Goal: Information Seeking & Learning: Compare options

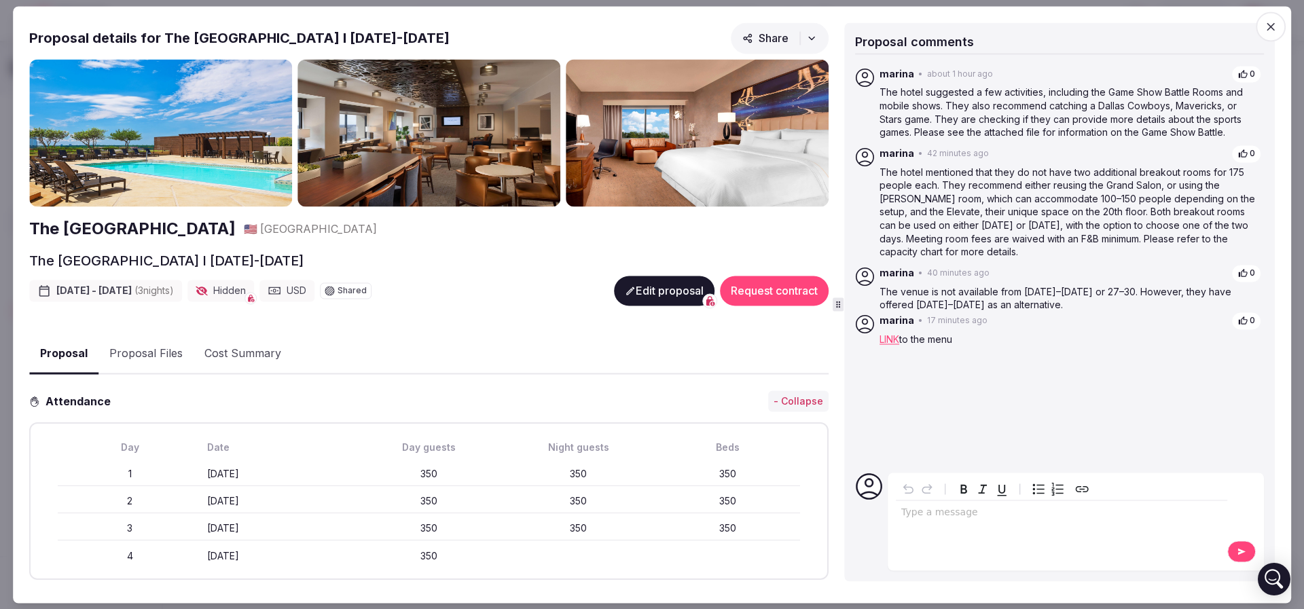
click at [1272, 28] on icon "button" at bounding box center [1270, 26] width 8 height 8
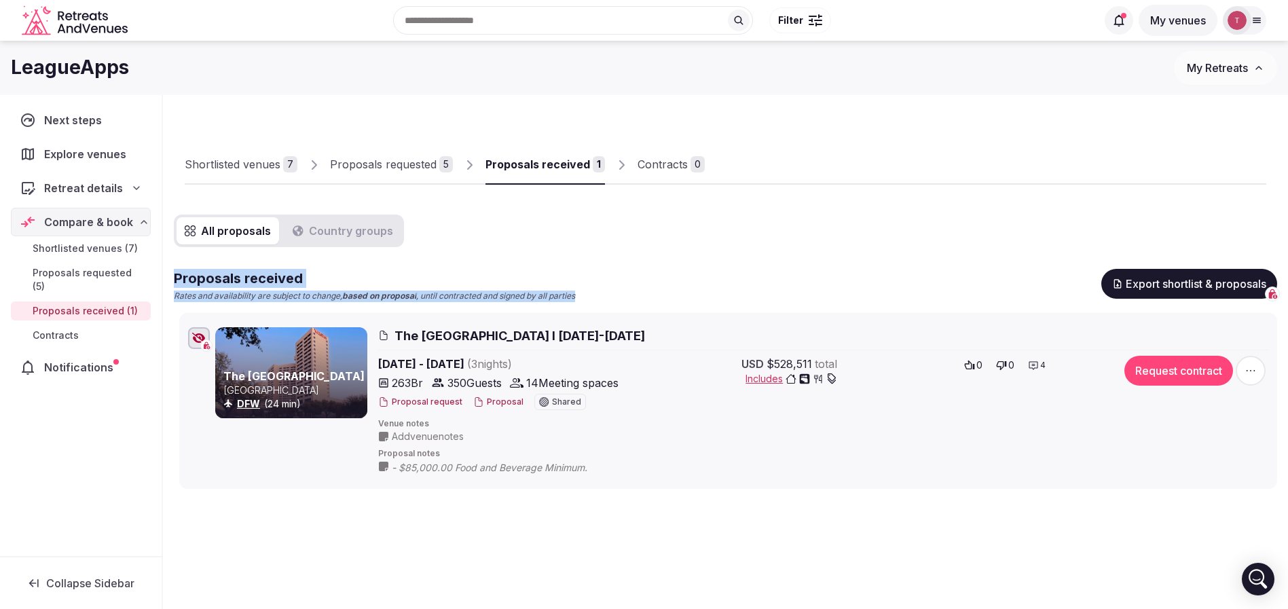
click at [883, 257] on div "All proposals Country groups Proposals received Rates and availability are subj…" at bounding box center [725, 352] width 1103 height 274
click at [875, 257] on div "All proposals Country groups Proposals received Rates and availability are subj…" at bounding box center [725, 352] width 1103 height 274
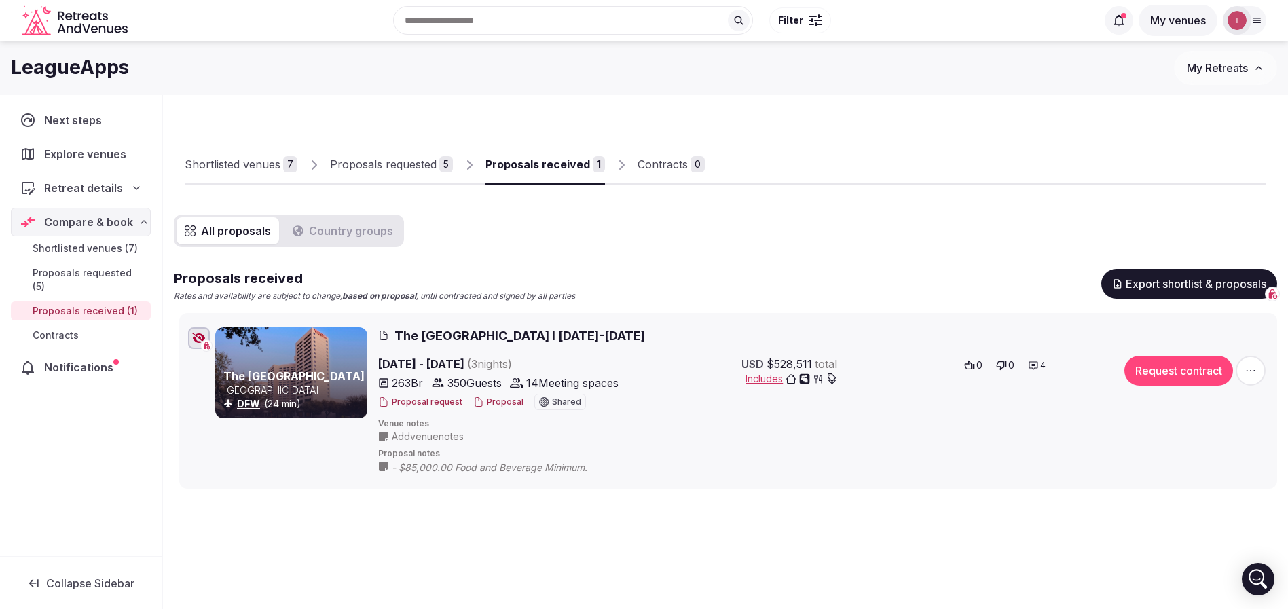
click at [714, 526] on div "Shortlisted venues 7 Proposals requested 5 Proposals received 1 Contracts 0 All…" at bounding box center [725, 362] width 1125 height 535
drag, startPoint x: 557, startPoint y: 101, endPoint x: 355, endPoint y: 2, distance: 225.3
click at [556, 101] on div "Shortlisted venues 7 Proposals requested 5 Proposals received 1 Contracts 0 All…" at bounding box center [725, 362] width 1125 height 535
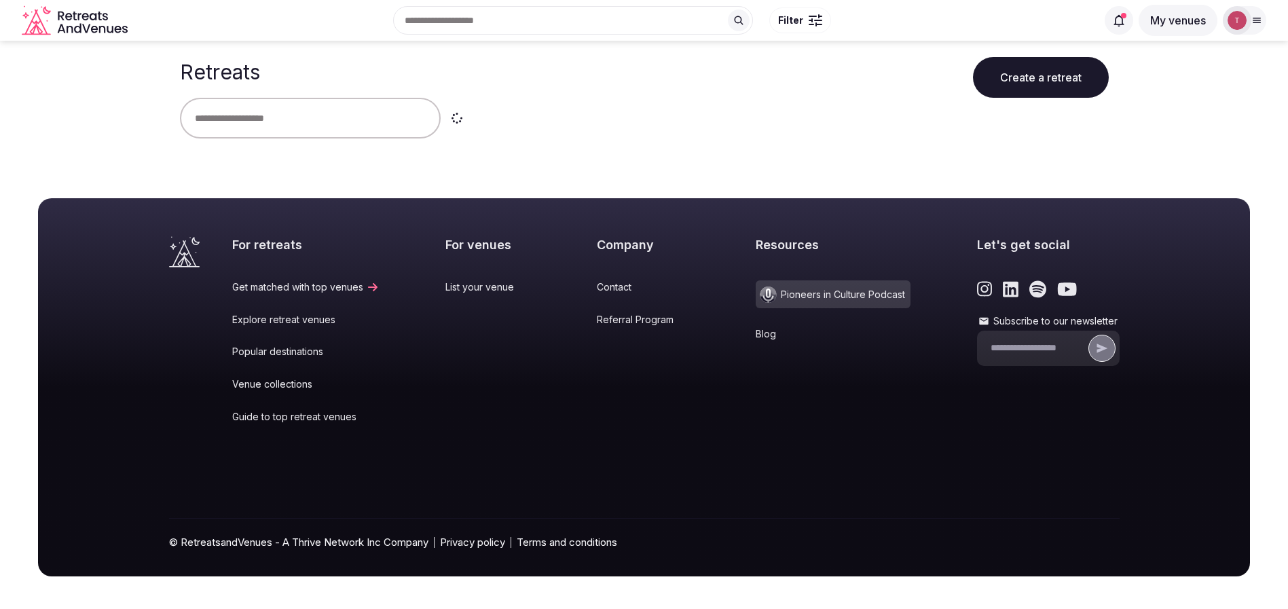
click at [320, 120] on input "text" at bounding box center [310, 118] width 261 height 41
drag, startPoint x: 268, startPoint y: 123, endPoint x: 0, endPoint y: 115, distance: 268.3
click at [0, 115] on main "Retreats Create a retreat **** Clear" at bounding box center [644, 100] width 1288 height 119
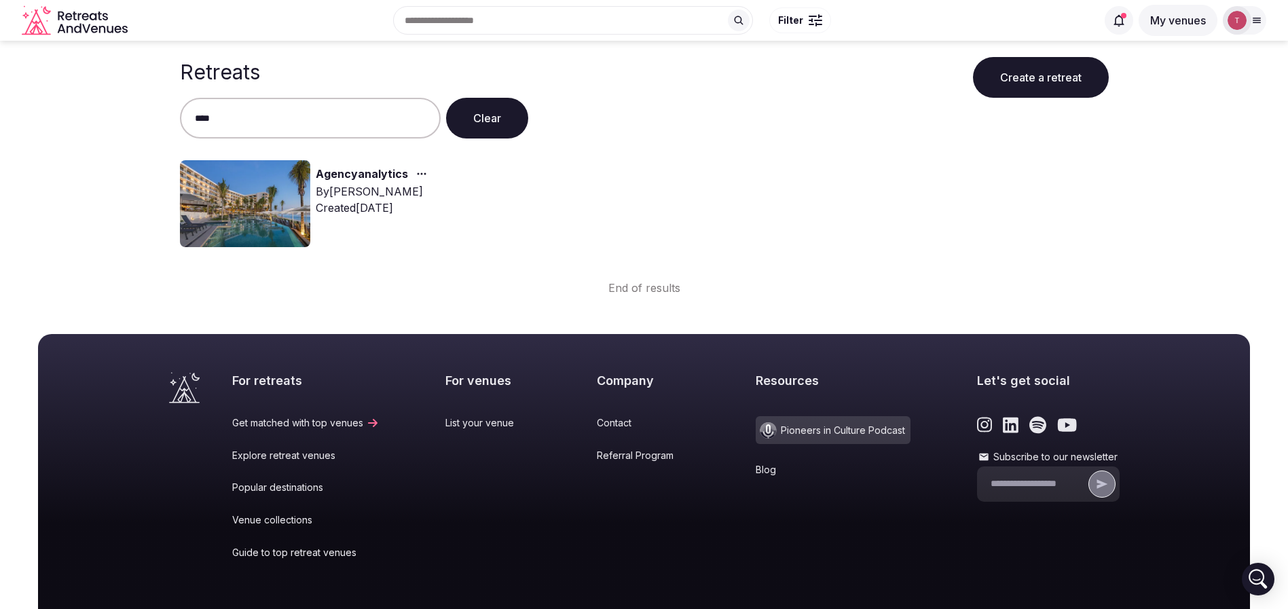
type input "****"
click at [266, 180] on img at bounding box center [245, 203] width 130 height 87
click at [344, 176] on link "Agencyanalytics" at bounding box center [362, 175] width 92 height 18
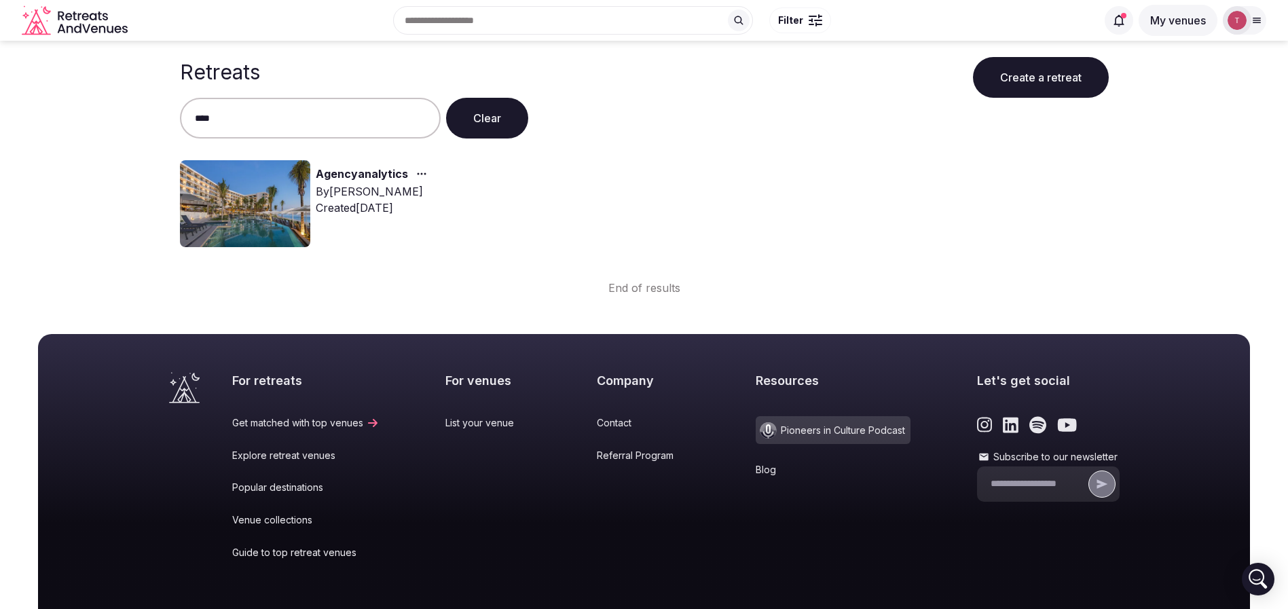
click at [344, 176] on link "Agencyanalytics" at bounding box center [362, 175] width 92 height 18
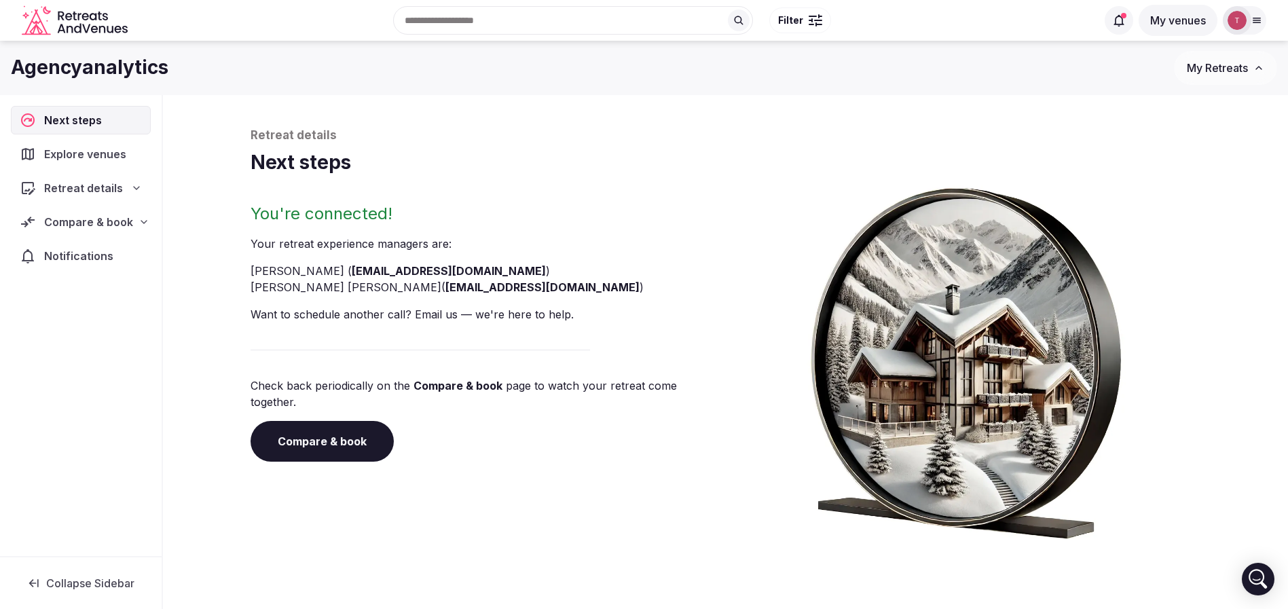
click at [346, 421] on link "Compare & book" at bounding box center [322, 441] width 143 height 41
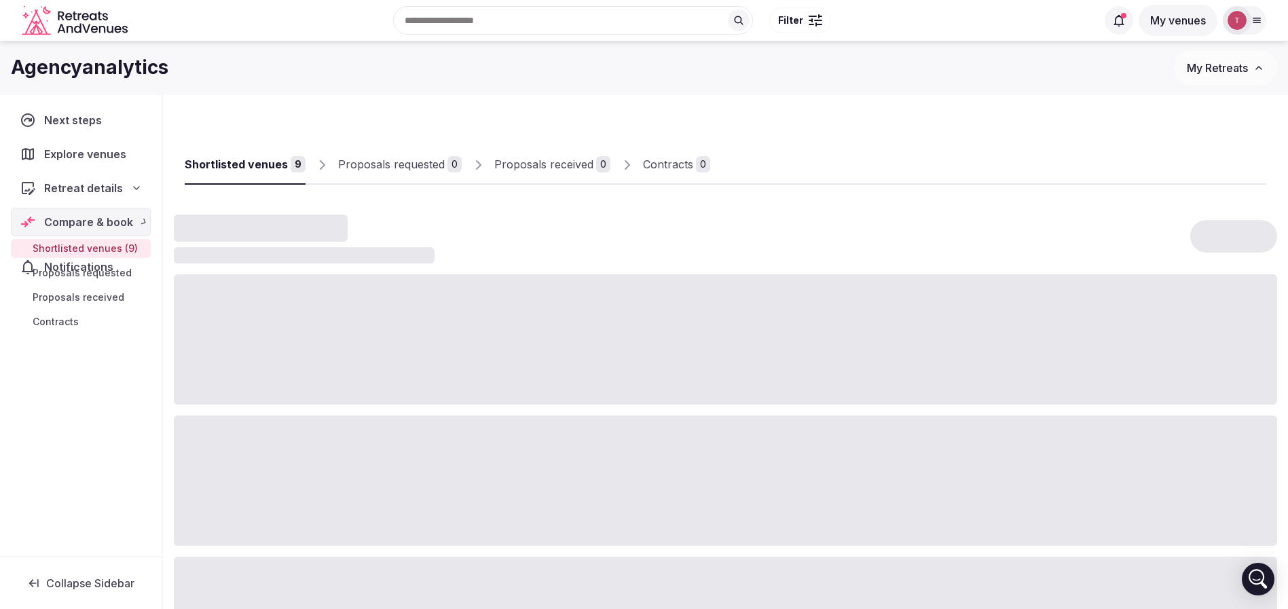
click at [346, 419] on div at bounding box center [725, 481] width 1103 height 130
click at [267, 166] on div "Shortlisted venues" at bounding box center [236, 164] width 103 height 16
click at [249, 153] on link "Shortlisted venues 9" at bounding box center [245, 164] width 121 height 39
click at [557, 110] on div "Shortlisted venues 9 Proposals requested 0 Proposals received 0 Contracts 0" at bounding box center [725, 491] width 1103 height 771
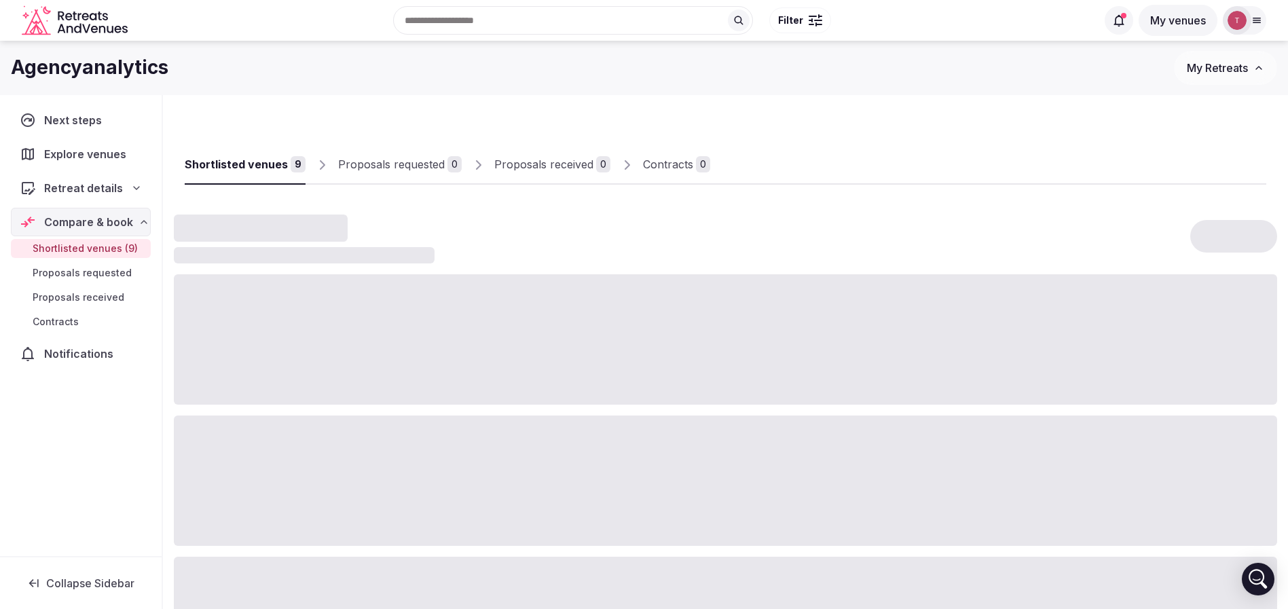
click at [259, 168] on div "Shortlisted venues" at bounding box center [236, 164] width 103 height 16
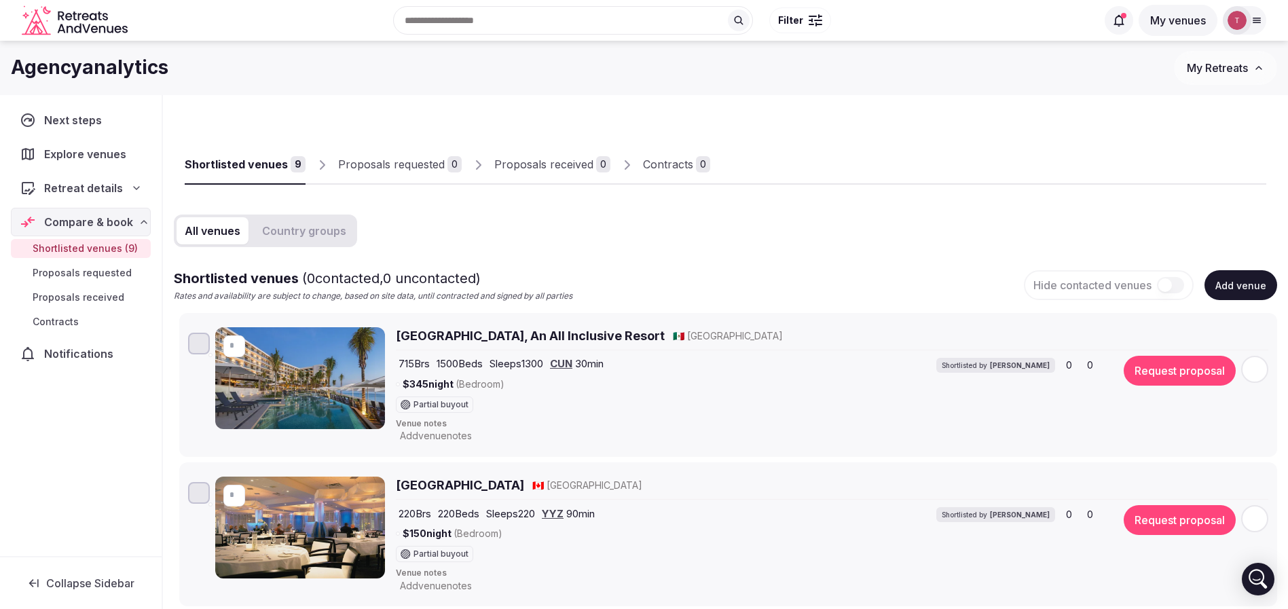
click at [86, 65] on h1 "Agencyanalytics" at bounding box center [90, 67] width 158 height 26
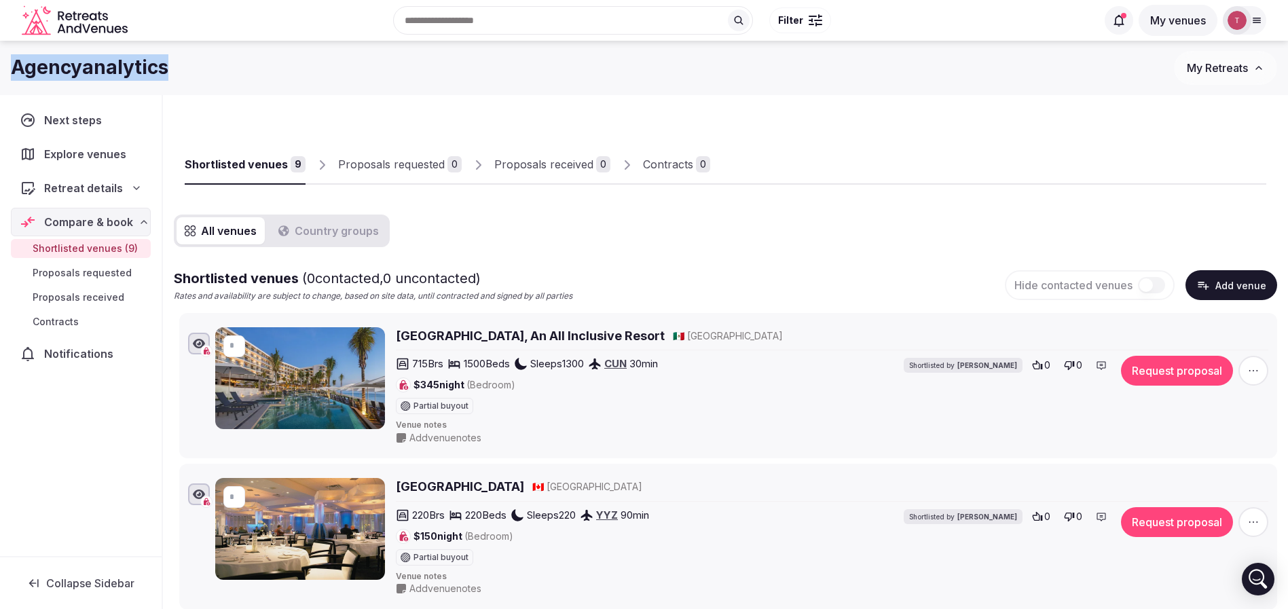
click at [86, 65] on h1 "Agencyanalytics" at bounding box center [90, 67] width 158 height 26
click at [143, 69] on h1 "Agencyanalytics" at bounding box center [90, 67] width 158 height 26
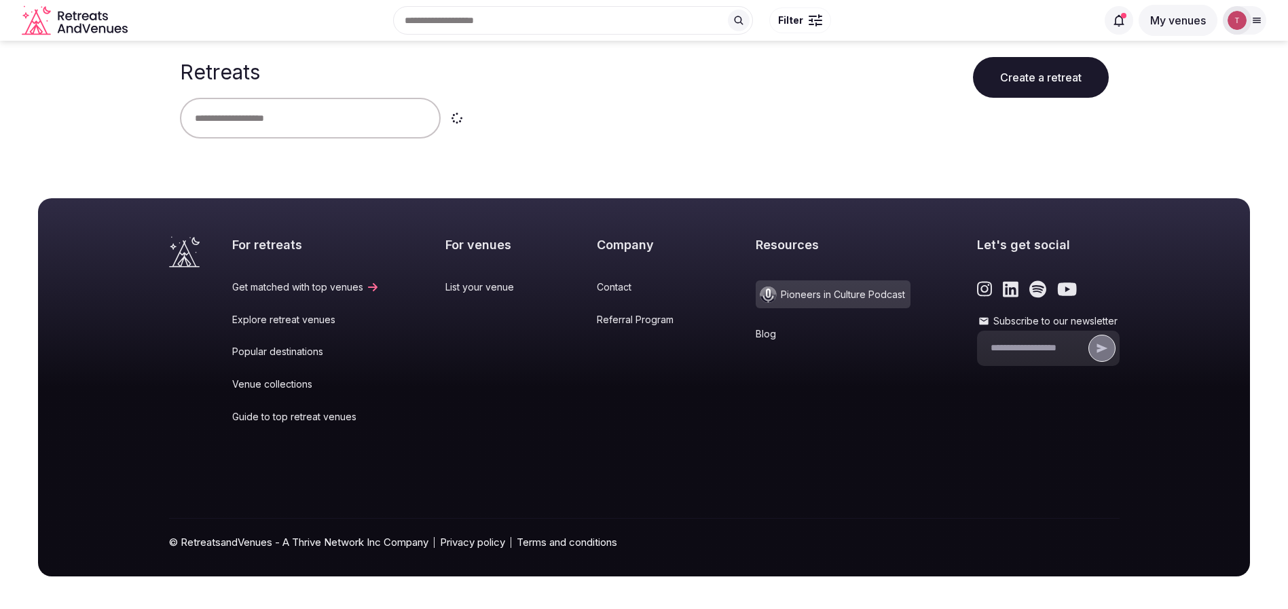
click at [312, 115] on input "text" at bounding box center [310, 118] width 261 height 41
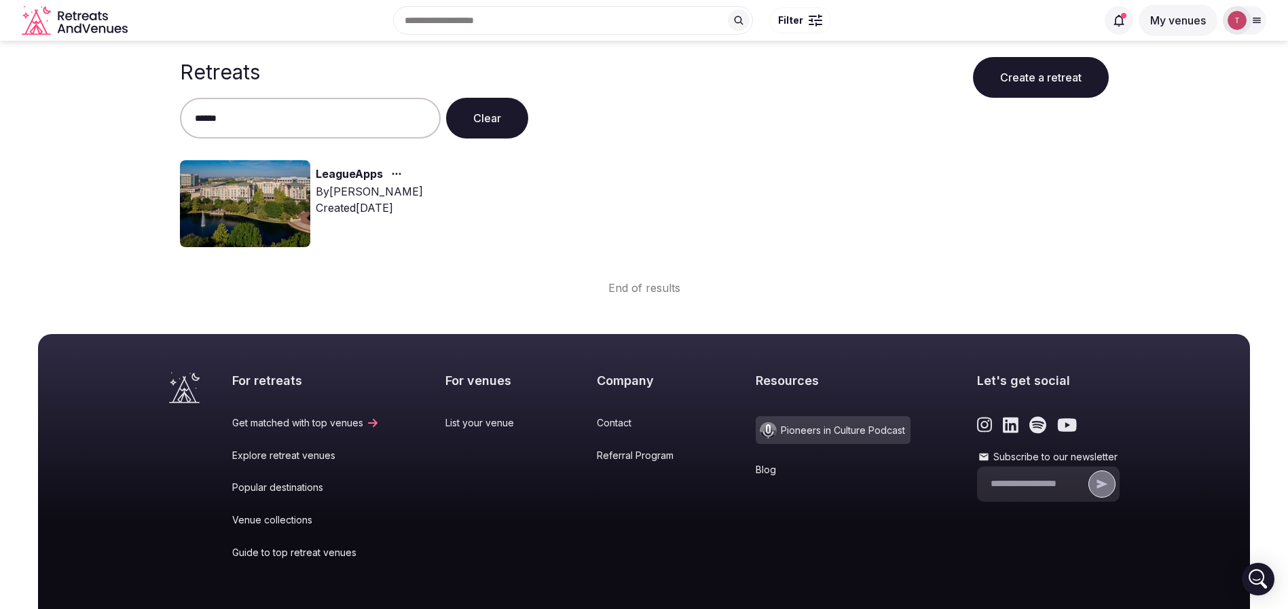
type input "******"
click at [258, 186] on img at bounding box center [245, 203] width 130 height 87
drag, startPoint x: 258, startPoint y: 186, endPoint x: 286, endPoint y: 179, distance: 28.7
click at [258, 187] on img at bounding box center [245, 203] width 130 height 87
click at [319, 172] on link "LeagueApps" at bounding box center [349, 175] width 67 height 18
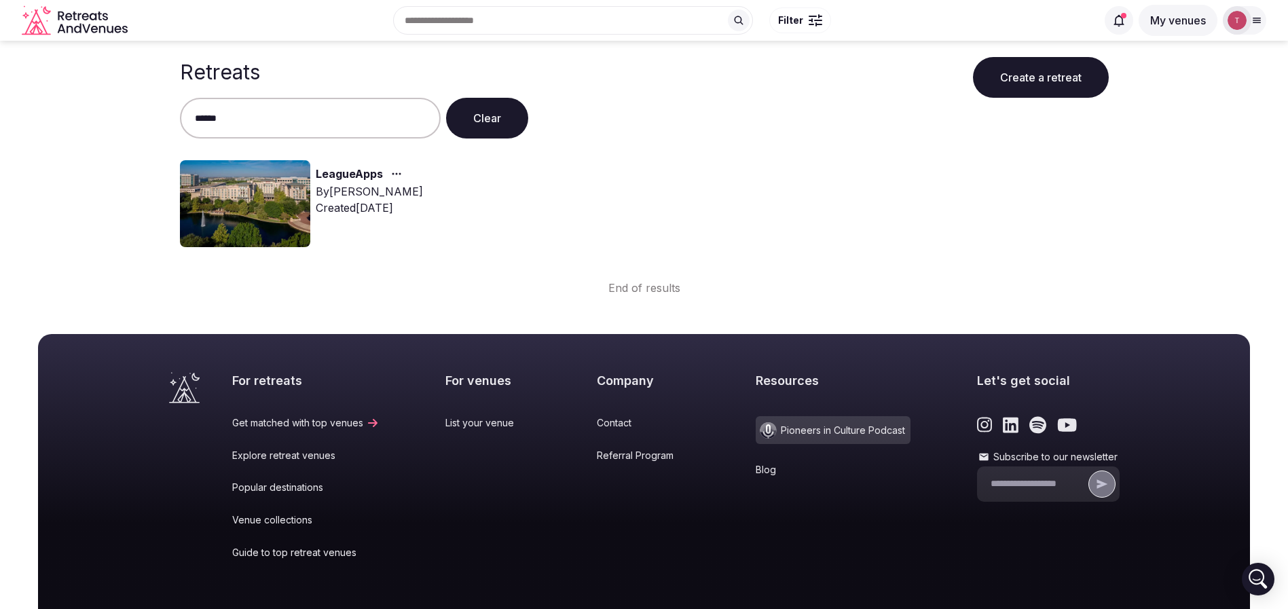
click at [323, 172] on link "LeagueApps" at bounding box center [349, 175] width 67 height 18
click at [323, 173] on link "LeagueApps" at bounding box center [349, 175] width 67 height 18
click at [337, 176] on link "LeagueApps" at bounding box center [349, 175] width 67 height 18
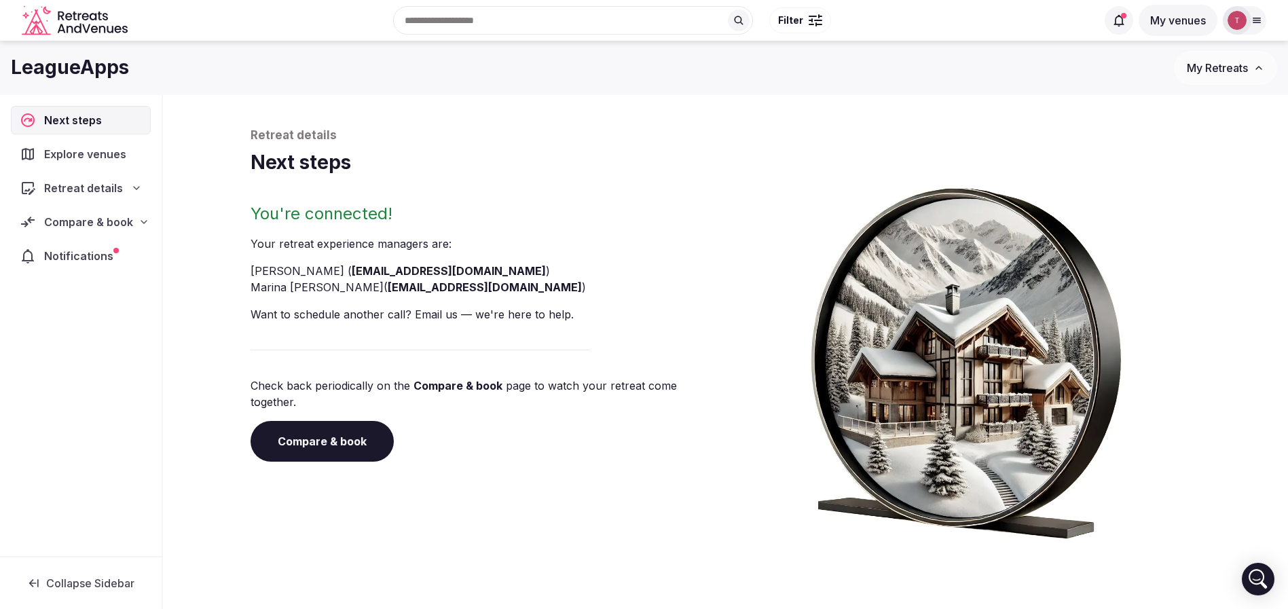
click at [344, 431] on link "Compare & book" at bounding box center [322, 441] width 143 height 41
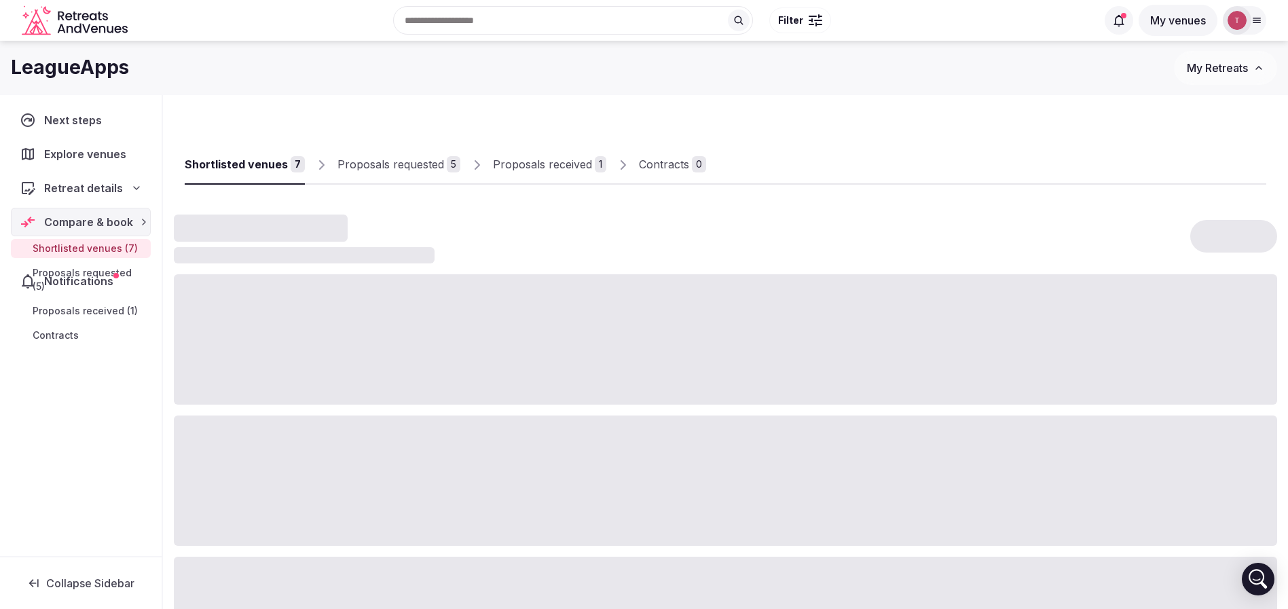
click at [344, 431] on div at bounding box center [725, 481] width 1103 height 130
click at [527, 164] on div "Proposals received" at bounding box center [542, 164] width 99 height 16
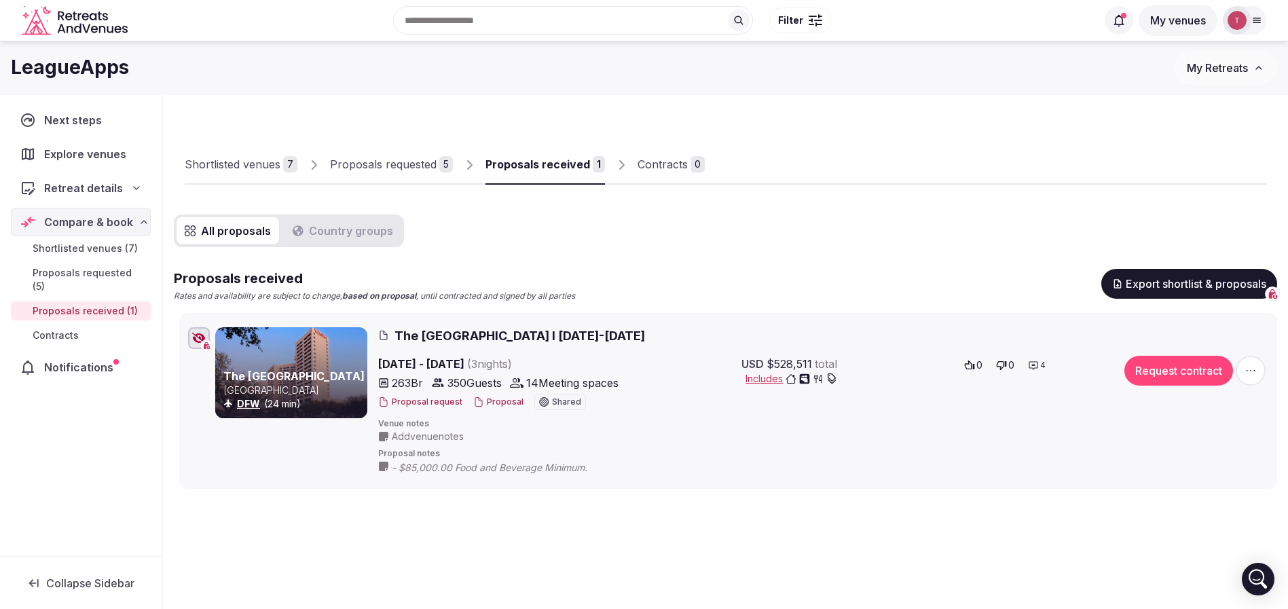
click at [527, 164] on div "Proposals received" at bounding box center [537, 164] width 105 height 16
click at [418, 169] on div "Proposals requested" at bounding box center [383, 164] width 107 height 16
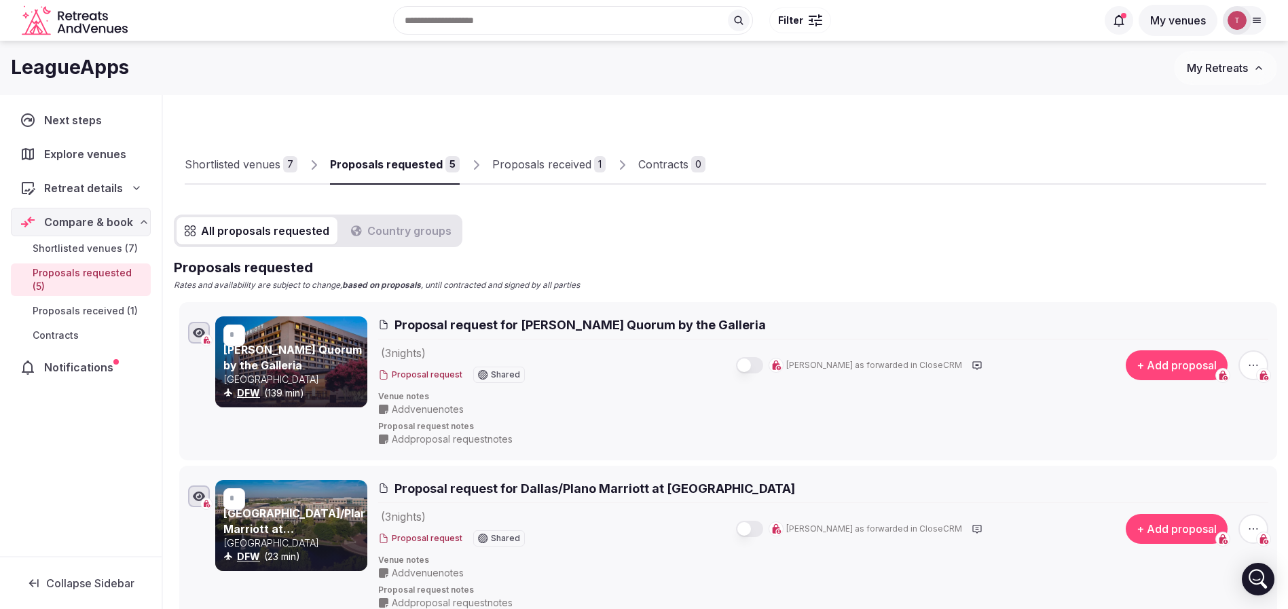
click at [545, 153] on link "Proposals received 1" at bounding box center [548, 164] width 113 height 39
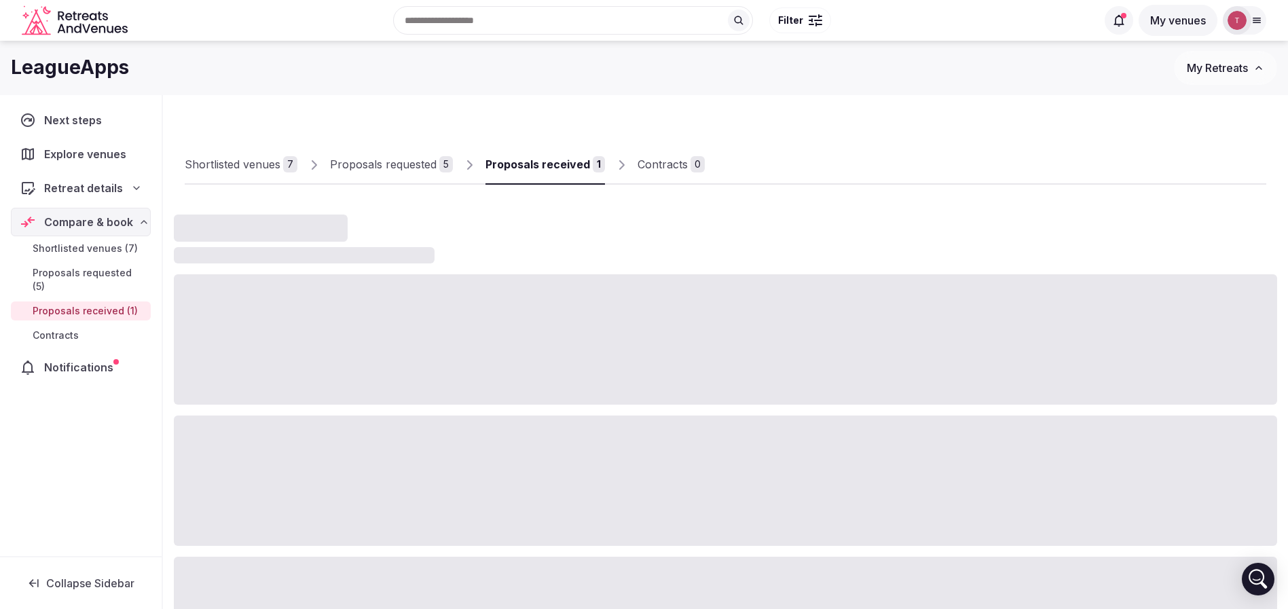
click at [543, 160] on div "Proposals received" at bounding box center [537, 164] width 105 height 16
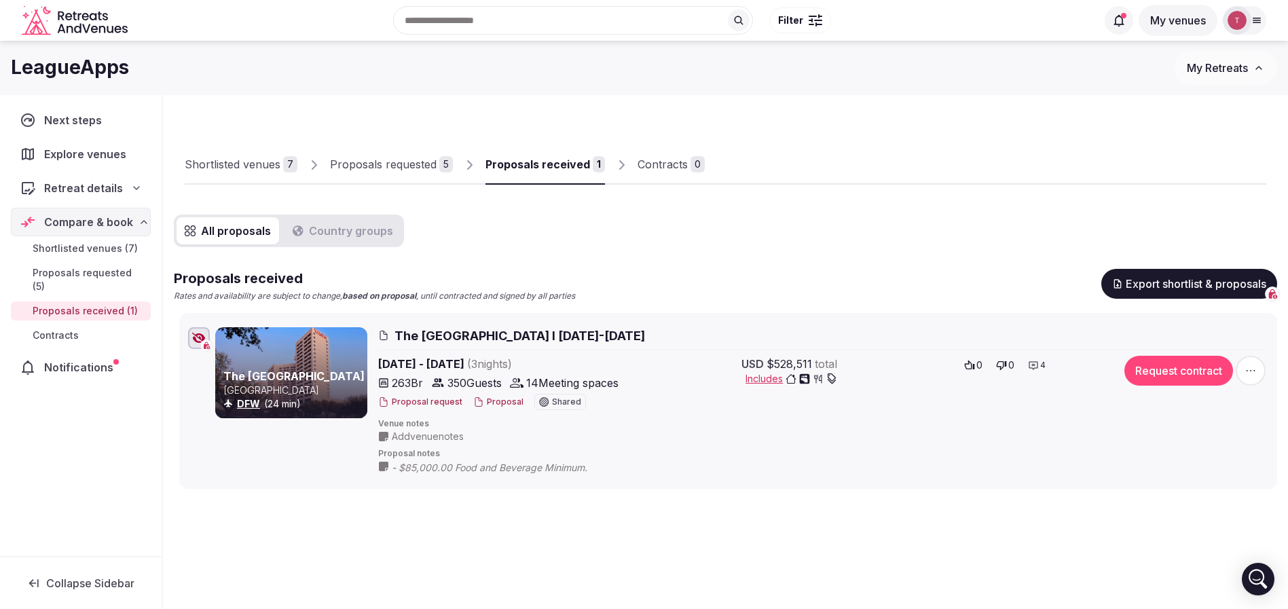
click at [829, 255] on div "All proposals Country groups Proposals received Rates and availability are subj…" at bounding box center [725, 352] width 1103 height 274
click at [890, 238] on div "All proposals Country groups Proposals received Rates and availability are subj…" at bounding box center [725, 352] width 1103 height 274
click at [370, 159] on div "Proposals requested" at bounding box center [383, 164] width 107 height 16
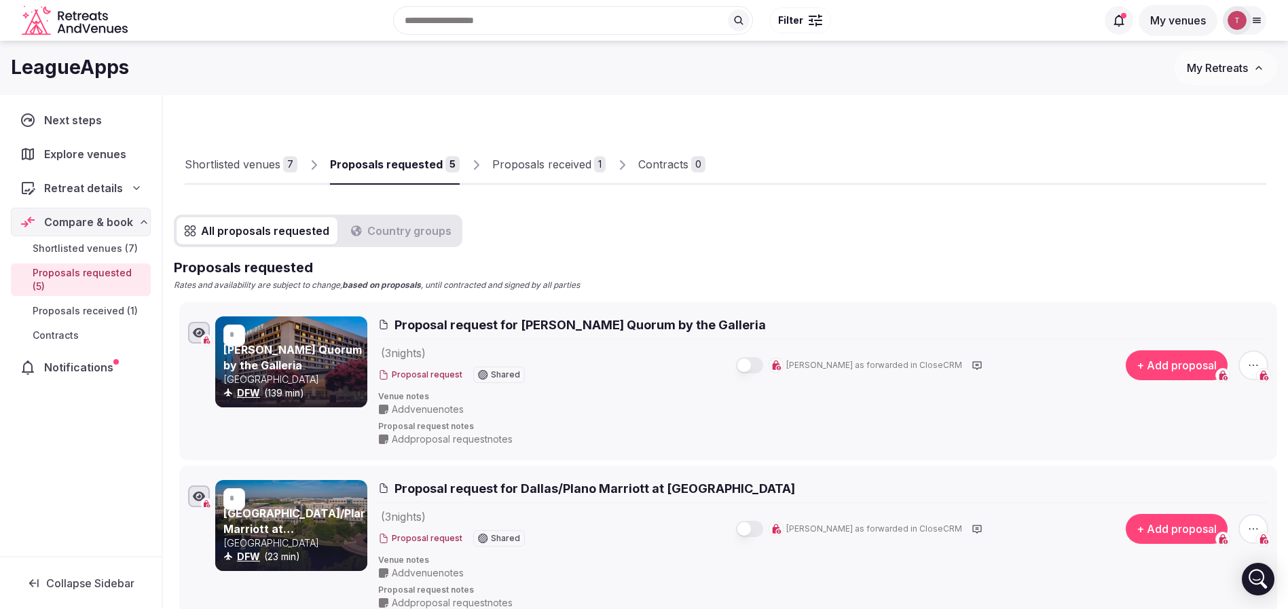
click at [540, 174] on link "Proposals received 1" at bounding box center [548, 164] width 113 height 39
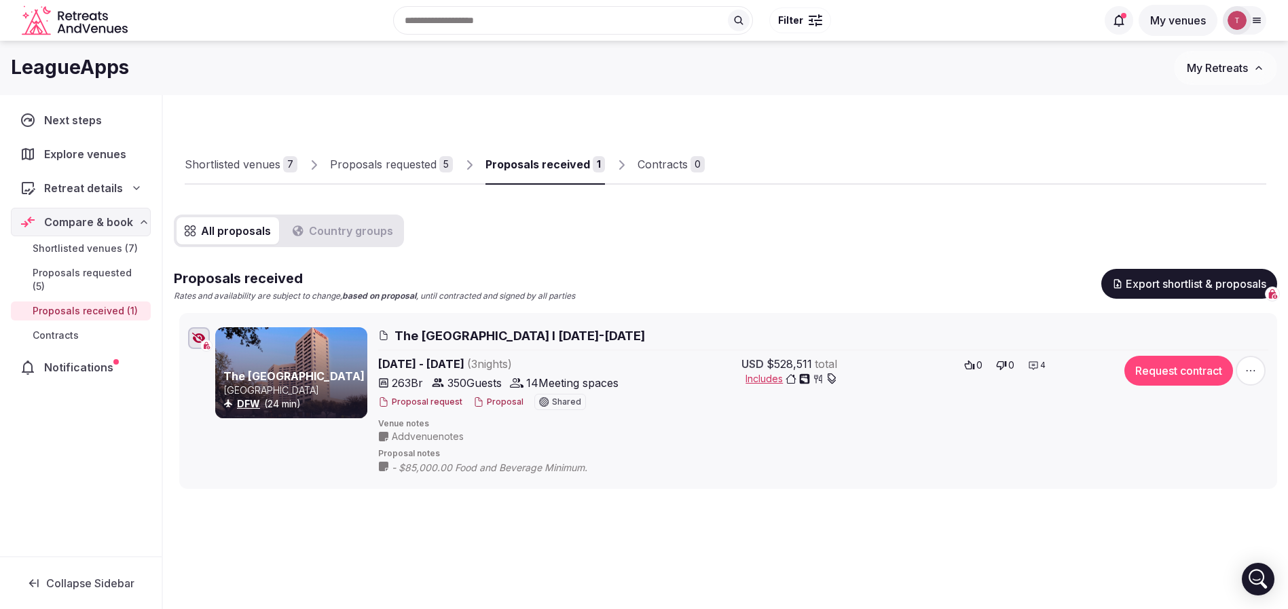
click at [505, 402] on button "Proposal" at bounding box center [498, 403] width 50 height 12
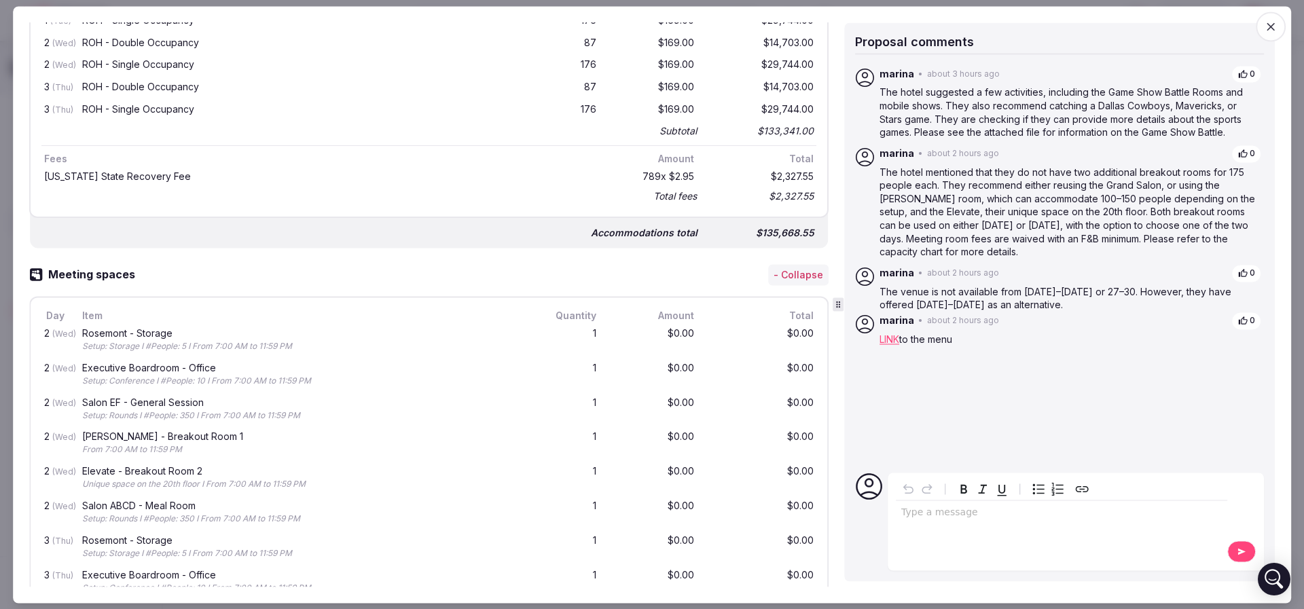
scroll to position [713, 0]
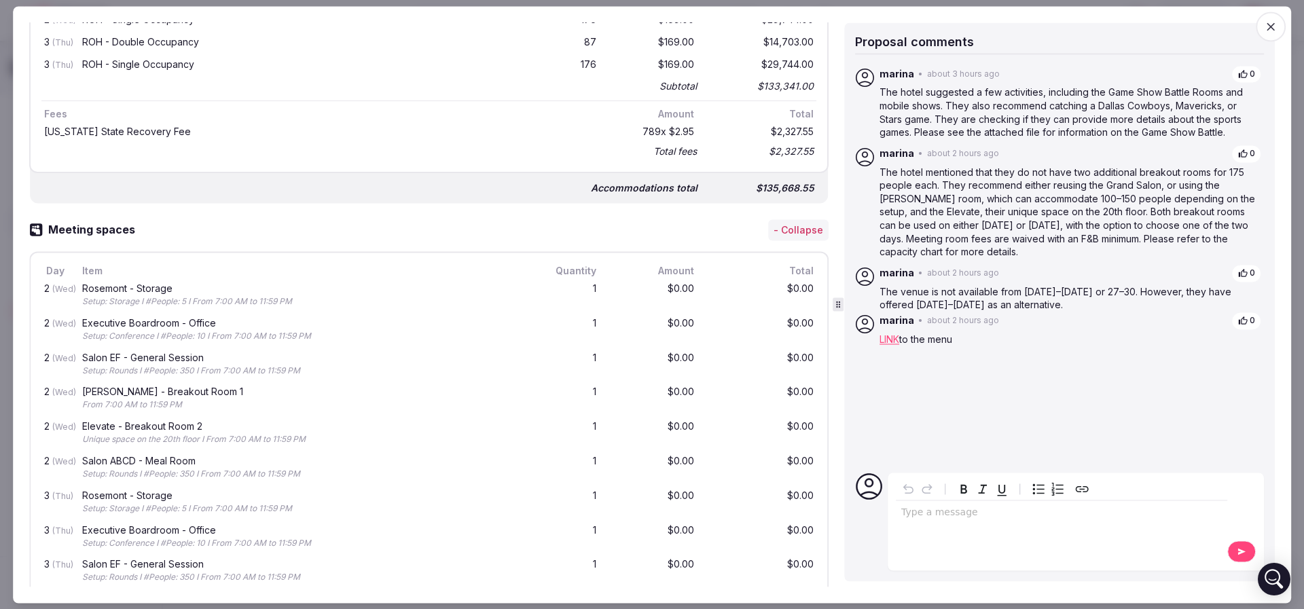
drag, startPoint x: 83, startPoint y: 291, endPoint x: 172, endPoint y: 287, distance: 89.7
click at [172, 287] on div "Rosemont - Storage Setup: Storage I #People: 5 I From 7:00 AM to 11:59 PM" at bounding box center [300, 296] width 443 height 29
click at [172, 287] on div "Rosemont - Storage" at bounding box center [301, 289] width 438 height 10
drag, startPoint x: 81, startPoint y: 323, endPoint x: 200, endPoint y: 323, distance: 118.8
click at [200, 323] on div "Executive Boardroom - Office Setup: Conference I #People: 10 I From 7:00 AM to …" at bounding box center [300, 330] width 443 height 29
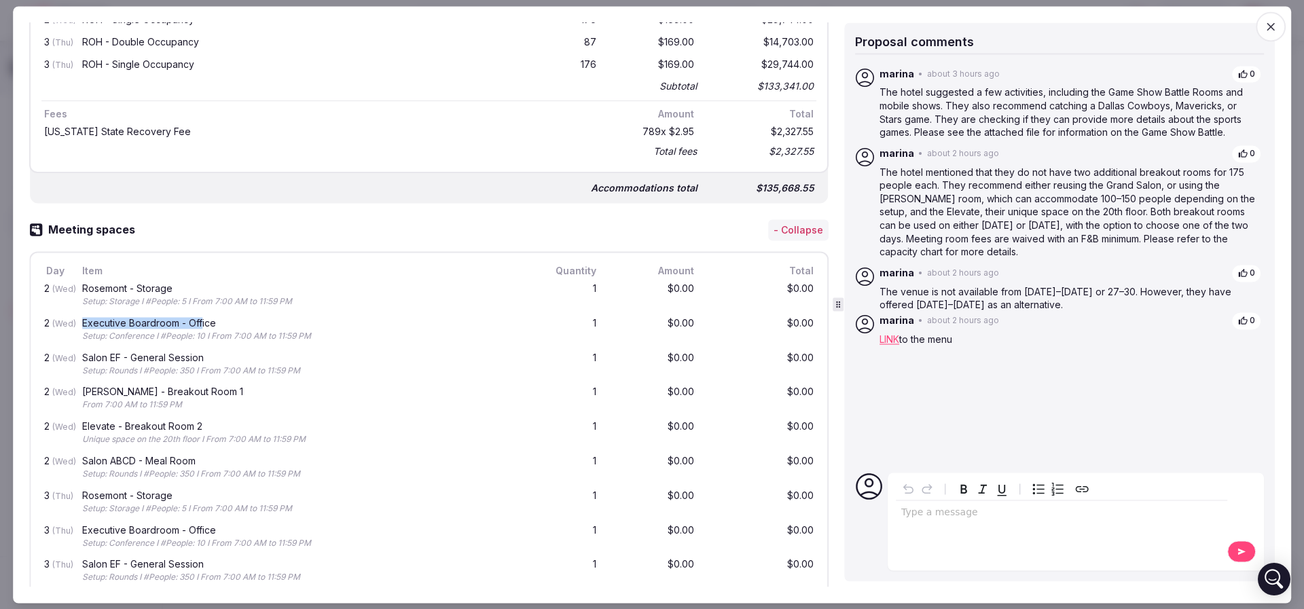
click at [200, 323] on div "Executive Boardroom - Office" at bounding box center [301, 323] width 438 height 10
drag, startPoint x: 99, startPoint y: 324, endPoint x: 166, endPoint y: 323, distance: 66.5
click at [164, 323] on div "Executive Boardroom - Office" at bounding box center [301, 323] width 438 height 10
click at [166, 323] on div "Executive Boardroom - Office" at bounding box center [301, 323] width 438 height 10
drag, startPoint x: 116, startPoint y: 352, endPoint x: 192, endPoint y: 350, distance: 76.1
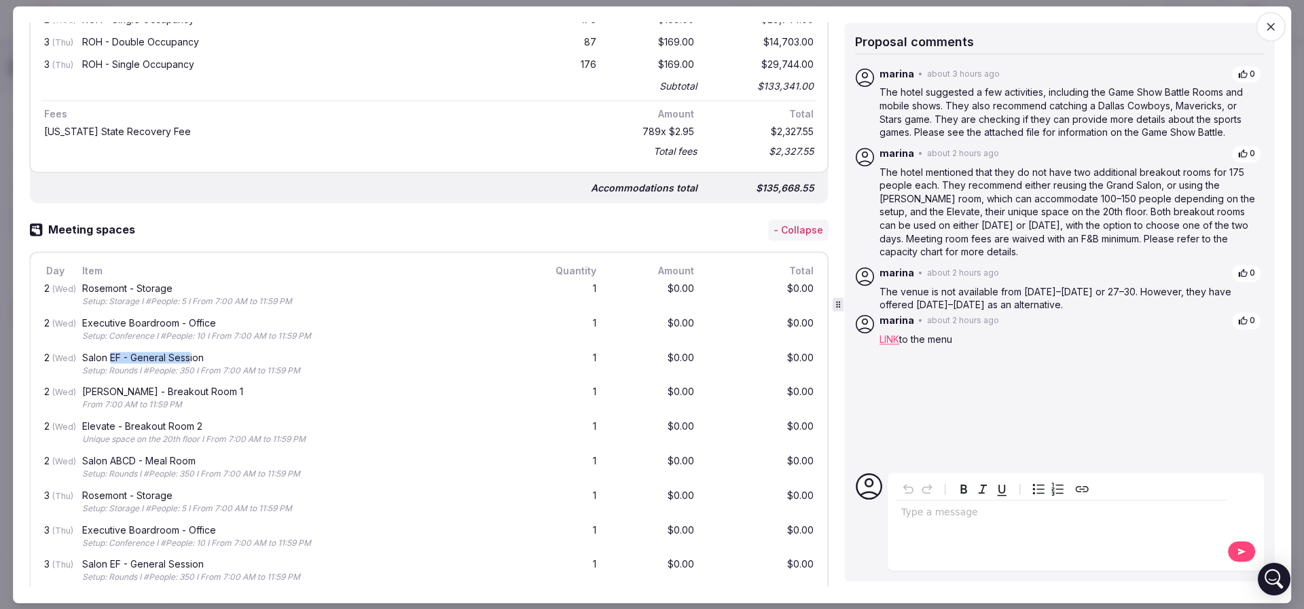
click at [192, 353] on div "Salon EF - General Session" at bounding box center [301, 358] width 438 height 10
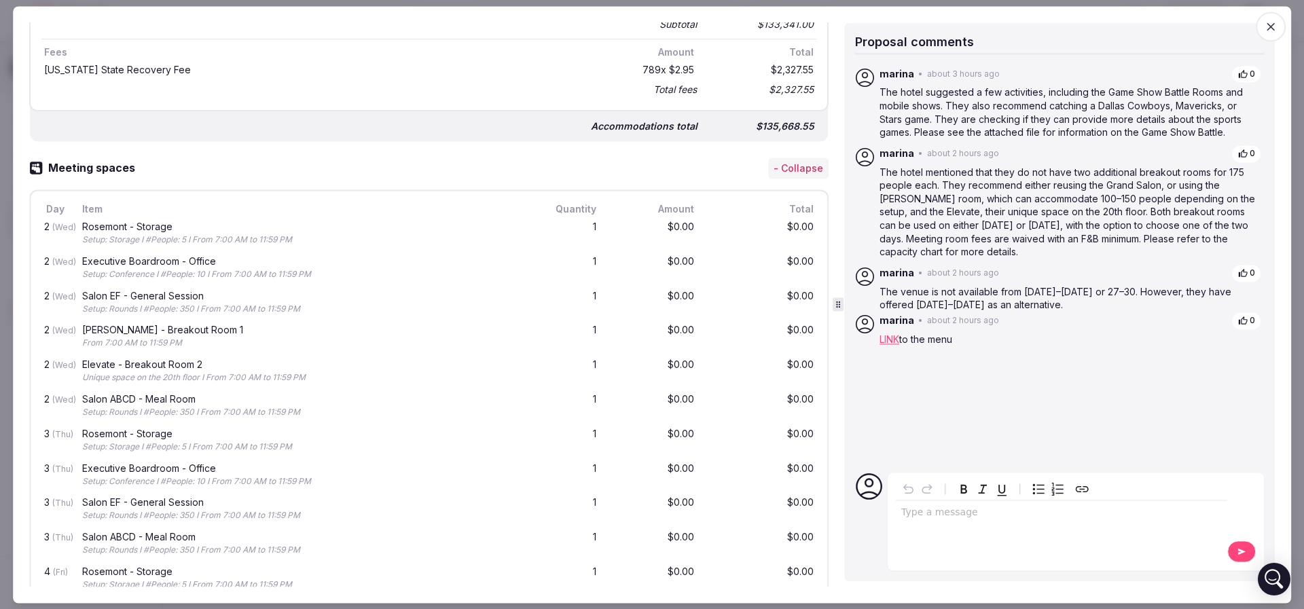
scroll to position [815, 0]
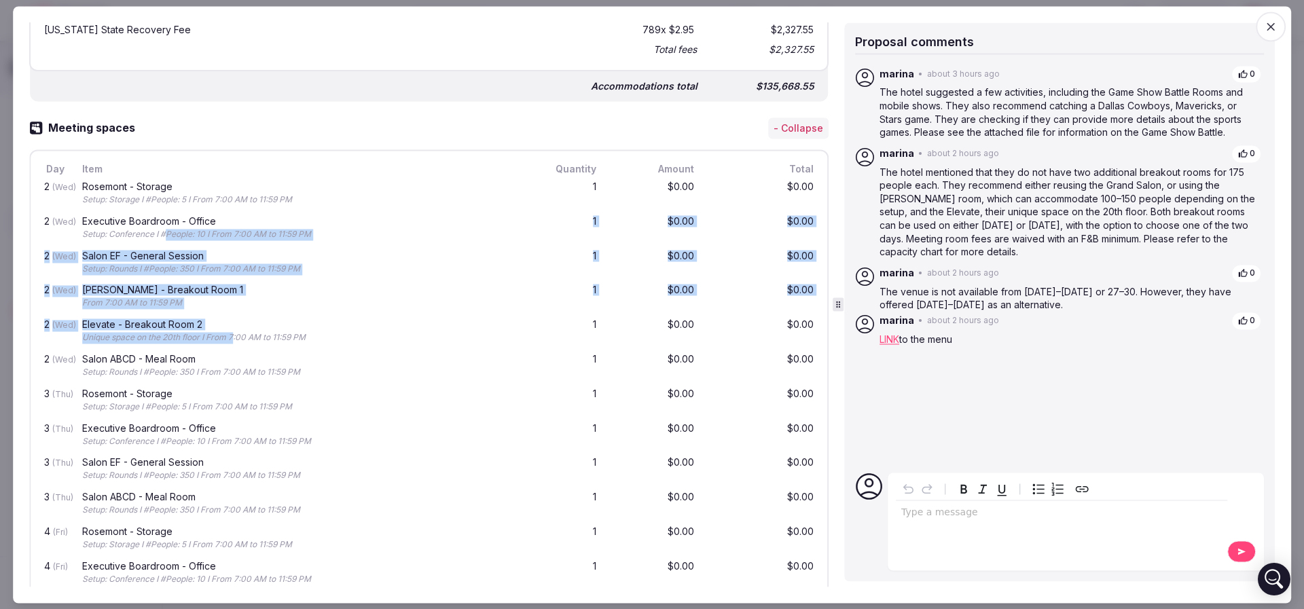
drag, startPoint x: 166, startPoint y: 229, endPoint x: 235, endPoint y: 347, distance: 136.4
click at [235, 346] on div "2 (Wed) Rosemont - Storage Setup: Storage I #People: 5 I From 7:00 AM to 11:59 …" at bounding box center [428, 418] width 775 height 483
click at [235, 350] on div "2 (Wed) Salon ABCD - Meal Room Setup: Rounds I #People: 350 I From 7:00 AM to 1…" at bounding box center [428, 367] width 775 height 35
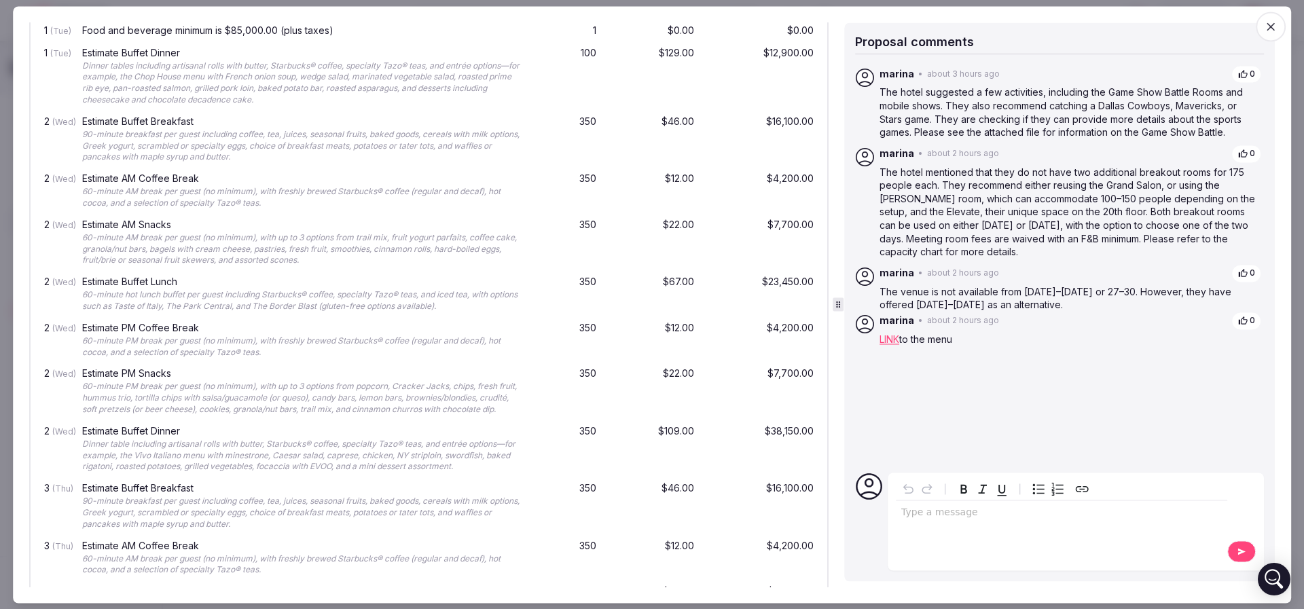
scroll to position [1426, 0]
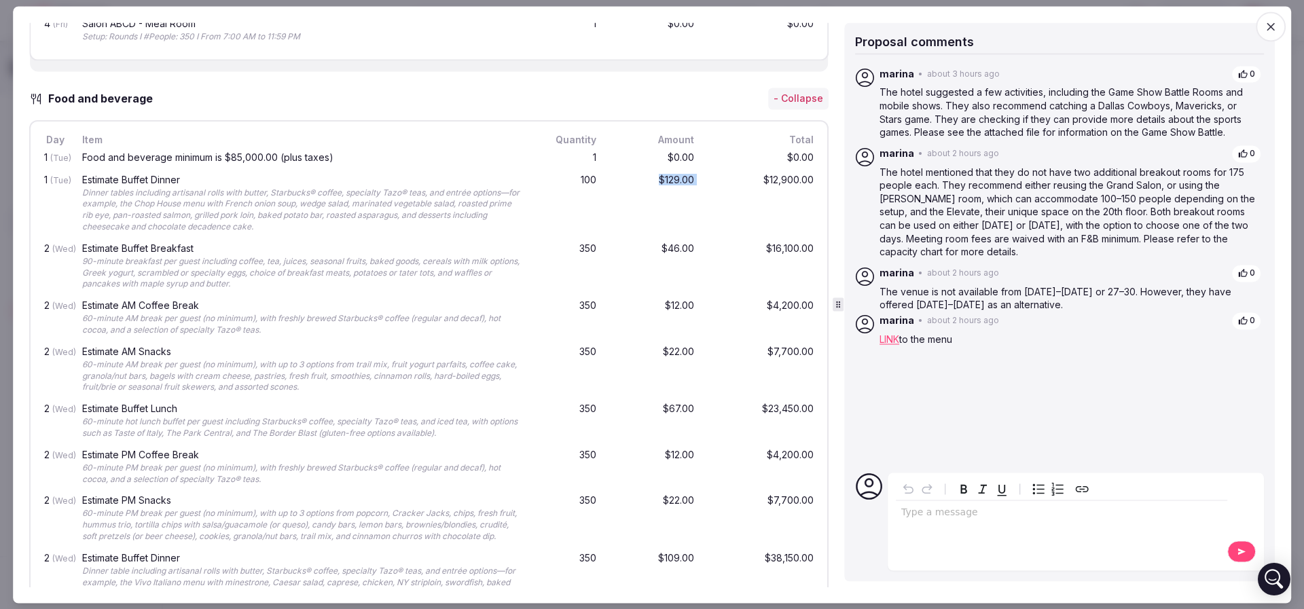
drag, startPoint x: 636, startPoint y: 176, endPoint x: 708, endPoint y: 173, distance: 72.7
click at [708, 173] on div "1 (Tue) Estimate Buffet Dinner Dinner tables including artisanal rolls with but…" at bounding box center [428, 204] width 775 height 69
click at [708, 174] on div "$12,900.00" at bounding box center [761, 203] width 109 height 63
click at [682, 181] on div "1 (Tue) Estimate Buffet Dinner Dinner tables including artisanal rolls with but…" at bounding box center [428, 204] width 775 height 69
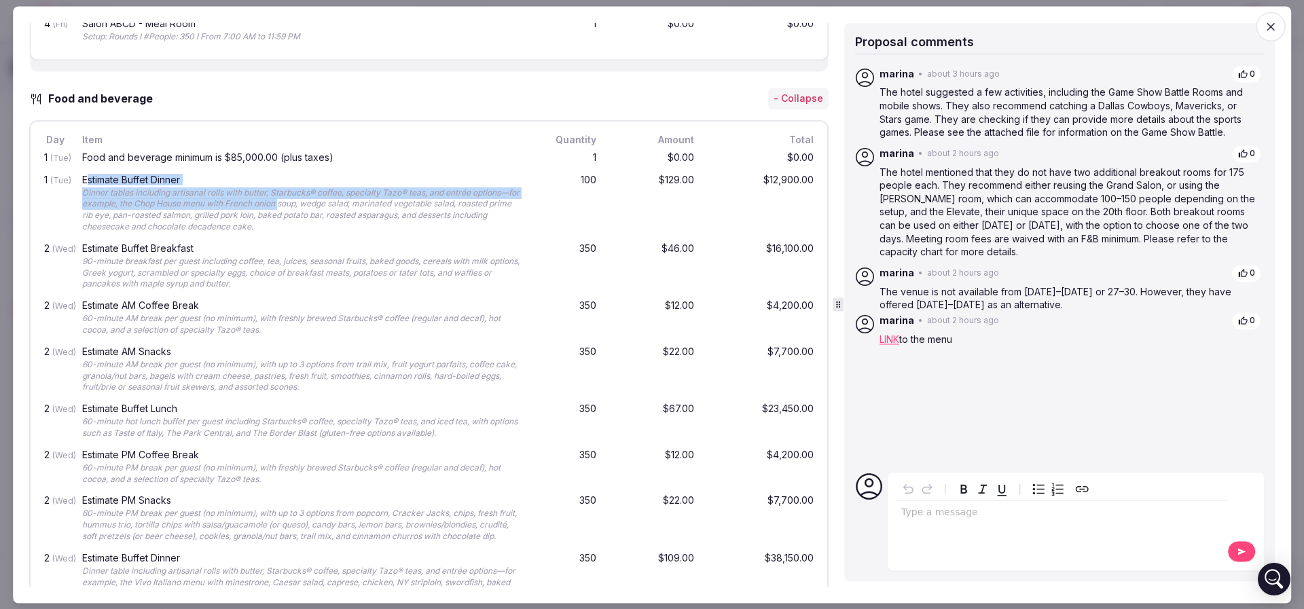
drag, startPoint x: 106, startPoint y: 174, endPoint x: 304, endPoint y: 204, distance: 200.5
click at [304, 204] on div "Estimate Buffet Dinner Dinner tables including artisanal rolls with butter, Sta…" at bounding box center [300, 203] width 443 height 63
click at [306, 204] on div "Dinner tables including artisanal rolls with butter, Starbucks® coffee, special…" at bounding box center [301, 209] width 438 height 45
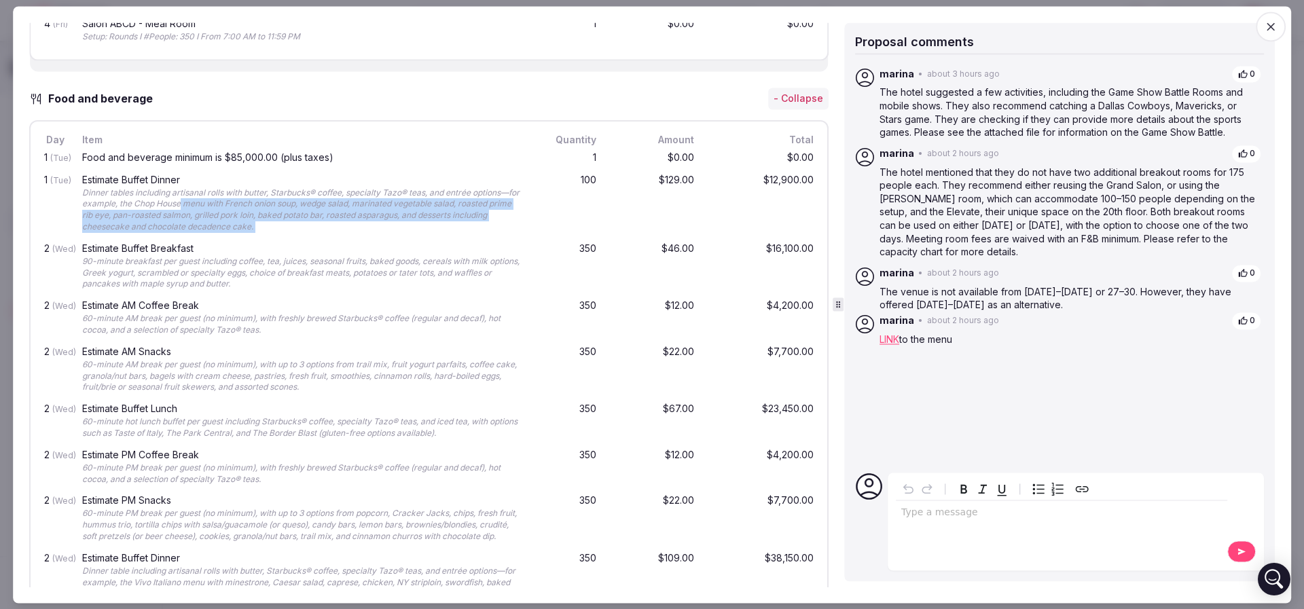
drag, startPoint x: 538, startPoint y: 221, endPoint x: 200, endPoint y: 199, distance: 338.8
click at [200, 199] on div "1 (Tue) Estimate Buffet Dinner Dinner tables including artisanal rolls with but…" at bounding box center [428, 204] width 775 height 69
drag, startPoint x: 200, startPoint y: 199, endPoint x: 223, endPoint y: 207, distance: 24.5
click at [199, 199] on div "Dinner tables including artisanal rolls with butter, Starbucks® coffee, special…" at bounding box center [301, 209] width 438 height 45
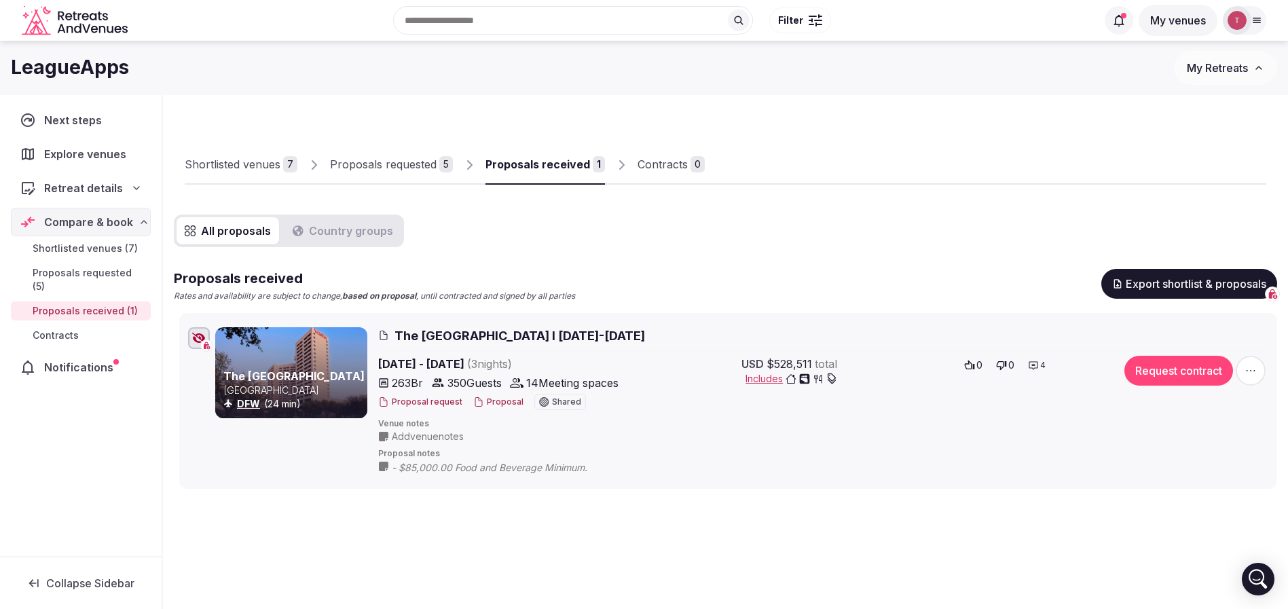
drag, startPoint x: 562, startPoint y: 265, endPoint x: 517, endPoint y: 306, distance: 61.0
click at [563, 265] on div "All proposals Country groups Proposals received Rates and availability are subj…" at bounding box center [725, 352] width 1103 height 274
click at [644, 236] on div "All proposals Country groups Proposals received Rates and availability are subj…" at bounding box center [725, 352] width 1103 height 274
click at [264, 167] on div "Shortlisted venues" at bounding box center [233, 164] width 96 height 16
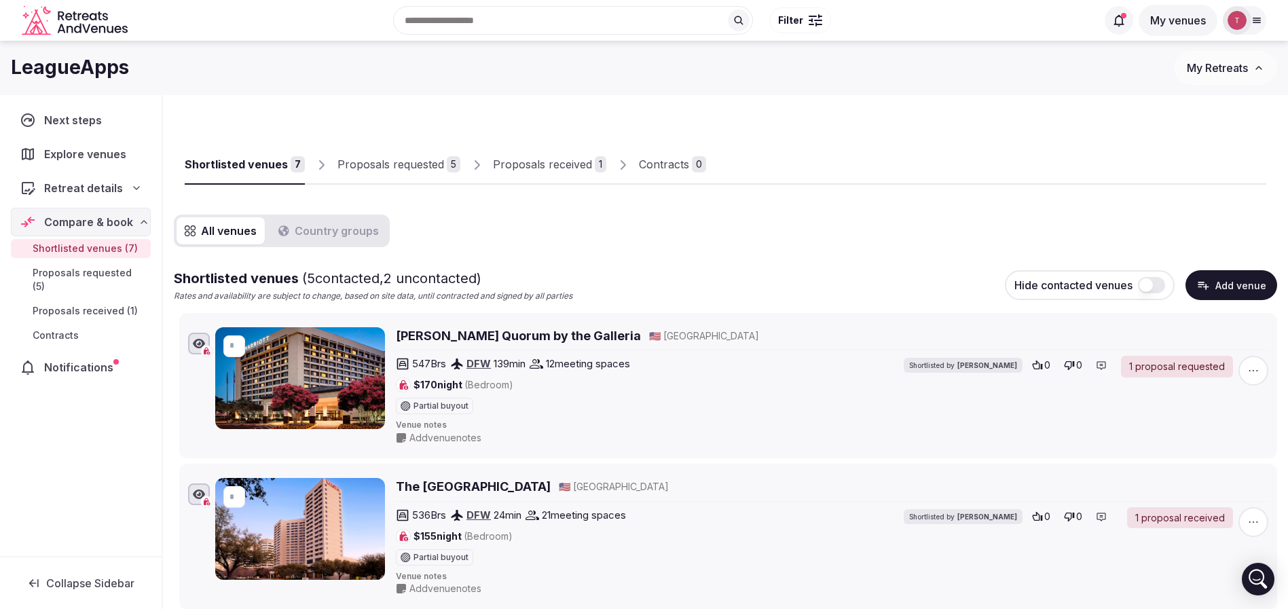
click at [509, 18] on input "text" at bounding box center [573, 20] width 360 height 29
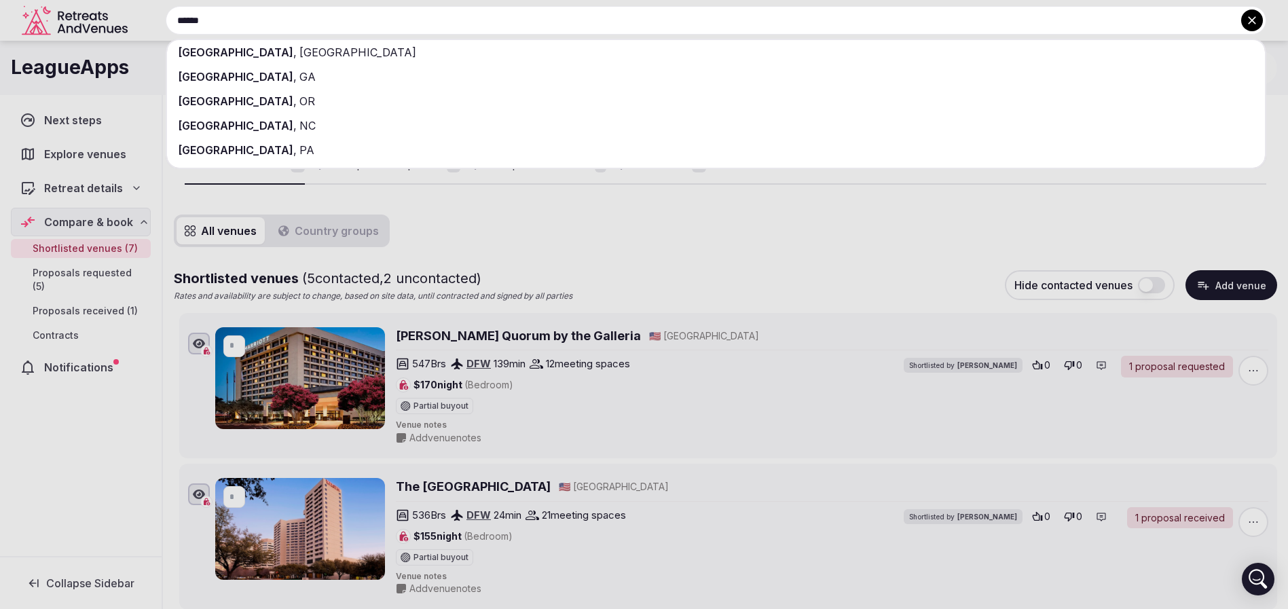
type input "******"
click at [304, 45] on div "Dallas , TX" at bounding box center [716, 52] width 1098 height 24
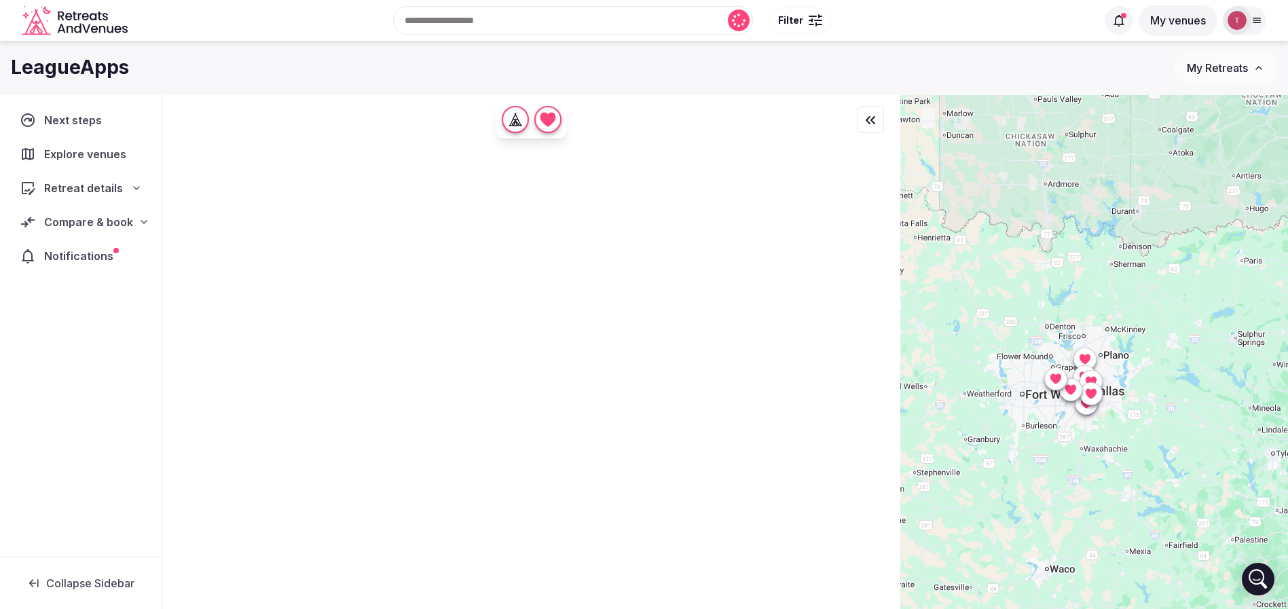
click at [689, 94] on div "LeagueApps My Retreats" at bounding box center [644, 68] width 1288 height 54
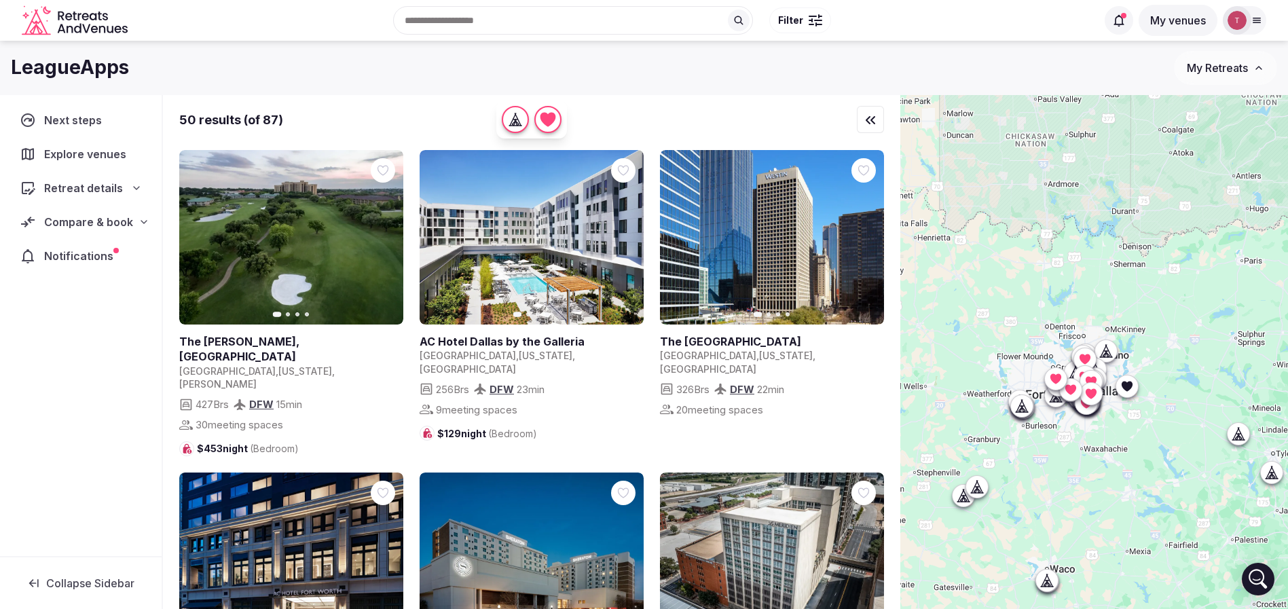
click at [786, 11] on button "Filter" at bounding box center [800, 20] width 62 height 26
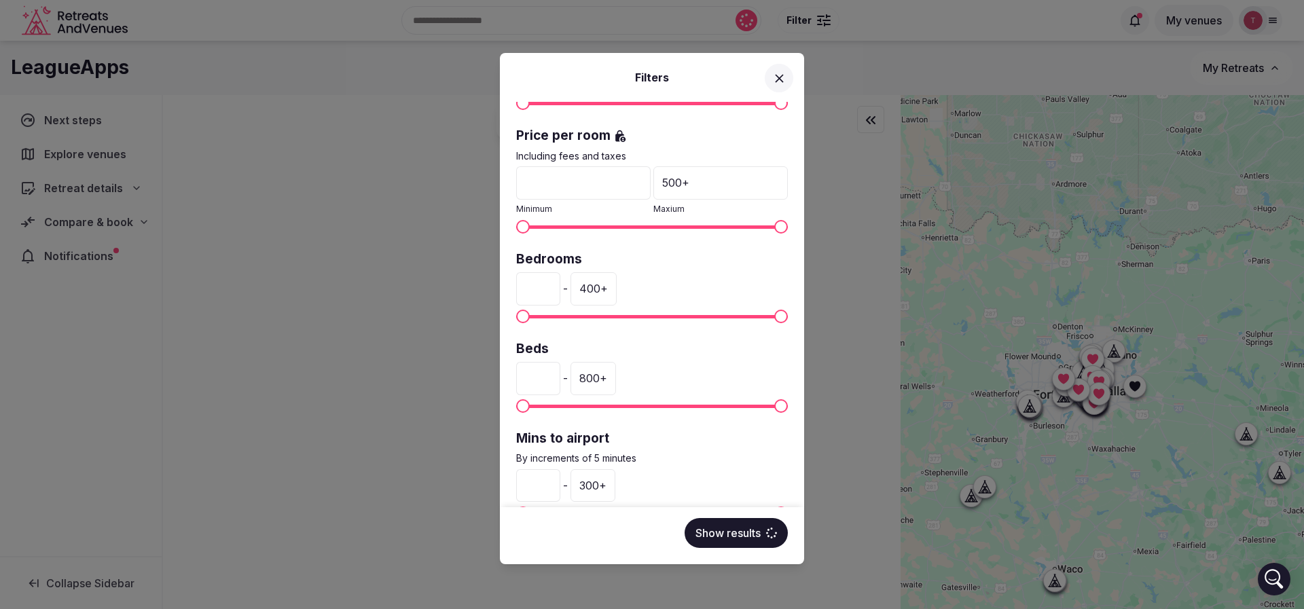
scroll to position [345, 0]
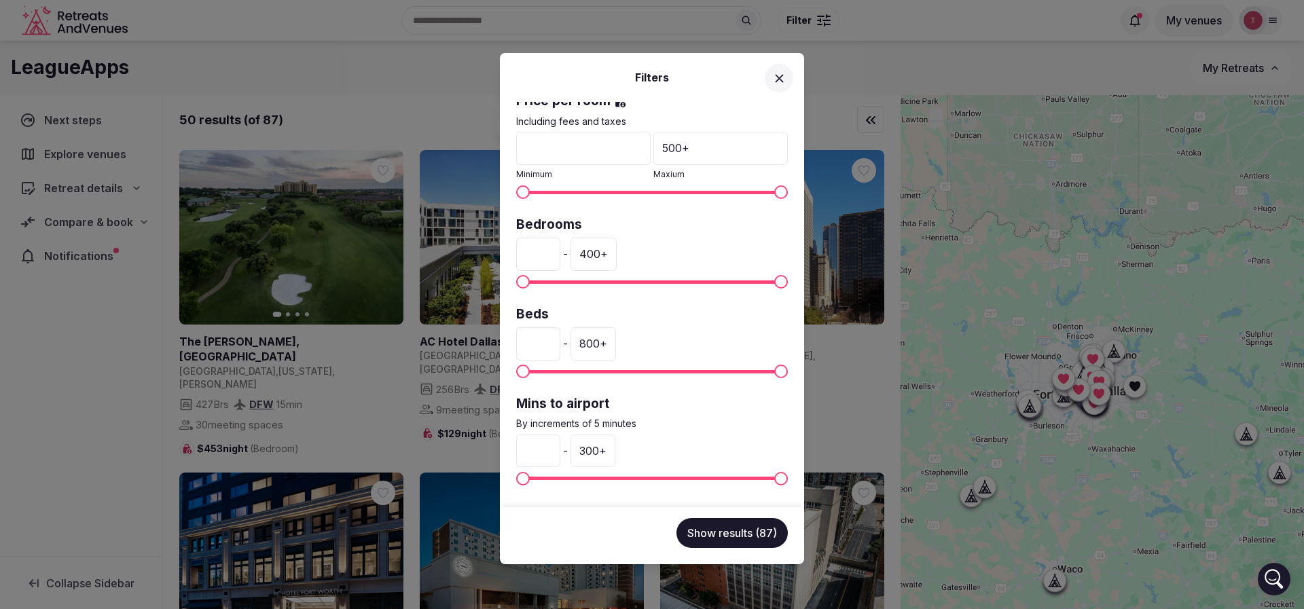
click at [858, 61] on div "Filters Venue name Status All Published Draft Has cover photo? Any Yes No Ratin…" at bounding box center [652, 304] width 1304 height 609
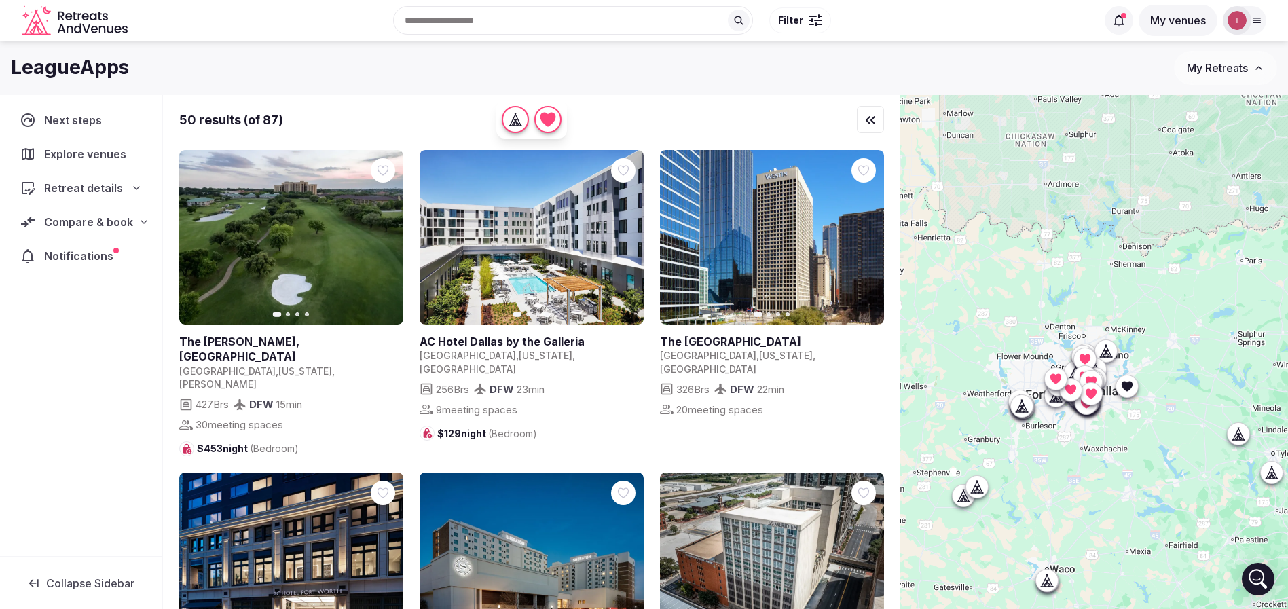
click at [119, 217] on span "Compare & book" at bounding box center [88, 222] width 89 height 16
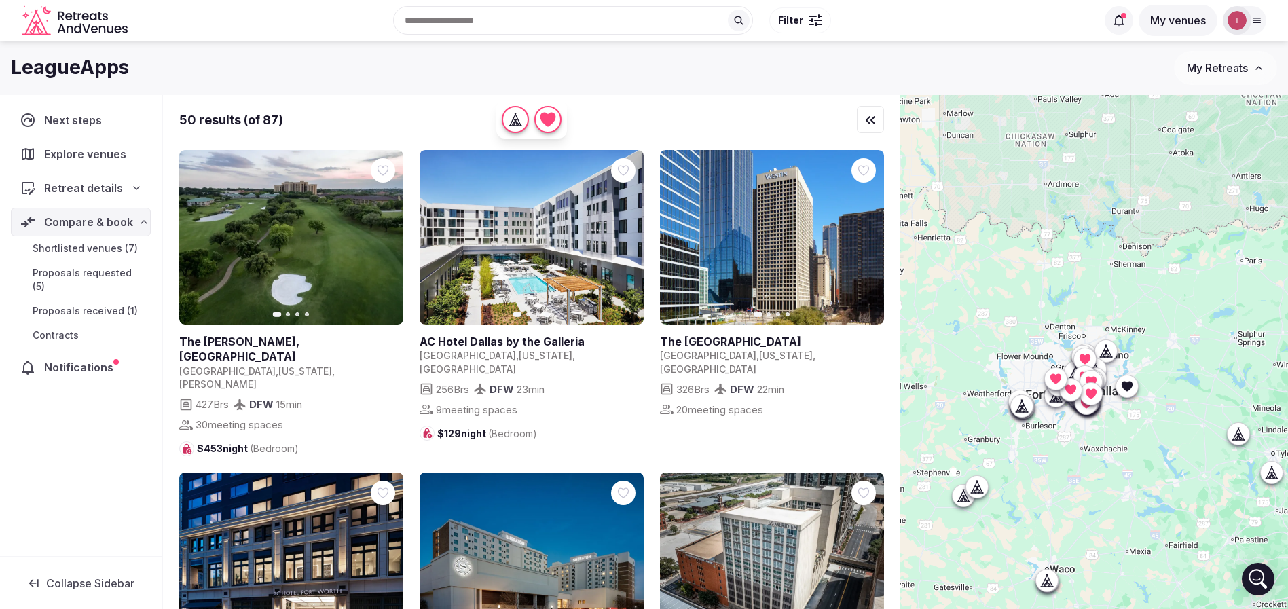
click at [118, 251] on span "Shortlisted venues (7)" at bounding box center [85, 249] width 105 height 14
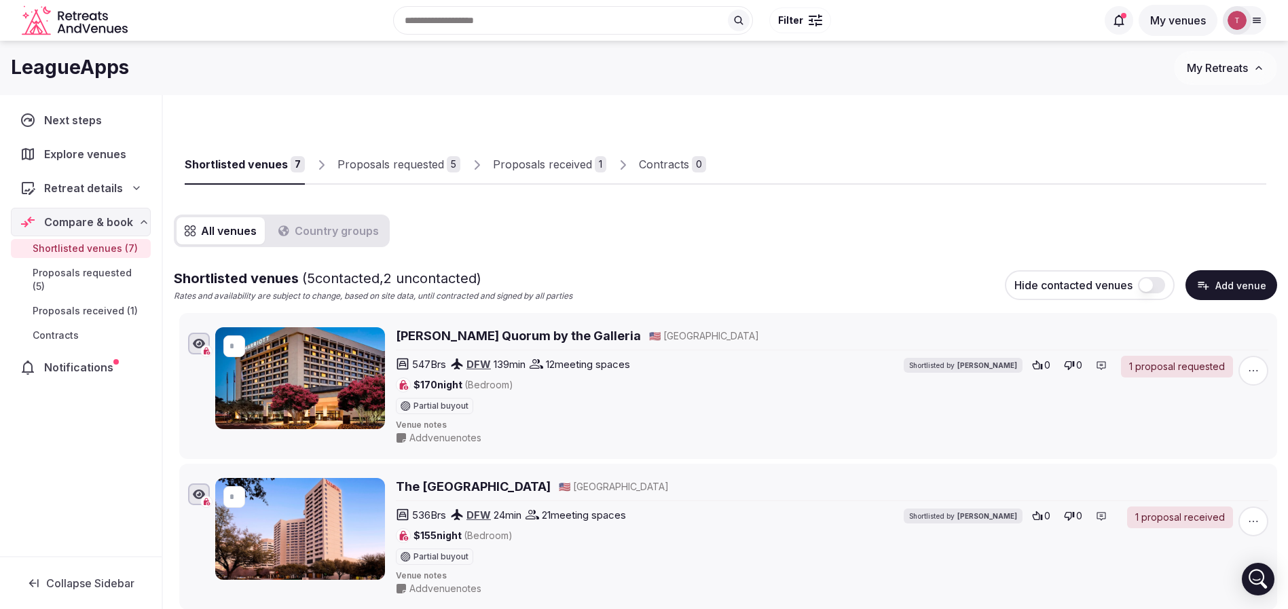
click at [571, 177] on link "Proposals received 1" at bounding box center [549, 164] width 113 height 39
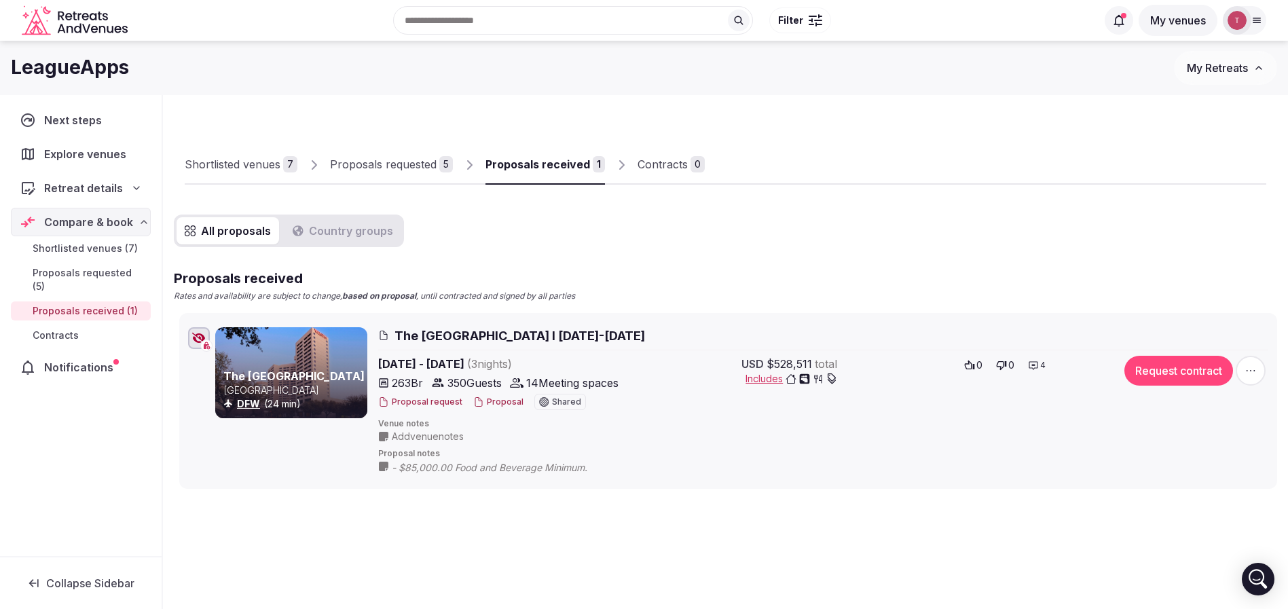
click at [571, 174] on link "Proposals received 1" at bounding box center [544, 164] width 119 height 39
click at [488, 403] on button "Proposal" at bounding box center [498, 403] width 50 height 12
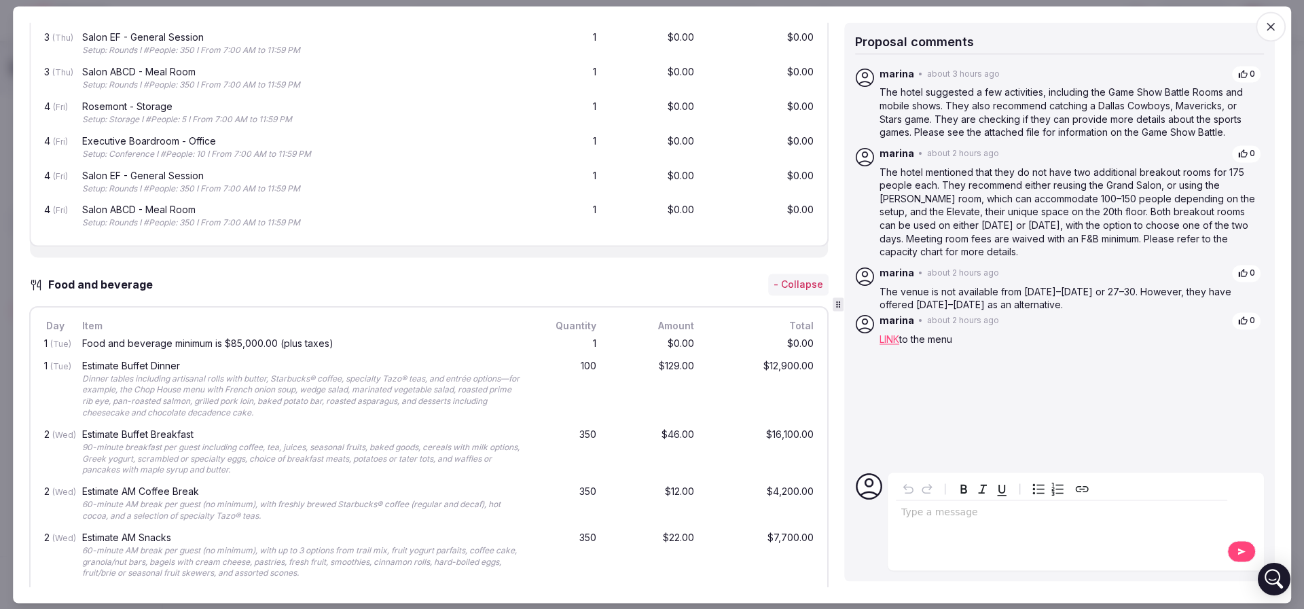
scroll to position [1324, 0]
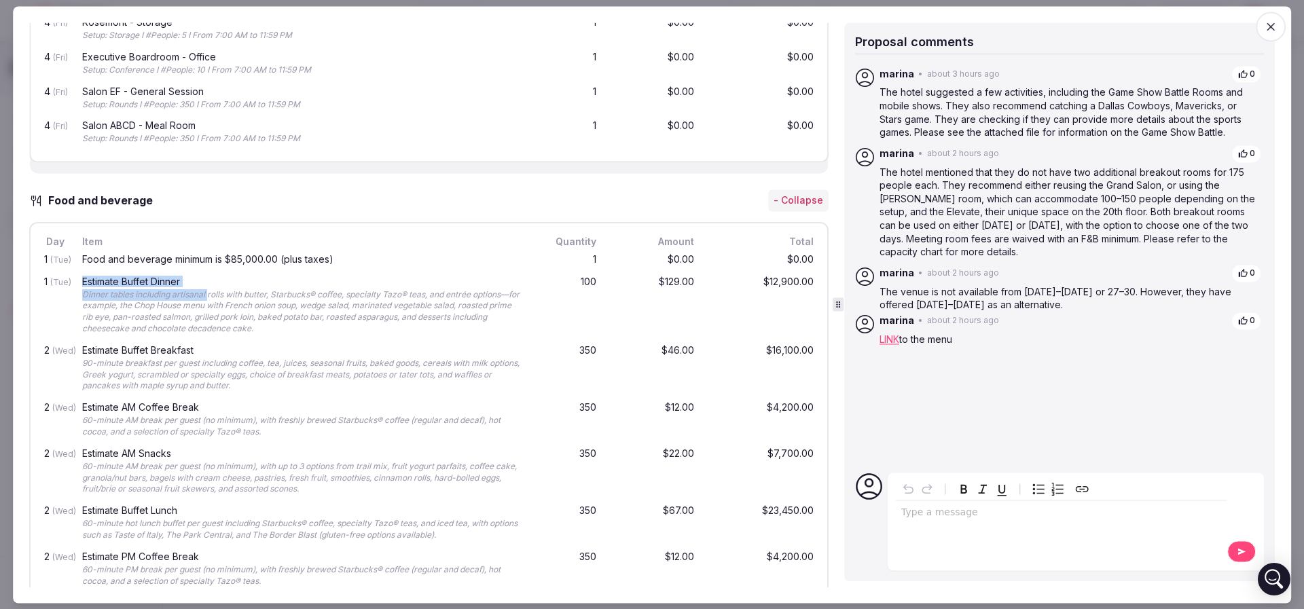
drag, startPoint x: 78, startPoint y: 283, endPoint x: 208, endPoint y: 284, distance: 130.4
click at [208, 284] on div "1 (Tue) Estimate Buffet Dinner Dinner tables including artisanal rolls with but…" at bounding box center [428, 306] width 775 height 69
click at [208, 284] on div "Estimate Buffet Dinner Dinner tables including artisanal rolls with butter, Sta…" at bounding box center [300, 305] width 443 height 63
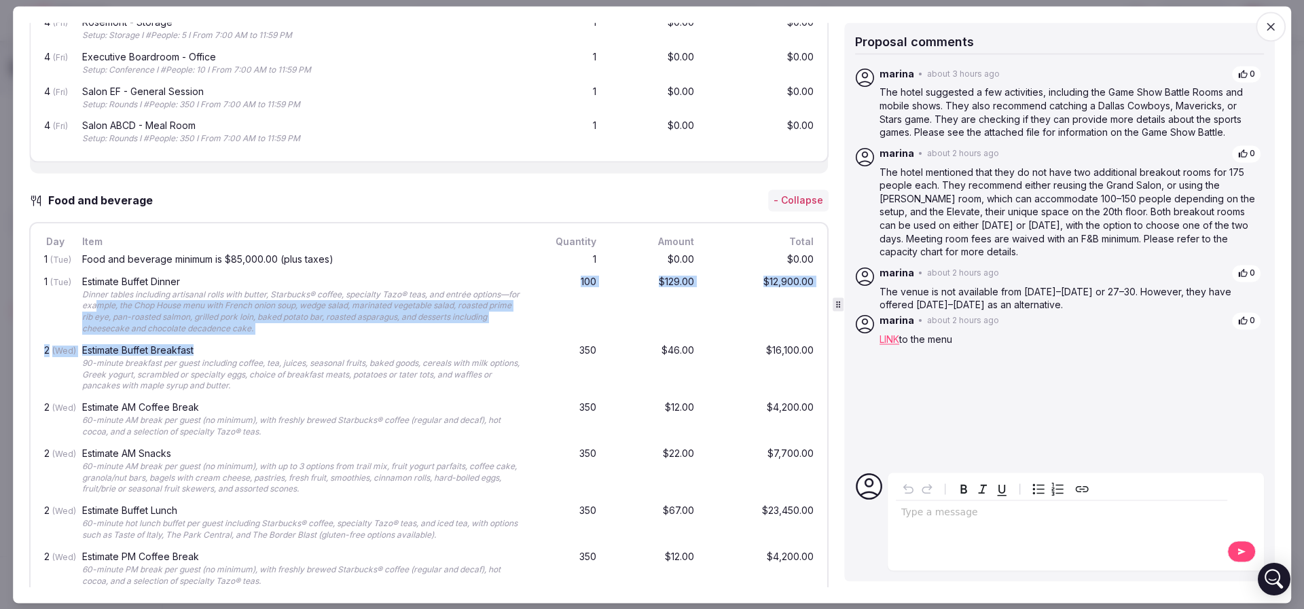
drag, startPoint x: 276, startPoint y: 334, endPoint x: 119, endPoint y: 303, distance: 160.6
click at [119, 303] on div "Dinner tables including artisanal rolls with butter, Starbucks® coffee, special…" at bounding box center [301, 311] width 438 height 45
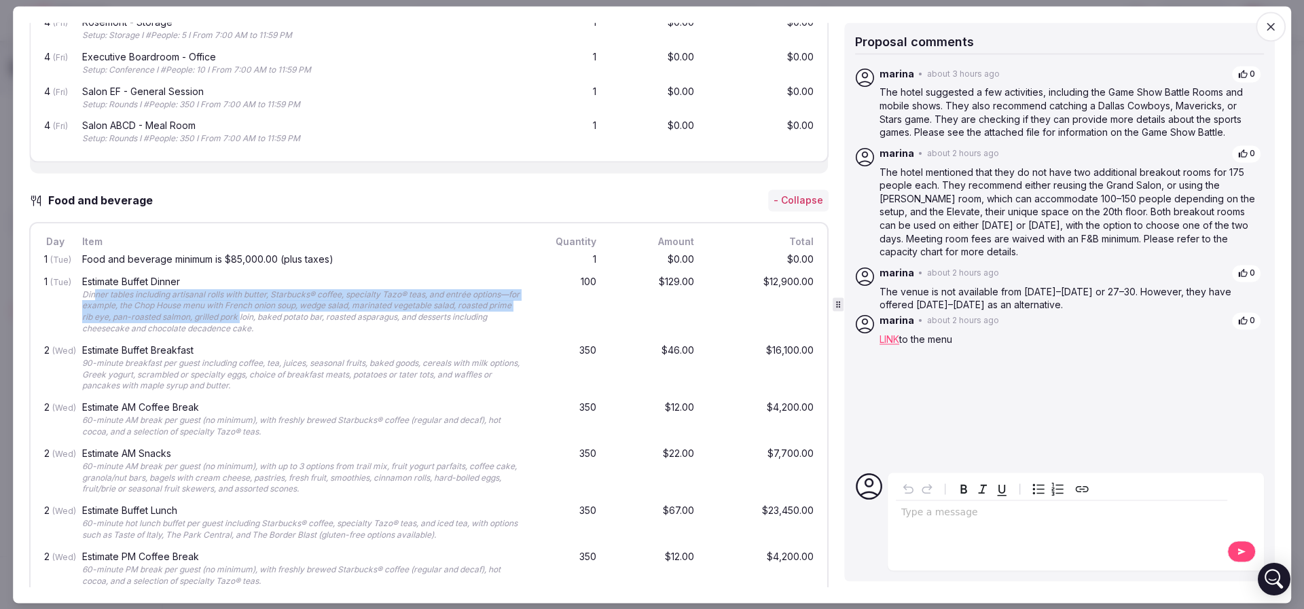
drag, startPoint x: 96, startPoint y: 293, endPoint x: 297, endPoint y: 316, distance: 202.2
click at [297, 316] on div "Dinner tables including artisanal rolls with butter, Starbucks® coffee, special…" at bounding box center [301, 311] width 438 height 45
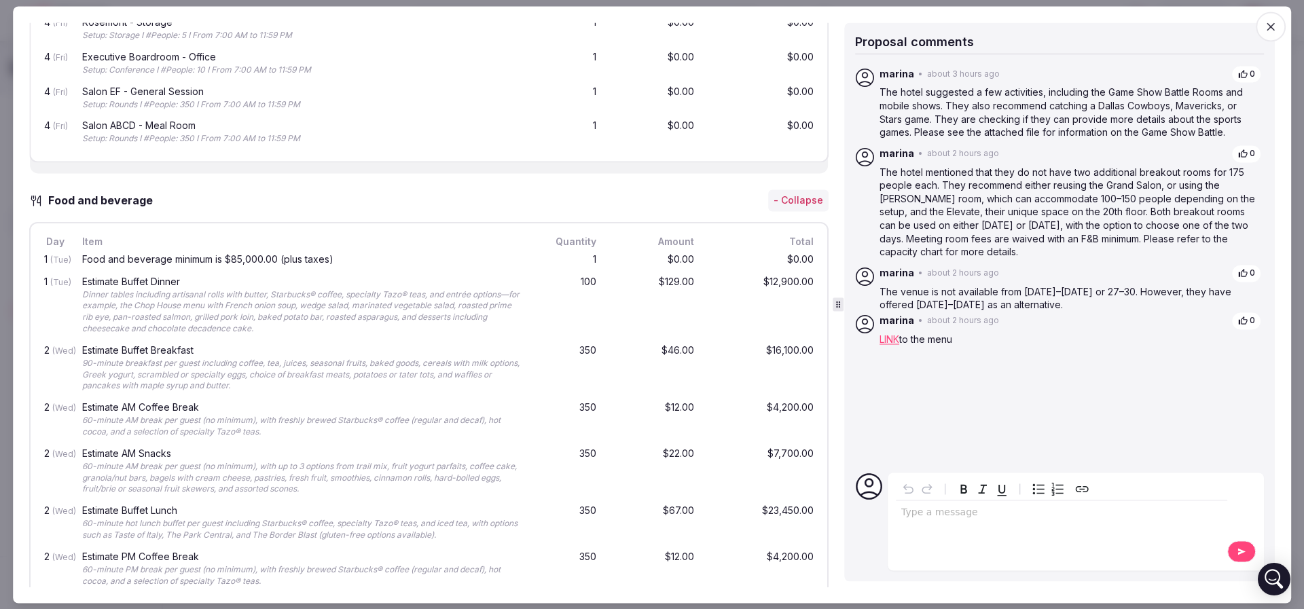
scroll to position [1426, 0]
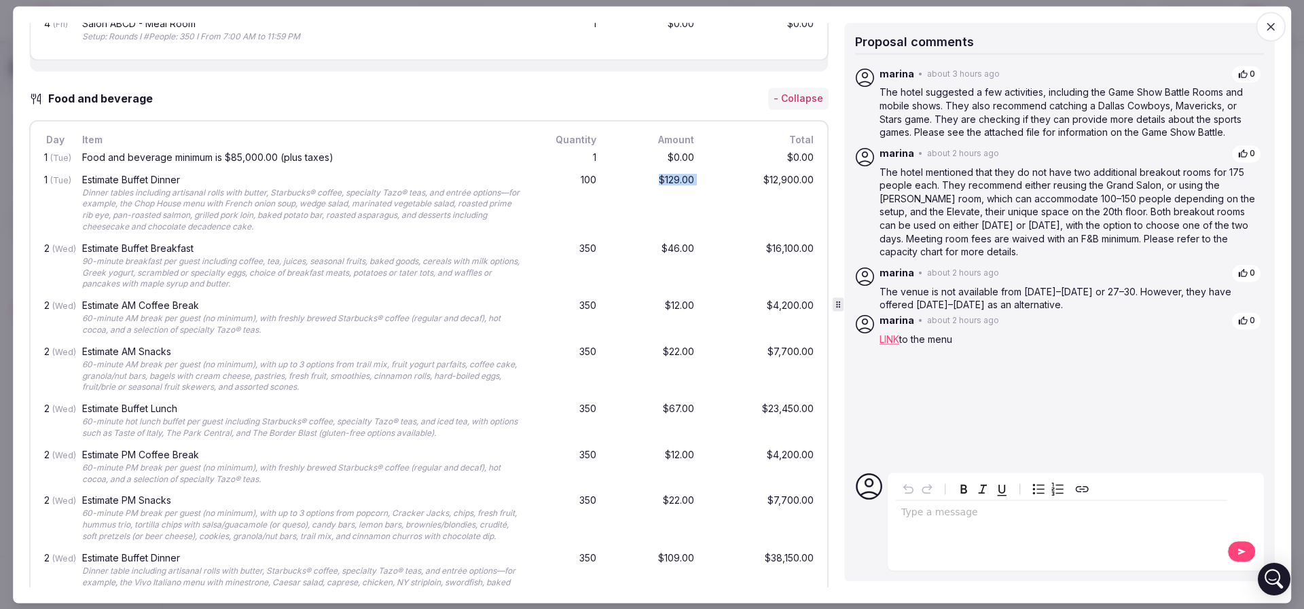
drag, startPoint x: 608, startPoint y: 177, endPoint x: 691, endPoint y: 179, distance: 82.2
click at [691, 179] on div "1 (Tue) Estimate Buffet Dinner Dinner tables including artisanal rolls with but…" at bounding box center [428, 204] width 775 height 69
drag, startPoint x: 684, startPoint y: 256, endPoint x: 575, endPoint y: 262, distance: 109.5
click at [575, 262] on div "2 (Wed) Estimate Buffet Breakfast 90-minute breakfast per guest including coffe…" at bounding box center [428, 266] width 775 height 57
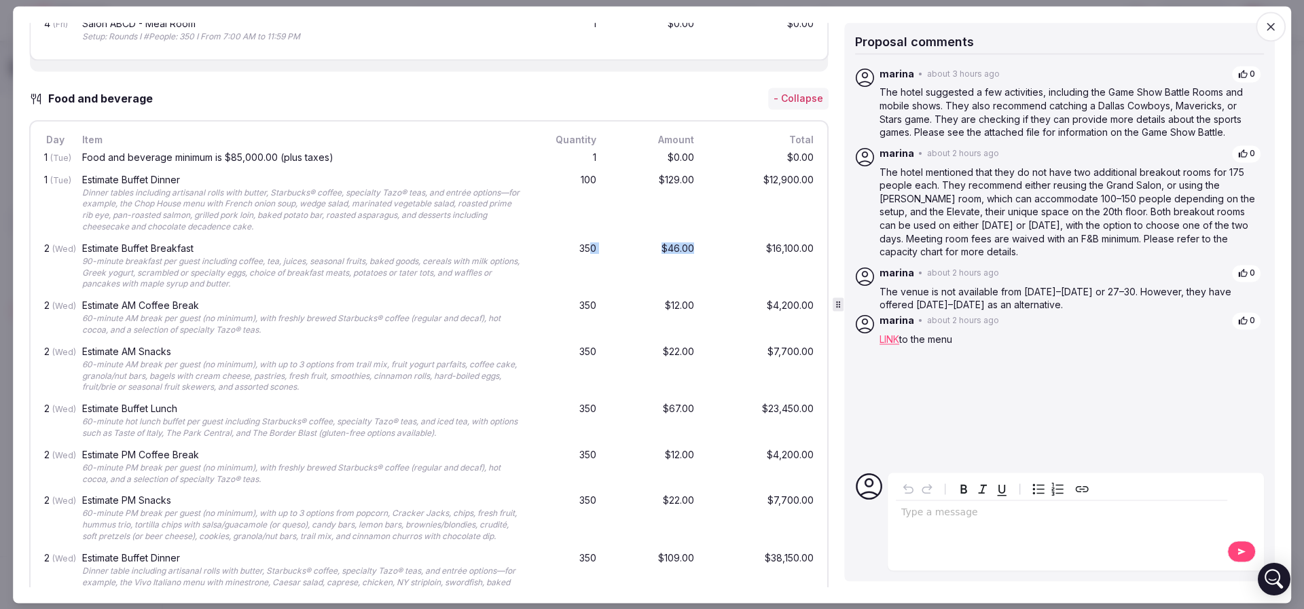
click at [588, 259] on div "2 (Wed) Estimate Buffet Breakfast 90-minute breakfast per guest including coffe…" at bounding box center [428, 266] width 775 height 57
drag, startPoint x: 633, startPoint y: 251, endPoint x: 701, endPoint y: 242, distance: 68.4
click at [701, 242] on div "2 (Wed) Estimate Buffet Breakfast 90-minute breakfast per guest including coffe…" at bounding box center [428, 266] width 775 height 57
click at [707, 242] on div "$16,100.00" at bounding box center [761, 267] width 109 height 52
drag, startPoint x: 644, startPoint y: 310, endPoint x: 680, endPoint y: 306, distance: 36.2
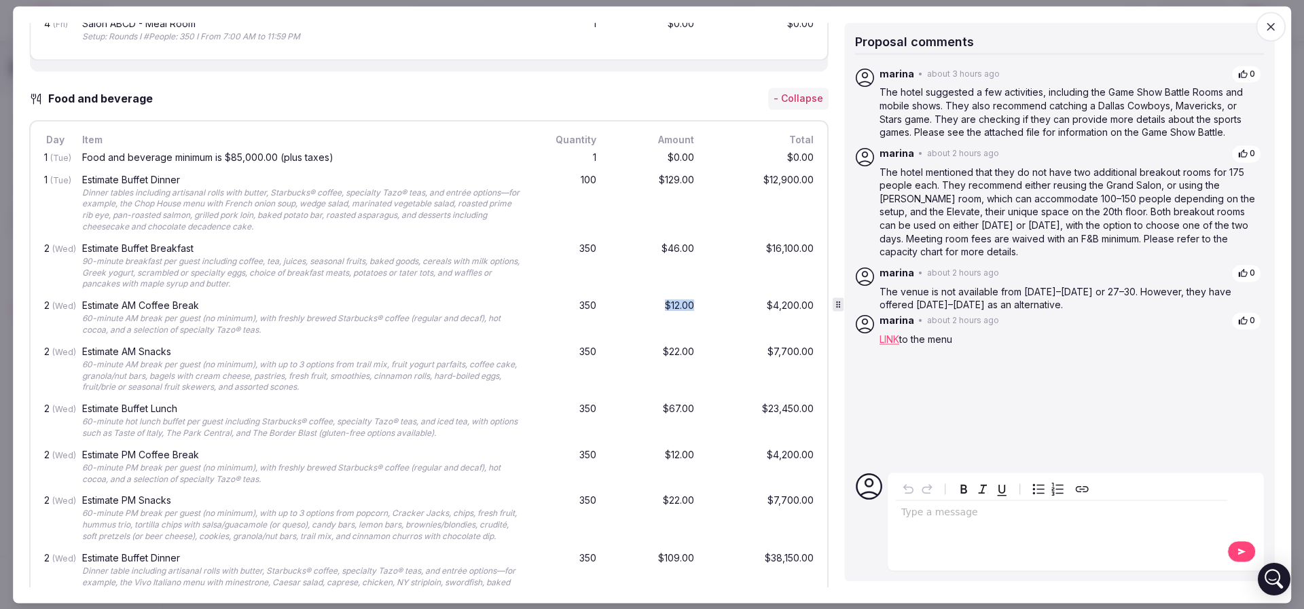
click at [680, 307] on div "$12.00" at bounding box center [653, 319] width 87 height 41
drag, startPoint x: 648, startPoint y: 345, endPoint x: 701, endPoint y: 347, distance: 52.3
click at [701, 347] on div "2 (Wed) Estimate AM Snacks 60-minute AM break per guest (no minimum), with up t…" at bounding box center [428, 370] width 775 height 57
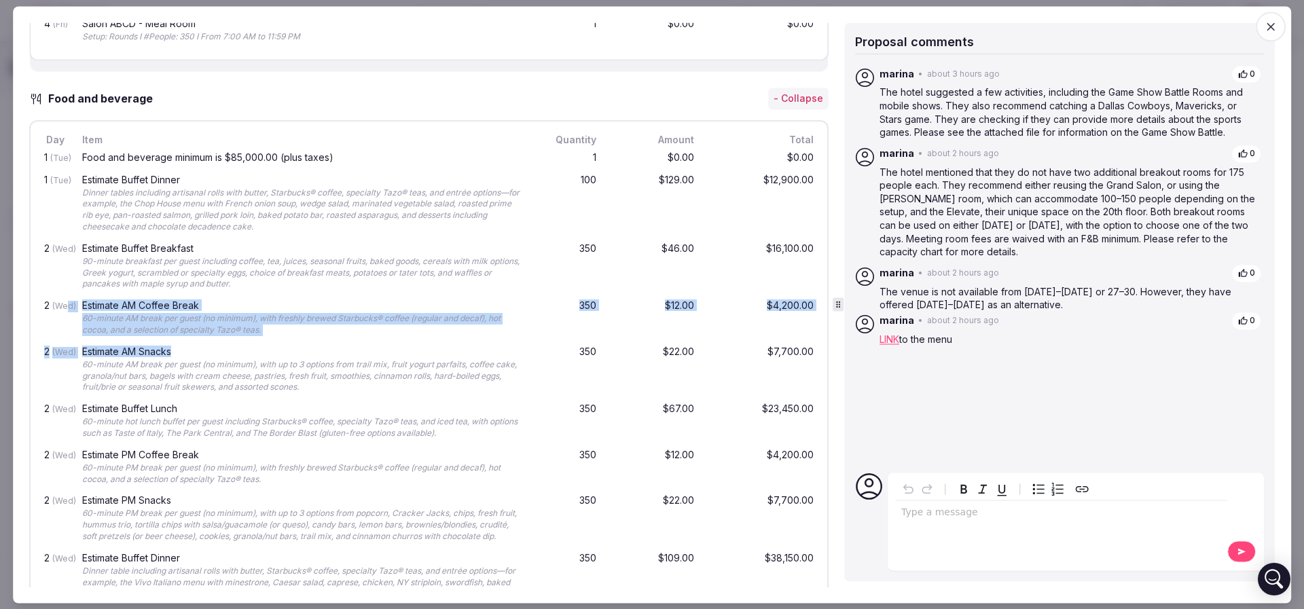
drag, startPoint x: 67, startPoint y: 303, endPoint x: 327, endPoint y: 352, distance: 264.1
click at [327, 352] on div "Estimate AM Snacks" at bounding box center [301, 352] width 438 height 10
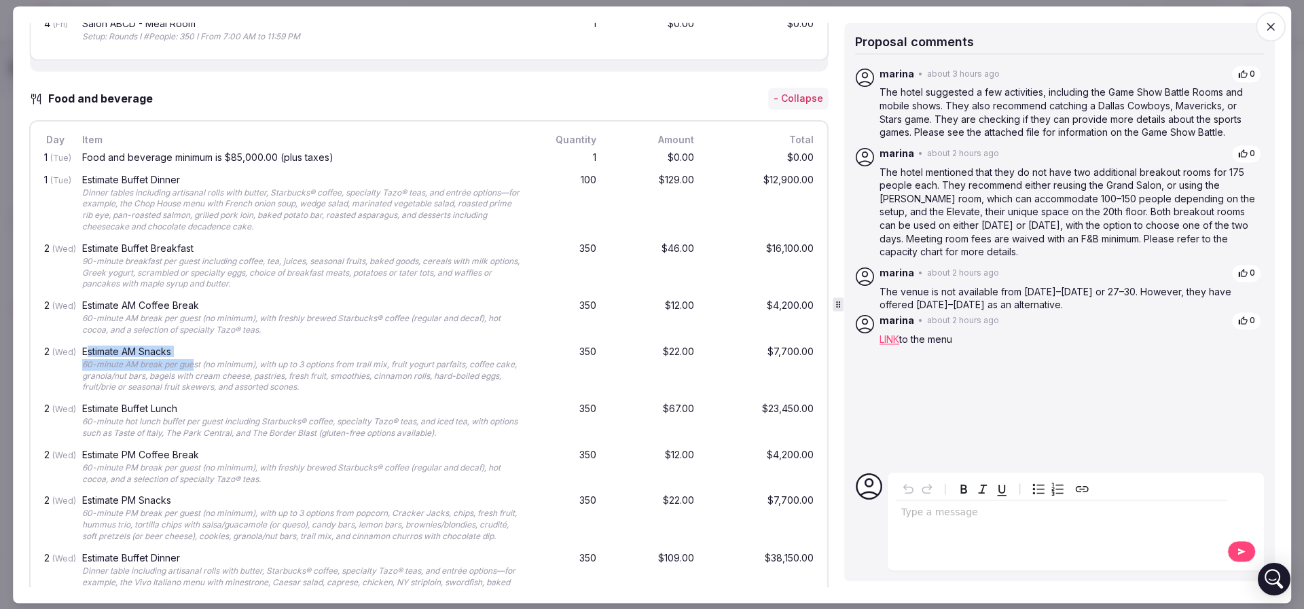
drag, startPoint x: 88, startPoint y: 352, endPoint x: 194, endPoint y: 354, distance: 106.0
click at [194, 354] on div "Estimate AM Snacks 60-minute AM break per guest (no minimum), with up to 3 opti…" at bounding box center [300, 370] width 443 height 52
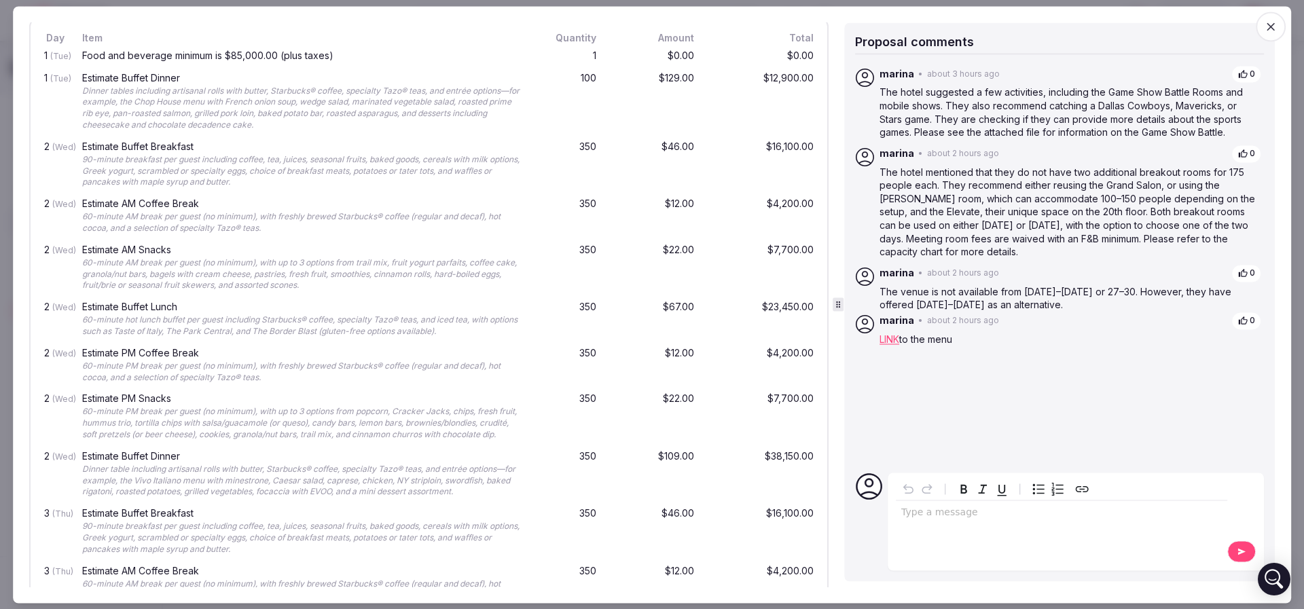
scroll to position [1630, 0]
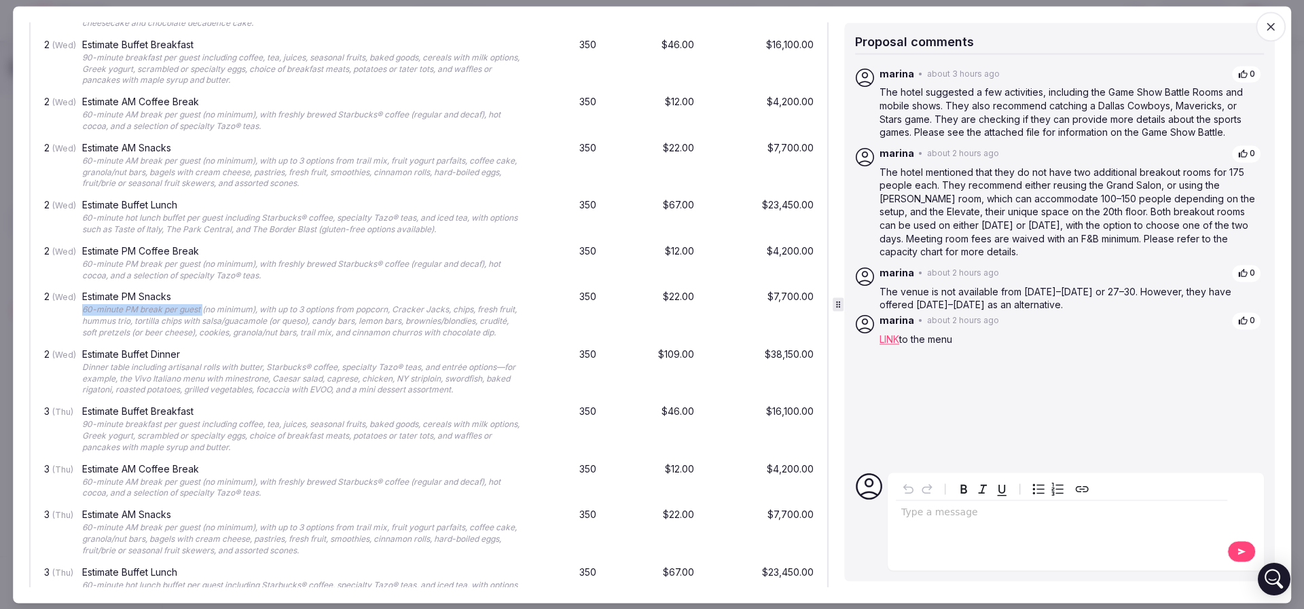
drag, startPoint x: 84, startPoint y: 308, endPoint x: 202, endPoint y: 310, distance: 118.1
click at [202, 310] on div "60-minute PM break per guest (no minimum), with up to 3 options from popcorn, C…" at bounding box center [301, 322] width 438 height 34
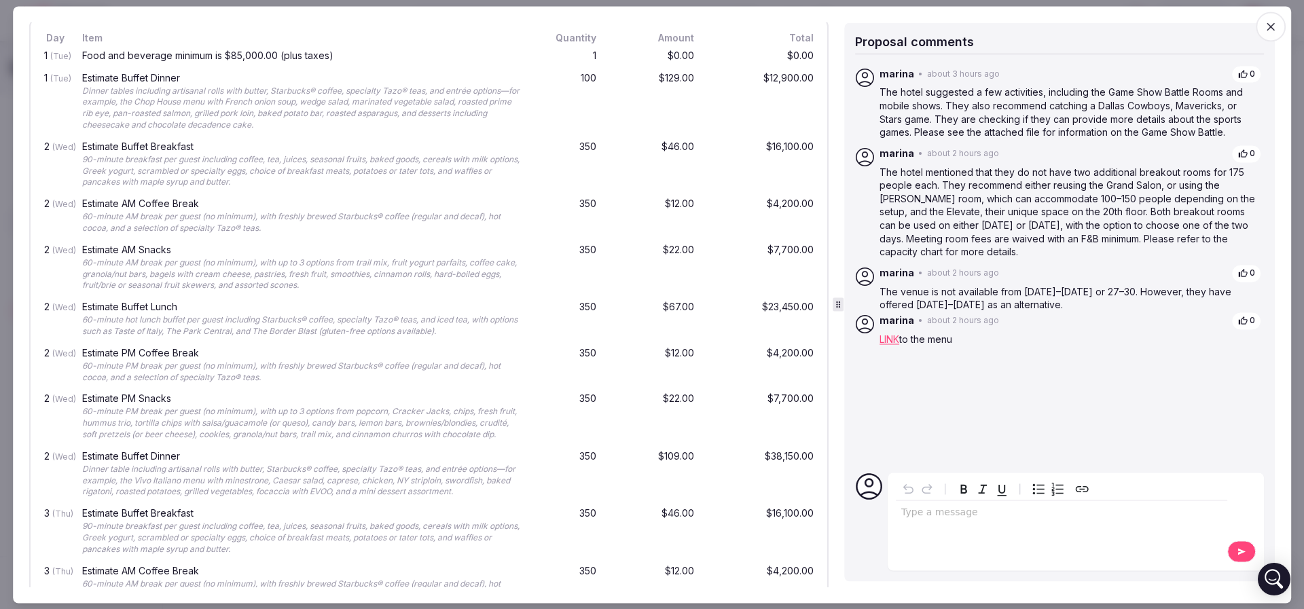
scroll to position [1426, 0]
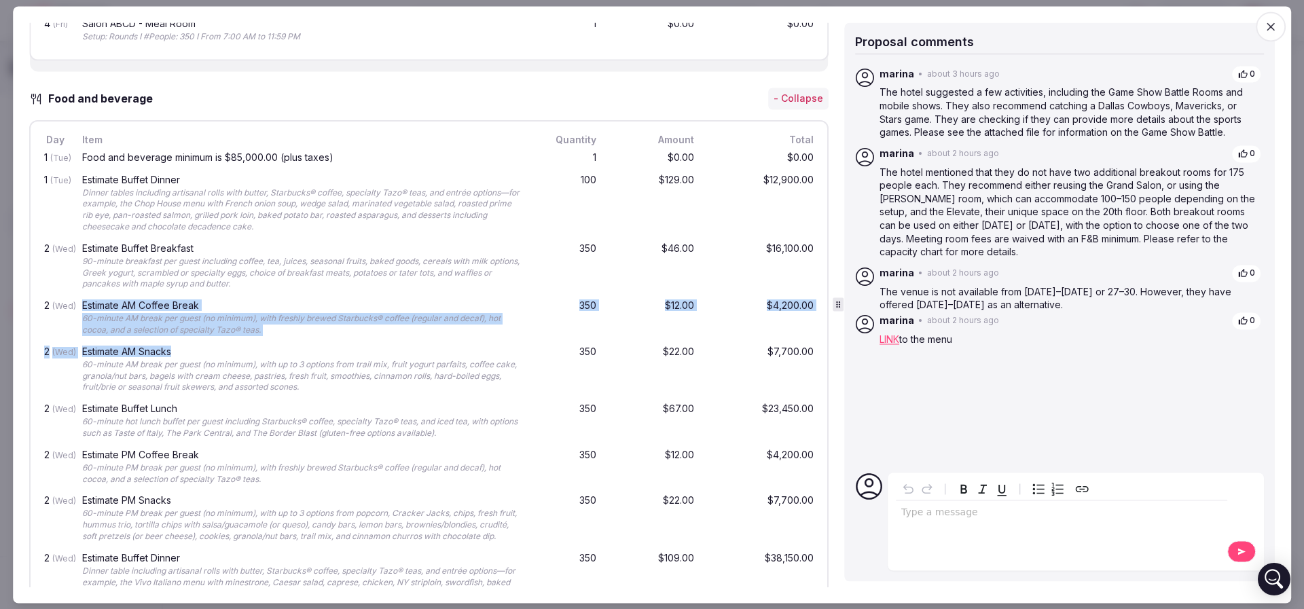
drag, startPoint x: 82, startPoint y: 295, endPoint x: 244, endPoint y: 348, distance: 170.1
click at [244, 348] on div "Estimate AM Snacks" at bounding box center [301, 352] width 438 height 10
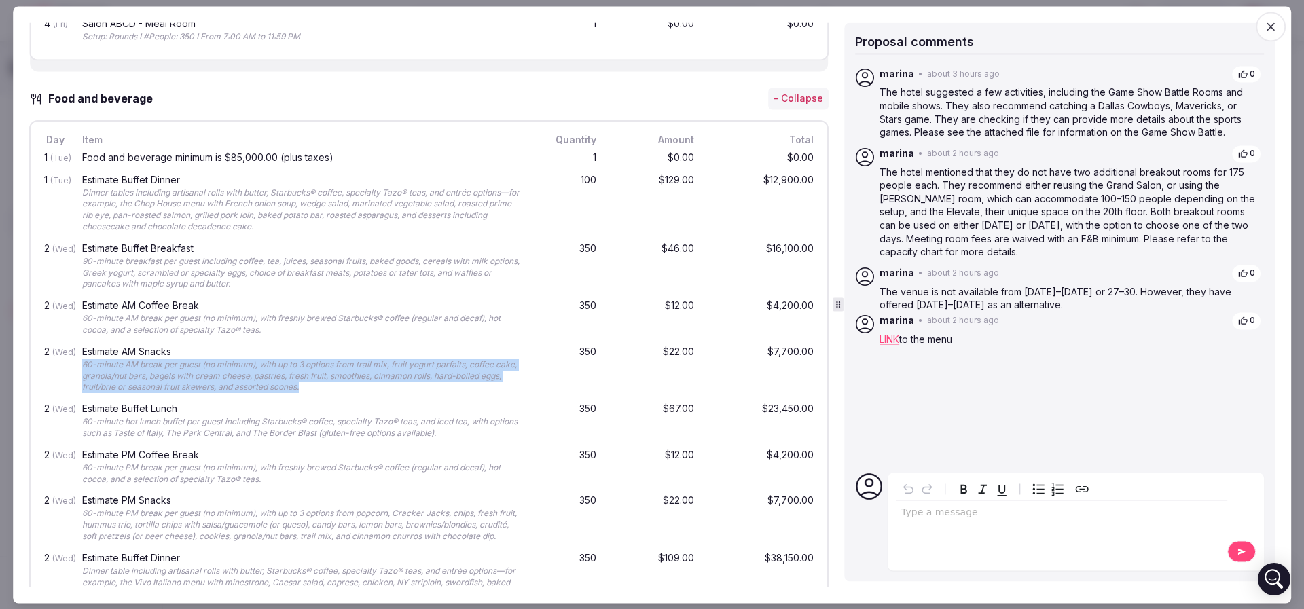
drag, startPoint x: 80, startPoint y: 367, endPoint x: 473, endPoint y: 387, distance: 393.0
click at [473, 387] on div "Estimate AM Snacks 60-minute AM break per guest (no minimum), with up to 3 opti…" at bounding box center [300, 370] width 443 height 52
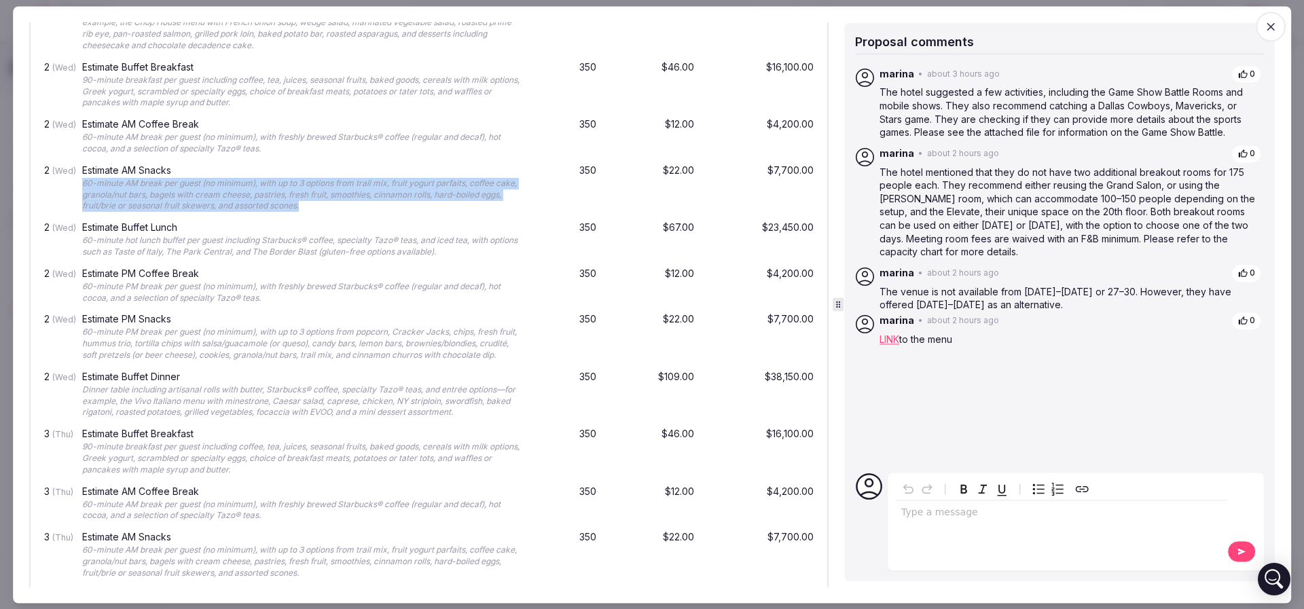
scroll to position [1630, 0]
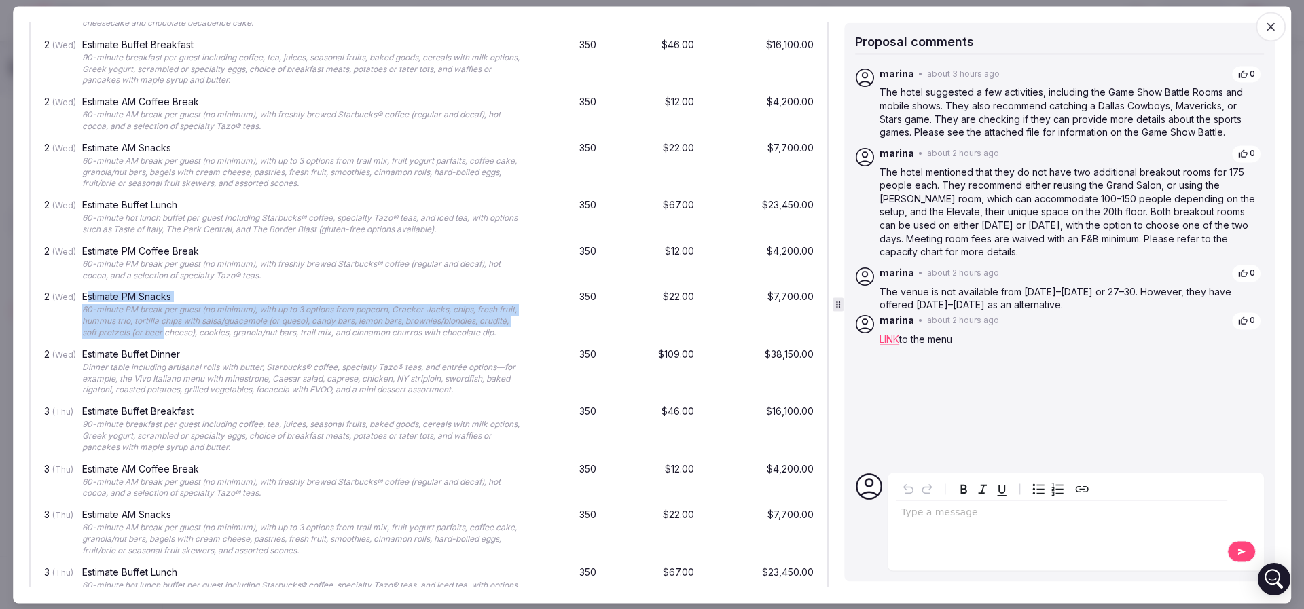
drag, startPoint x: 191, startPoint y: 336, endPoint x: 90, endPoint y: 296, distance: 108.8
click at [90, 296] on div "Estimate PM Snacks 60-minute PM break per guest (no minimum), with up to 3 opti…" at bounding box center [300, 316] width 443 height 52
click at [90, 296] on div "Estimate PM Snacks" at bounding box center [301, 298] width 438 height 10
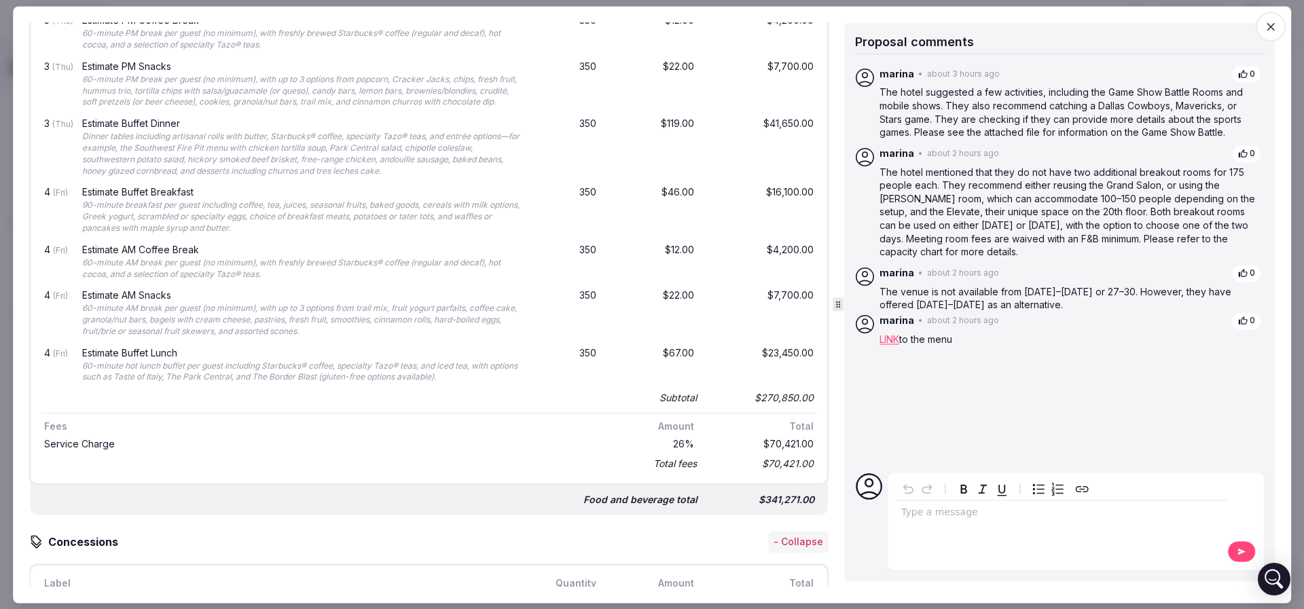
scroll to position [2241, 0]
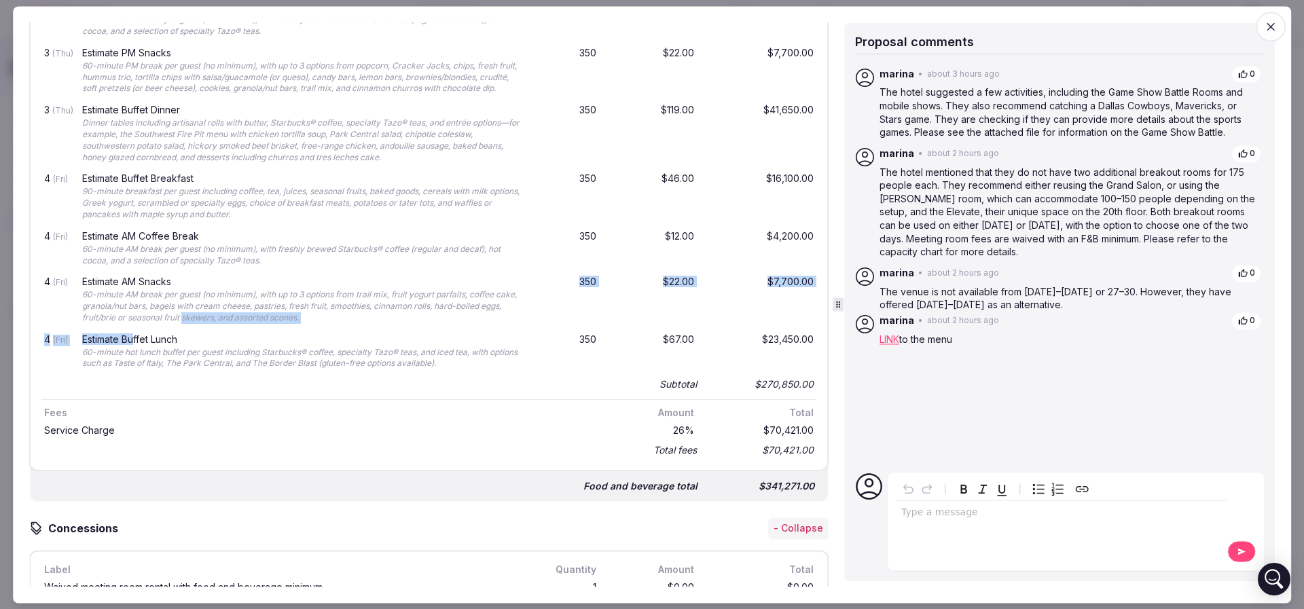
drag, startPoint x: 134, startPoint y: 361, endPoint x: 238, endPoint y: 358, distance: 103.9
drag, startPoint x: 238, startPoint y: 358, endPoint x: 374, endPoint y: 353, distance: 136.6
click at [238, 329] on div "4 (Fri) Estimate AM Snacks 60-minute AM break per guest (no minimum), with up t…" at bounding box center [428, 300] width 775 height 57
click at [667, 373] on div "$67.00" at bounding box center [653, 352] width 87 height 41
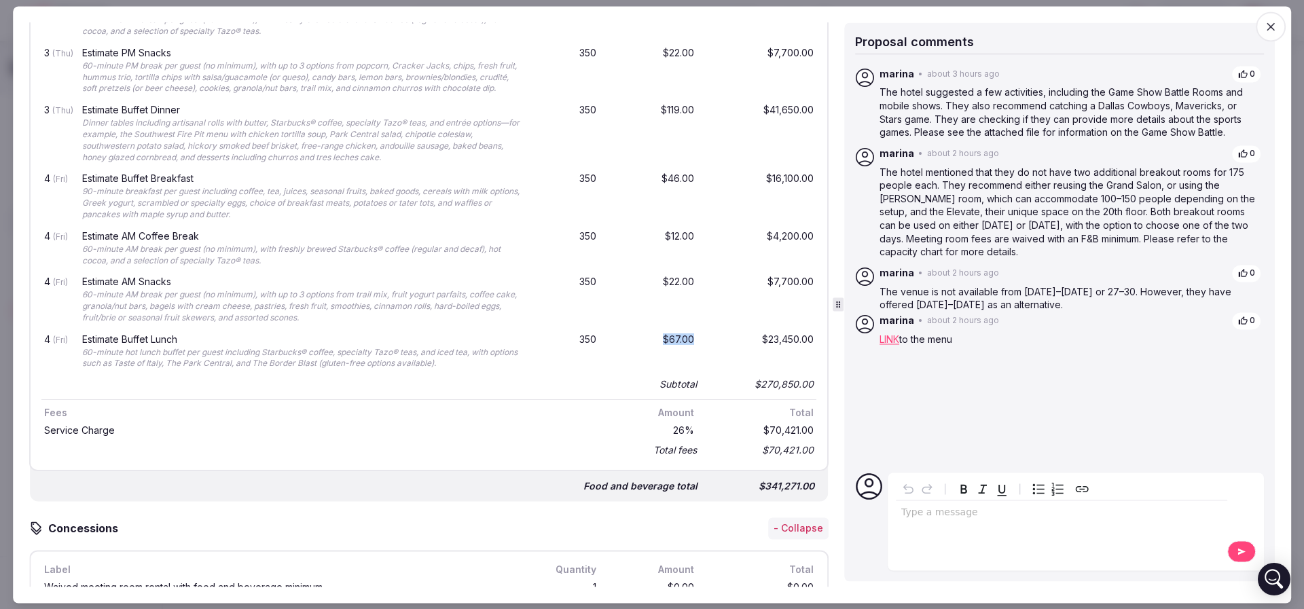
drag, startPoint x: 682, startPoint y: 376, endPoint x: 623, endPoint y: 378, distance: 59.1
click at [623, 375] on div "4 (Fri) Estimate Buffet Lunch 60-minute hot lunch buffet per guest including St…" at bounding box center [428, 352] width 775 height 46
click at [623, 373] on div "$67.00" at bounding box center [653, 352] width 87 height 41
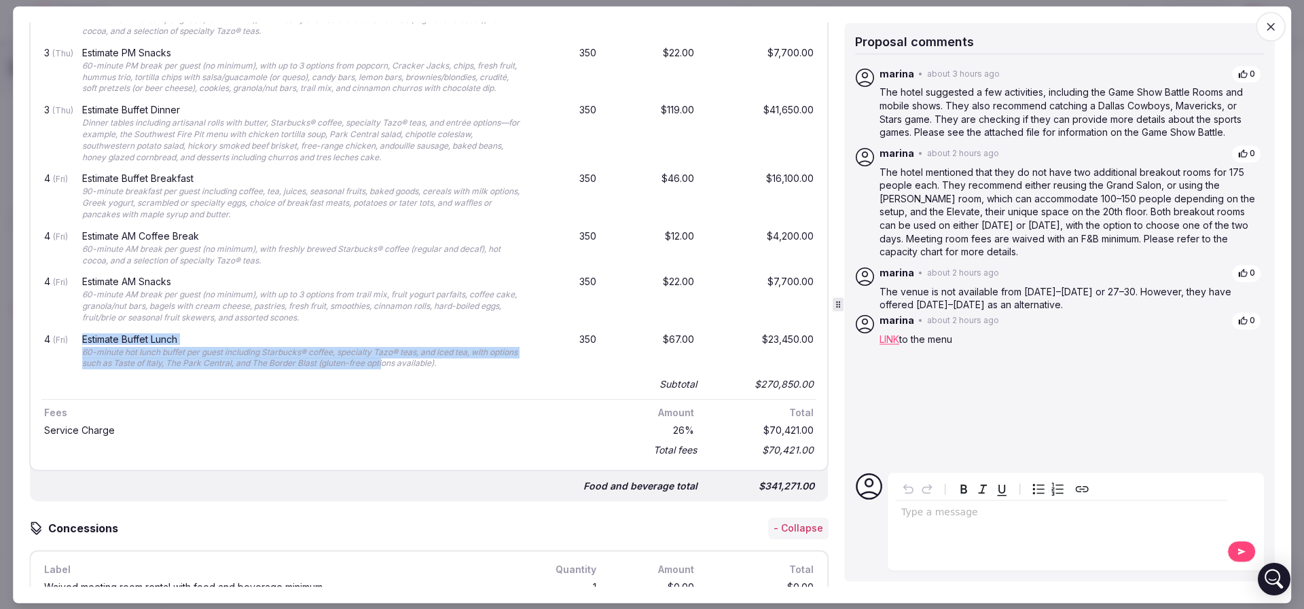
drag, startPoint x: 82, startPoint y: 373, endPoint x: 419, endPoint y: 402, distance: 338.0
click at [419, 373] on div "Estimate Buffet Lunch 60-minute hot lunch buffet per guest including Starbucks®…" at bounding box center [300, 352] width 443 height 41
drag, startPoint x: 519, startPoint y: 405, endPoint x: 191, endPoint y: 386, distance: 328.5
click at [191, 375] on div "4 (Fri) Estimate Buffet Lunch 60-minute hot lunch buffet per guest including St…" at bounding box center [428, 352] width 775 height 46
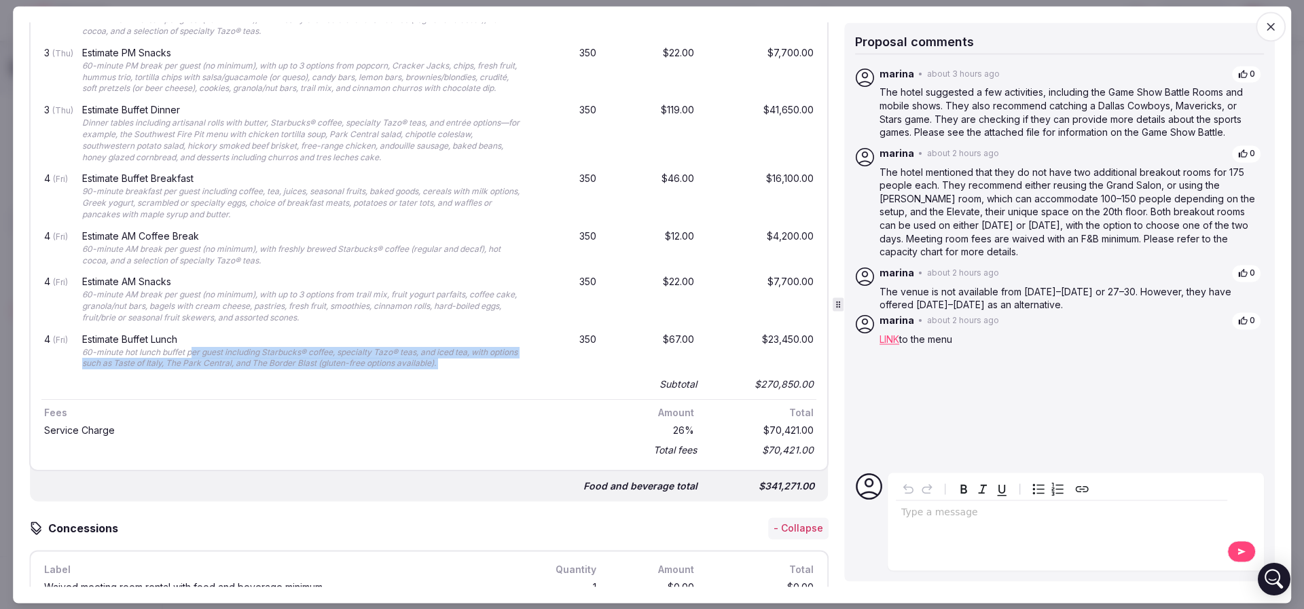
click at [191, 370] on div "60-minute hot lunch buffet per guest including Starbucks® coffee, specialty Taz…" at bounding box center [301, 358] width 438 height 23
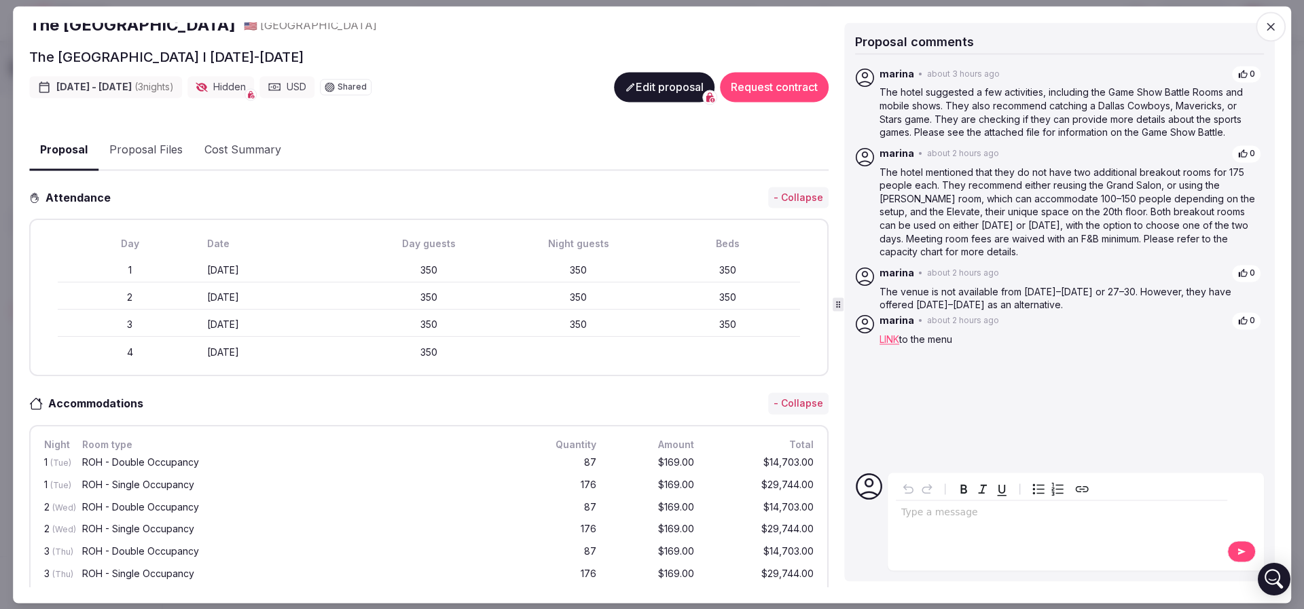
scroll to position [0, 0]
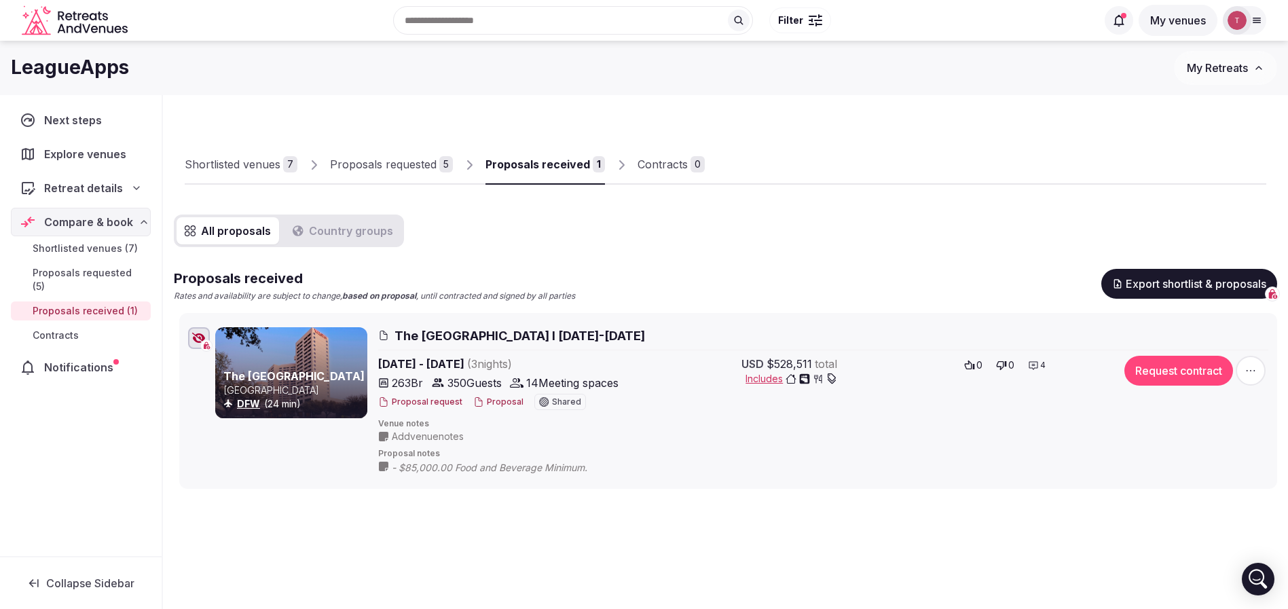
click at [113, 67] on h1 "LeagueApps" at bounding box center [70, 67] width 118 height 26
copy h1 "LeagueApps"
click at [499, 399] on button "Proposal" at bounding box center [498, 403] width 50 height 12
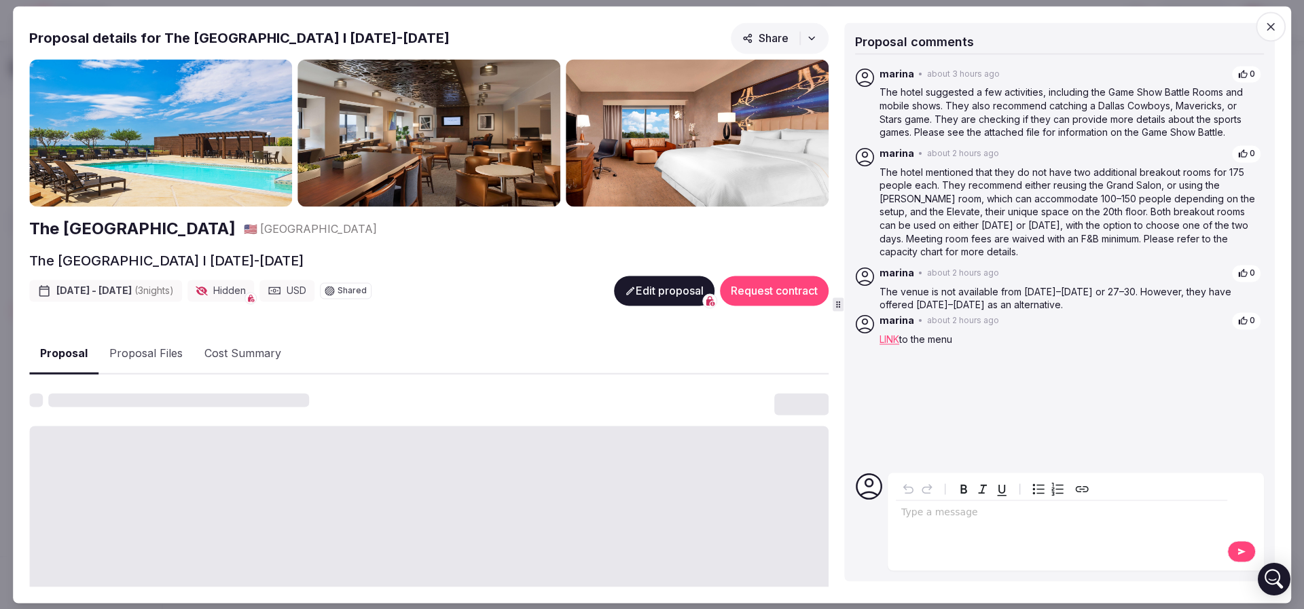
click at [499, 405] on div at bounding box center [428, 404] width 799 height 22
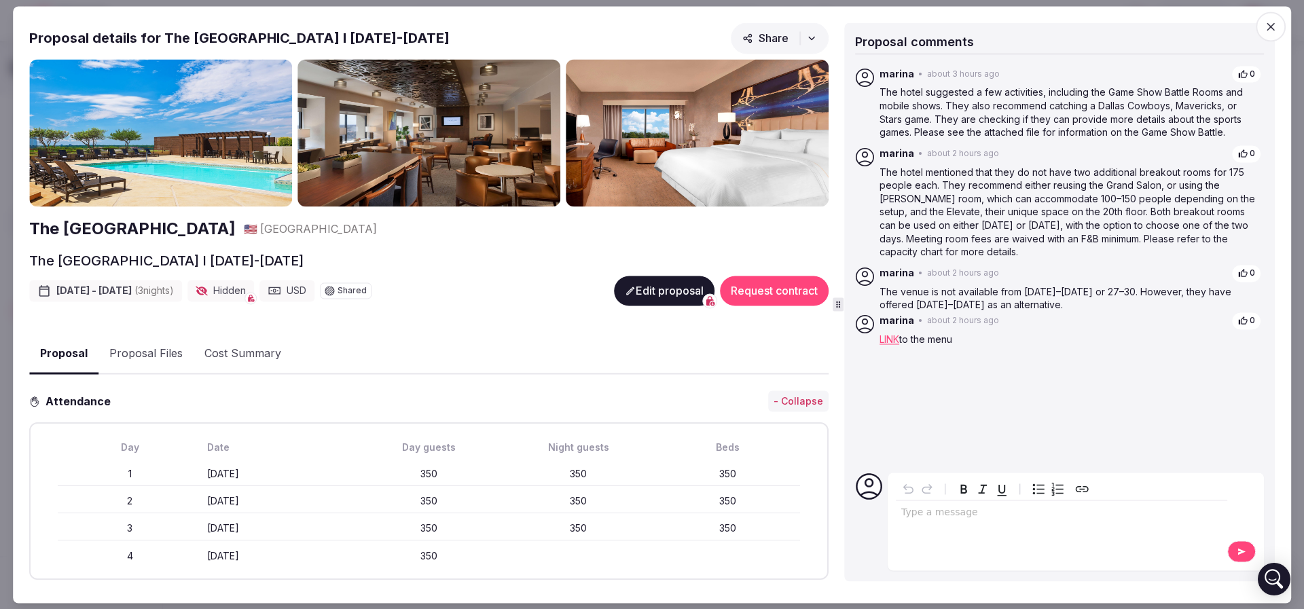
click at [639, 287] on button "Edit proposal" at bounding box center [664, 291] width 100 height 30
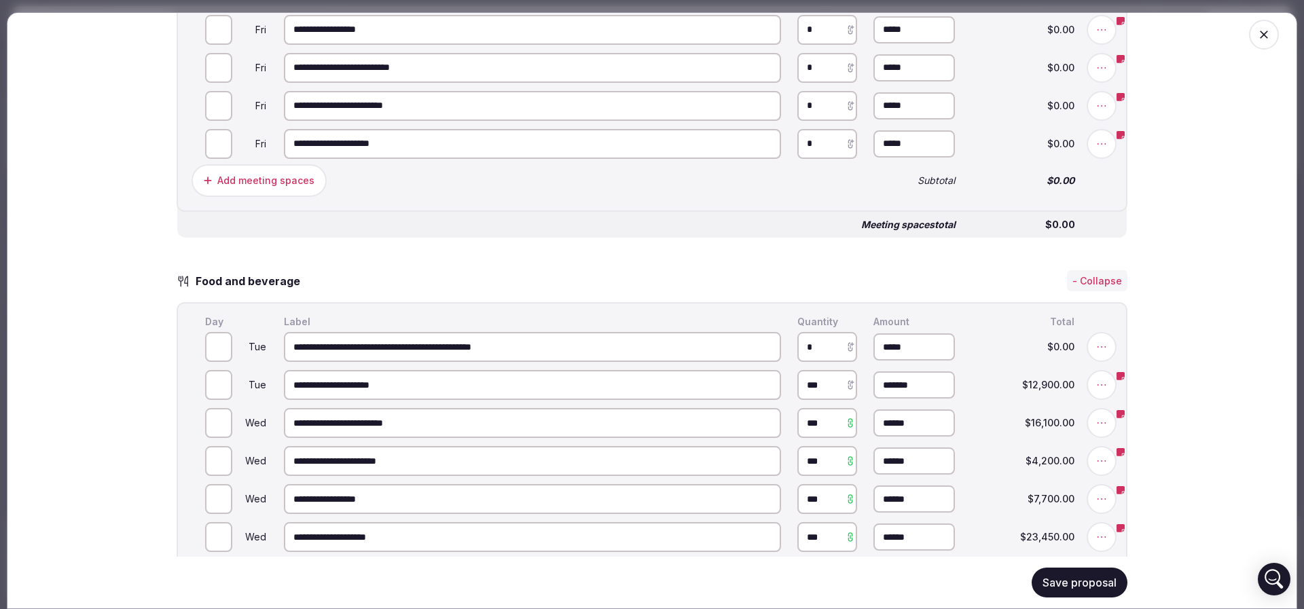
scroll to position [1731, 0]
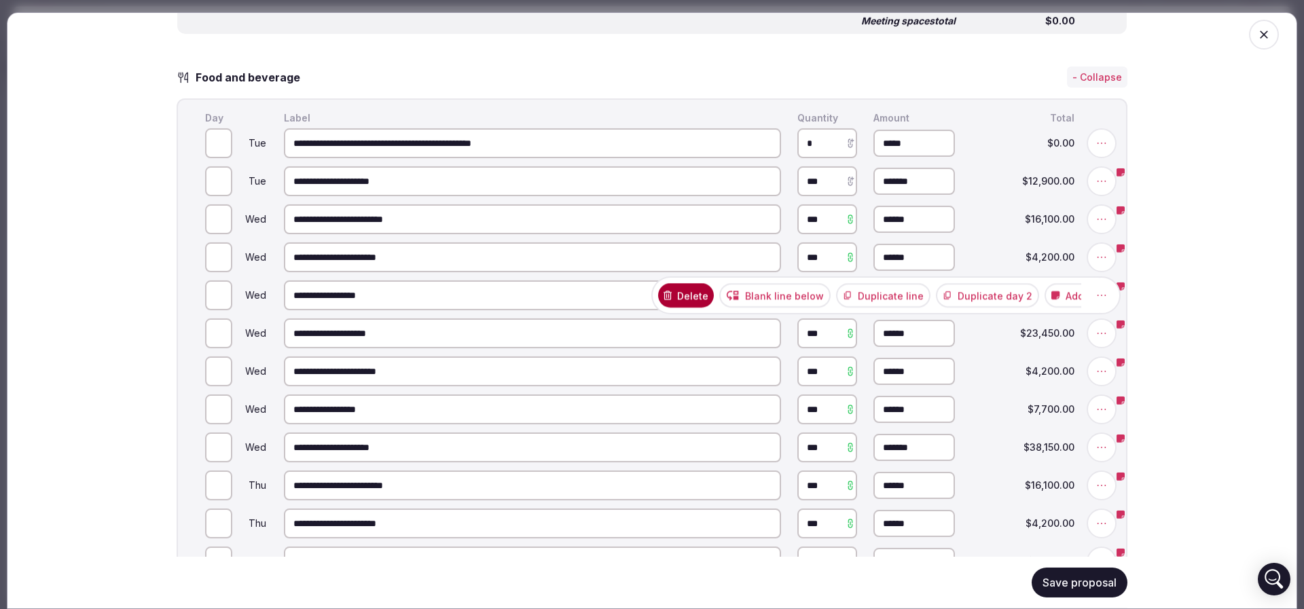
click at [1099, 295] on icon at bounding box center [1101, 296] width 14 height 14
click at [654, 297] on button "Delete" at bounding box center [648, 295] width 56 height 24
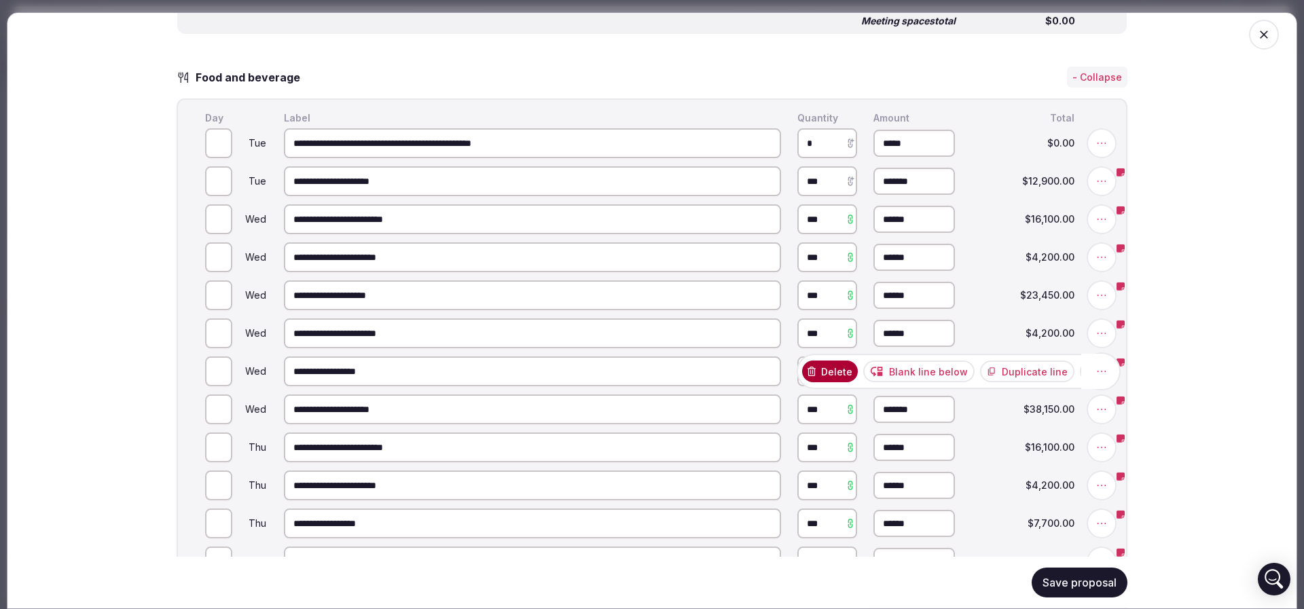
click at [1094, 378] on icon at bounding box center [1101, 372] width 14 height 14
click at [650, 376] on button "Delete" at bounding box center [648, 371] width 56 height 24
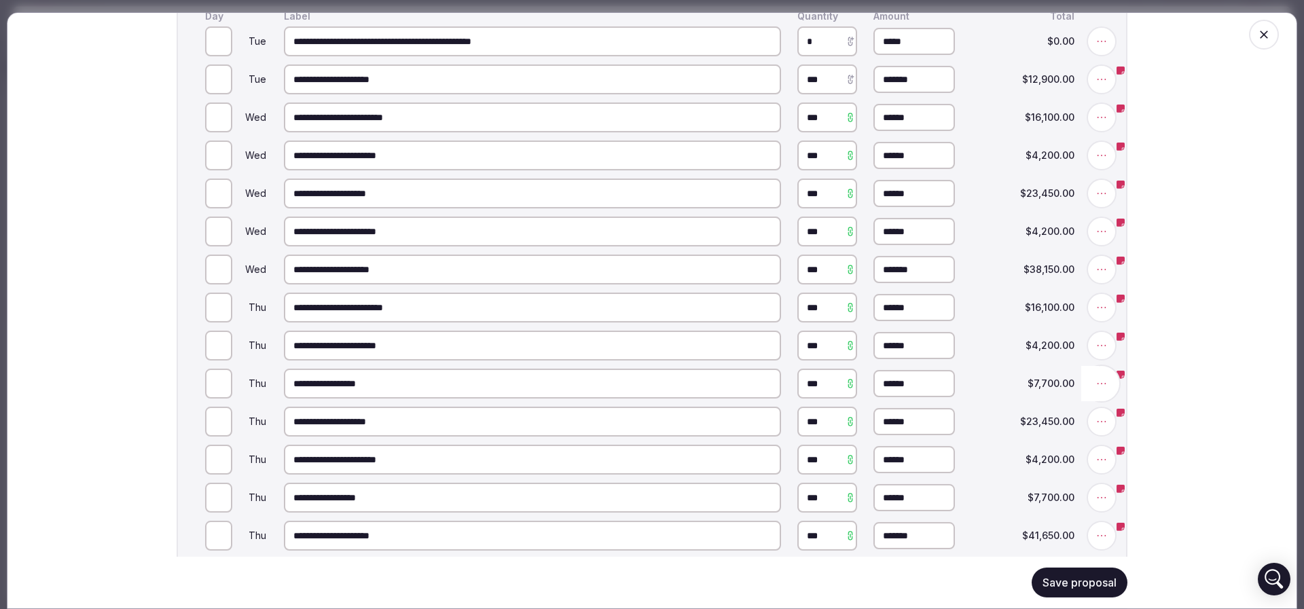
click at [1094, 385] on icon at bounding box center [1101, 384] width 14 height 14
drag, startPoint x: 664, startPoint y: 389, endPoint x: 645, endPoint y: 386, distance: 19.3
click at [663, 389] on button "Delete" at bounding box center [648, 383] width 56 height 24
click at [1094, 462] on icon at bounding box center [1101, 460] width 14 height 14
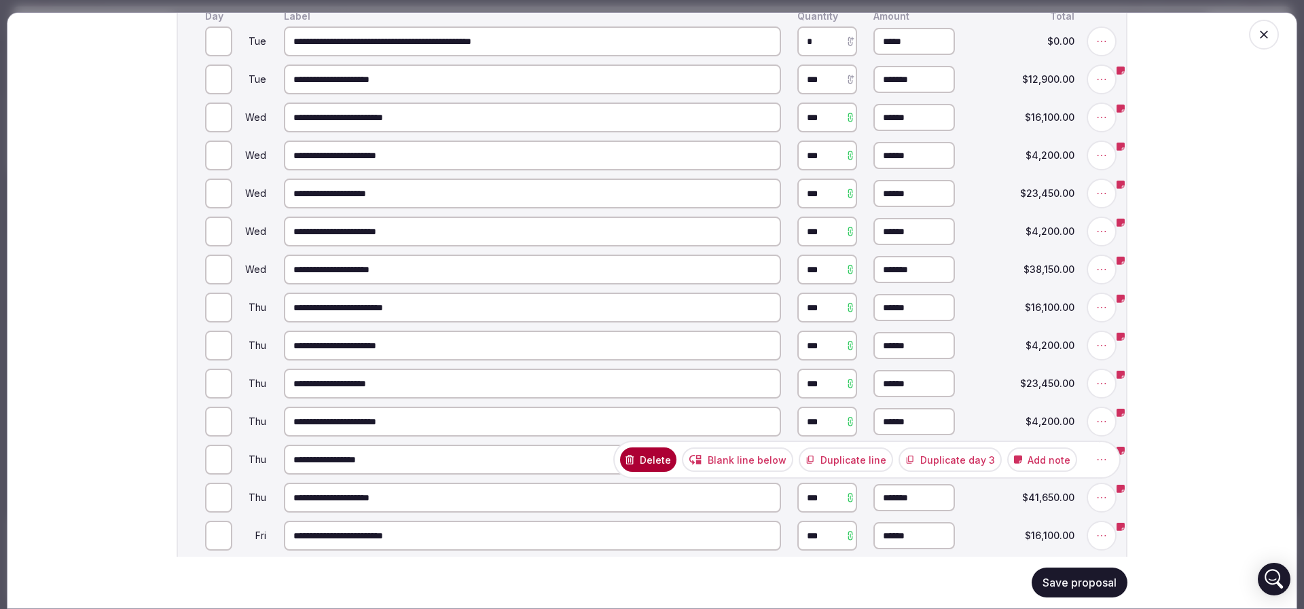
click at [662, 464] on button "Delete" at bounding box center [648, 459] width 56 height 24
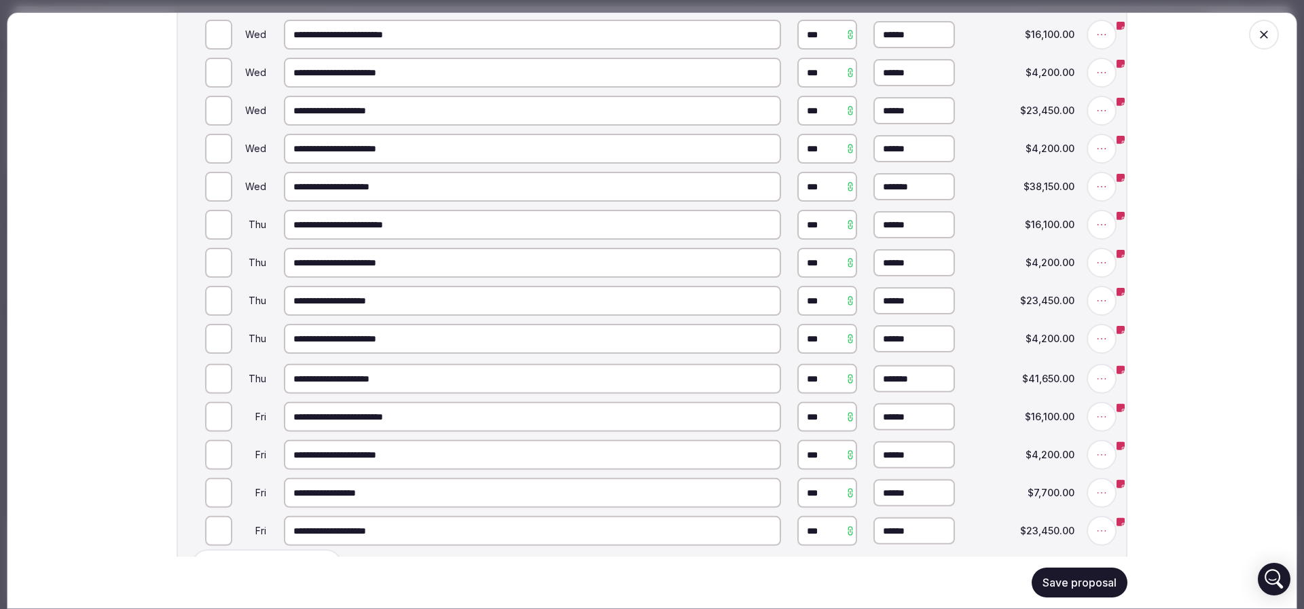
scroll to position [2037, 0]
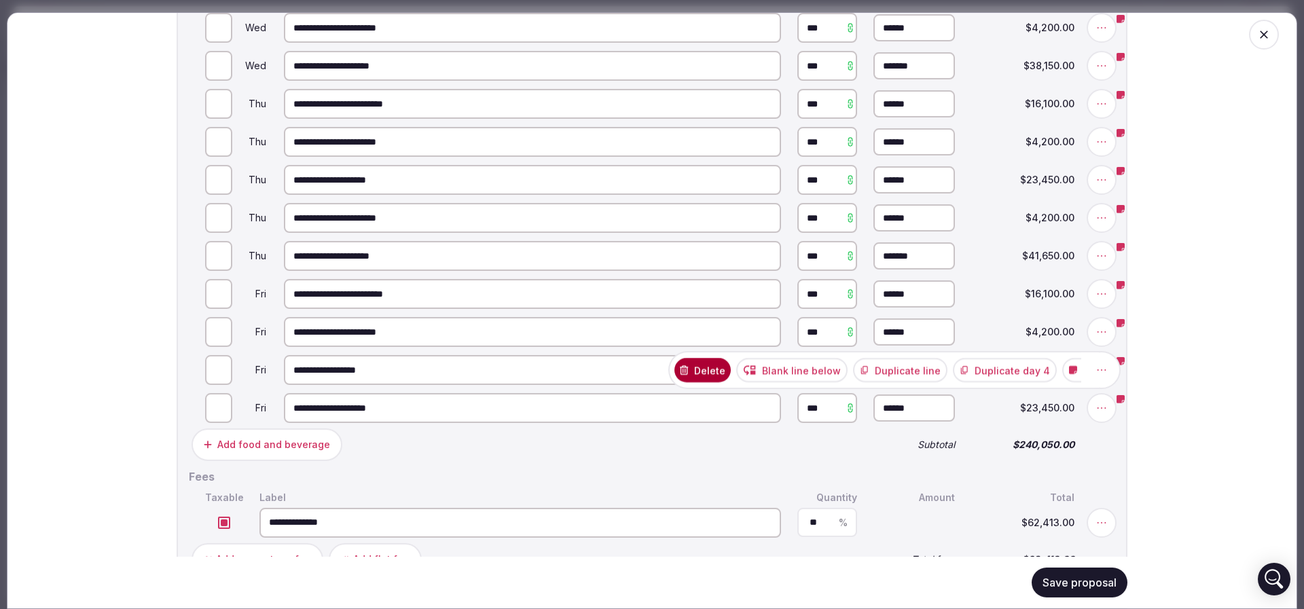
click at [1094, 369] on icon at bounding box center [1101, 370] width 14 height 14
click at [660, 374] on button "Delete" at bounding box center [647, 370] width 56 height 24
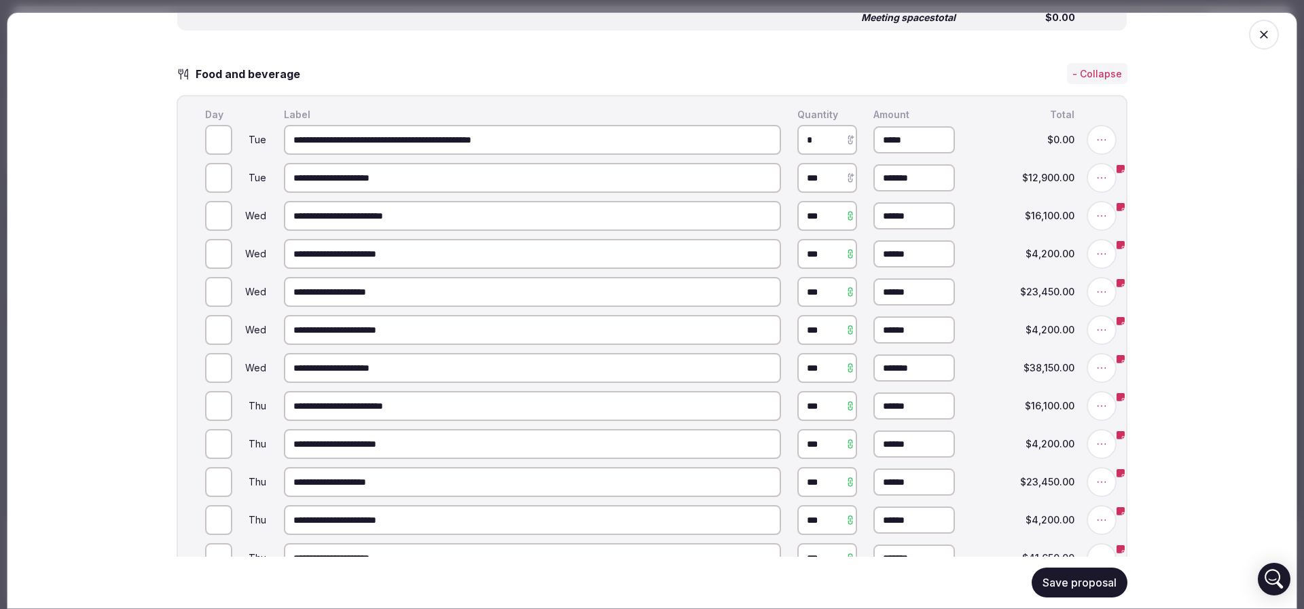
scroll to position [1731, 0]
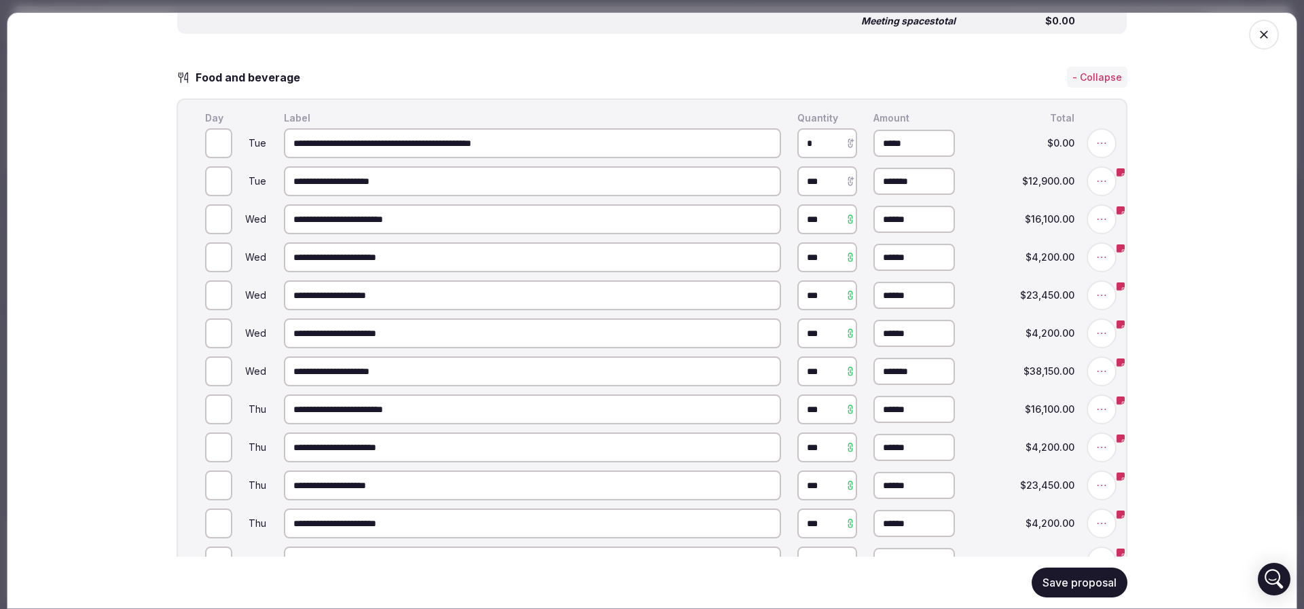
click at [1067, 593] on button "Save proposal" at bounding box center [1079, 583] width 96 height 30
click at [1072, 582] on button "Save proposal" at bounding box center [1079, 583] width 96 height 30
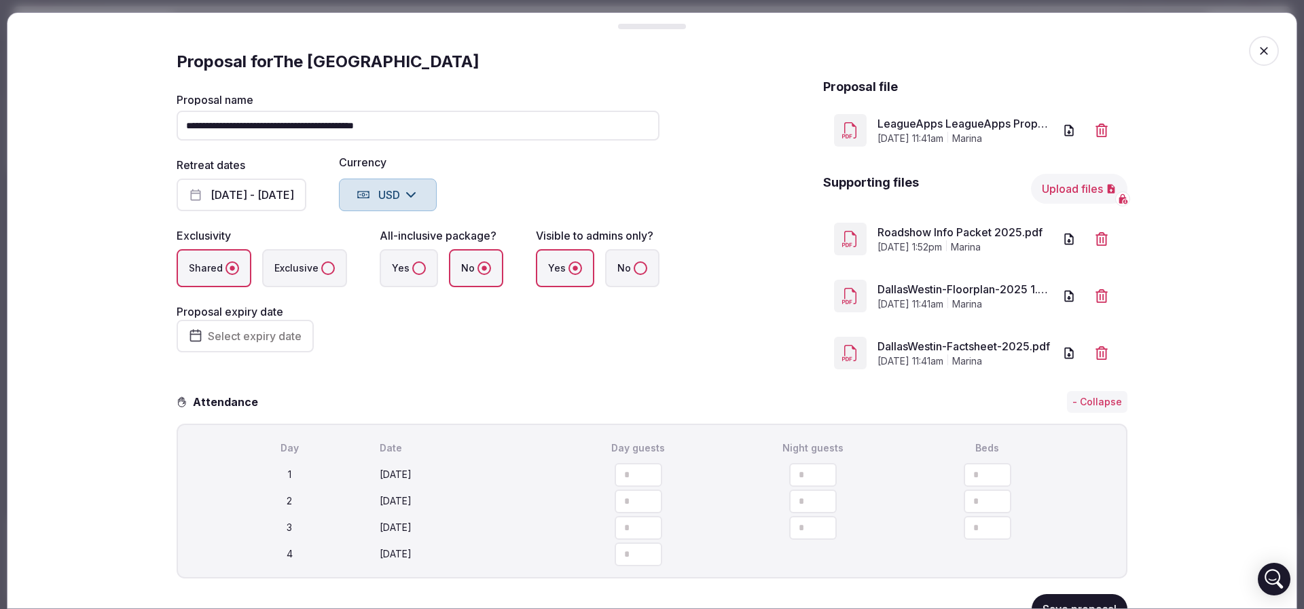
scroll to position [697, 0]
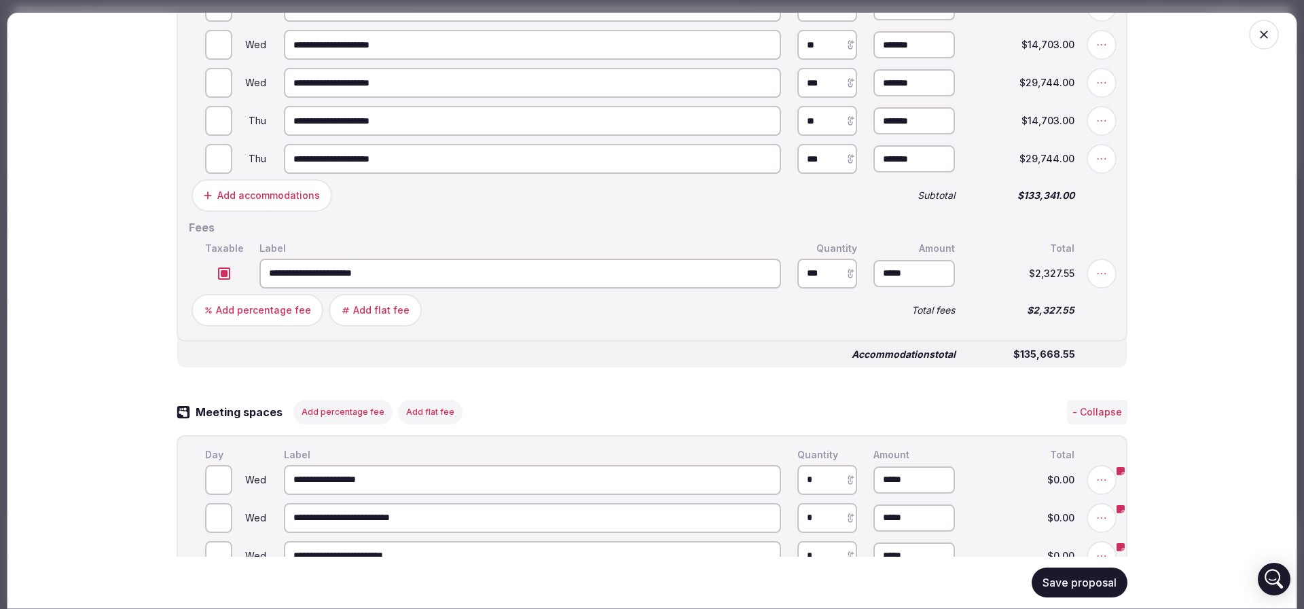
click at [1068, 583] on button "Save proposal" at bounding box center [1079, 583] width 96 height 30
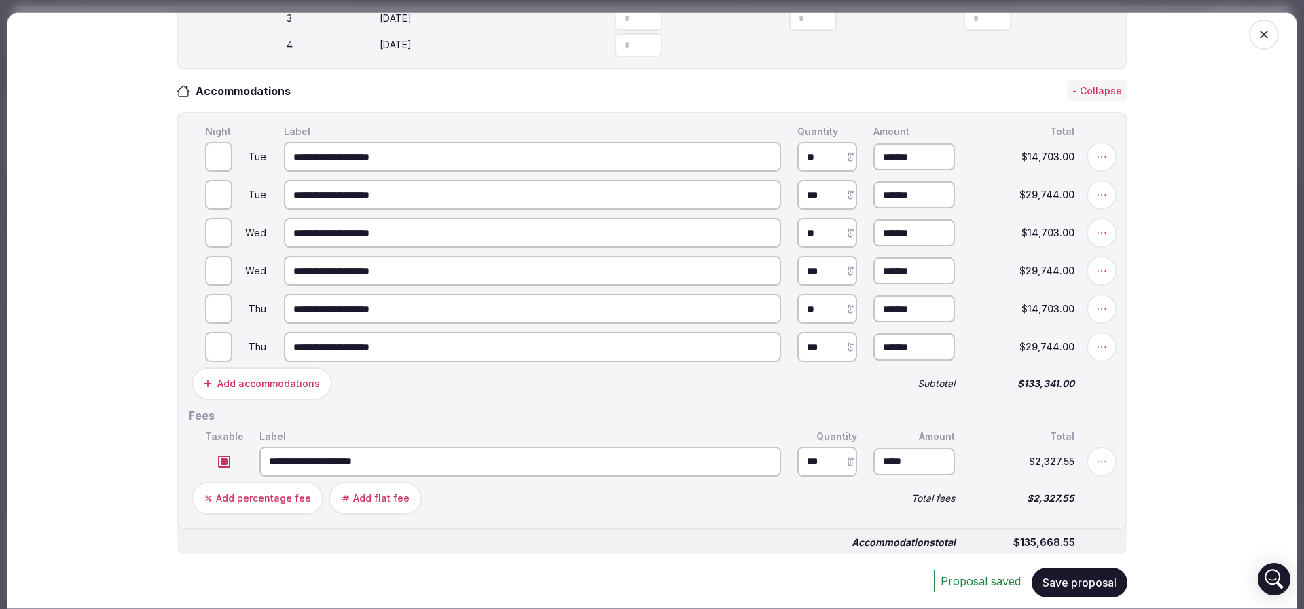
scroll to position [0, 0]
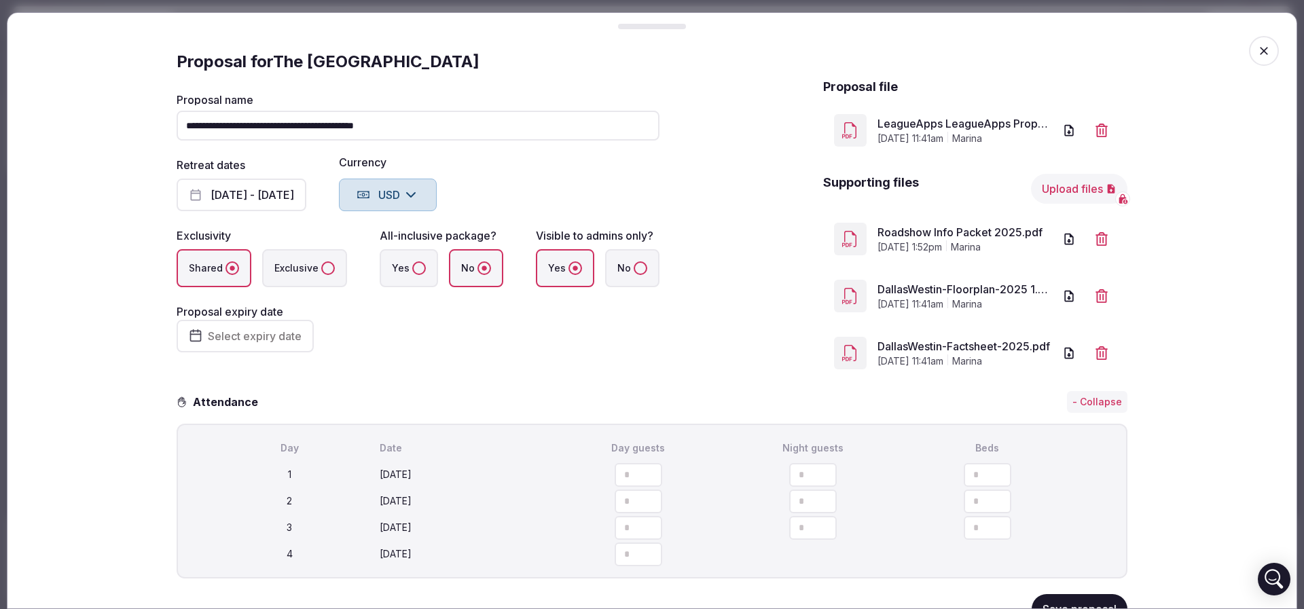
click at [1255, 45] on span "button" at bounding box center [1264, 51] width 30 height 30
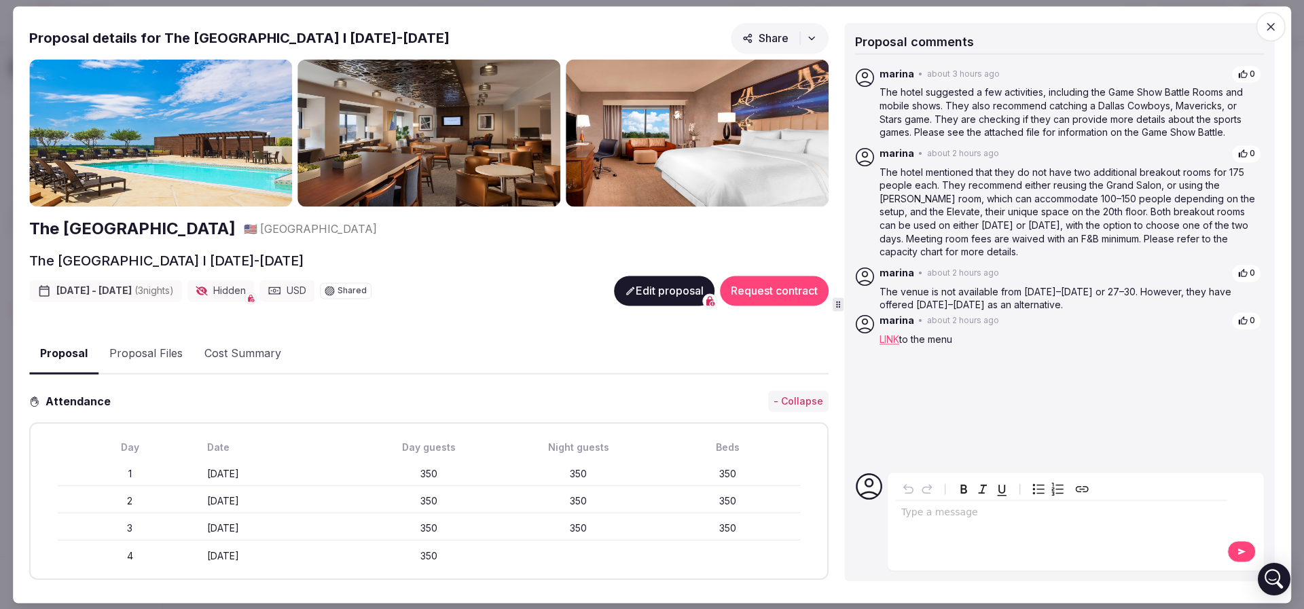
click at [137, 352] on button "Proposal Files" at bounding box center [145, 354] width 95 height 39
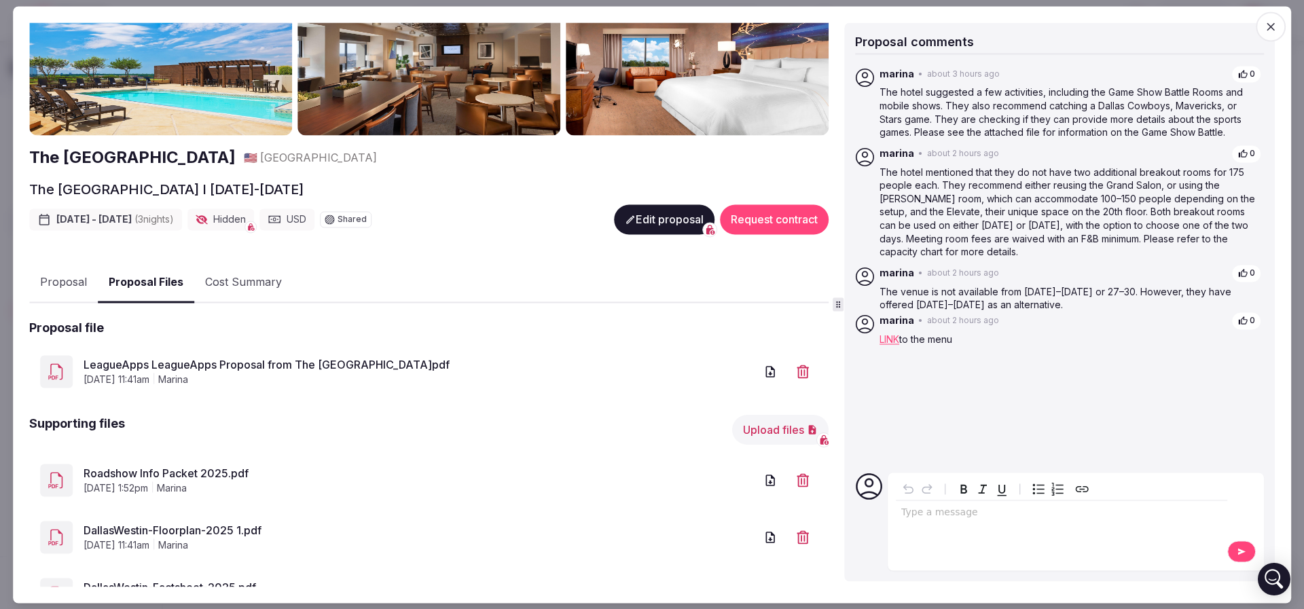
scroll to position [102, 0]
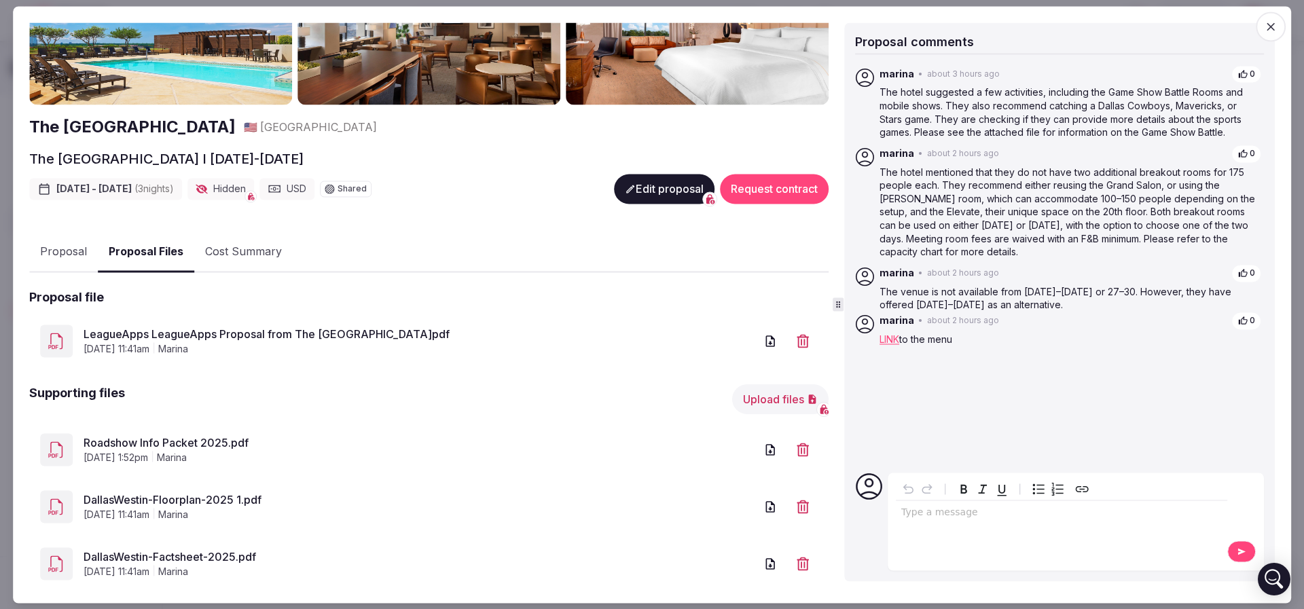
click at [198, 327] on link "LeagueApps LeagueApps Proposal from The Westin Dallas Park Central.pdf" at bounding box center [419, 335] width 671 height 16
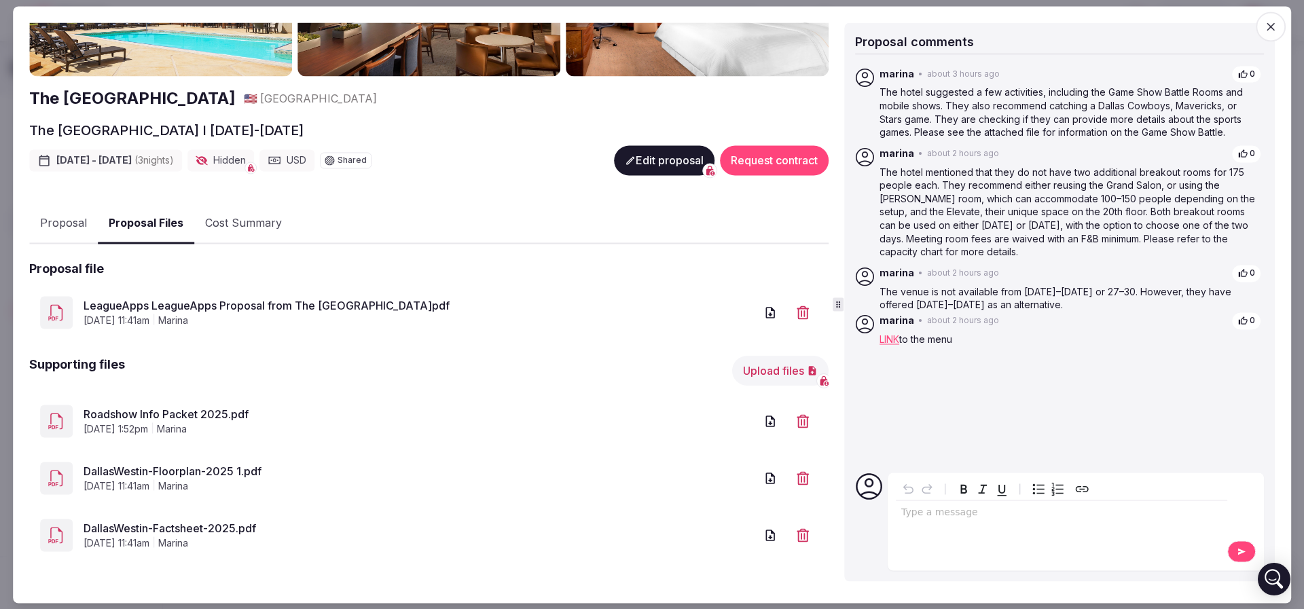
click at [194, 413] on link "Roadshow Info Packet 2025.pdf" at bounding box center [419, 415] width 671 height 16
click at [166, 528] on link "DallasWestin-Factsheet-2025.pdf" at bounding box center [419, 529] width 671 height 16
click at [201, 467] on link "DallasWestin-Floorplan-2025 1.pdf" at bounding box center [419, 472] width 671 height 16
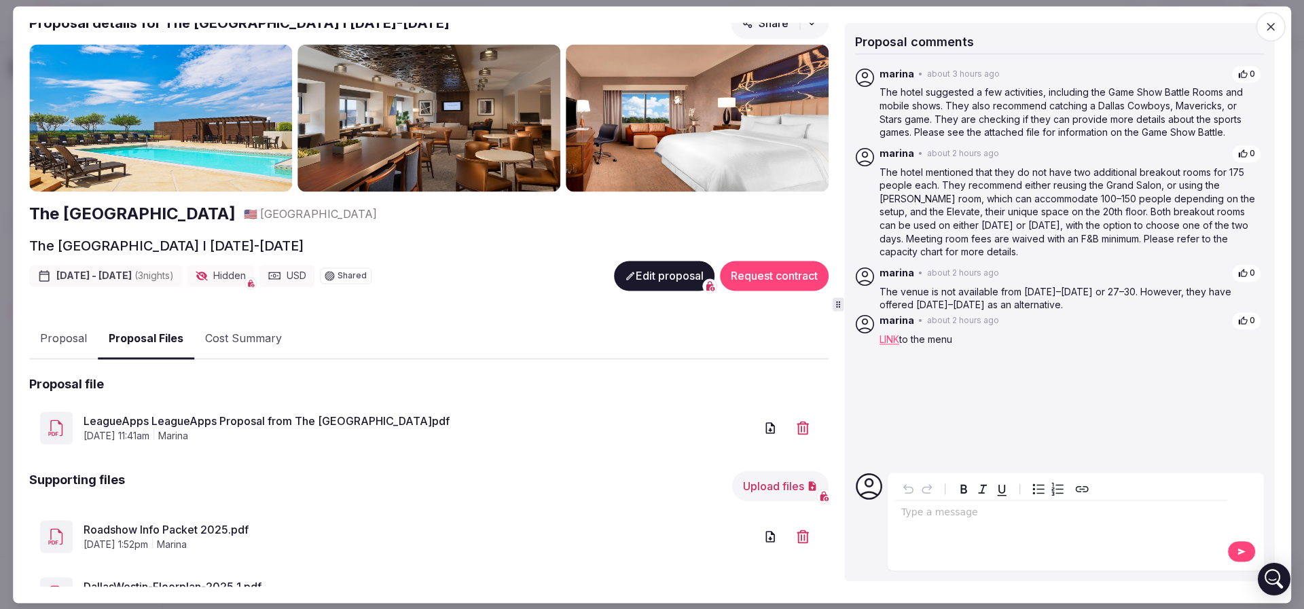
scroll to position [0, 0]
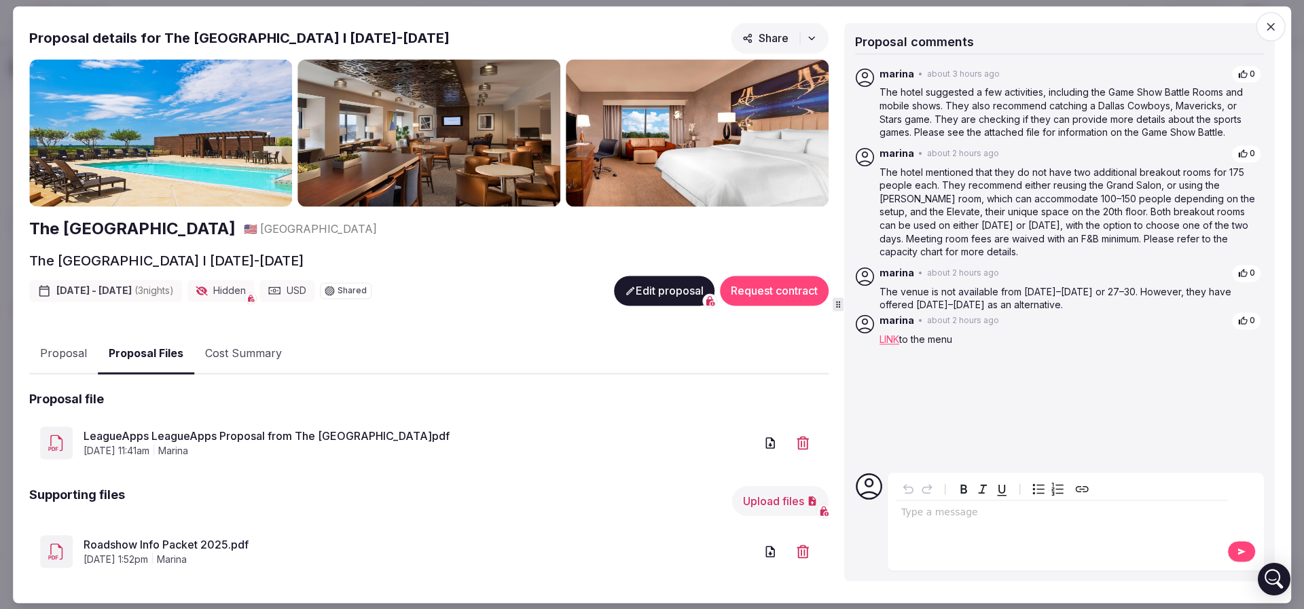
click at [164, 434] on link "LeagueApps LeagueApps Proposal from The Westin Dallas Park Central.pdf" at bounding box center [419, 436] width 671 height 16
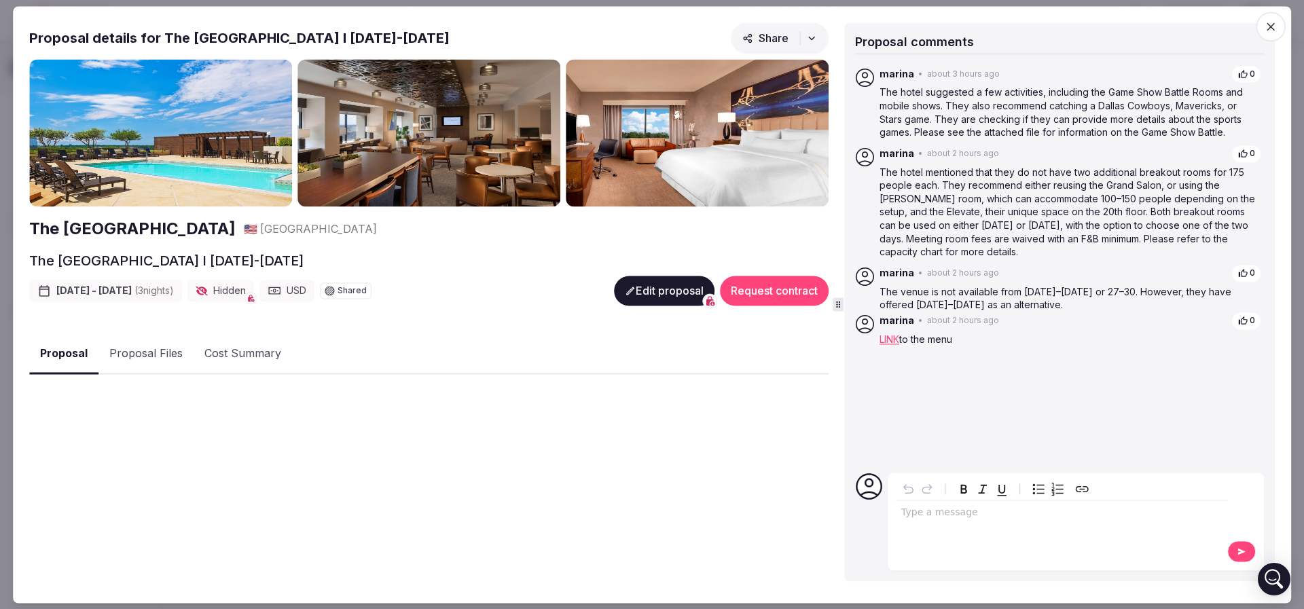
click at [57, 346] on button "Proposal" at bounding box center [63, 354] width 69 height 40
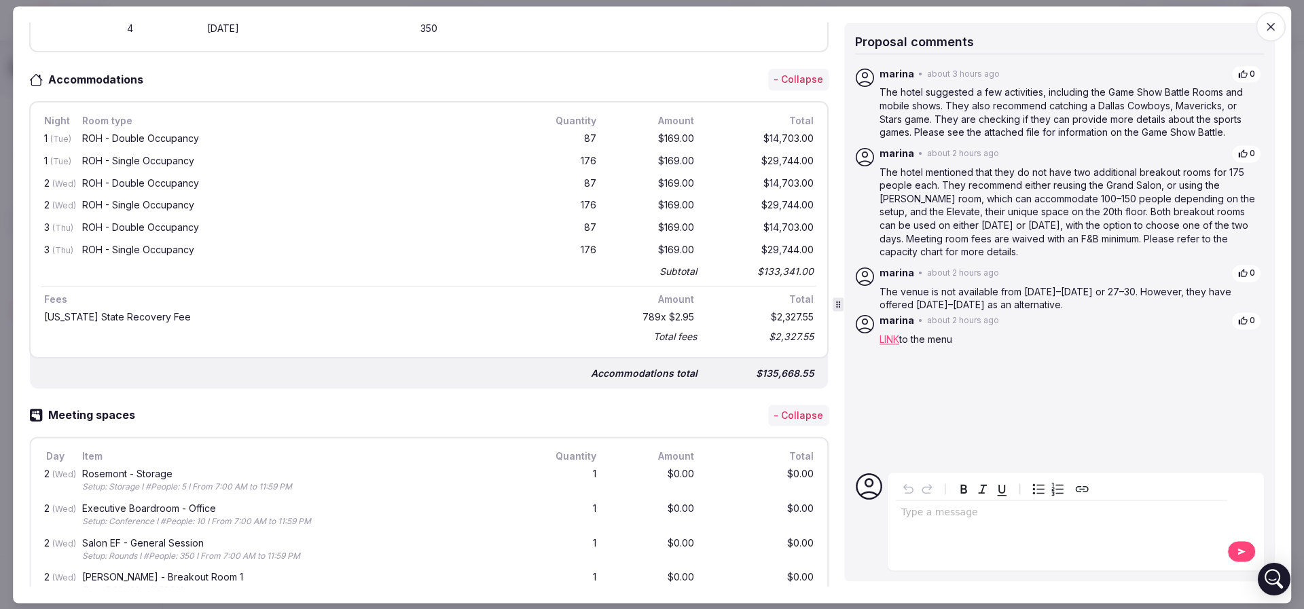
scroll to position [509, 0]
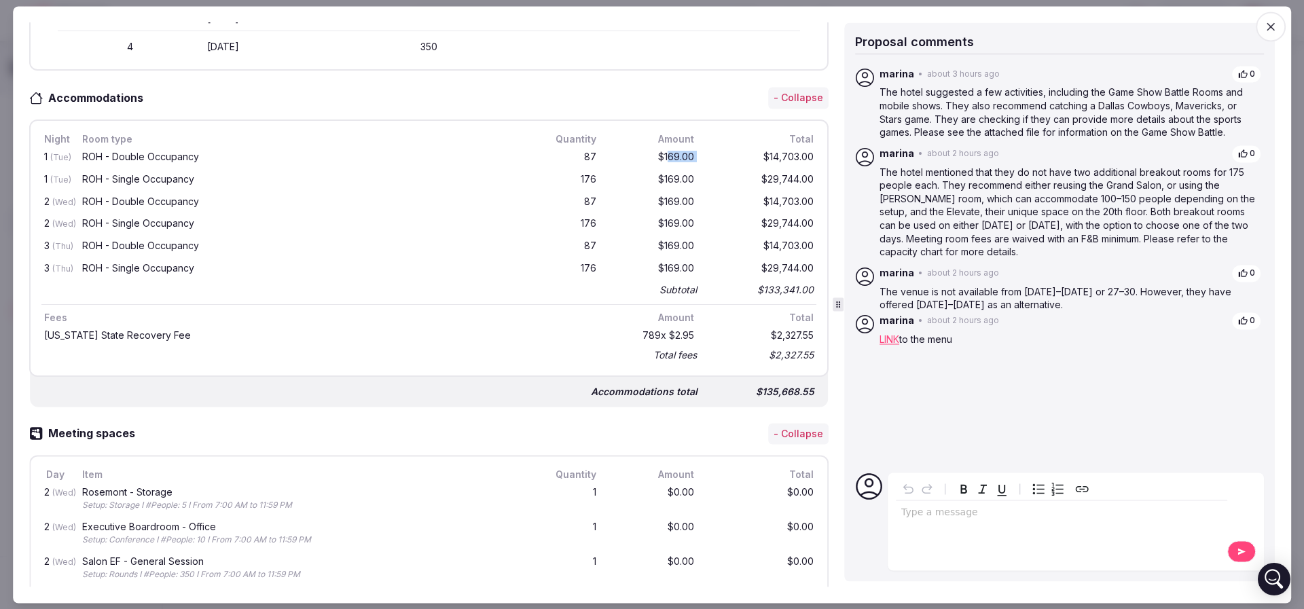
drag, startPoint x: 650, startPoint y: 155, endPoint x: 714, endPoint y: 158, distance: 63.2
click at [714, 158] on div "1 (Tue) ROH - Double Occupancy 87 $169.00 $14,703.00" at bounding box center [428, 158] width 775 height 22
click at [714, 158] on div "$14,703.00" at bounding box center [761, 157] width 109 height 17
drag, startPoint x: 557, startPoint y: 156, endPoint x: 602, endPoint y: 156, distance: 44.8
click at [602, 156] on div "1 (Tue) ROH - Double Occupancy 87 $169.00 $14,703.00" at bounding box center [428, 158] width 775 height 22
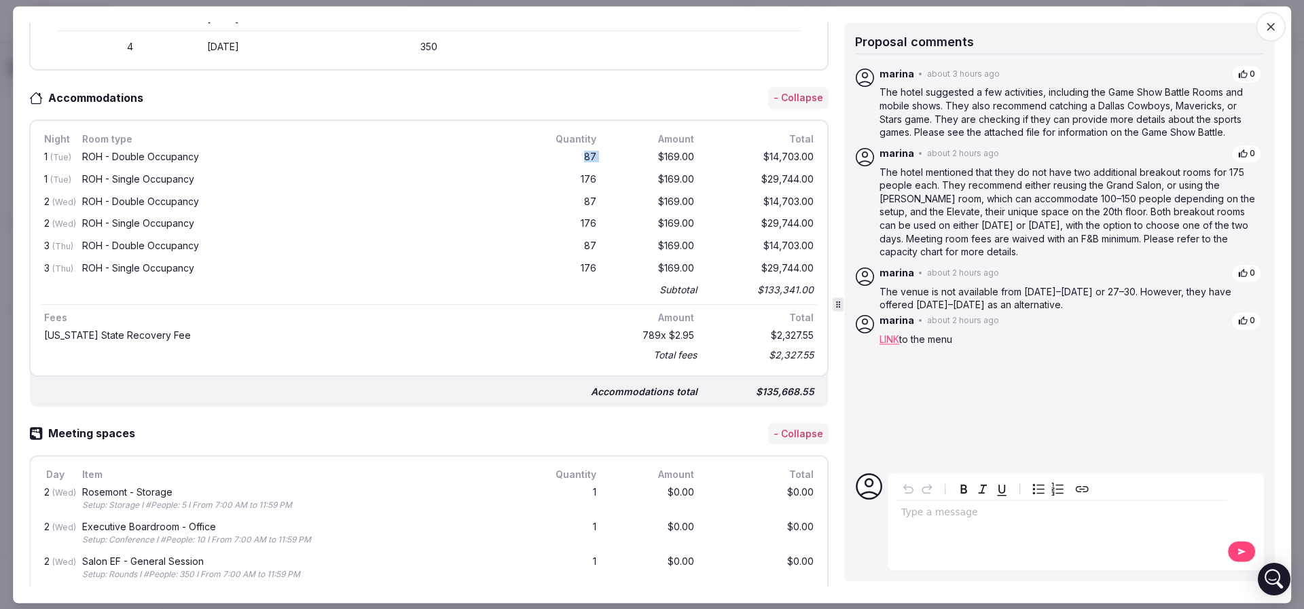
click at [610, 156] on div "$169.00" at bounding box center [653, 157] width 87 height 17
drag, startPoint x: 559, startPoint y: 152, endPoint x: 576, endPoint y: 170, distance: 25.0
click at [576, 170] on div "1 (Tue) ROH - Double Occupancy 87 $169.00 $14,703.00 1 (Tue) ROH - Single Occup…" at bounding box center [428, 223] width 775 height 152
click at [576, 172] on div "176" at bounding box center [566, 180] width 65 height 17
drag, startPoint x: 568, startPoint y: 175, endPoint x: 585, endPoint y: 176, distance: 17.7
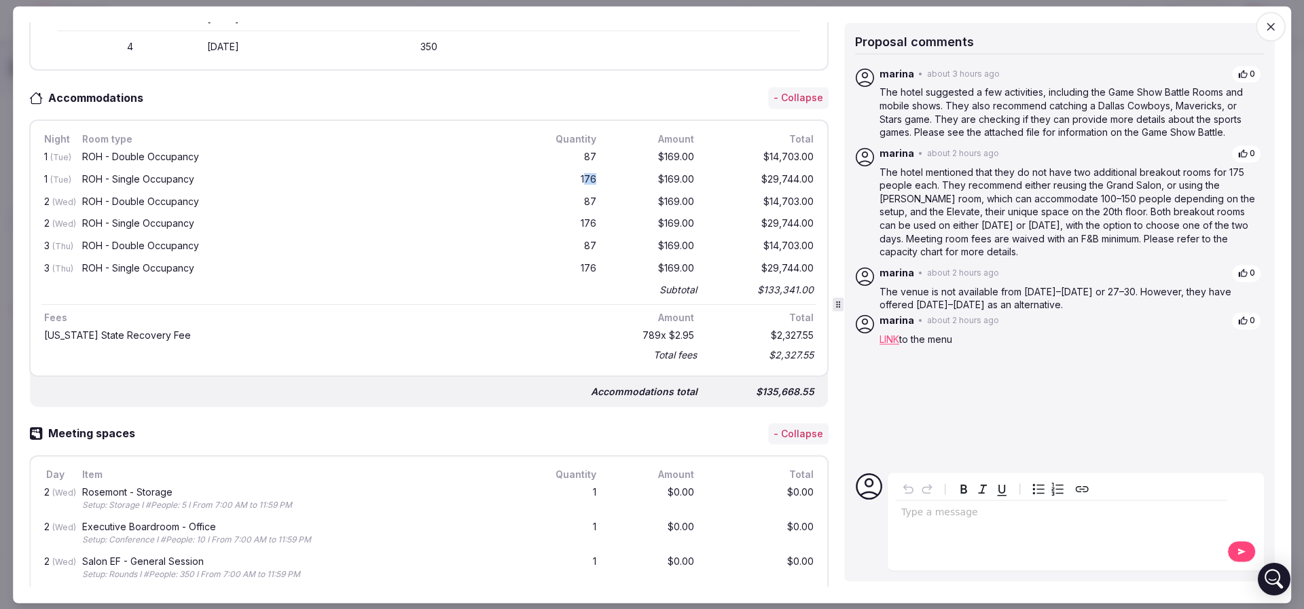
click at [585, 176] on div "1 (Tue) ROH - Single Occupancy 176 $169.00 $29,744.00" at bounding box center [428, 180] width 775 height 22
drag, startPoint x: 567, startPoint y: 194, endPoint x: 587, endPoint y: 195, distance: 19.7
click at [587, 195] on div "2 (Wed) ROH - Double Occupancy 87 $169.00 $14,703.00" at bounding box center [428, 202] width 775 height 22
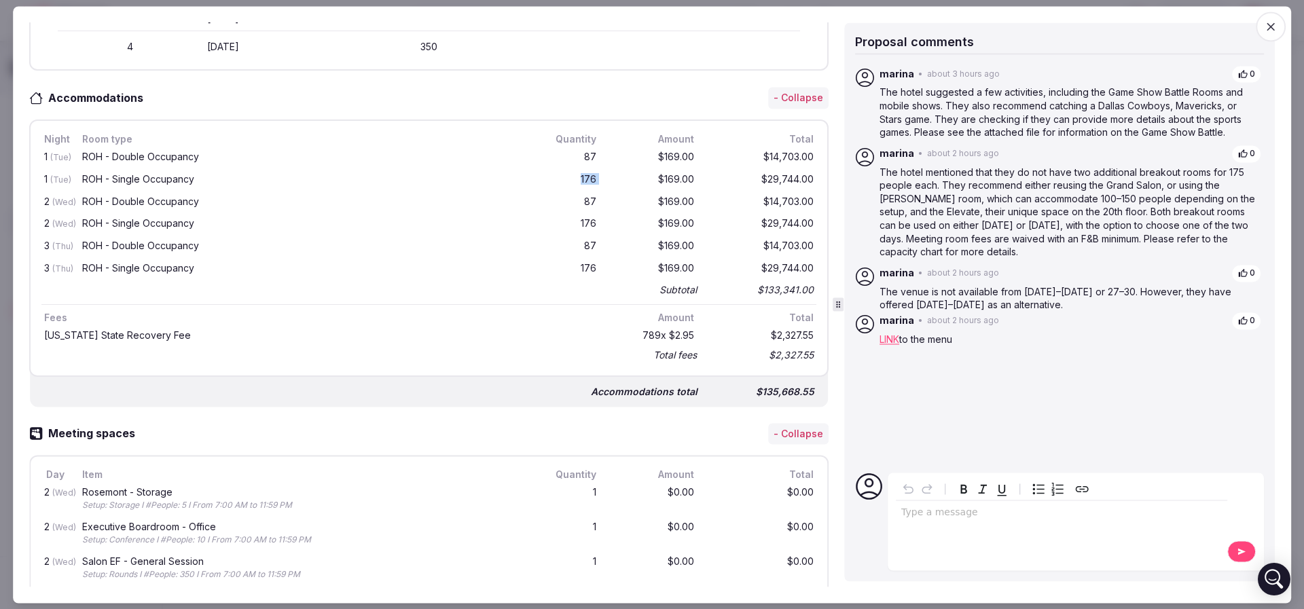
drag, startPoint x: 570, startPoint y: 173, endPoint x: 593, endPoint y: 175, distance: 23.9
click at [593, 175] on div "1 (Tue) ROH - Single Occupancy 176 $169.00 $29,744.00" at bounding box center [428, 180] width 775 height 22
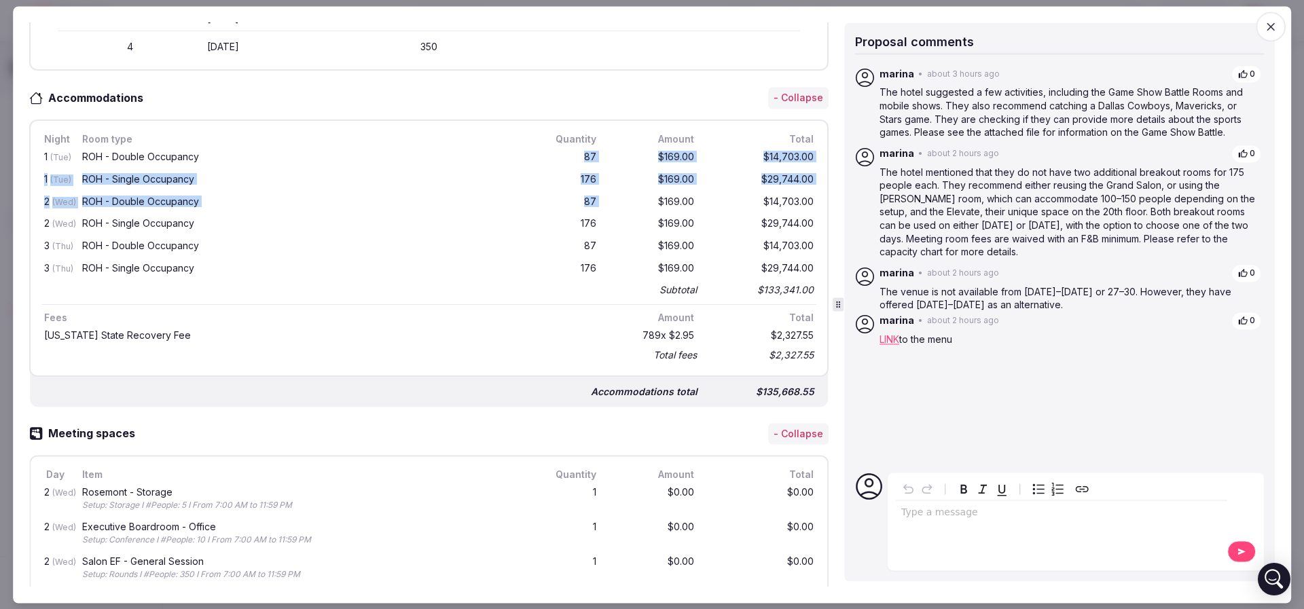
drag, startPoint x: 569, startPoint y: 152, endPoint x: 622, endPoint y: 209, distance: 77.8
click at [622, 209] on div "1 (Tue) ROH - Double Occupancy 87 $169.00 $14,703.00 1 (Tue) ROH - Single Occup…" at bounding box center [428, 223] width 775 height 152
click at [622, 209] on div "2 (Wed) ROH - Double Occupancy 87 $169.00 $14,703.00" at bounding box center [428, 202] width 775 height 22
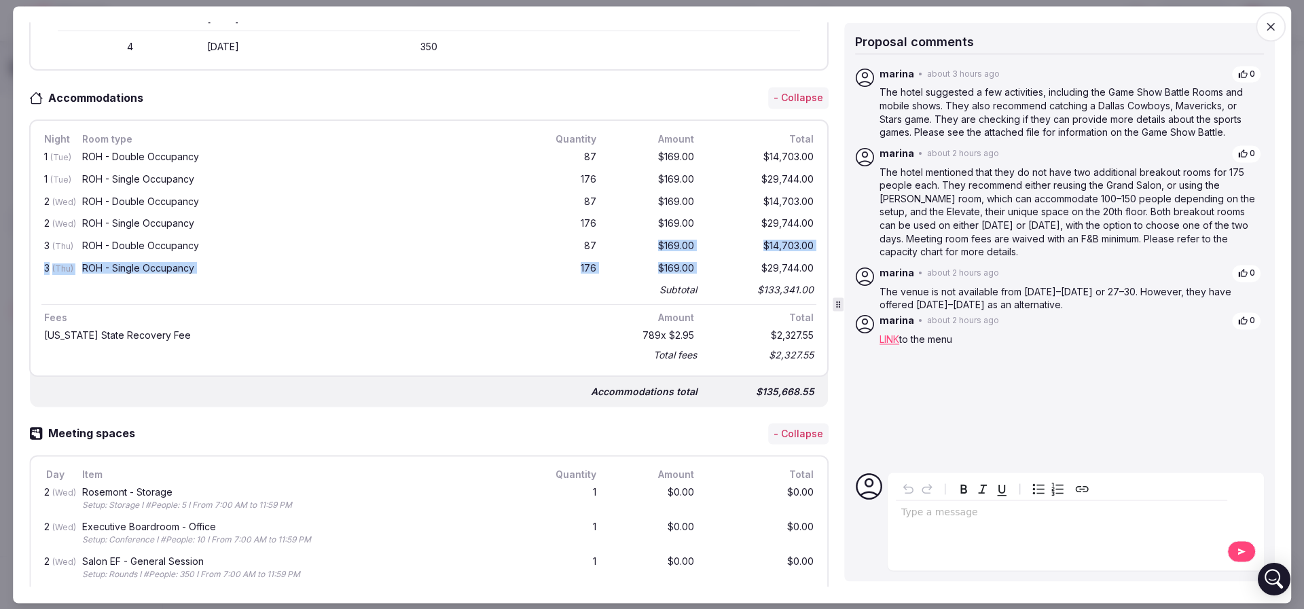
drag, startPoint x: 702, startPoint y: 275, endPoint x: 639, endPoint y: 248, distance: 68.7
click at [639, 249] on div "1 (Tue) ROH - Double Occupancy 87 $169.00 $14,703.00 1 (Tue) ROH - Single Occup…" at bounding box center [428, 223] width 775 height 152
click at [642, 243] on div "$169.00" at bounding box center [653, 247] width 87 height 17
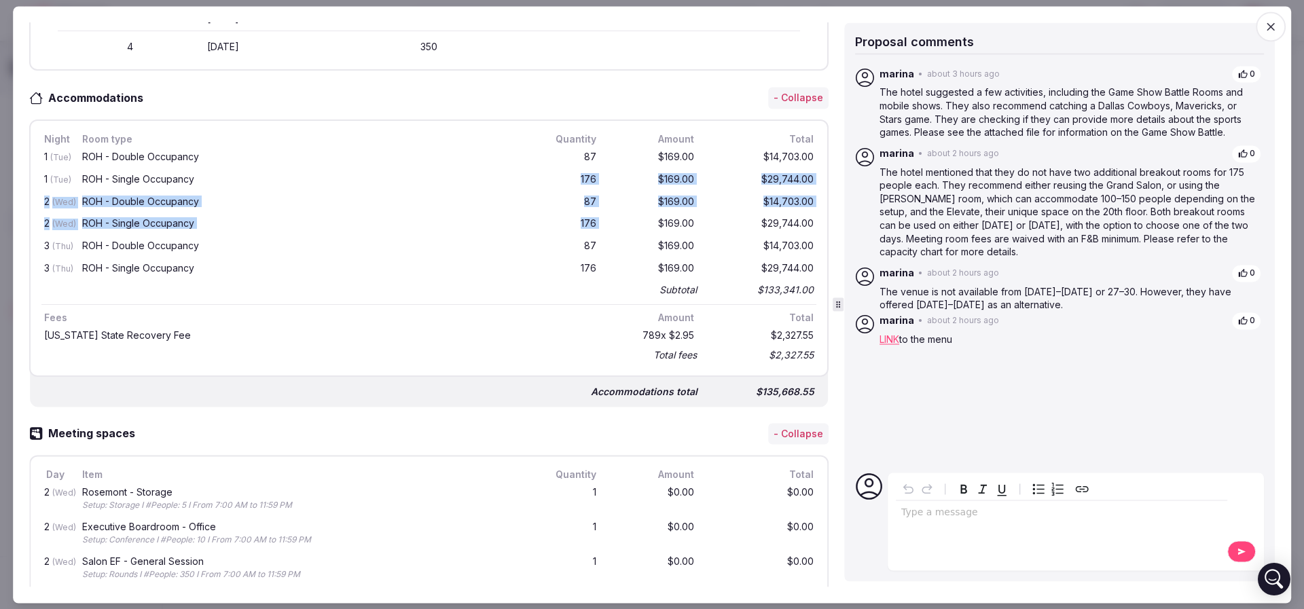
drag, startPoint x: 562, startPoint y: 185, endPoint x: 619, endPoint y: 223, distance: 69.5
click at [617, 221] on div "1 (Tue) ROH - Double Occupancy 87 $169.00 $14,703.00 1 (Tue) ROH - Single Occup…" at bounding box center [428, 223] width 775 height 152
click at [620, 223] on div "$169.00" at bounding box center [653, 225] width 87 height 17
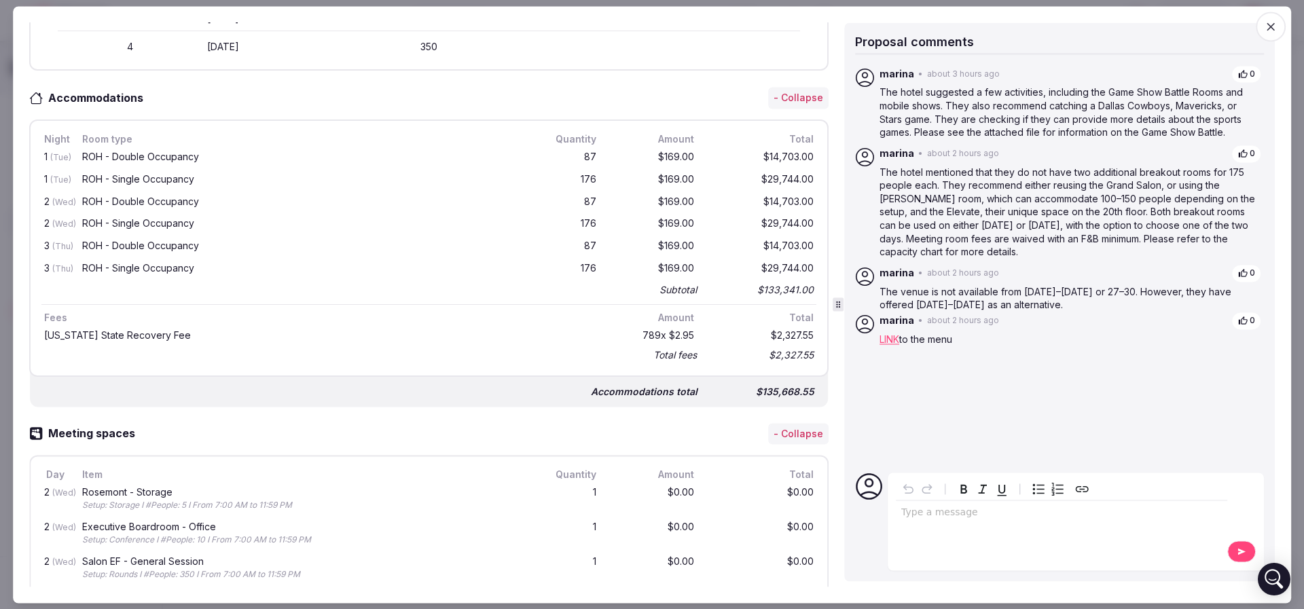
click at [619, 219] on div "$169.00" at bounding box center [653, 225] width 87 height 17
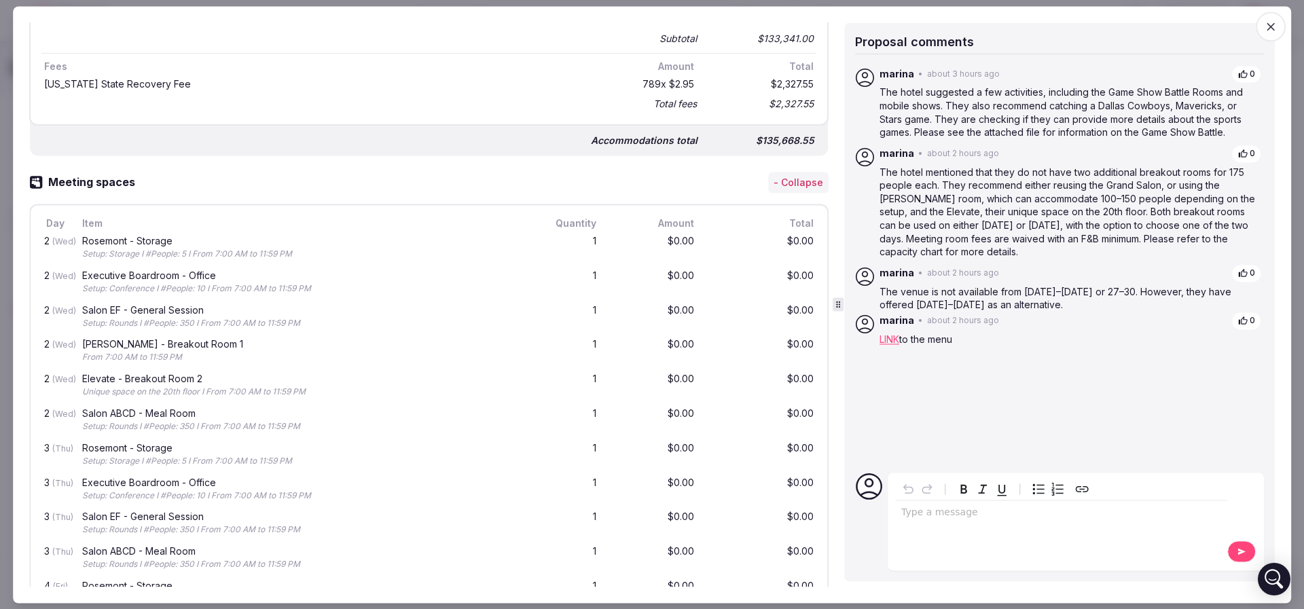
scroll to position [815, 0]
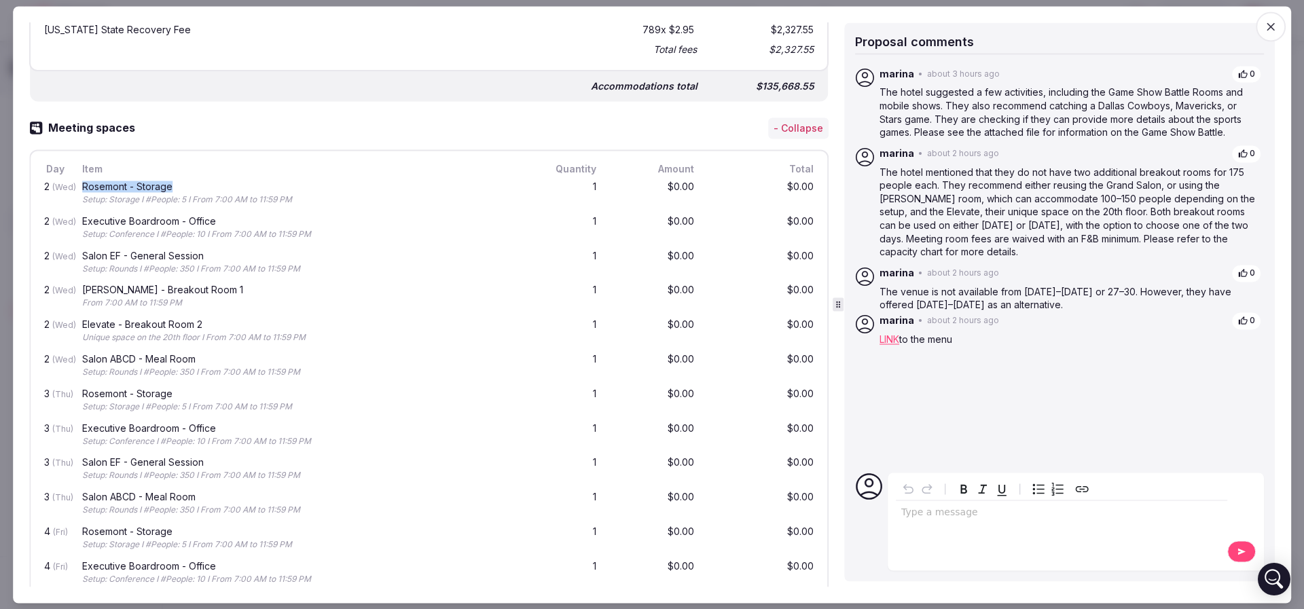
drag, startPoint x: 85, startPoint y: 183, endPoint x: 194, endPoint y: 188, distance: 109.4
click at [194, 188] on div "Rosemont - Storage" at bounding box center [301, 188] width 438 height 10
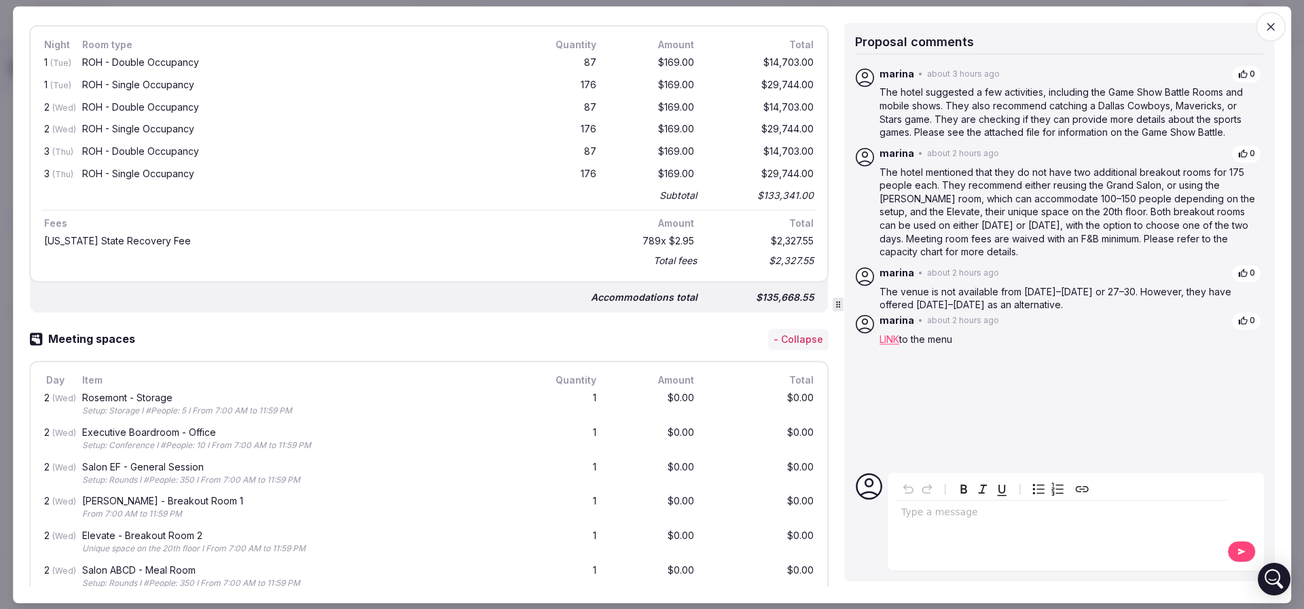
scroll to position [238, 0]
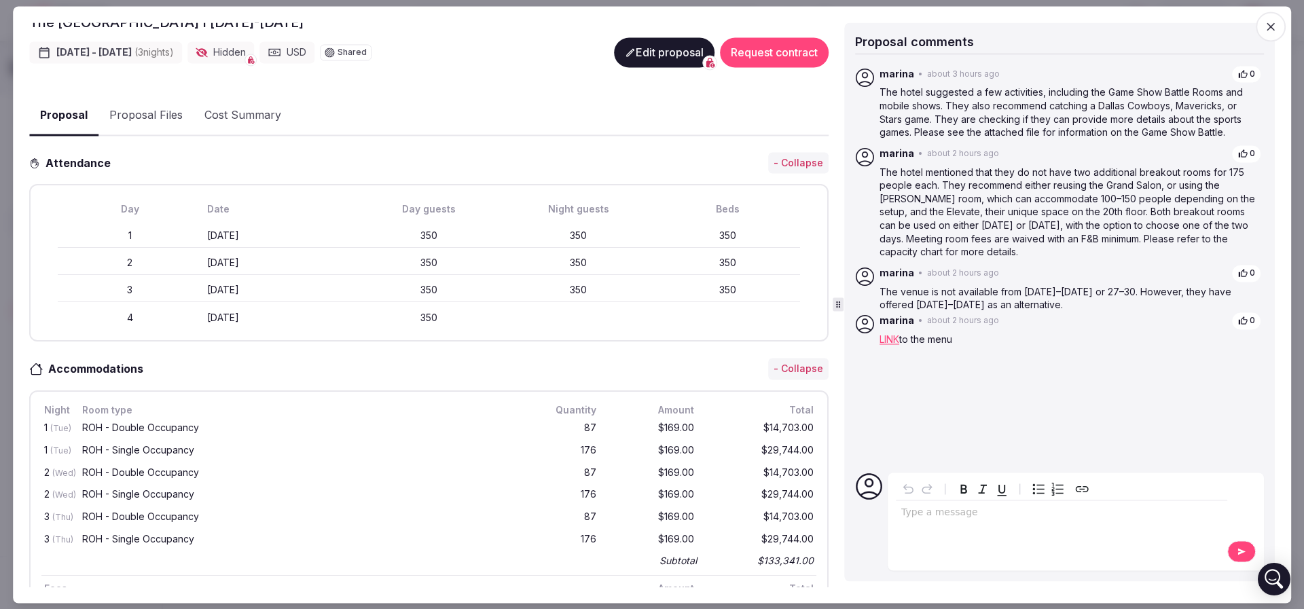
drag, startPoint x: 299, startPoint y: 236, endPoint x: 380, endPoint y: 240, distance: 80.2
click at [380, 240] on div "1 Tuesday January 13th 350 350 350" at bounding box center [429, 236] width 742 height 24
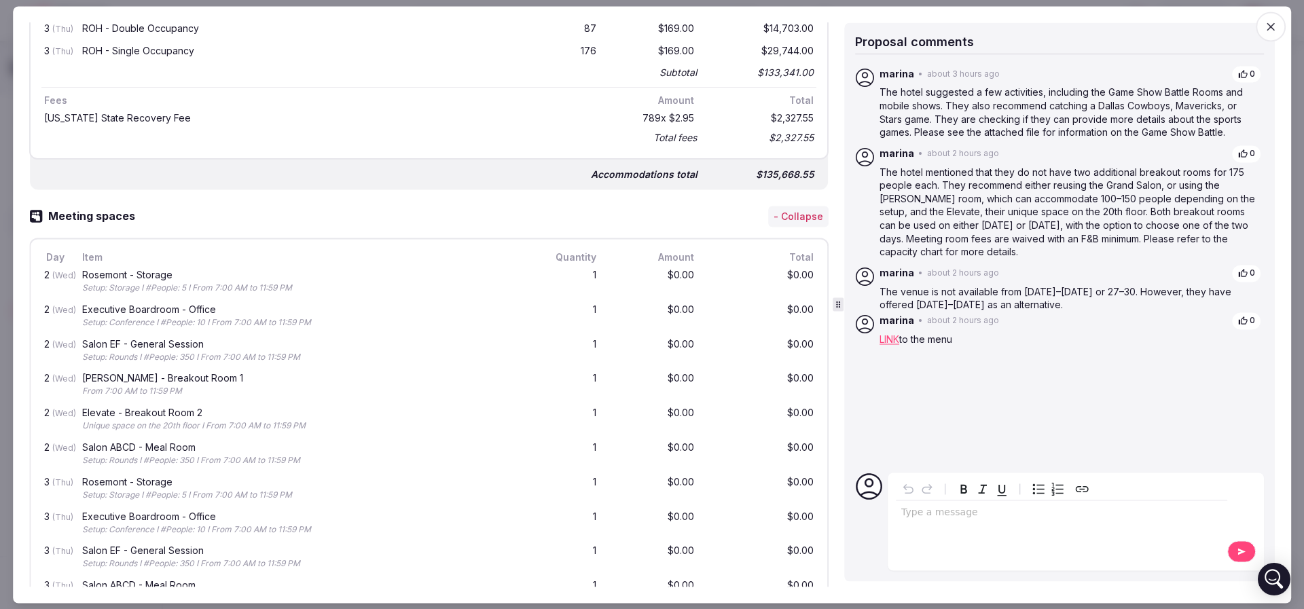
scroll to position [748, 0]
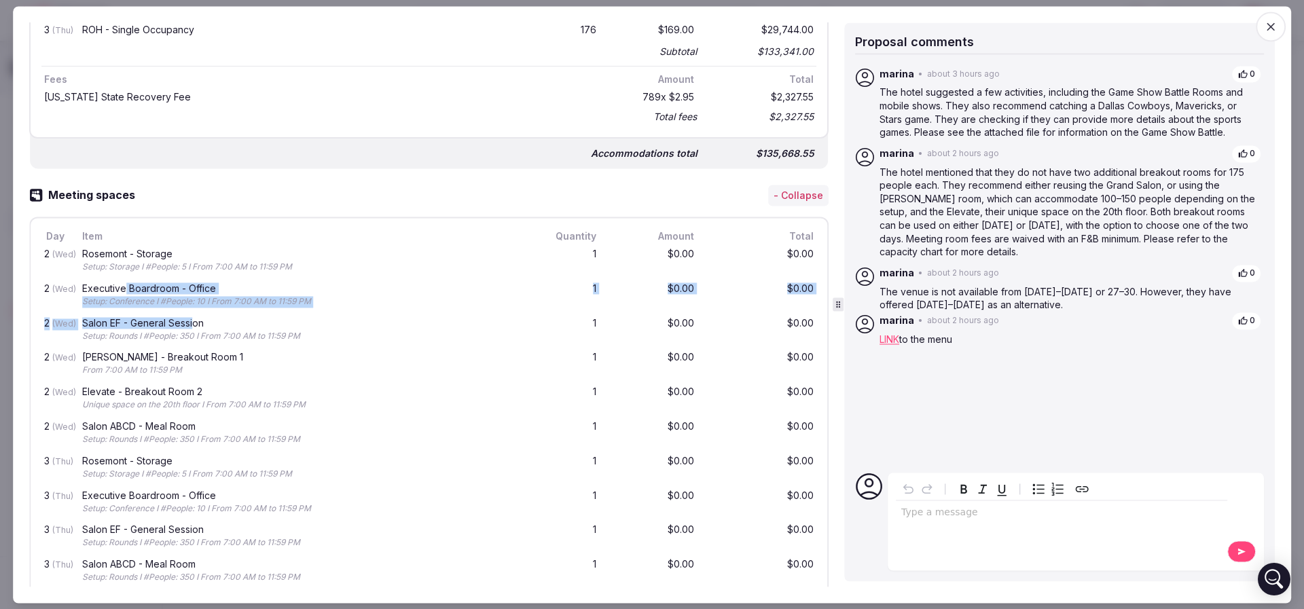
drag, startPoint x: 125, startPoint y: 282, endPoint x: 204, endPoint y: 318, distance: 86.9
click at [204, 318] on div "2 (Wed) Rosemont - Storage Setup: Storage I #People: 5 I From 7:00 AM to 11:59 …" at bounding box center [428, 485] width 775 height 483
click at [205, 319] on div "Salon EF - General Session" at bounding box center [301, 323] width 438 height 10
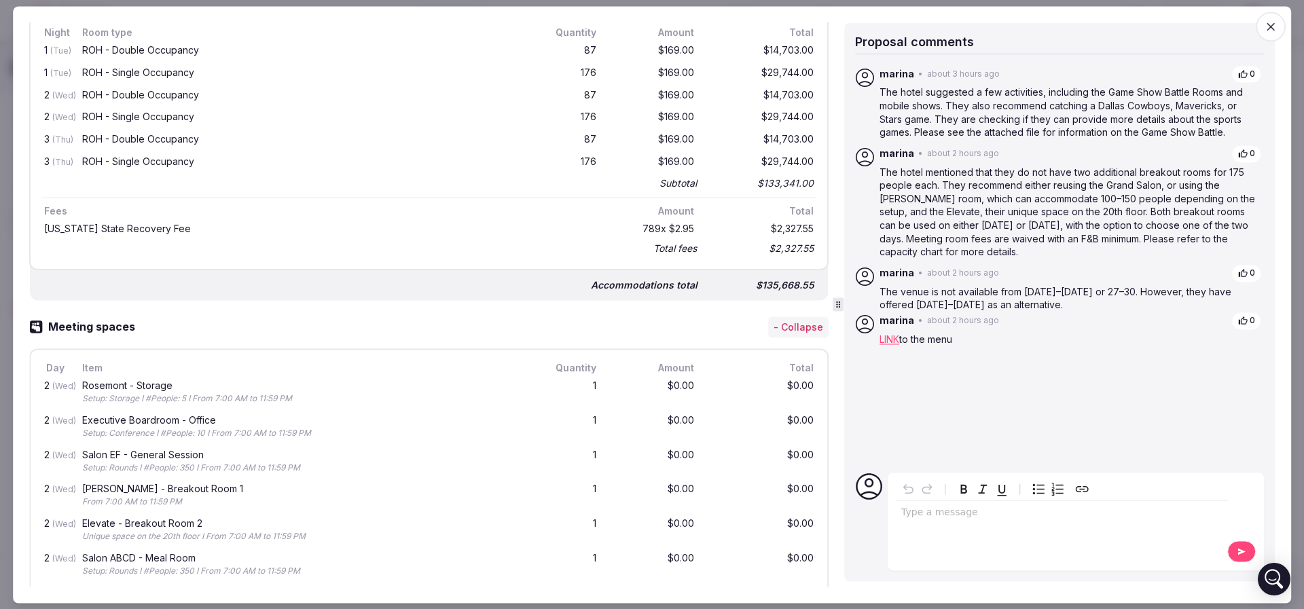
scroll to position [544, 0]
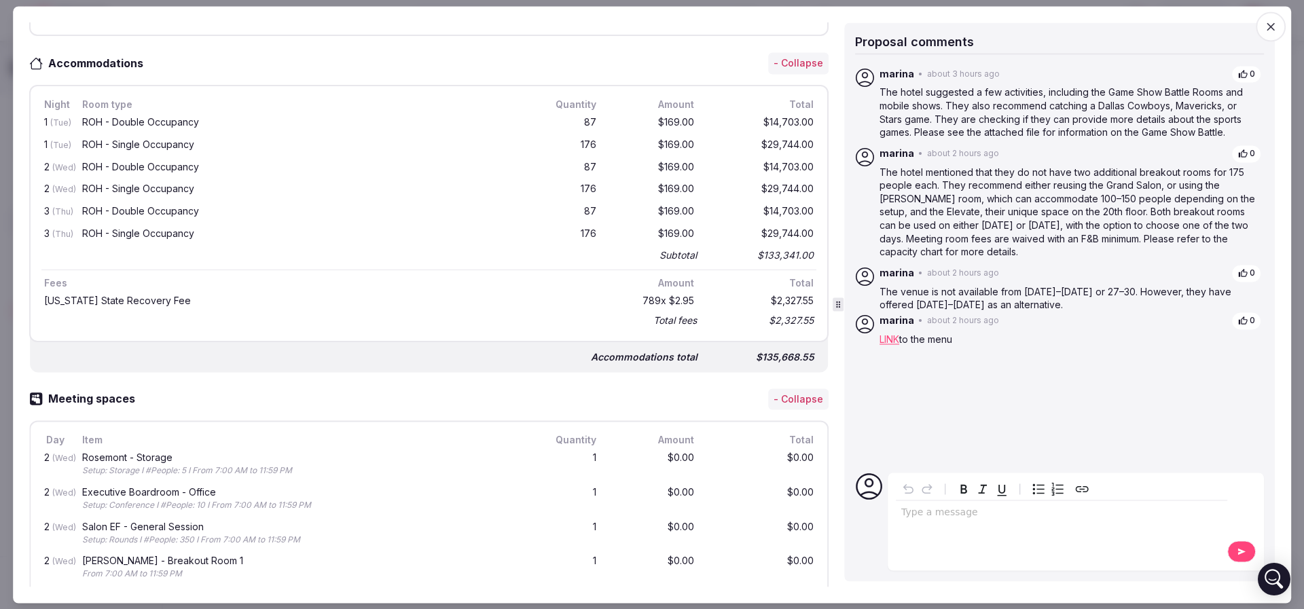
drag, startPoint x: 323, startPoint y: 160, endPoint x: 399, endPoint y: 178, distance: 78.7
click at [397, 178] on div "1 (Tue) ROH - Double Occupancy 87 $169.00 $14,703.00 1 (Tue) ROH - Single Occup…" at bounding box center [428, 188] width 775 height 152
click at [402, 182] on div "ROH - Single Occupancy" at bounding box center [300, 190] width 443 height 17
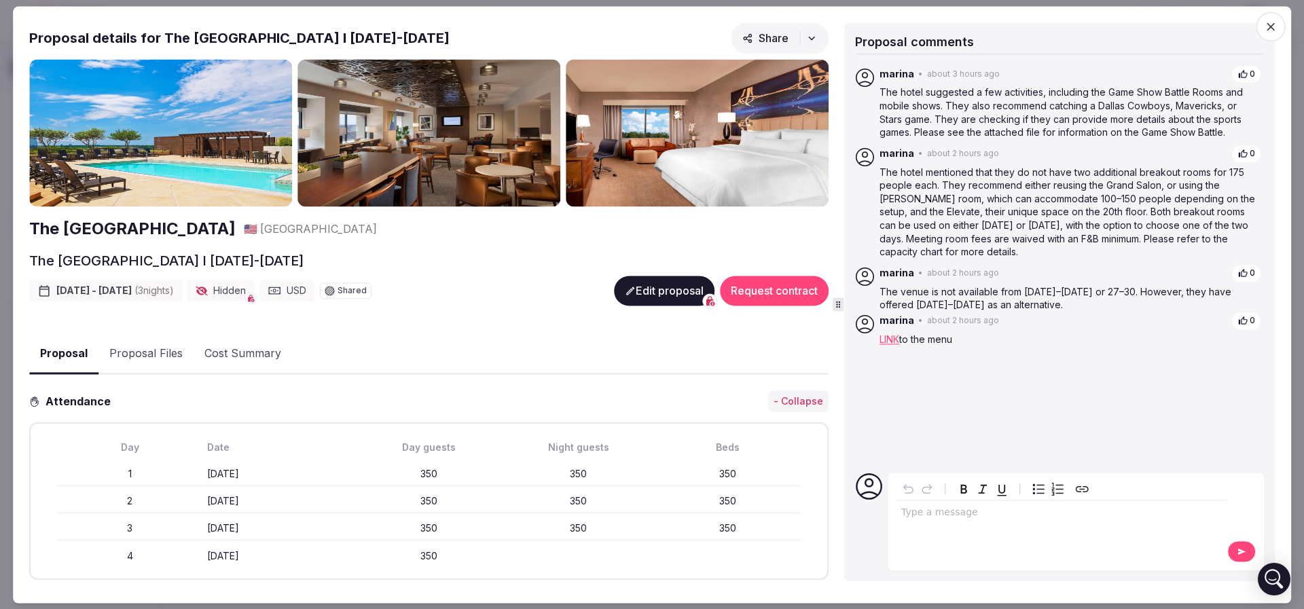
click at [142, 353] on button "Proposal Files" at bounding box center [145, 354] width 95 height 39
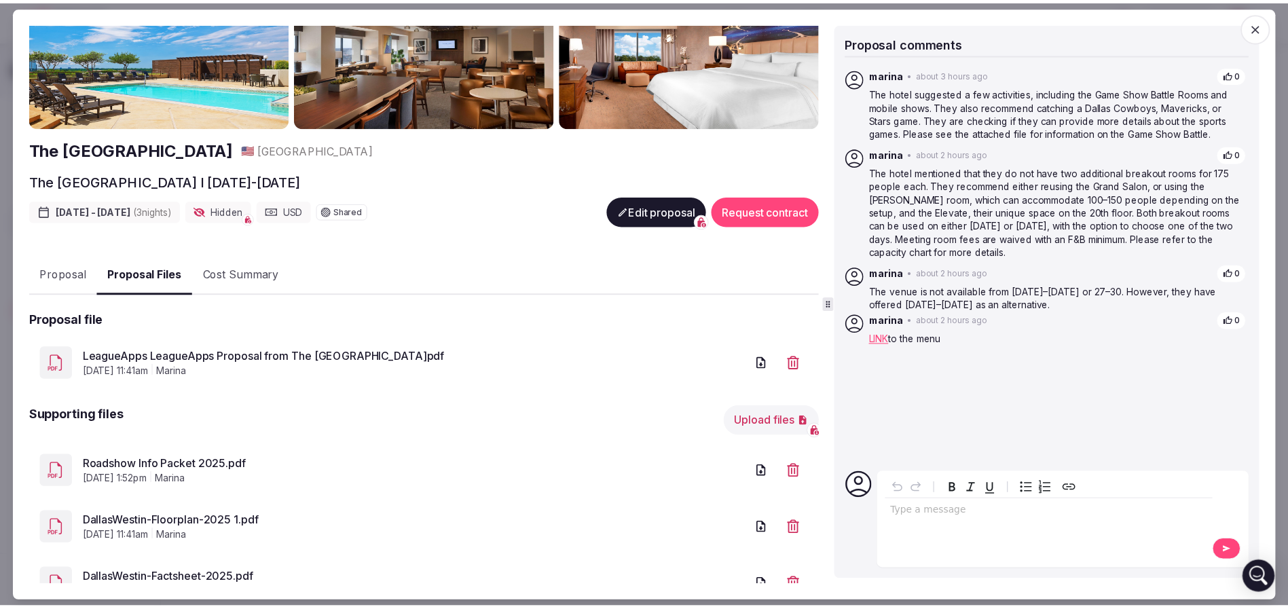
scroll to position [130, 0]
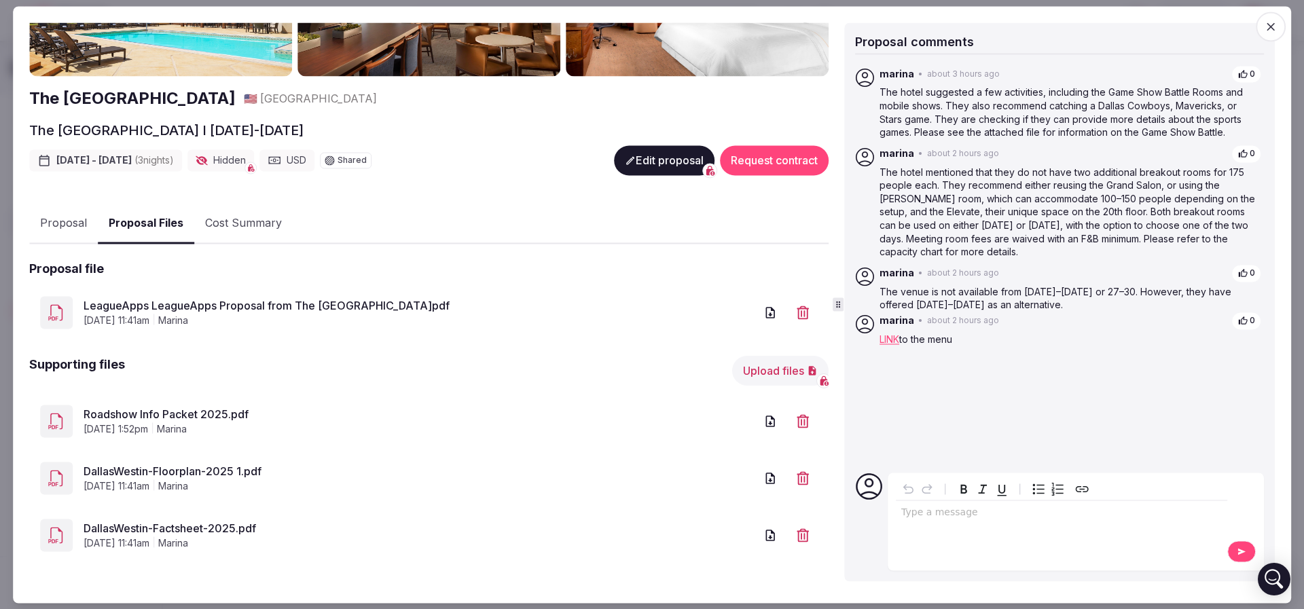
click at [189, 415] on link "Roadshow Info Packet 2025.pdf" at bounding box center [419, 415] width 671 height 16
click at [424, 298] on link "LeagueApps LeagueApps Proposal from The Westin Dallas Park Central.pdf" at bounding box center [419, 306] width 671 height 16
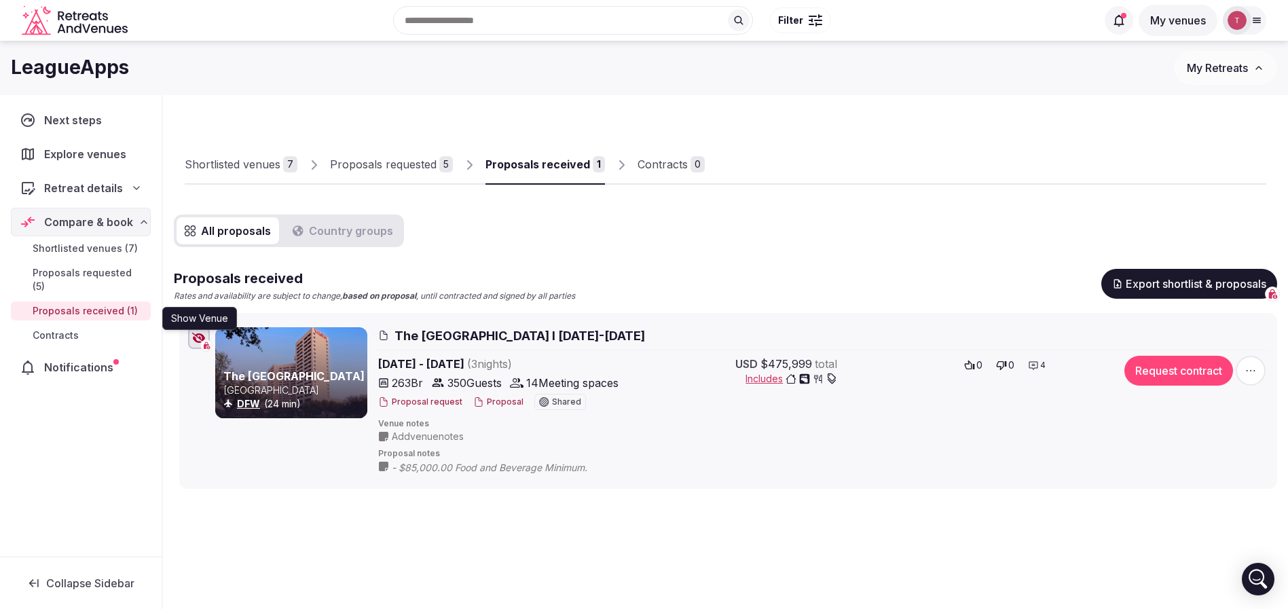
click at [198, 339] on icon "button" at bounding box center [199, 338] width 14 height 11
drag, startPoint x: 394, startPoint y: 383, endPoint x: 401, endPoint y: 381, distance: 7.1
click at [401, 381] on span "263 Br" at bounding box center [407, 383] width 31 height 16
click at [644, 255] on div "All proposals Country groups Proposals received Rates and availability are subj…" at bounding box center [725, 352] width 1103 height 274
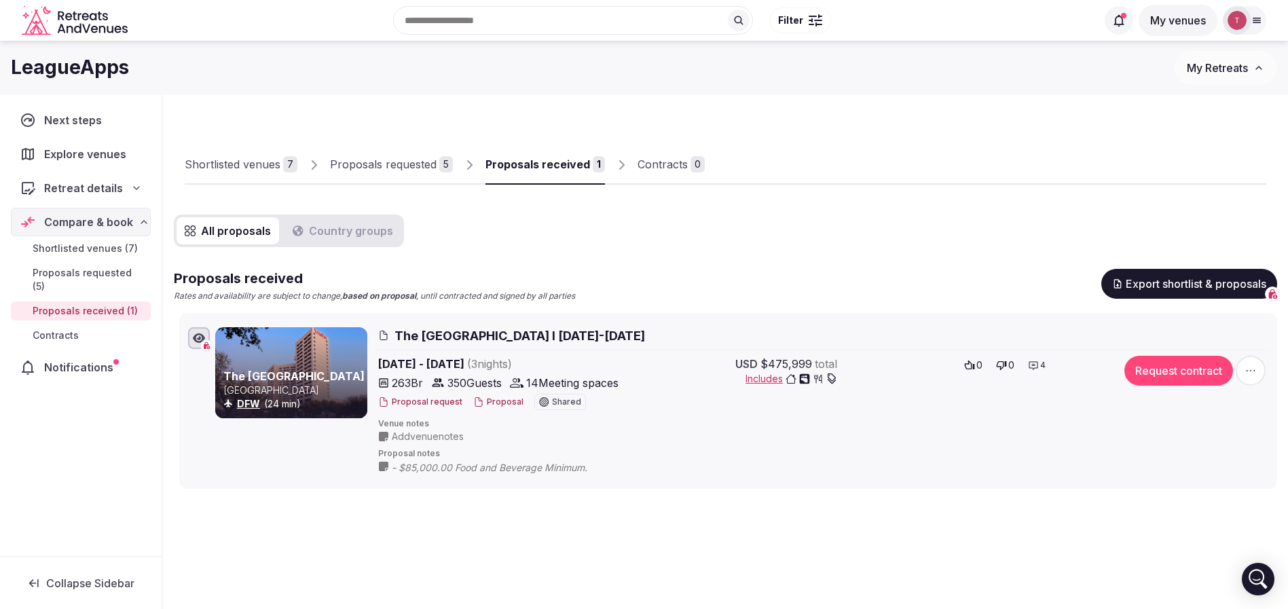
click at [392, 382] on span "263 Br" at bounding box center [407, 383] width 31 height 16
click at [705, 243] on div "All proposals Country groups Proposals received Rates and availability are subj…" at bounding box center [725, 352] width 1103 height 274
drag, startPoint x: 859, startPoint y: 225, endPoint x: 846, endPoint y: 212, distance: 18.2
click at [858, 225] on div "All proposals Country groups Proposals received Rates and availability are subj…" at bounding box center [725, 352] width 1103 height 274
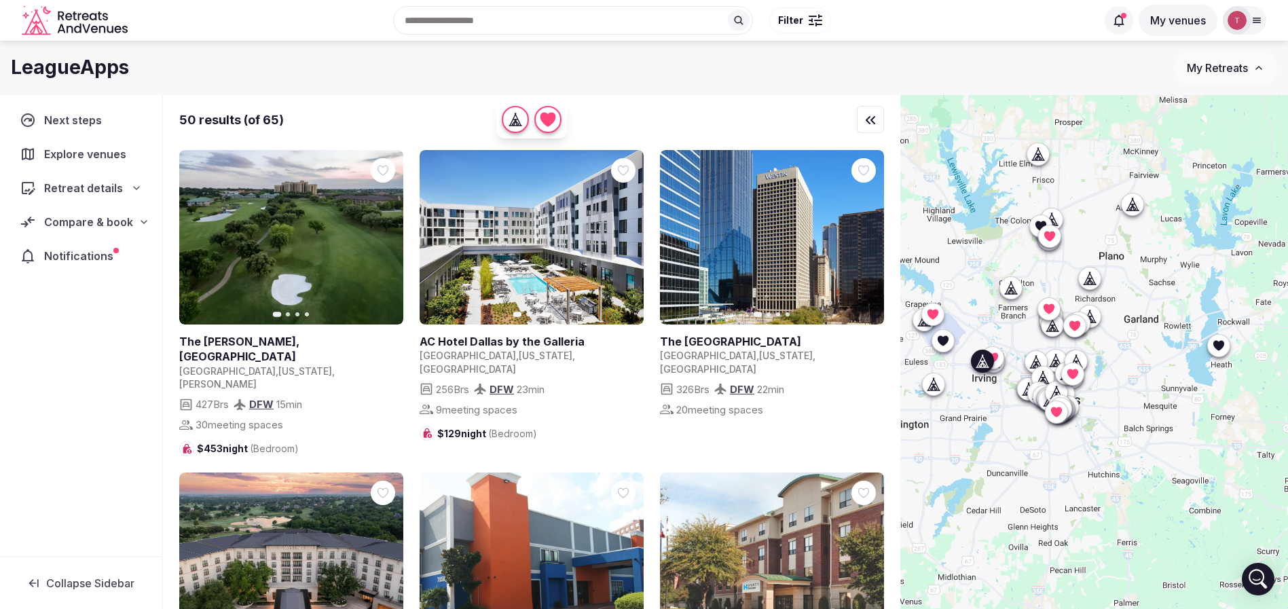
click at [384, 239] on icon "button" at bounding box center [384, 237] width 11 height 11
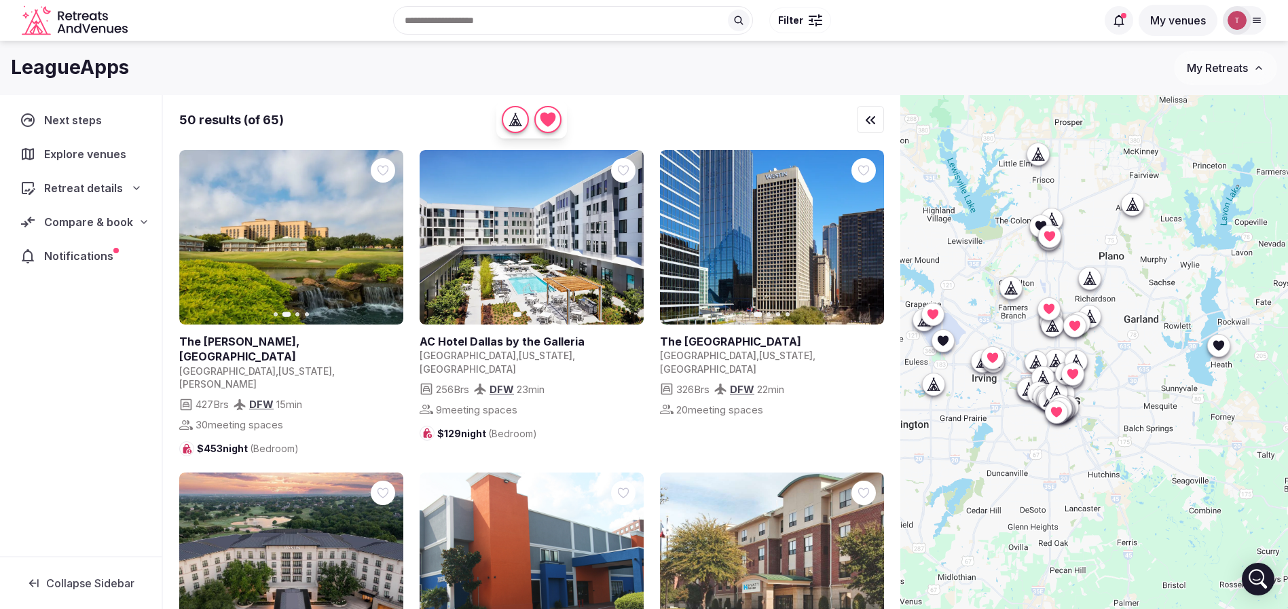
click at [790, 16] on span "Filter" at bounding box center [790, 21] width 25 height 14
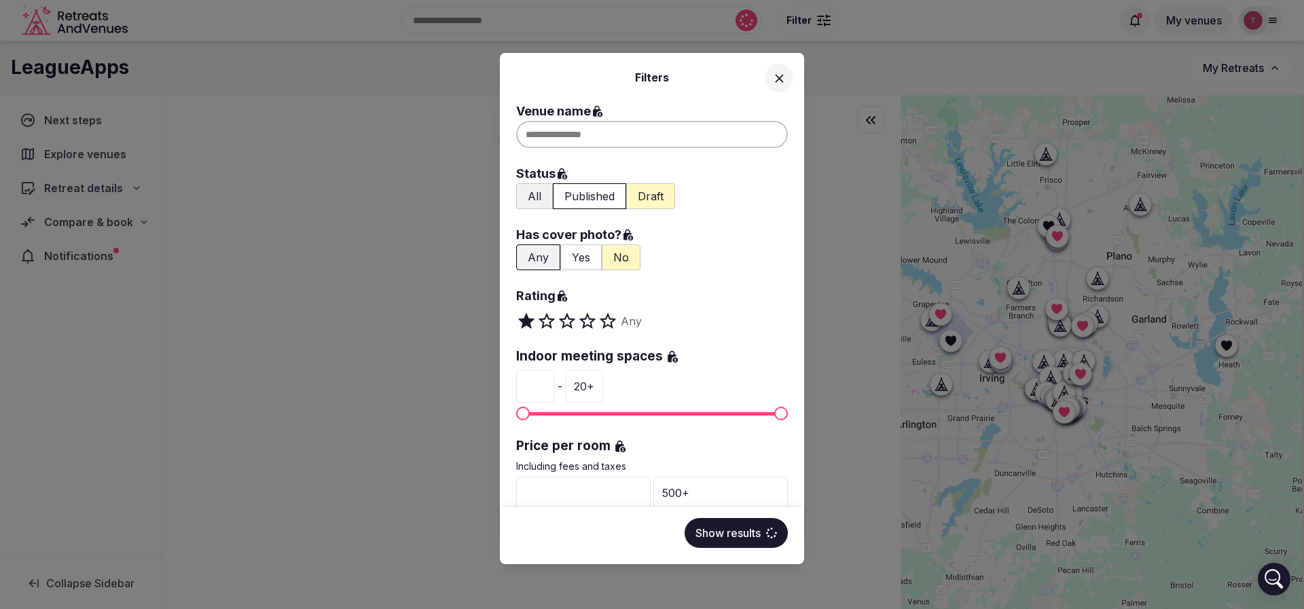
scroll to position [306, 0]
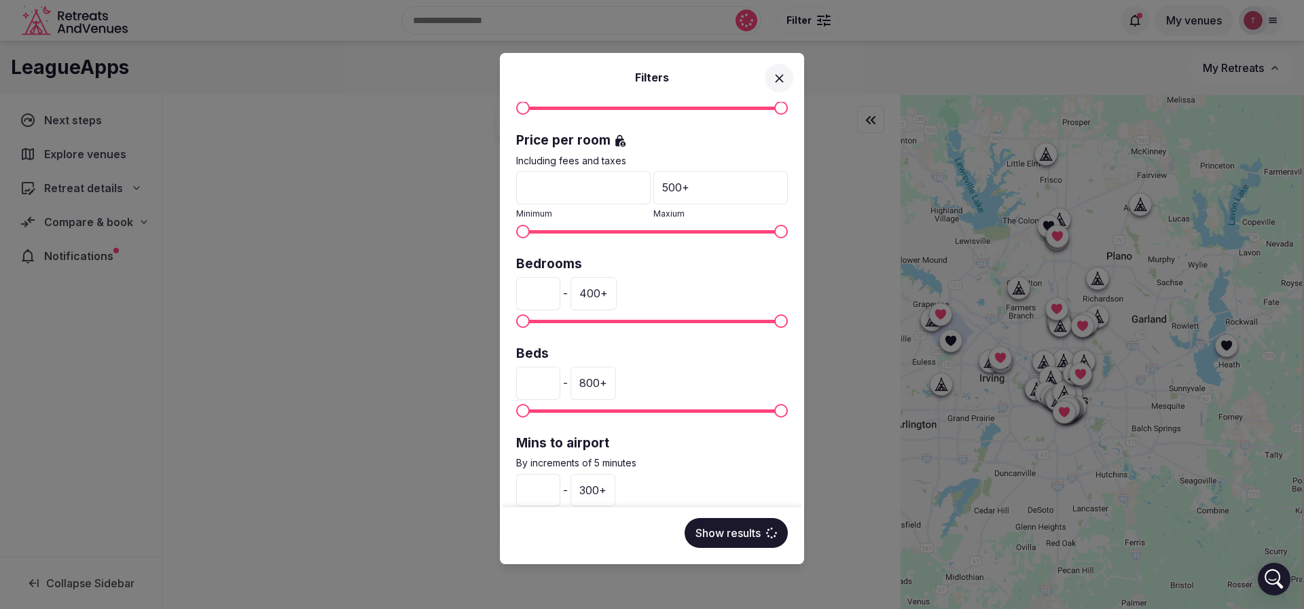
drag, startPoint x: 701, startPoint y: 185, endPoint x: 587, endPoint y: 188, distance: 114.1
click at [587, 188] on div "* Minimum 500 + Maxium" at bounding box center [652, 195] width 272 height 49
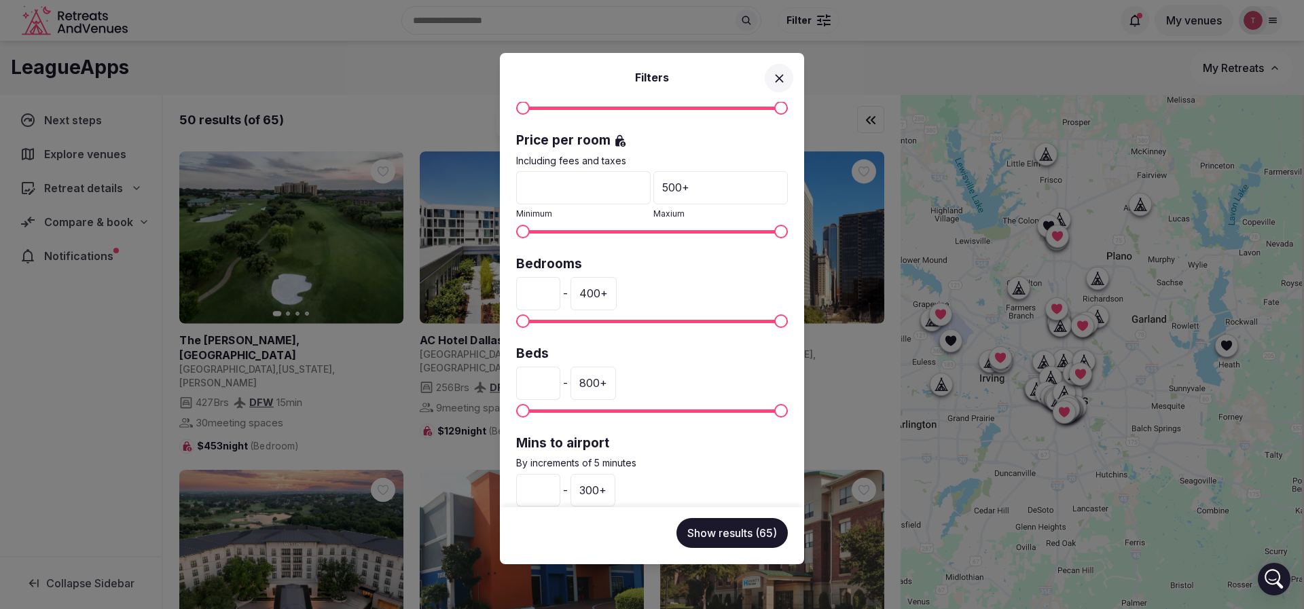
click at [676, 189] on div "500 +" at bounding box center [720, 187] width 134 height 33
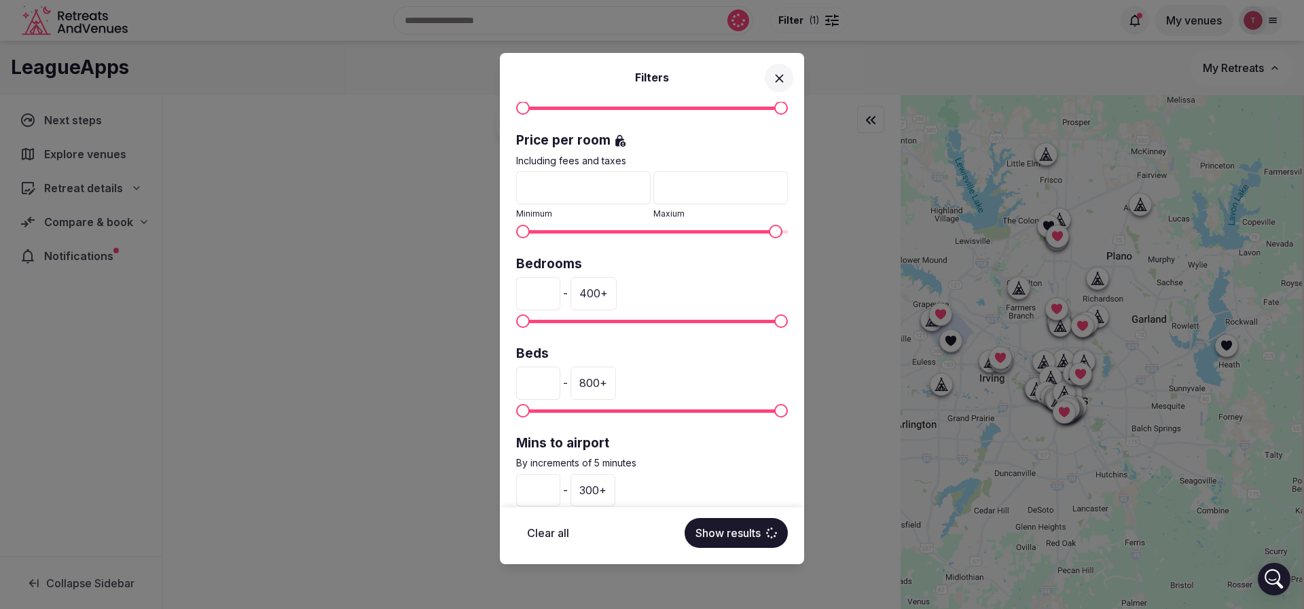
drag, startPoint x: 688, startPoint y: 185, endPoint x: 642, endPoint y: 192, distance: 46.0
click at [642, 192] on div "* Minimum *** Maxium" at bounding box center [652, 195] width 272 height 49
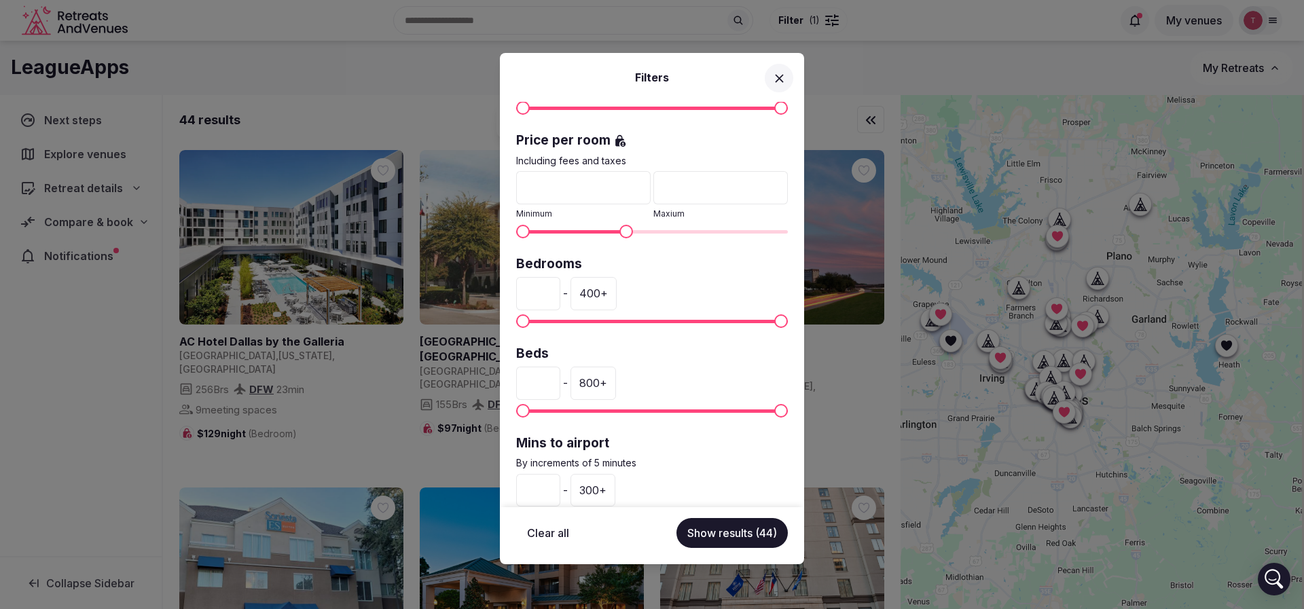
scroll to position [345, 0]
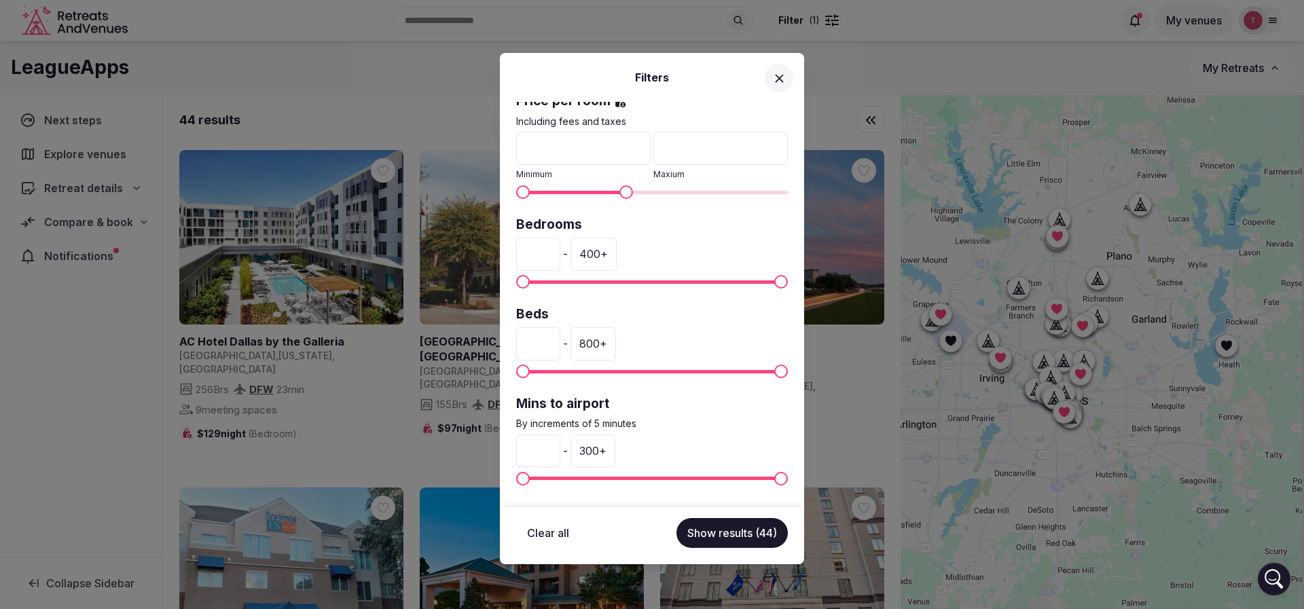
type input "***"
drag, startPoint x: 553, startPoint y: 250, endPoint x: 477, endPoint y: 251, distance: 76.0
click at [477, 251] on div "Filters Venue name Status All Published Draft Has cover photo? Any Yes No Ratin…" at bounding box center [652, 304] width 1304 height 609
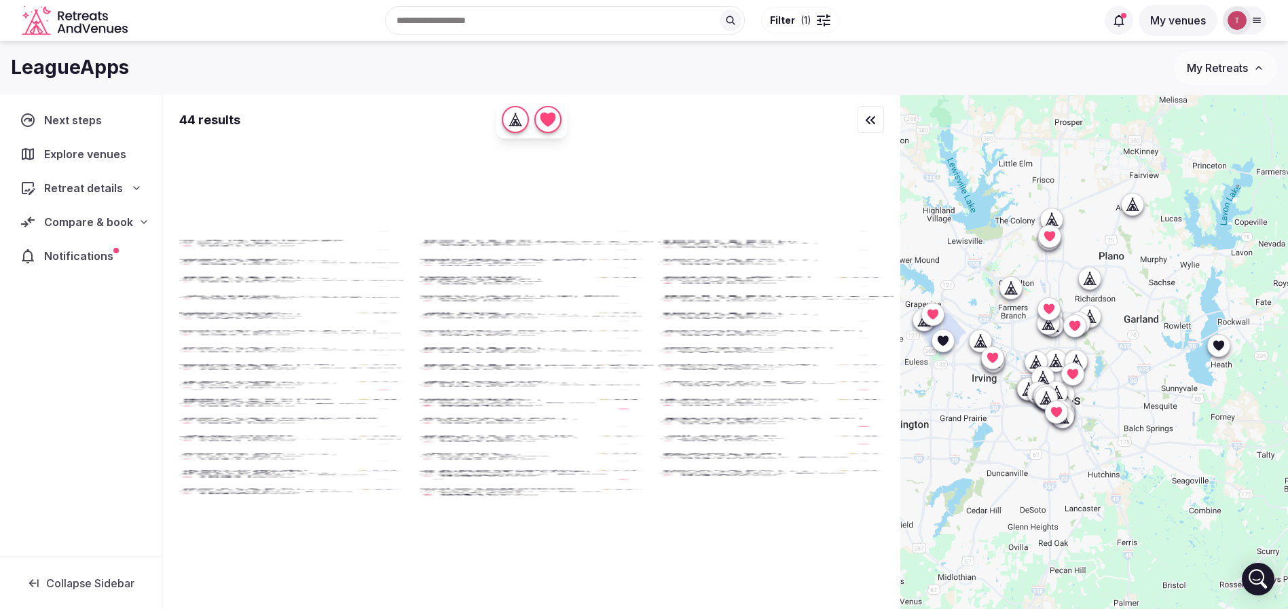
click at [819, 22] on div at bounding box center [824, 24] width 14 height 4
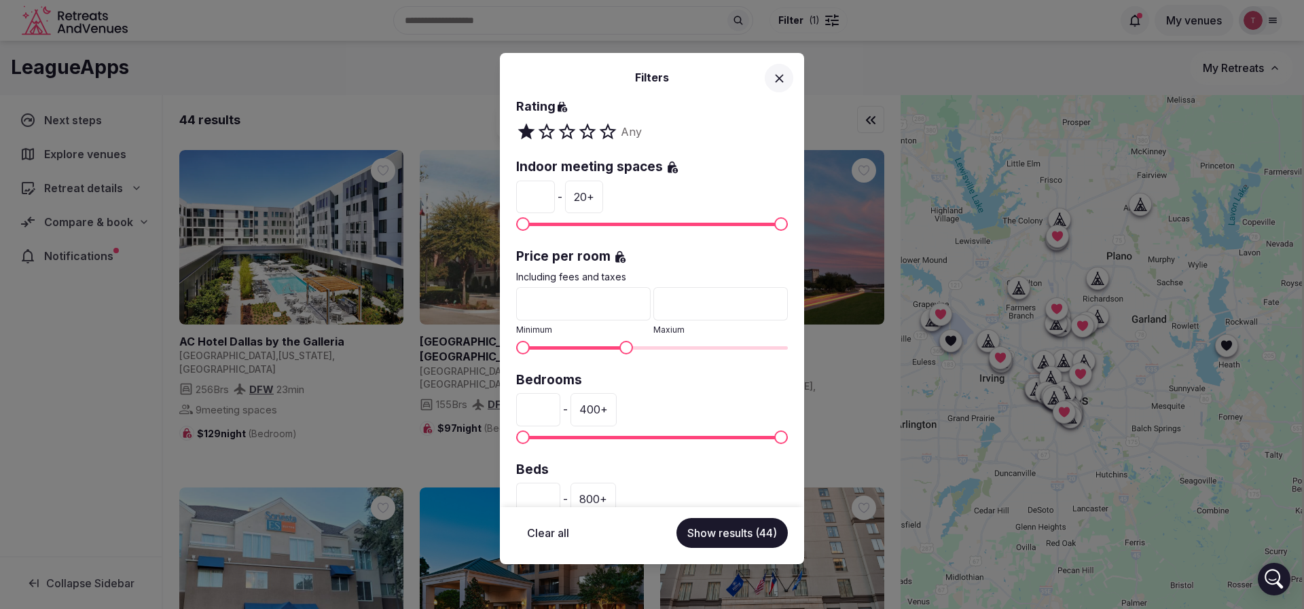
scroll to position [204, 0]
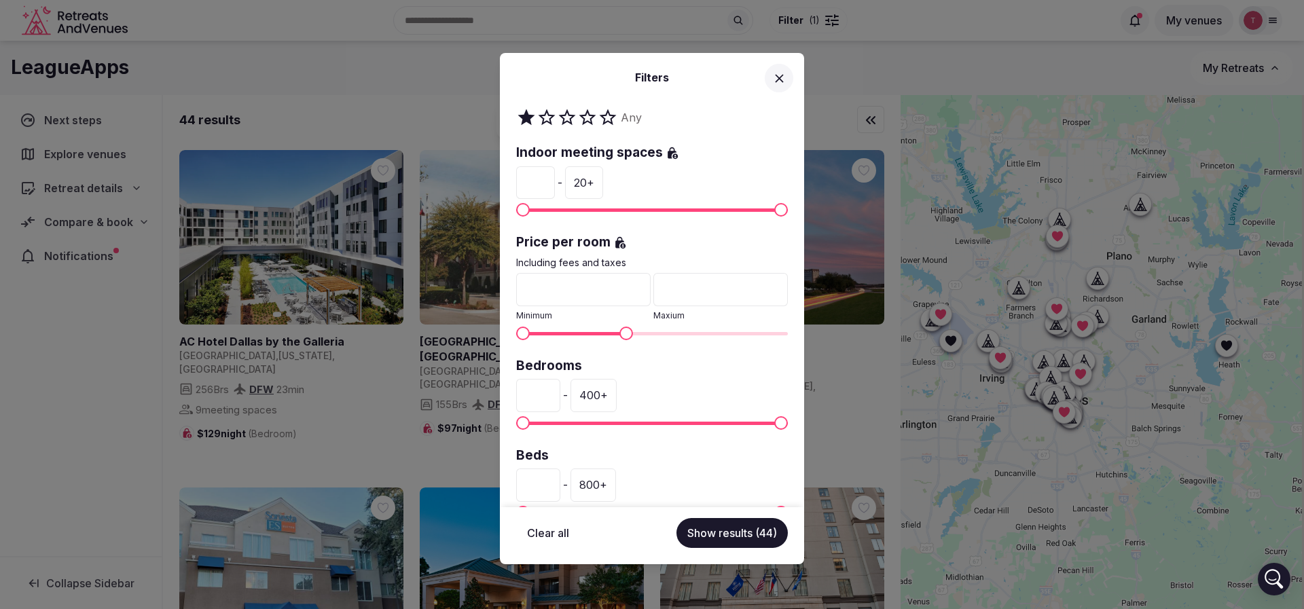
drag, startPoint x: 544, startPoint y: 287, endPoint x: 505, endPoint y: 289, distance: 38.8
click at [505, 289] on div "Venue name Status All Published Draft Has cover photo? Any Yes No Rating Any In…" at bounding box center [652, 304] width 304 height 405
drag, startPoint x: 562, startPoint y: 393, endPoint x: 528, endPoint y: 393, distance: 33.3
click at [528, 393] on input "*" at bounding box center [538, 395] width 44 height 33
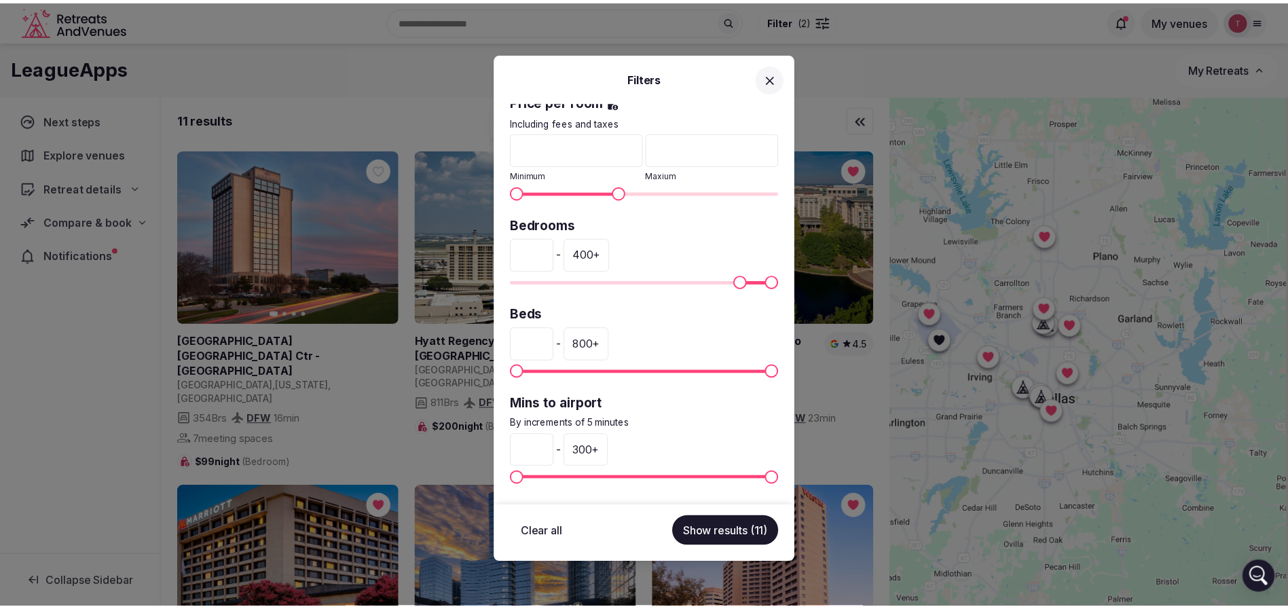
scroll to position [345, 0]
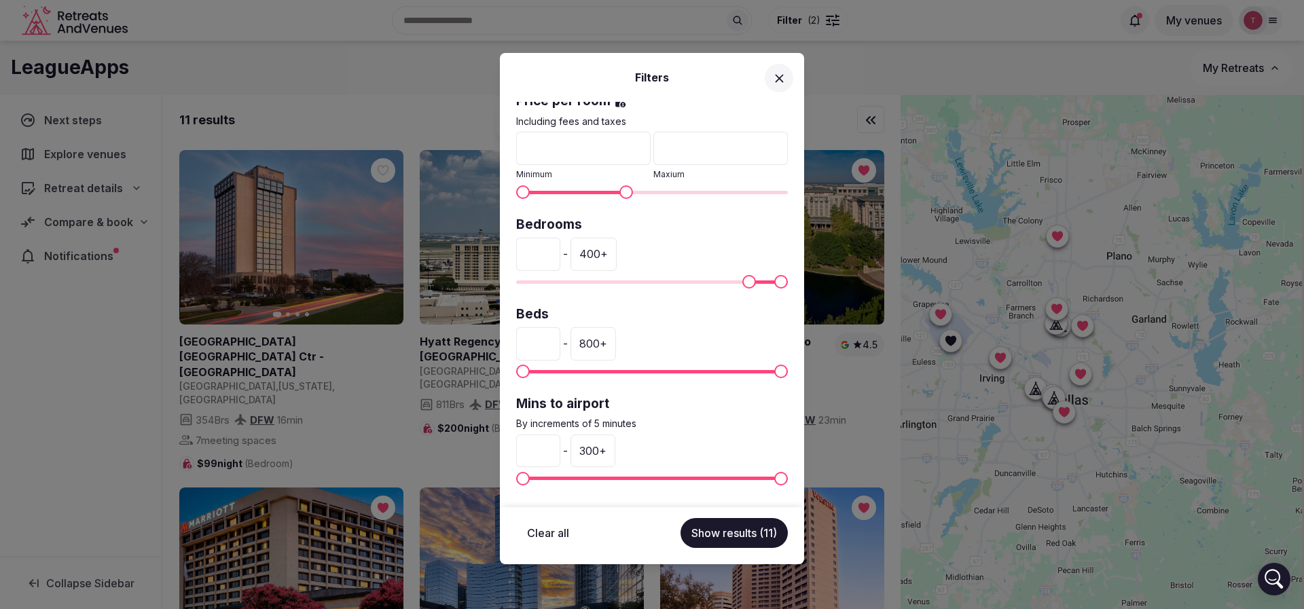
type input "***"
click at [615, 455] on div "300 +" at bounding box center [592, 451] width 45 height 33
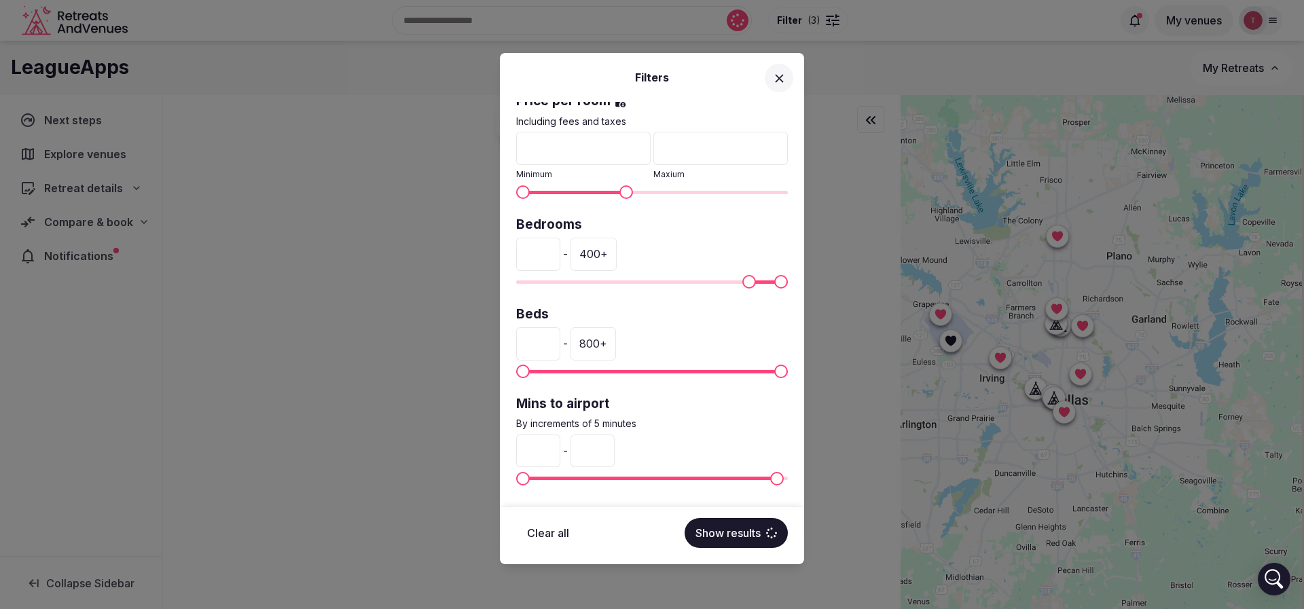
drag, startPoint x: 633, startPoint y: 452, endPoint x: 602, endPoint y: 451, distance: 31.2
click at [602, 451] on input "***" at bounding box center [592, 451] width 44 height 33
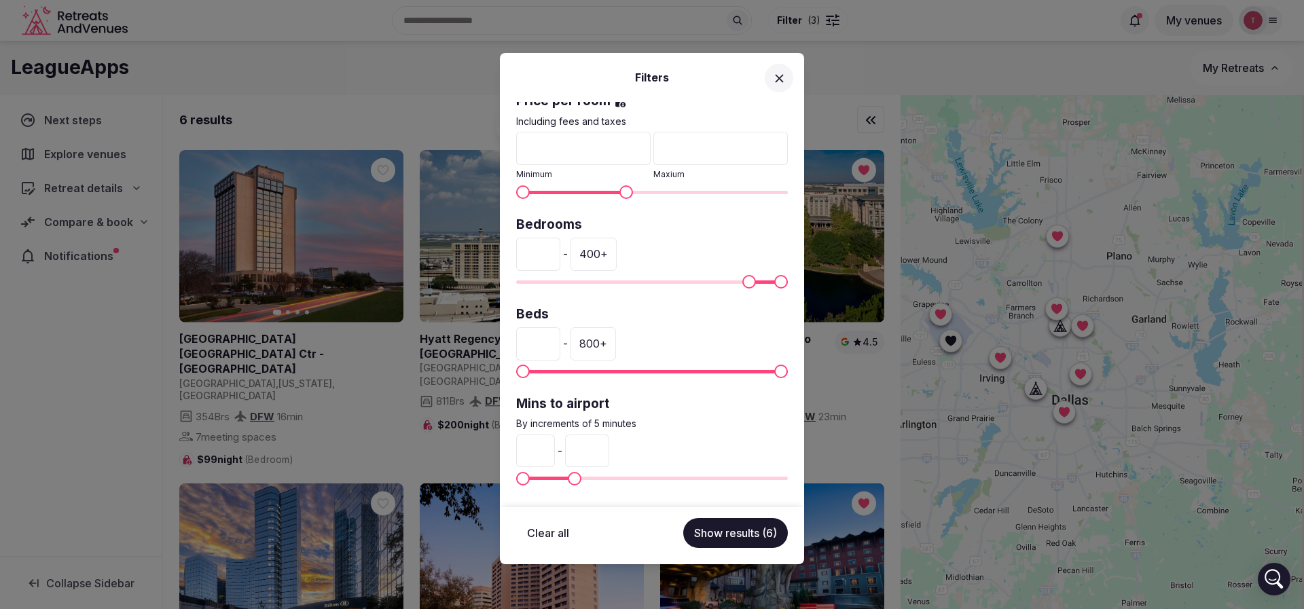
type input "**"
click at [729, 530] on button "Show results (6)" at bounding box center [735, 533] width 105 height 30
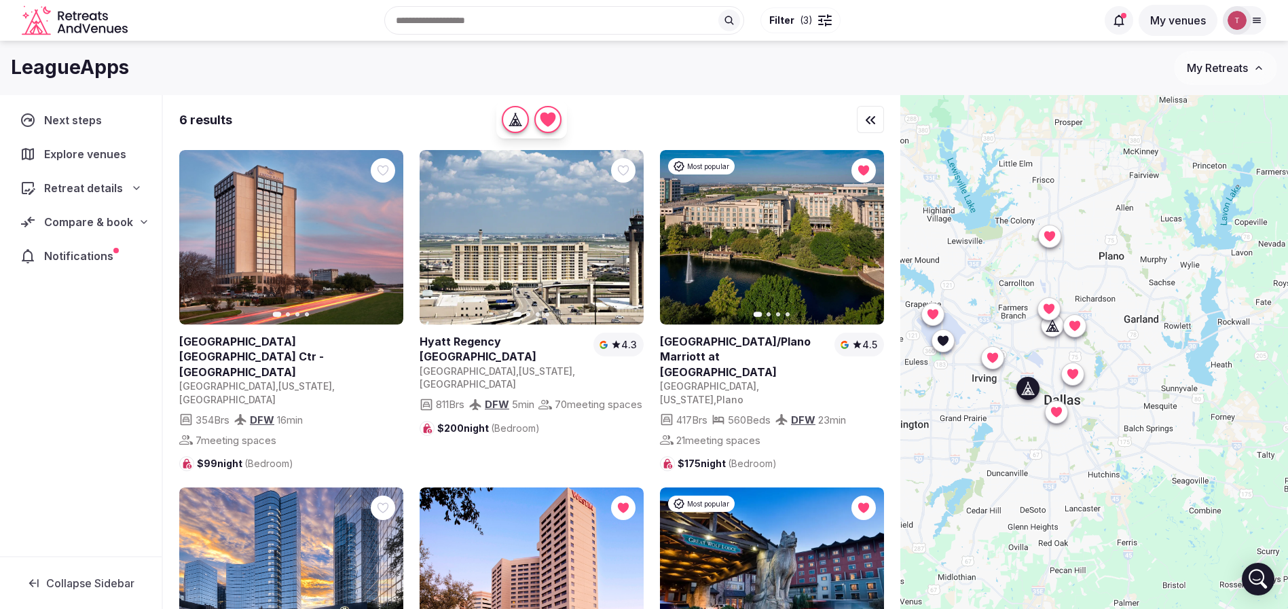
click at [384, 240] on icon "button" at bounding box center [384, 238] width 5 height 10
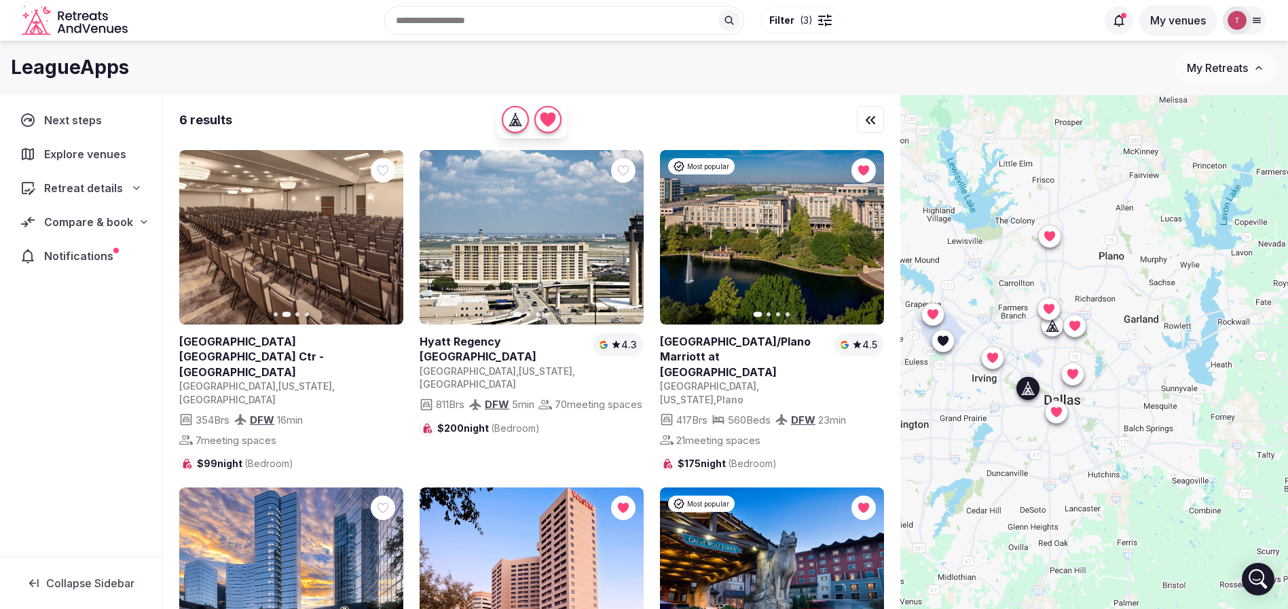
click at [390, 238] on button "Next slide" at bounding box center [384, 238] width 22 height 22
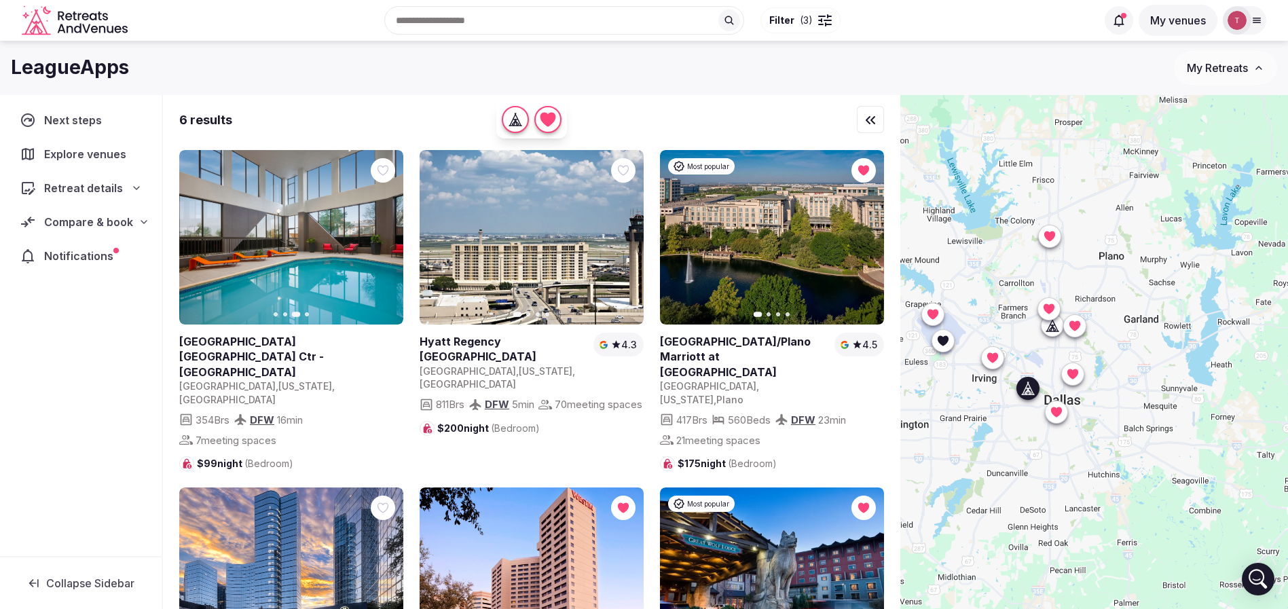
click at [0, 0] on icon at bounding box center [0, 0] width 0 height 0
click at [620, 240] on icon "button" at bounding box center [624, 237] width 11 height 11
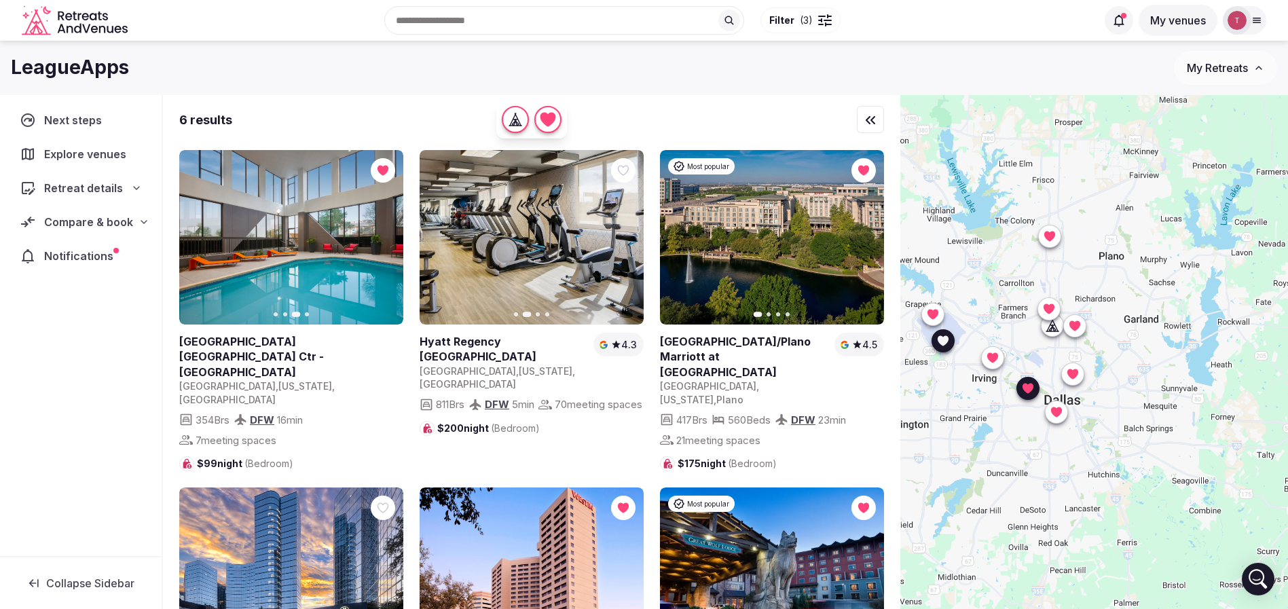
click at [620, 240] on icon "button" at bounding box center [624, 237] width 11 height 11
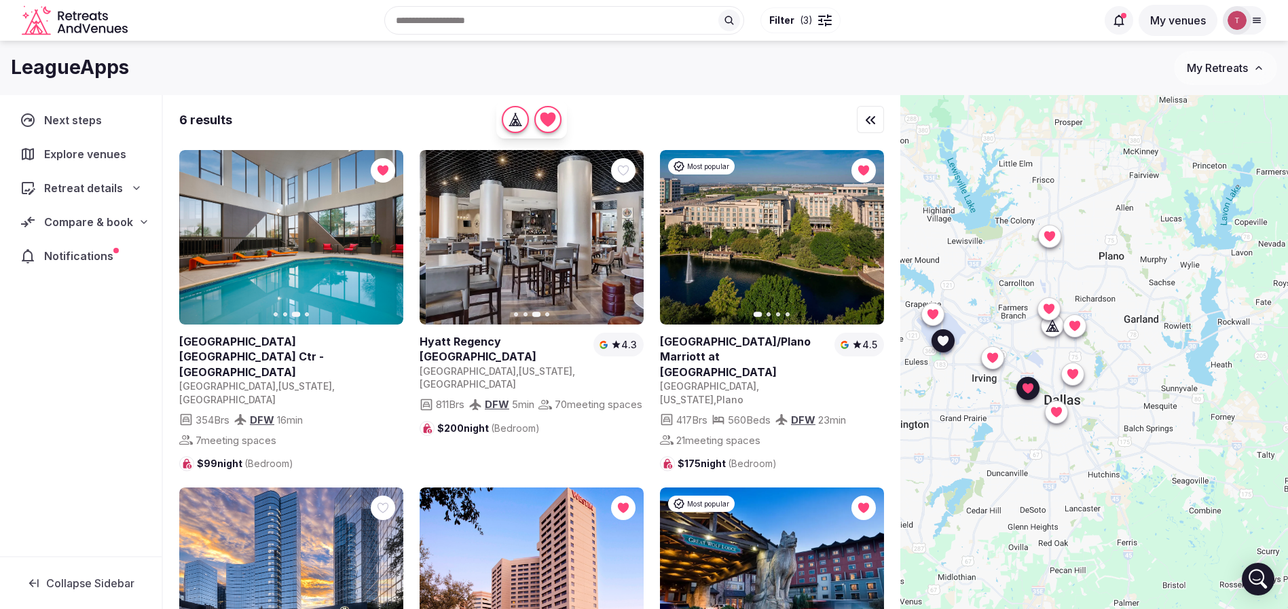
click at [620, 240] on icon "button" at bounding box center [624, 237] width 11 height 11
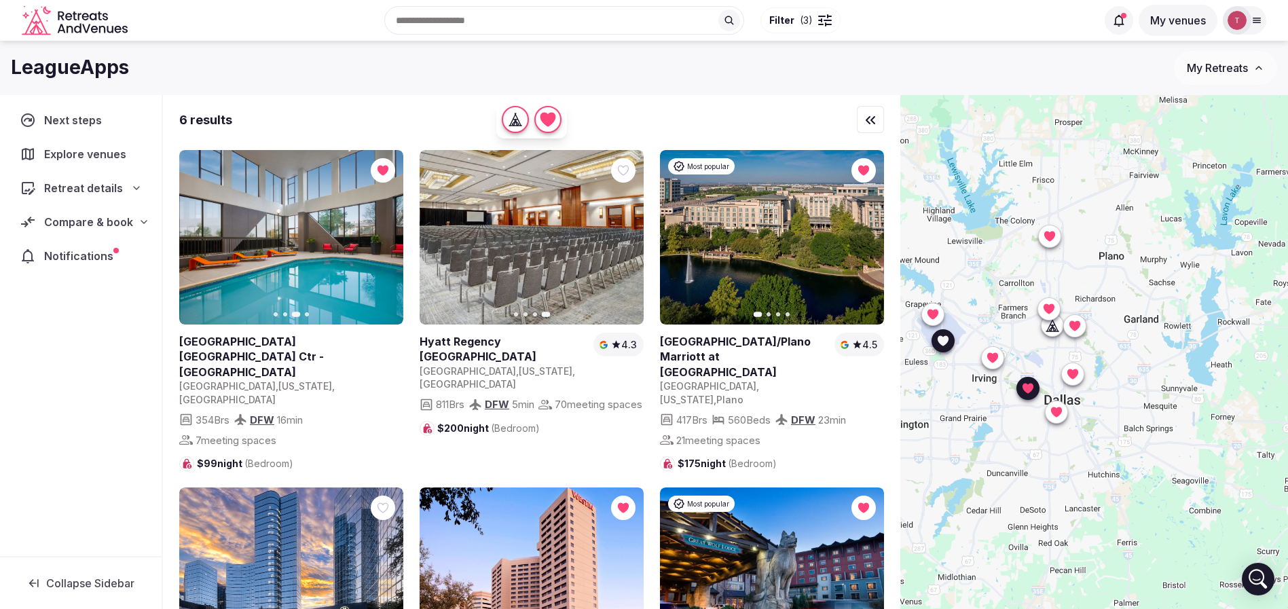
click at [0, 0] on icon at bounding box center [0, 0] width 0 height 0
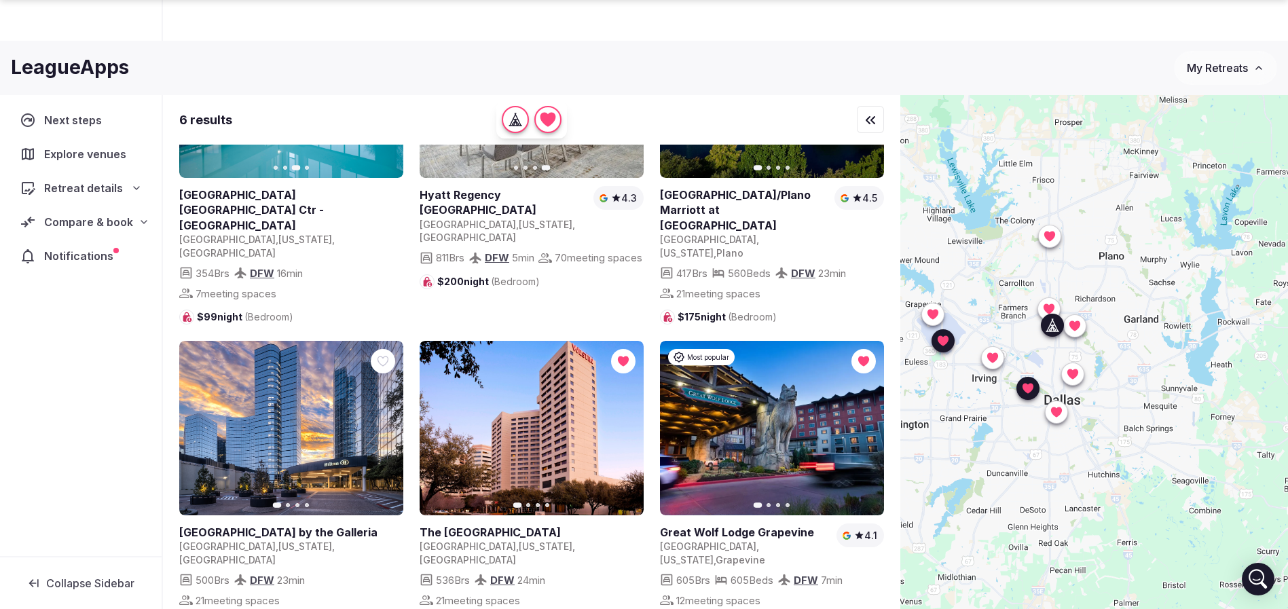
scroll to position [100, 0]
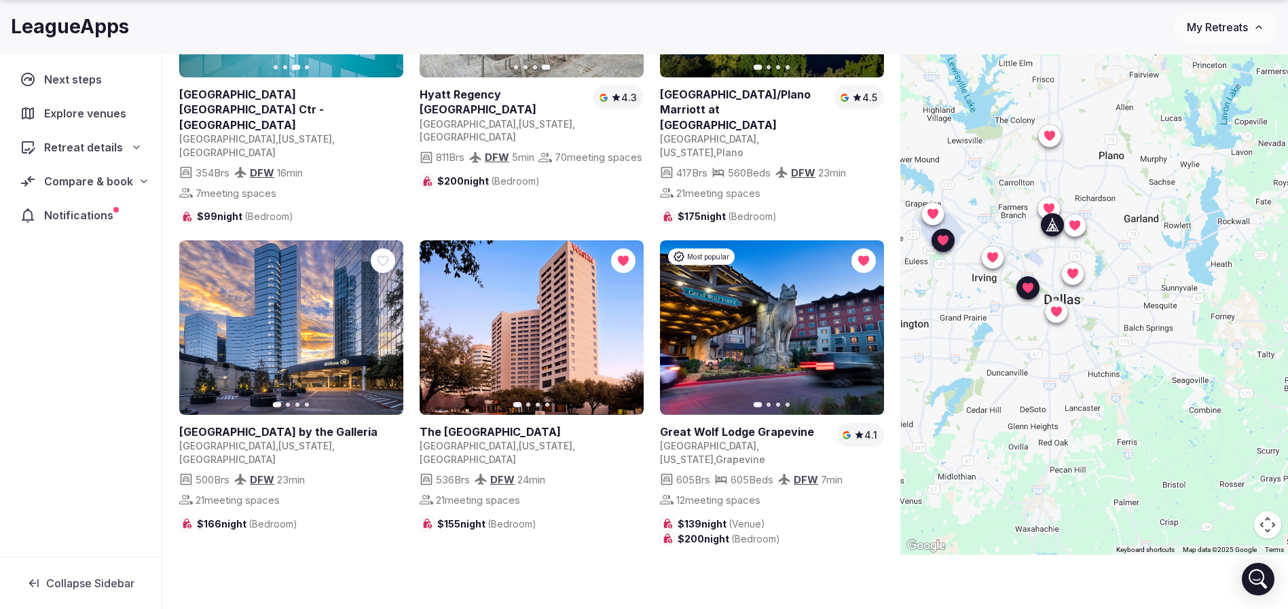
click at [381, 323] on icon "button" at bounding box center [384, 328] width 11 height 11
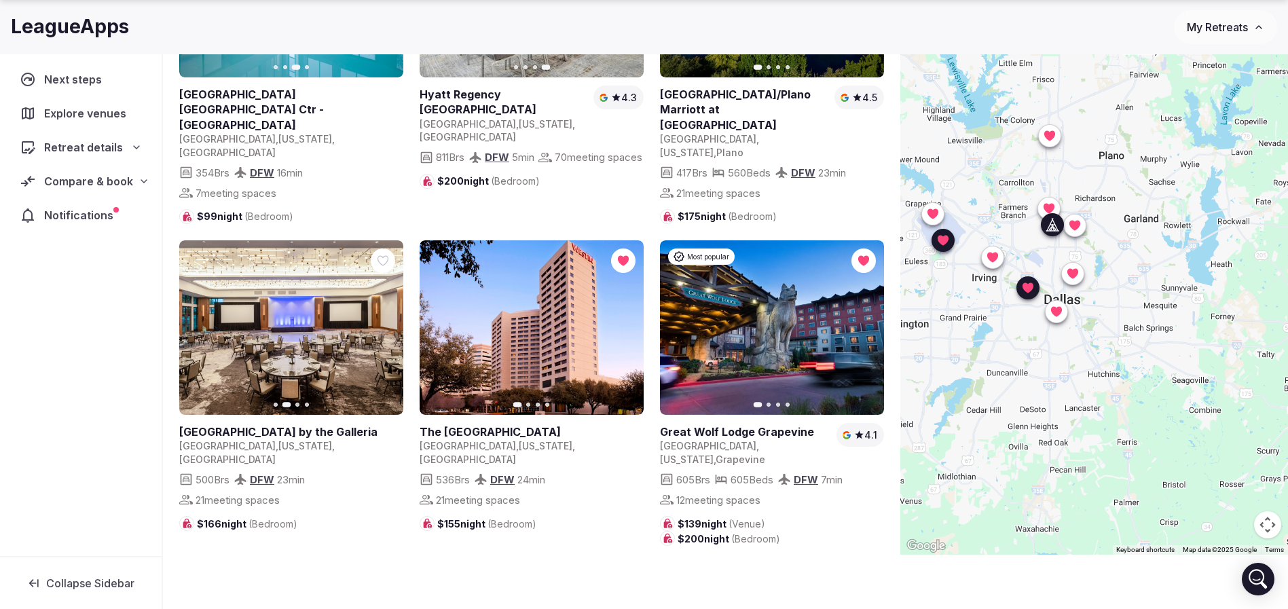
click at [381, 323] on icon "button" at bounding box center [384, 328] width 11 height 11
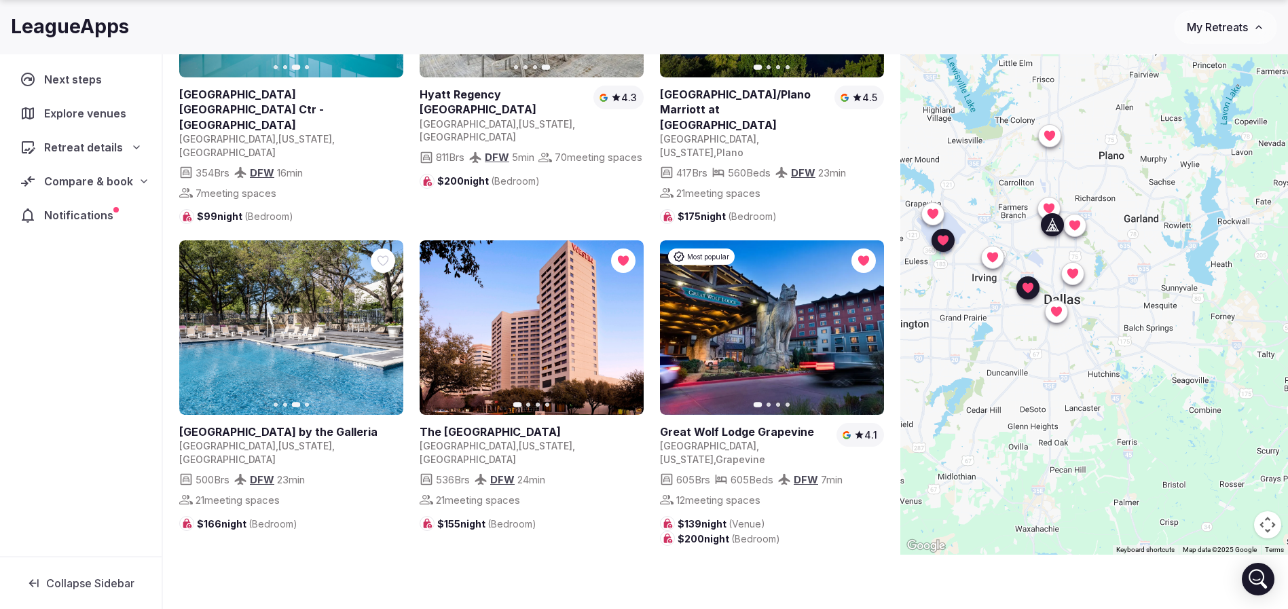
click at [0, 0] on icon at bounding box center [0, 0] width 0 height 0
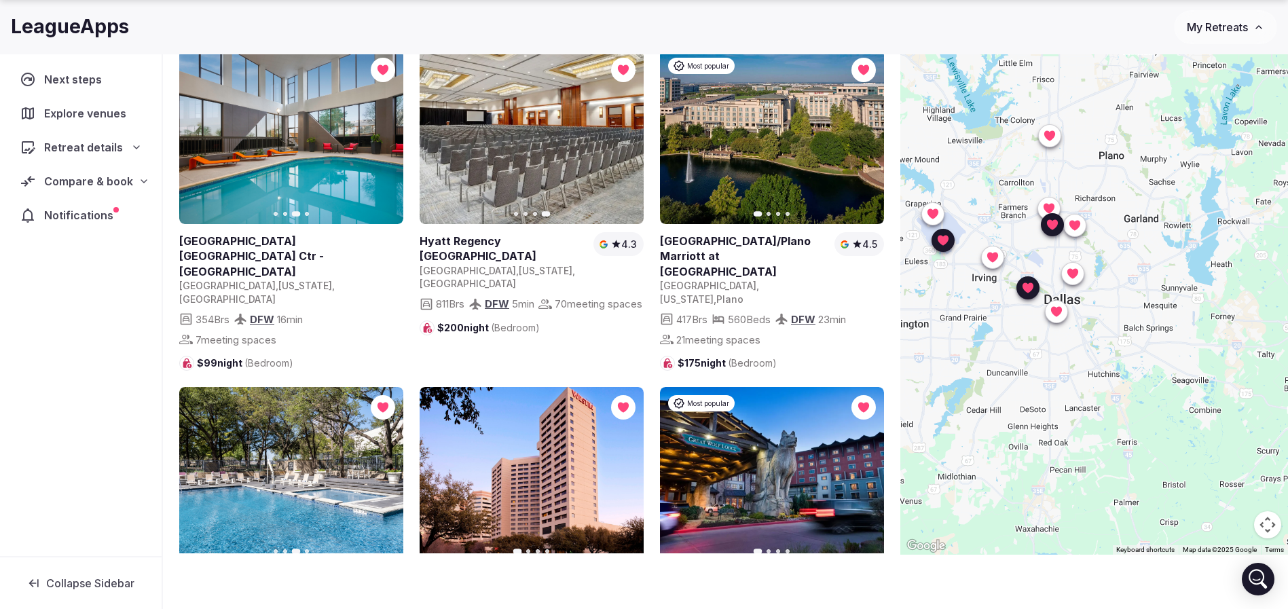
click at [120, 163] on nav "Next steps Explore venues Retreat details Compare & book Notifications" at bounding box center [81, 147] width 140 height 164
click at [115, 187] on span "Compare & book" at bounding box center [88, 181] width 89 height 16
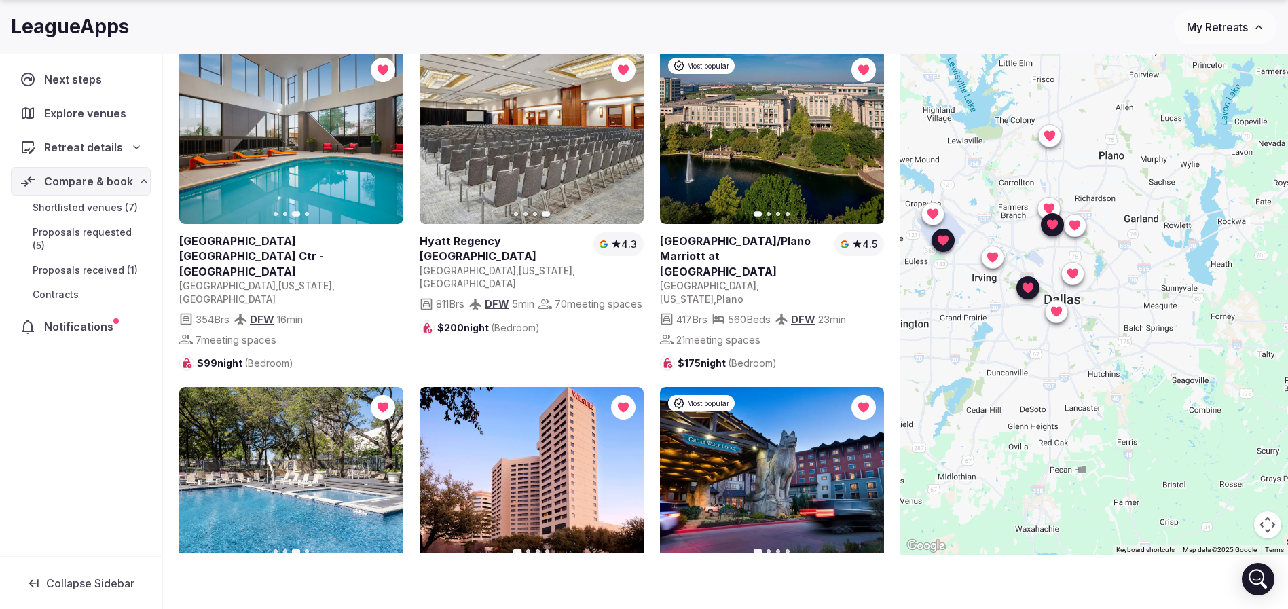
click at [122, 210] on span "Shortlisted venues (7)" at bounding box center [85, 208] width 105 height 14
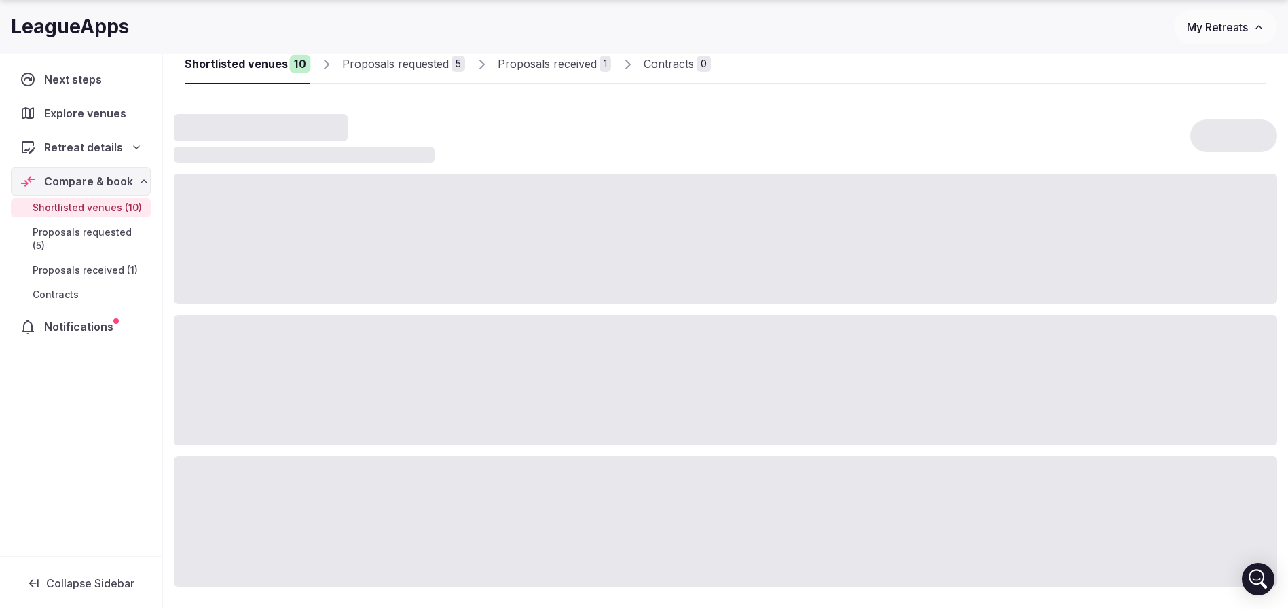
click at [114, 208] on span "Shortlisted venues (10)" at bounding box center [87, 208] width 109 height 14
click at [113, 179] on span "Compare & book" at bounding box center [88, 181] width 89 height 16
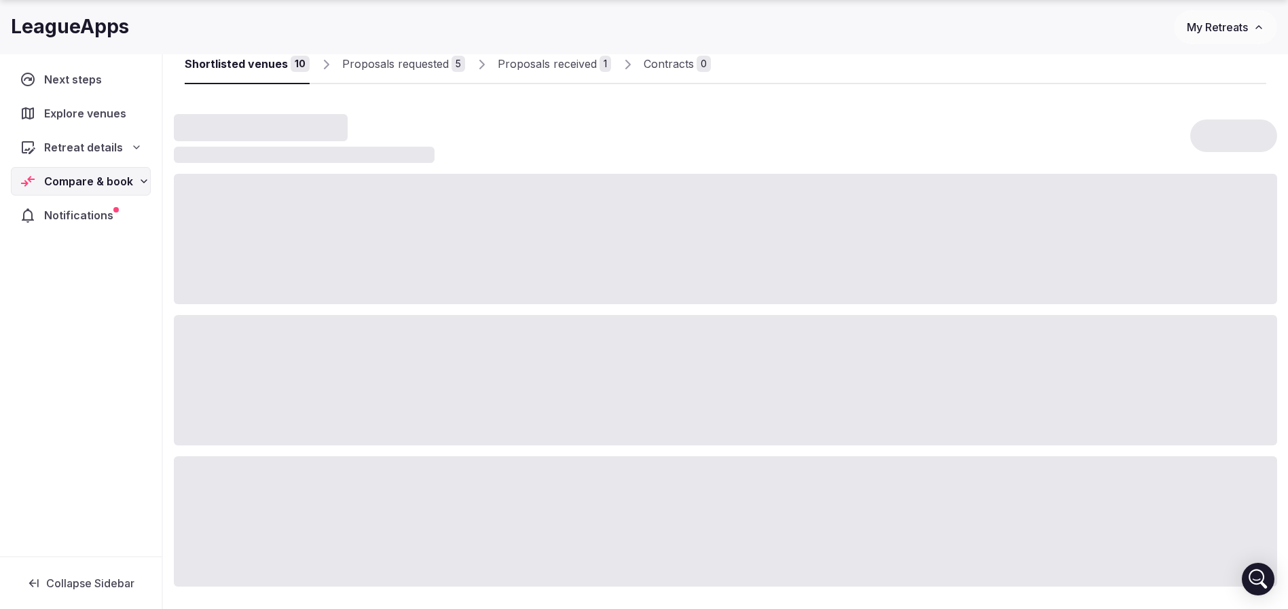
click at [121, 177] on span "Compare & book" at bounding box center [88, 181] width 89 height 16
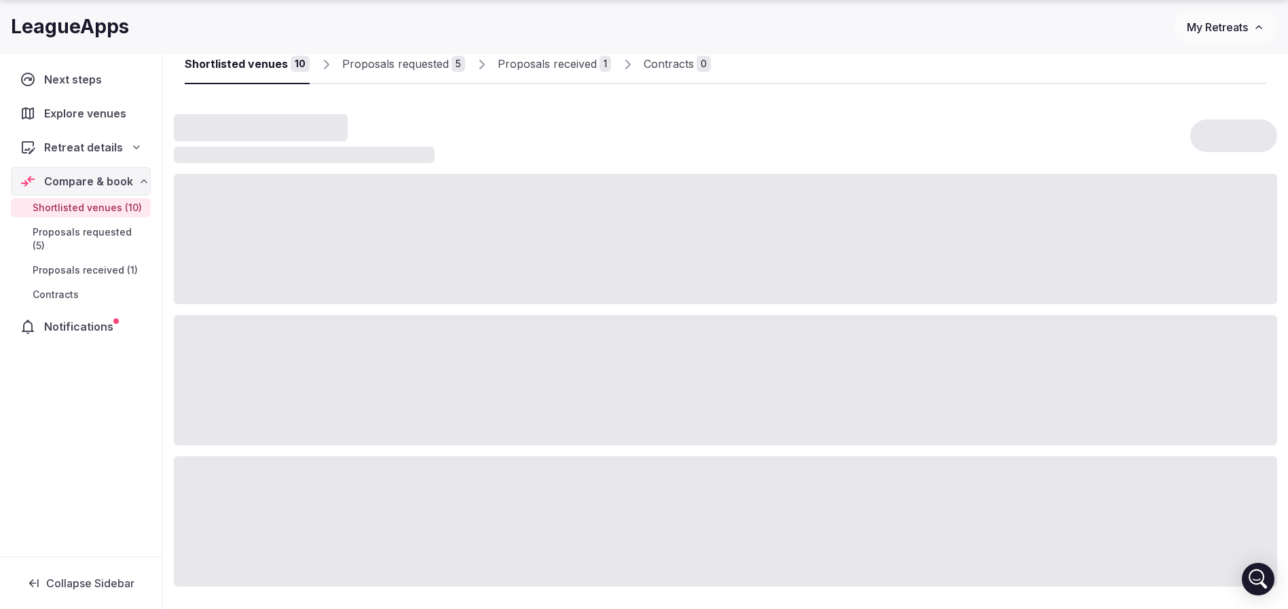
click at [117, 208] on span "Shortlisted venues (10)" at bounding box center [87, 208] width 109 height 14
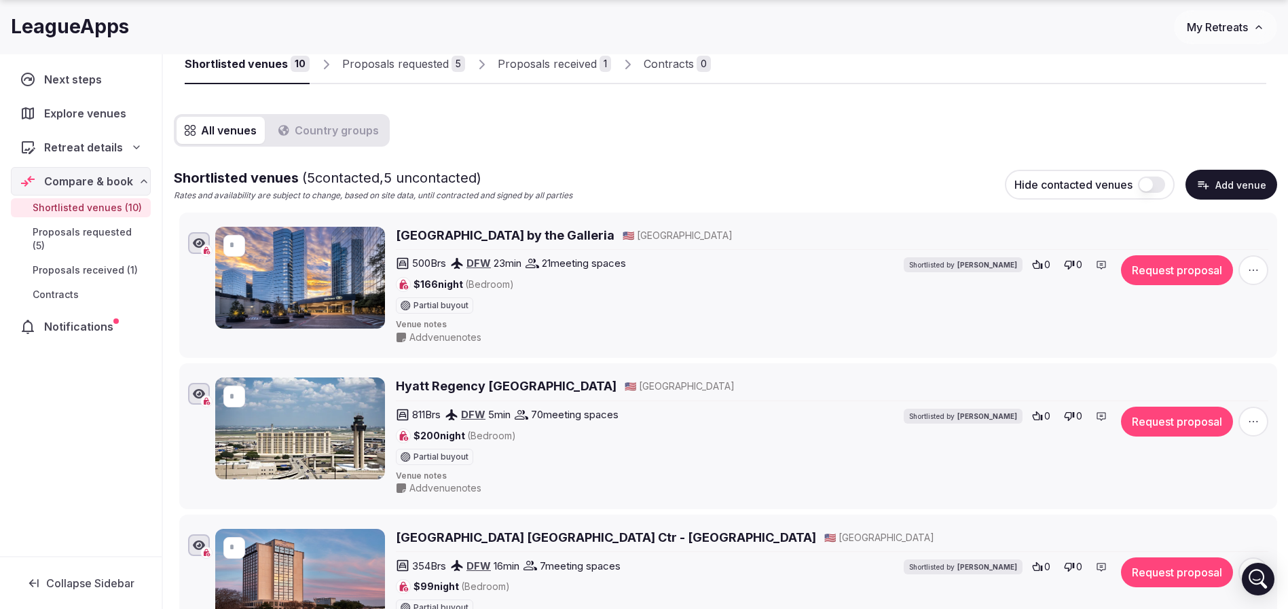
click at [614, 237] on h2 "[GEOGRAPHIC_DATA] by the Galleria" at bounding box center [505, 235] width 219 height 17
click at [500, 384] on h2 "Hyatt Regency [GEOGRAPHIC_DATA]" at bounding box center [506, 386] width 221 height 17
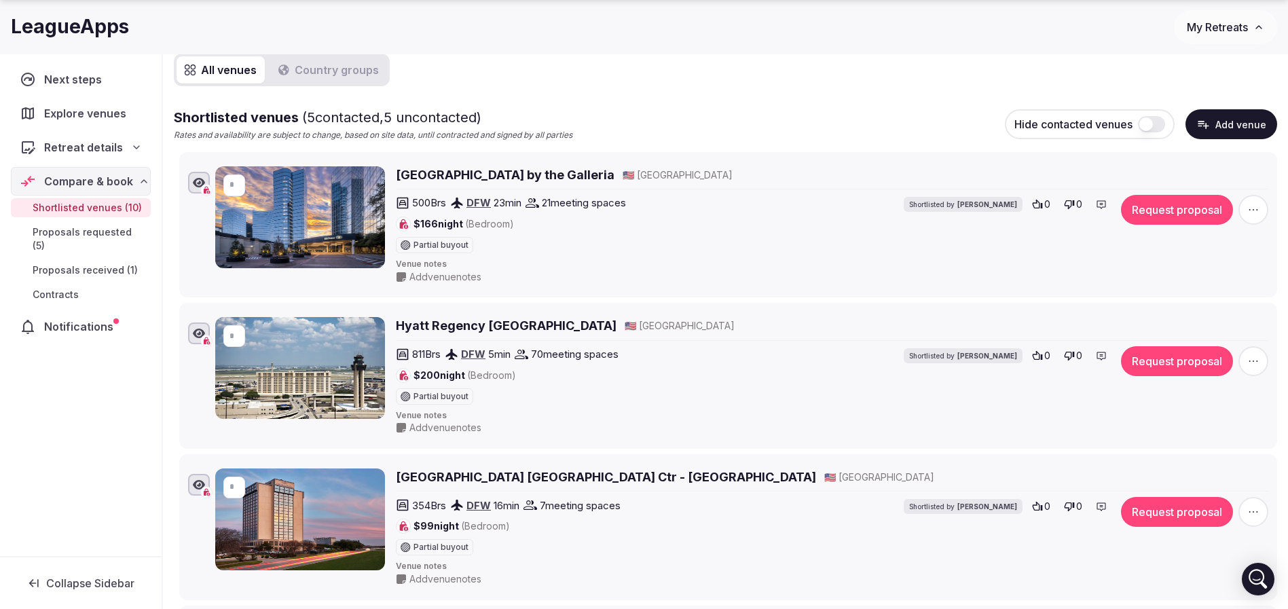
scroll to position [202, 0]
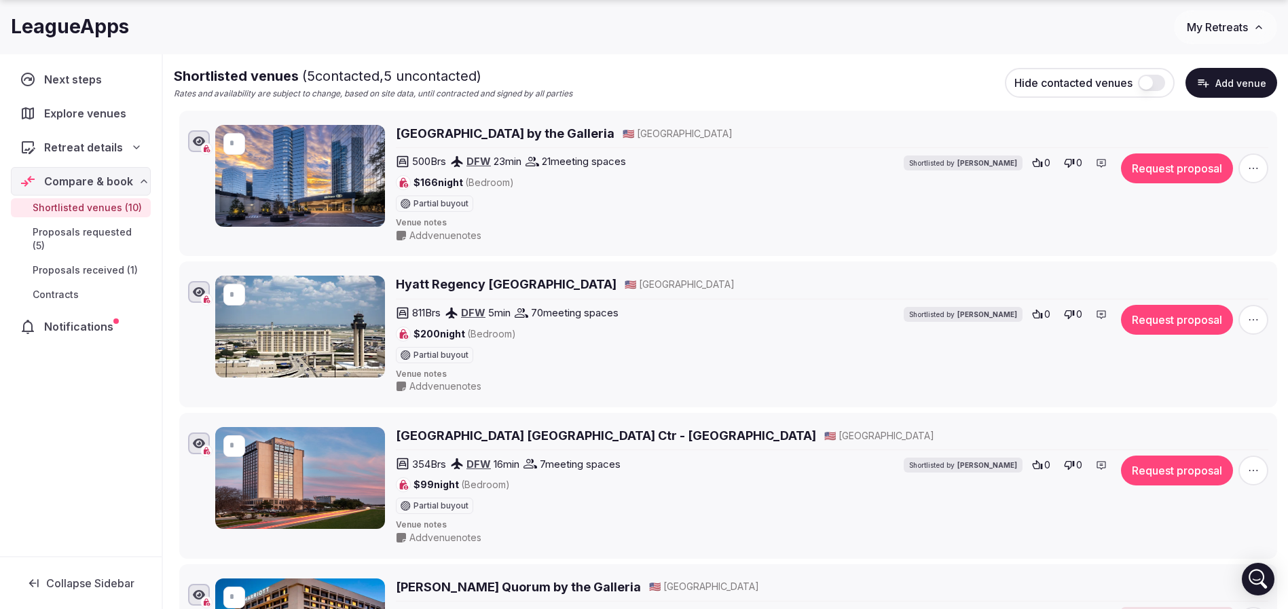
click at [462, 434] on h2 "[GEOGRAPHIC_DATA] [GEOGRAPHIC_DATA] Ctr - [GEOGRAPHIC_DATA]" at bounding box center [606, 435] width 420 height 17
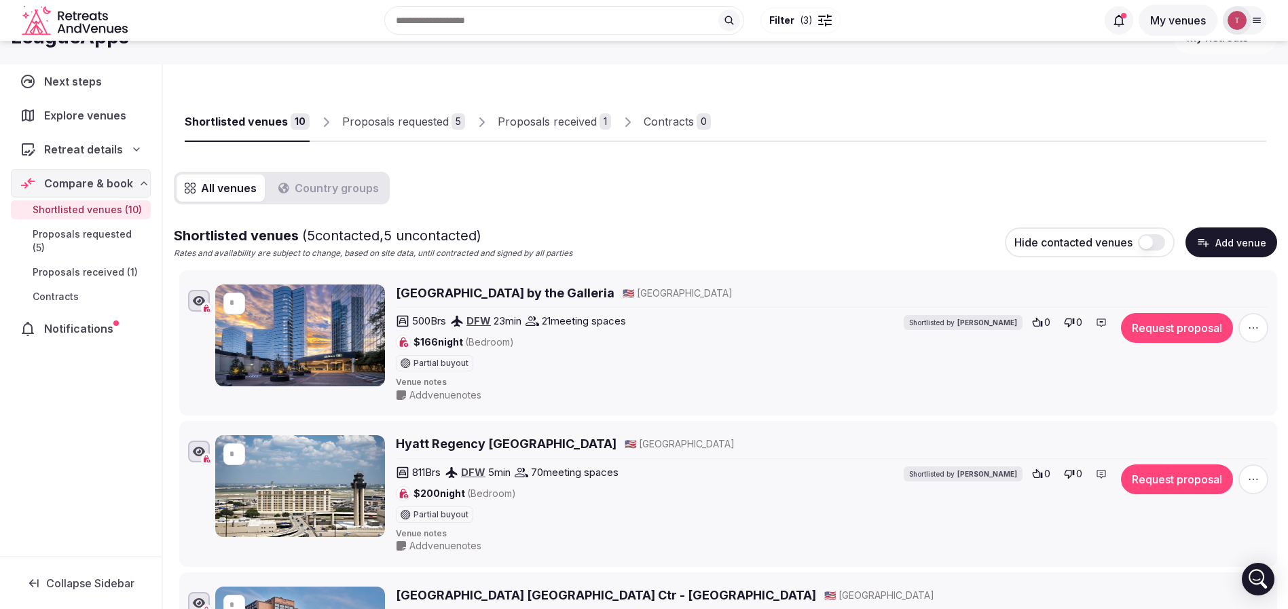
scroll to position [0, 0]
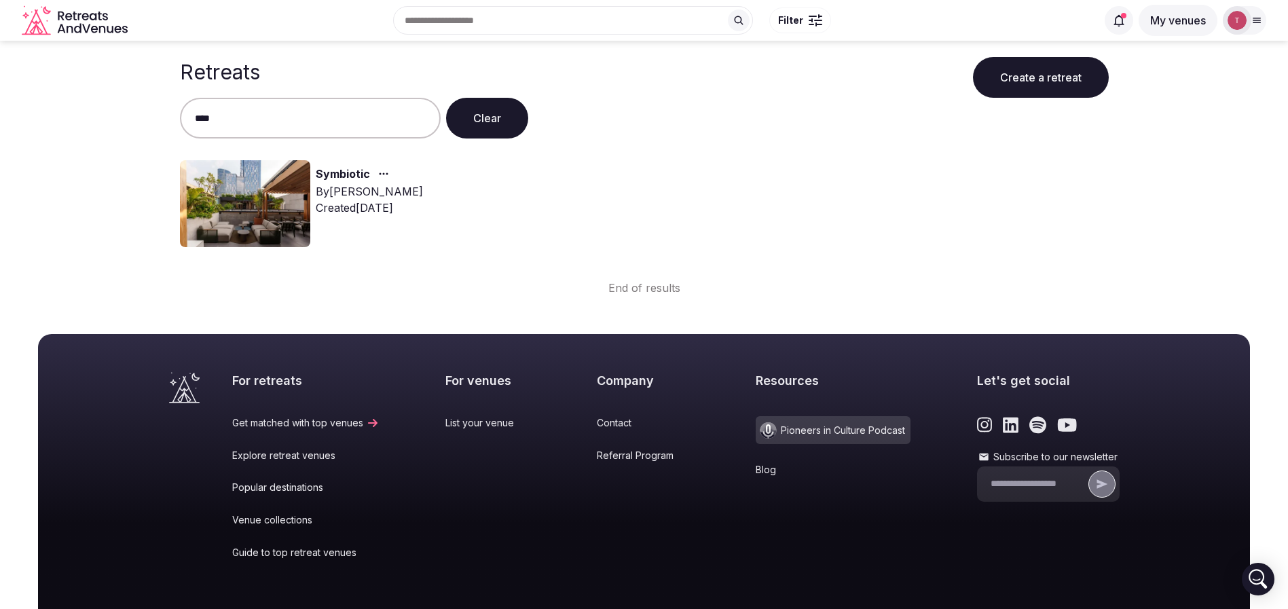
type input "****"
click at [202, 198] on img at bounding box center [245, 203] width 130 height 87
click at [323, 175] on link "Symbiotic" at bounding box center [343, 175] width 54 height 18
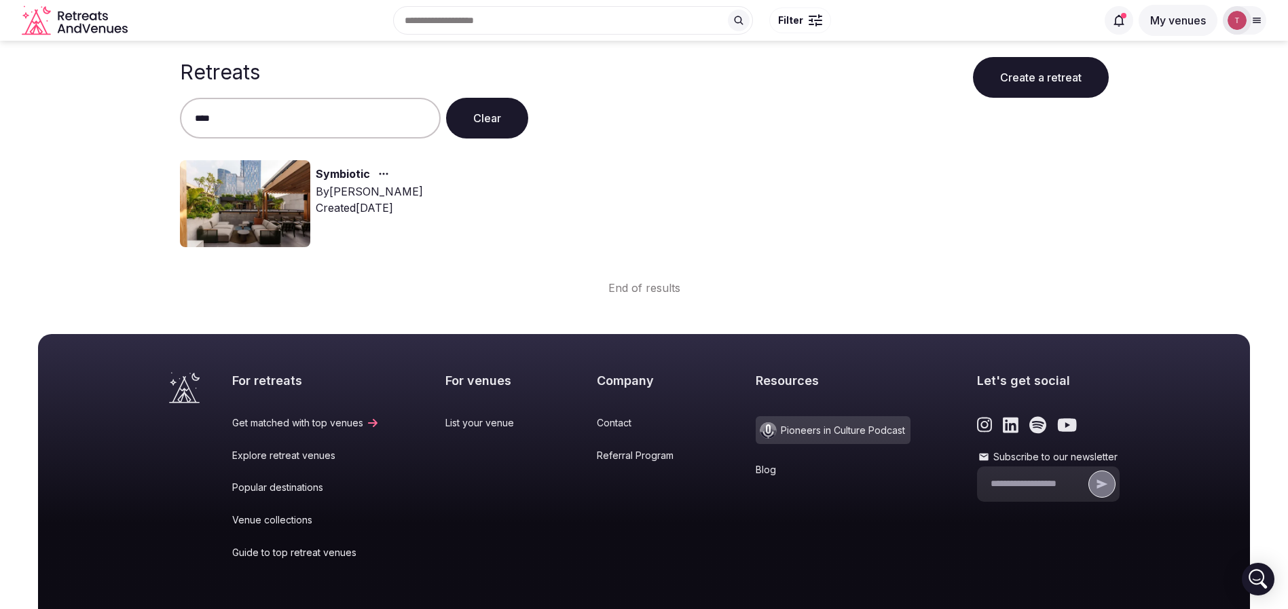
click at [344, 174] on link "Symbiotic" at bounding box center [343, 175] width 54 height 18
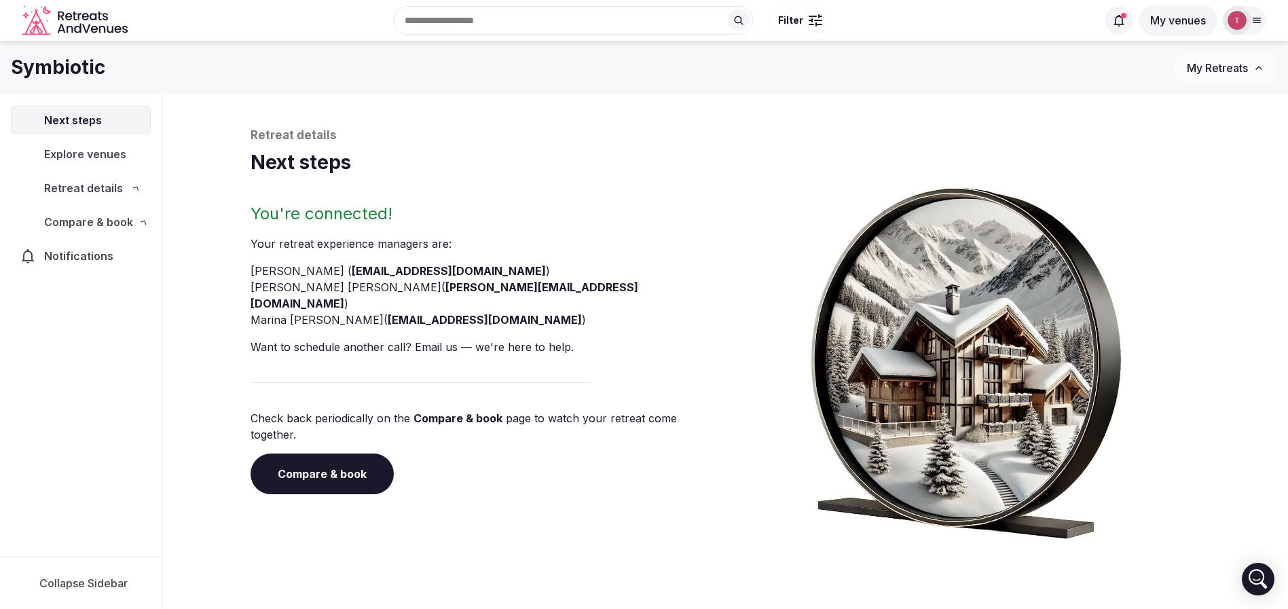
click at [219, 229] on div "Retreat details Next steps You're connected! Your retreat experience manager s …" at bounding box center [725, 375] width 1125 height 560
click at [306, 454] on link "Compare & book" at bounding box center [322, 474] width 143 height 41
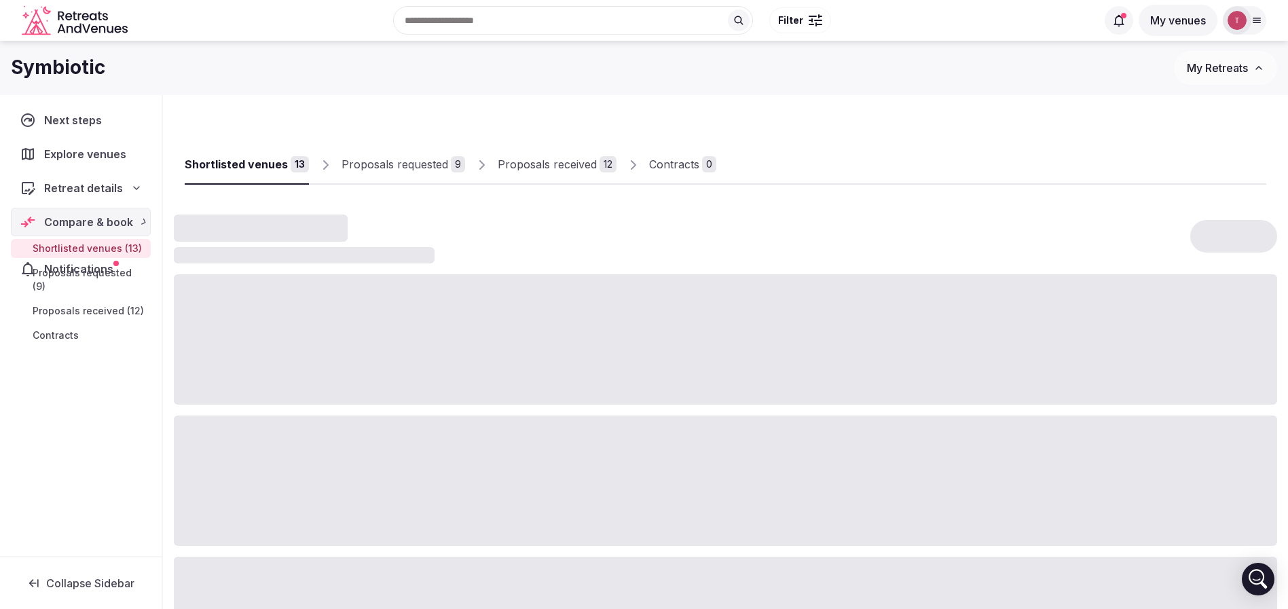
click at [306, 453] on div at bounding box center [725, 481] width 1103 height 130
click at [271, 174] on link "Shortlisted venues 13" at bounding box center [247, 164] width 124 height 39
click at [538, 105] on div "Shortlisted venues 13 Proposals requested 9 Proposals received 12 Contracts 0" at bounding box center [725, 556] width 1125 height 923
click at [536, 108] on div "Shortlisted venues 13 Proposals requested 9 Proposals received 12 Contracts 0" at bounding box center [725, 491] width 1103 height 771
click at [394, 118] on div "Shortlisted venues 13 Proposals requested 9 Proposals received 12 Contracts 0" at bounding box center [725, 491] width 1103 height 771
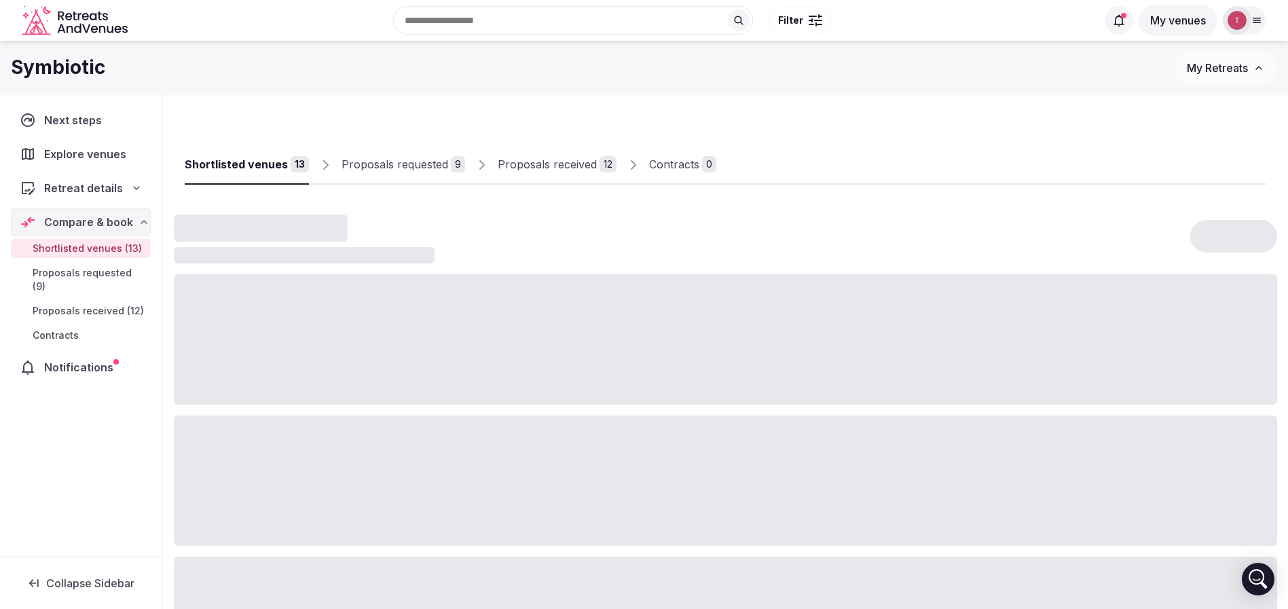
click at [282, 168] on div "Shortlisted venues" at bounding box center [236, 164] width 103 height 16
click at [487, 145] on div "Proposals received 12" at bounding box center [562, 164] width 151 height 41
click at [244, 160] on div "Shortlisted venues" at bounding box center [236, 164] width 103 height 16
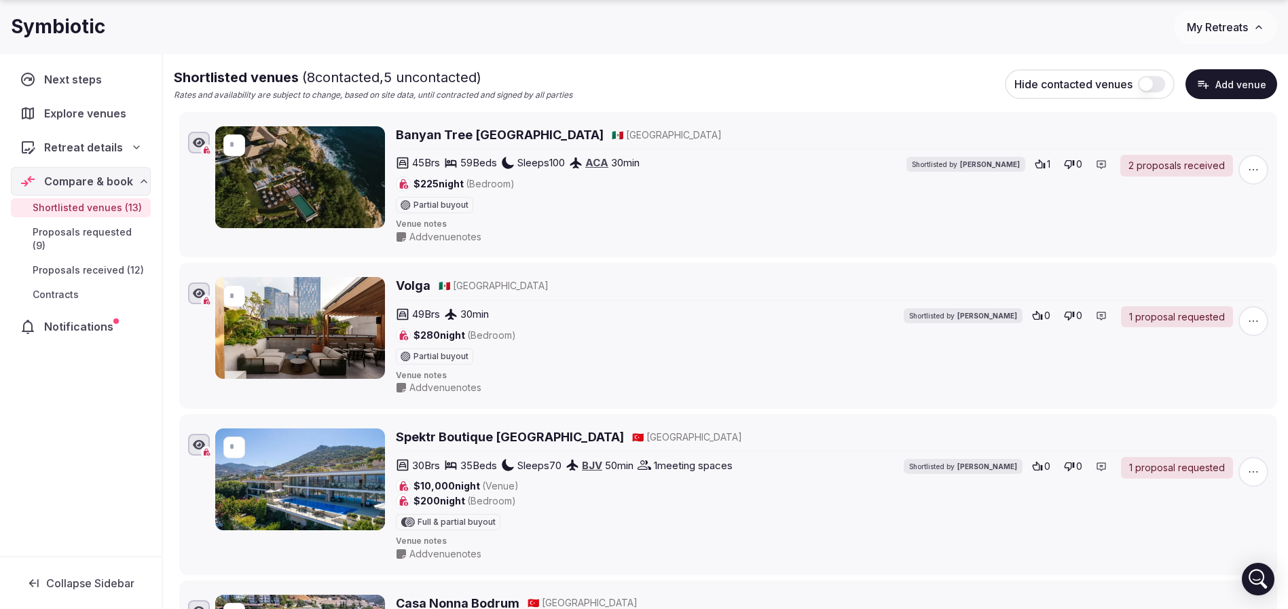
scroll to position [204, 0]
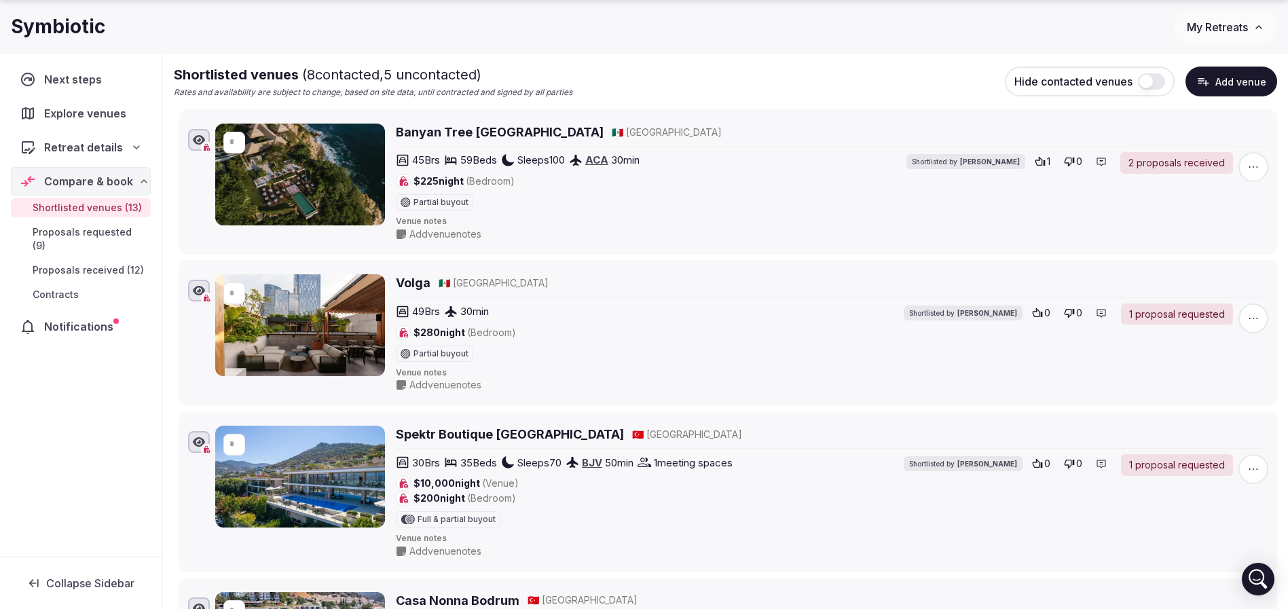
click at [419, 284] on h2 "Volga" at bounding box center [413, 282] width 35 height 17
click at [526, 433] on h2 "Spektr Boutique [GEOGRAPHIC_DATA]" at bounding box center [510, 434] width 228 height 17
click at [1251, 306] on span "button" at bounding box center [1253, 318] width 30 height 30
click at [1231, 244] on button "Mark as not a fit" at bounding box center [1213, 236] width 114 height 22
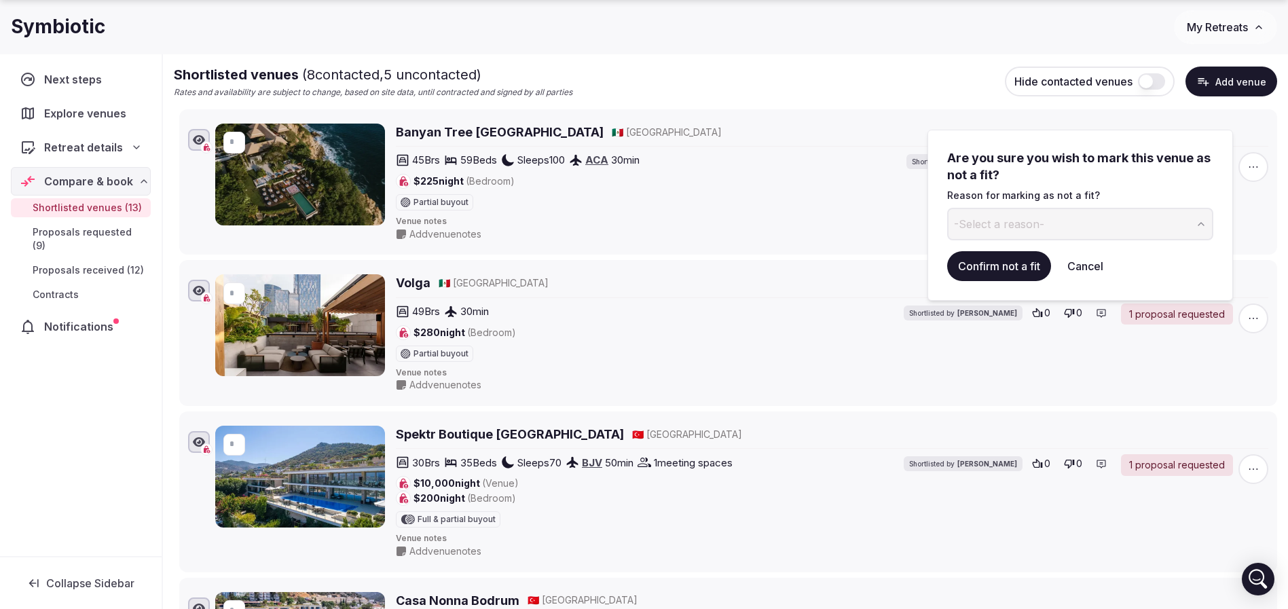
click at [1072, 230] on button "-Select a reason-" at bounding box center [1080, 224] width 266 height 33
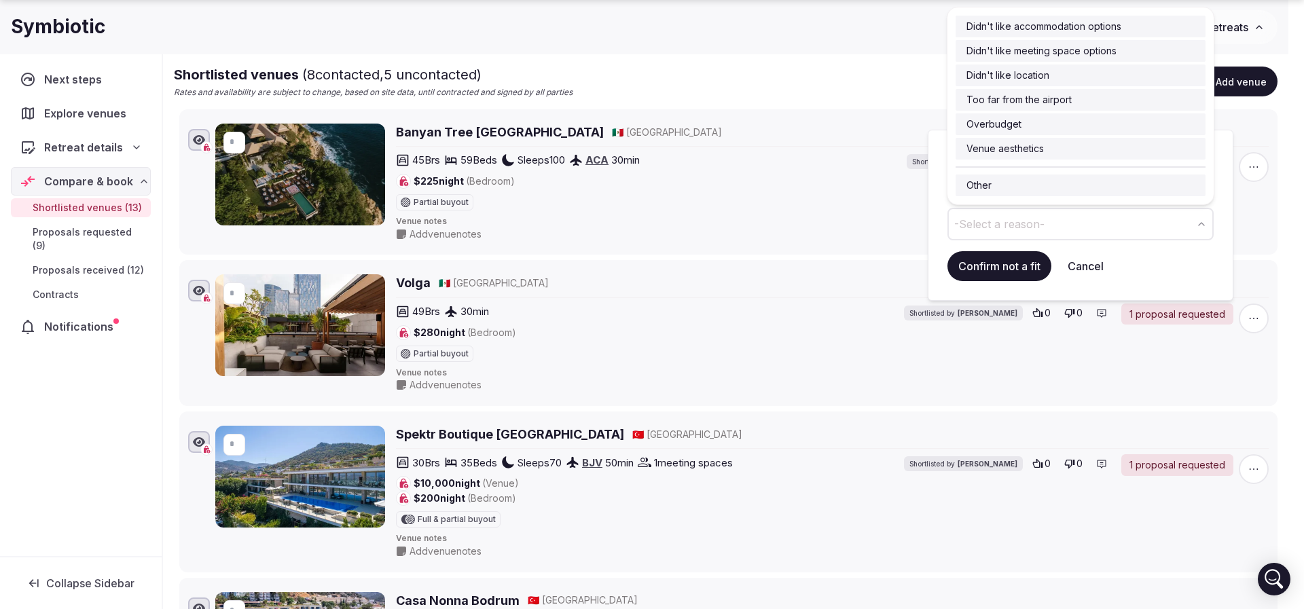
click at [1025, 224] on span "-Select a reason-" at bounding box center [999, 224] width 90 height 15
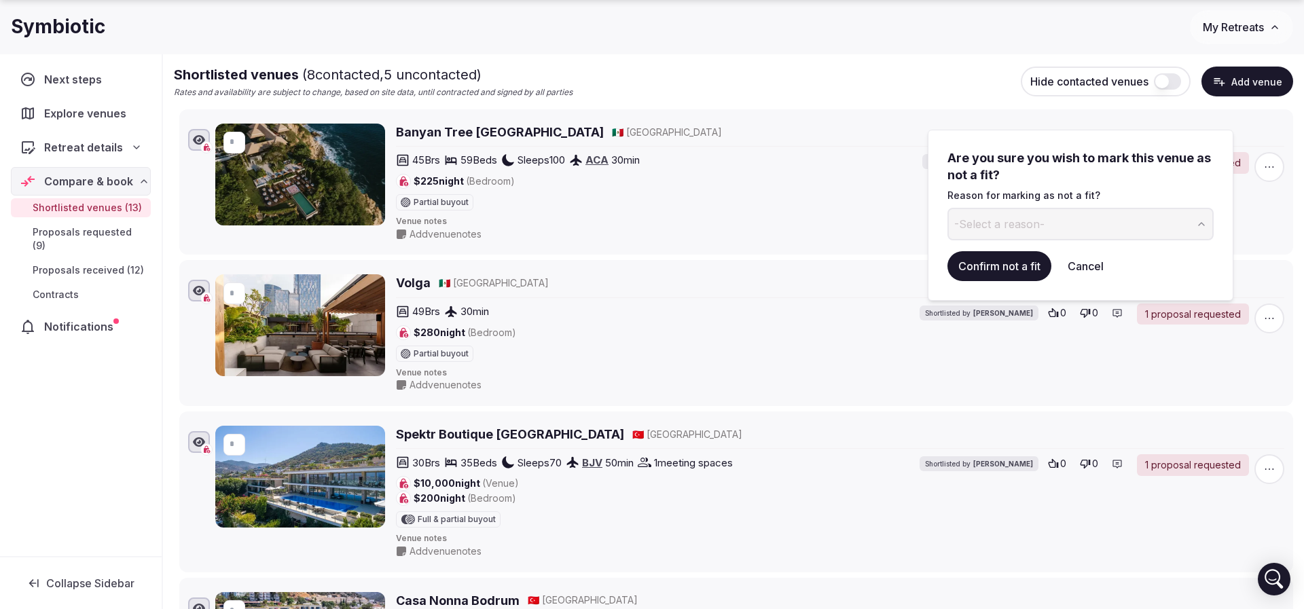
click at [1026, 224] on span "-Select a reason-" at bounding box center [999, 224] width 90 height 15
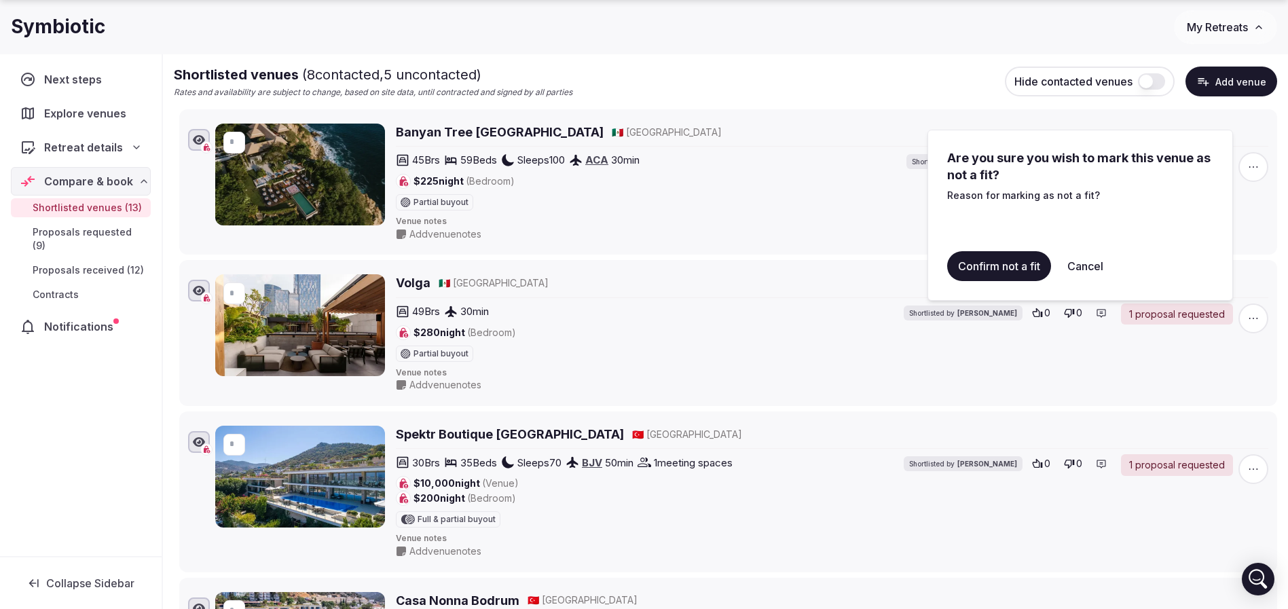
click at [1024, 218] on input at bounding box center [1069, 224] width 244 height 33
type input "**********"
click at [1011, 259] on button "Confirm not a fit" at bounding box center [999, 266] width 104 height 30
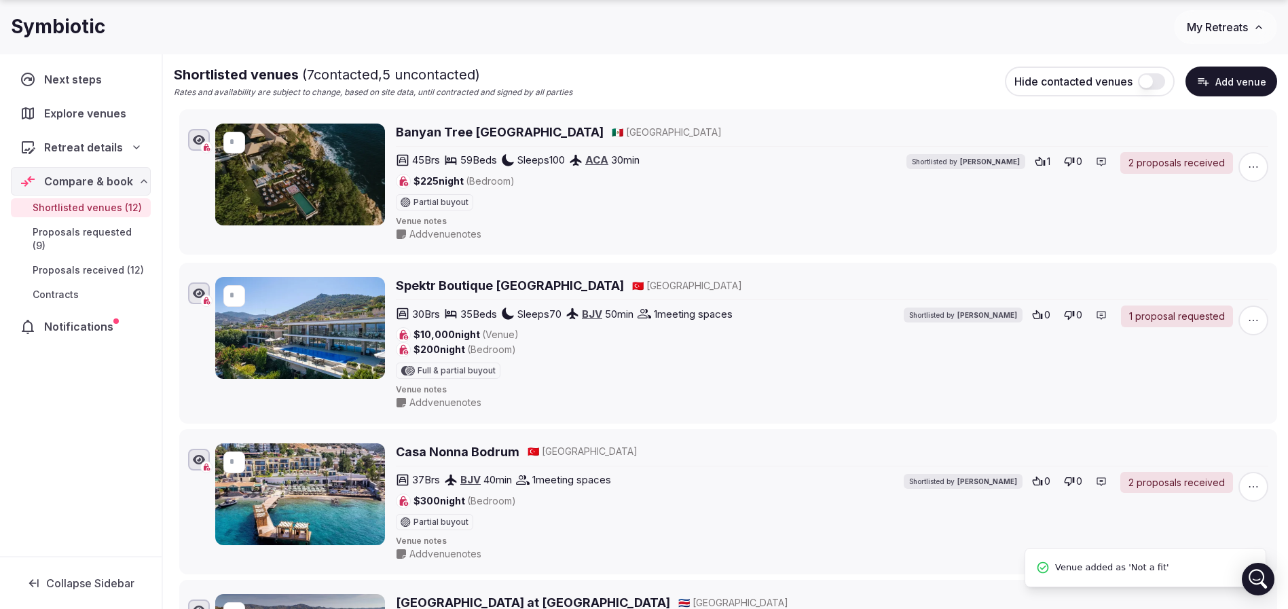
scroll to position [0, 0]
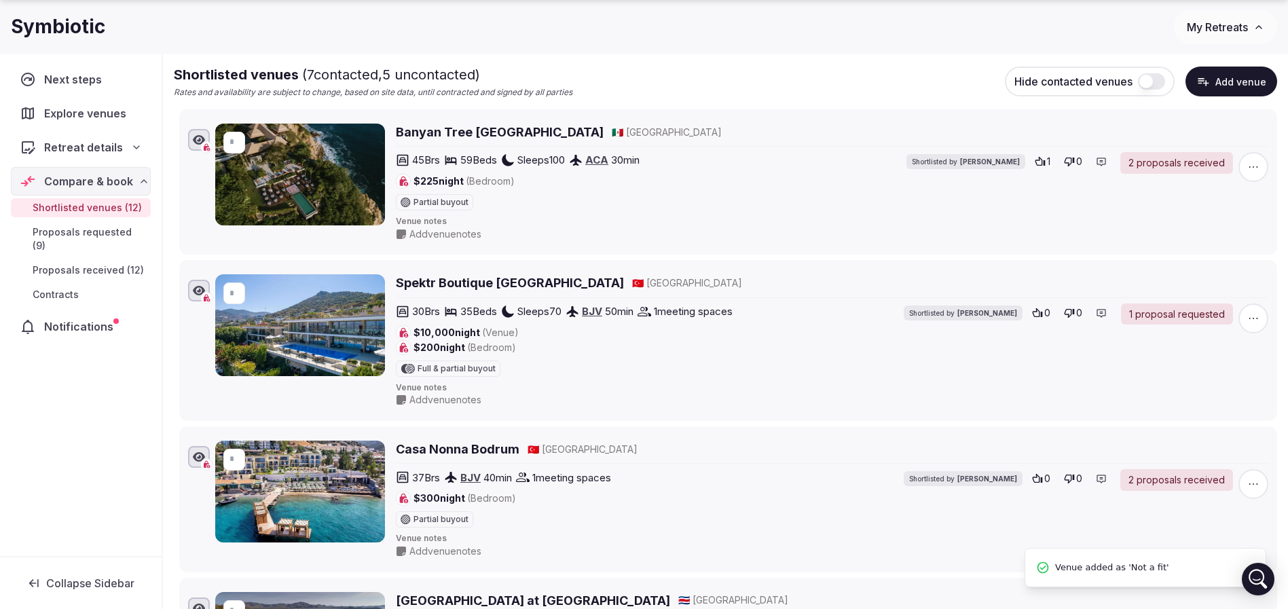
click at [1255, 316] on icon "button" at bounding box center [1254, 319] width 14 height 14
click at [1182, 236] on button "Mark as not a fit" at bounding box center [1213, 236] width 114 height 22
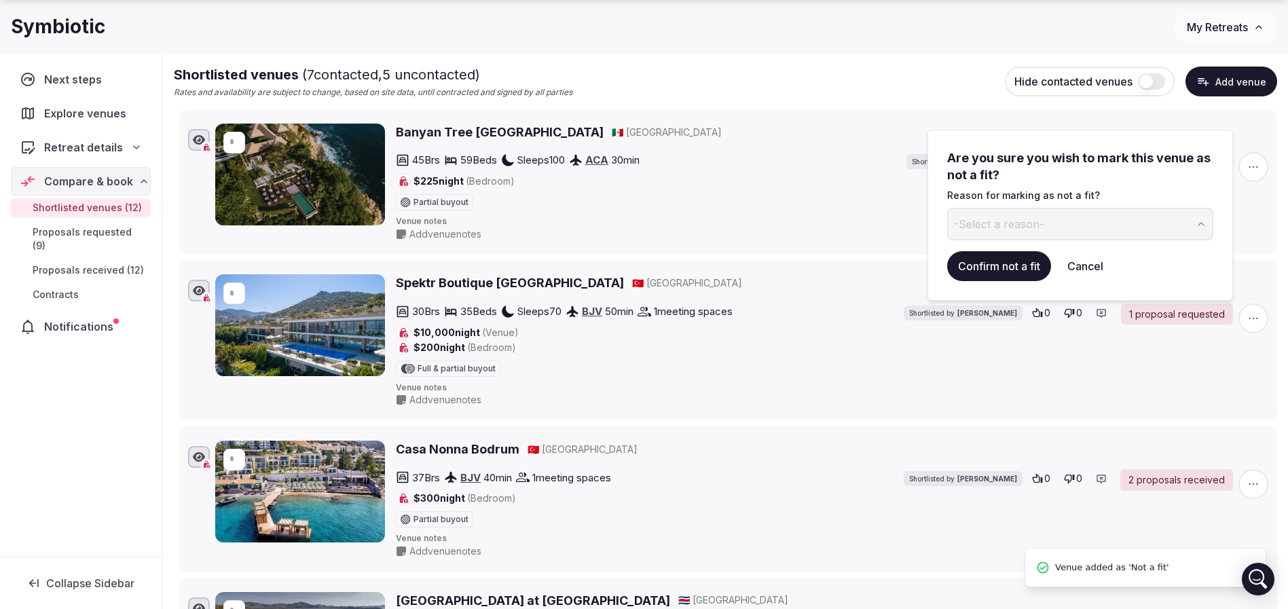
click at [1051, 229] on button "-Select a reason-" at bounding box center [1080, 224] width 266 height 33
click at [1019, 224] on input at bounding box center [1069, 224] width 244 height 33
type input "**********"
click at [1010, 263] on button "Confirm not a fit" at bounding box center [999, 266] width 104 height 30
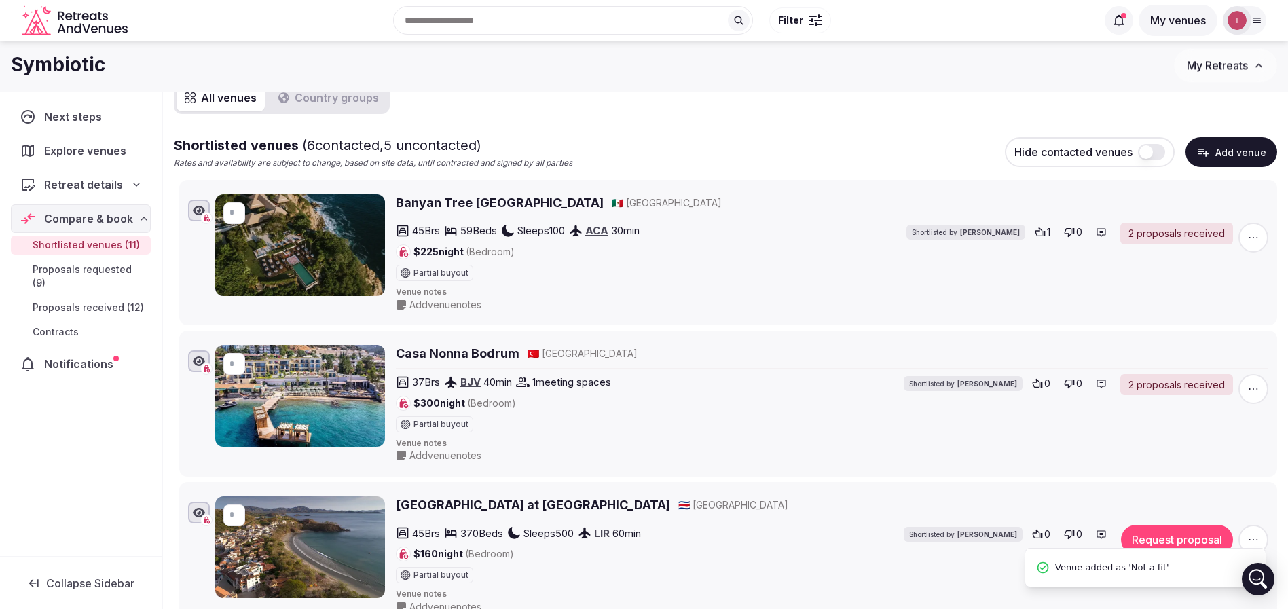
scroll to position [102, 0]
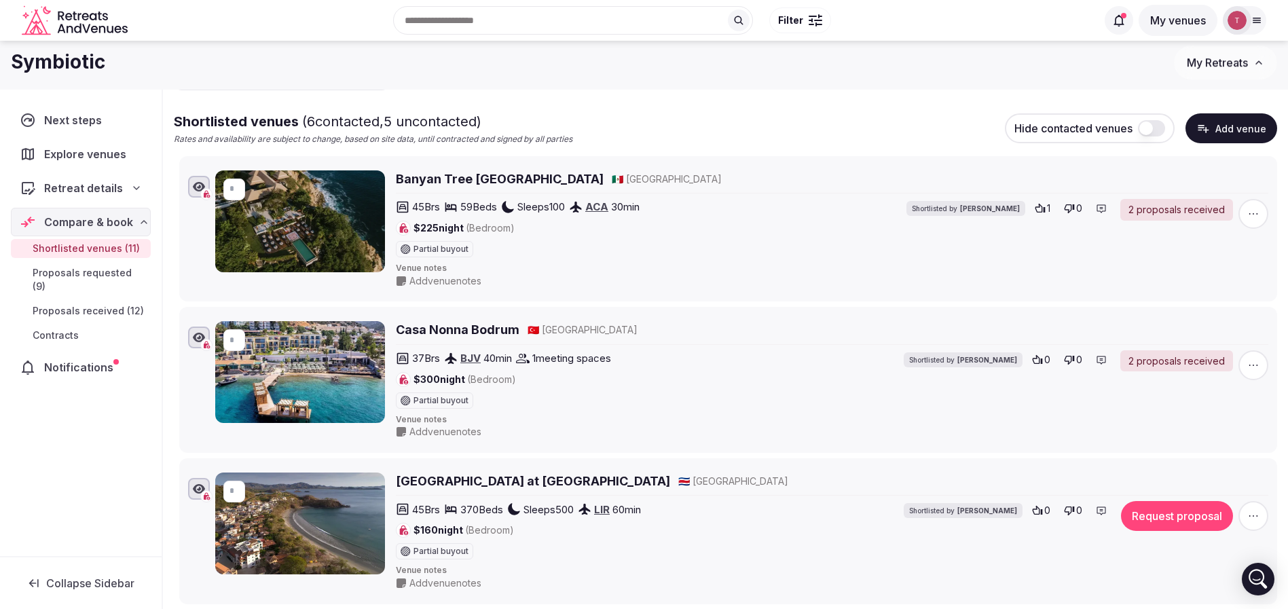
scroll to position [0, 0]
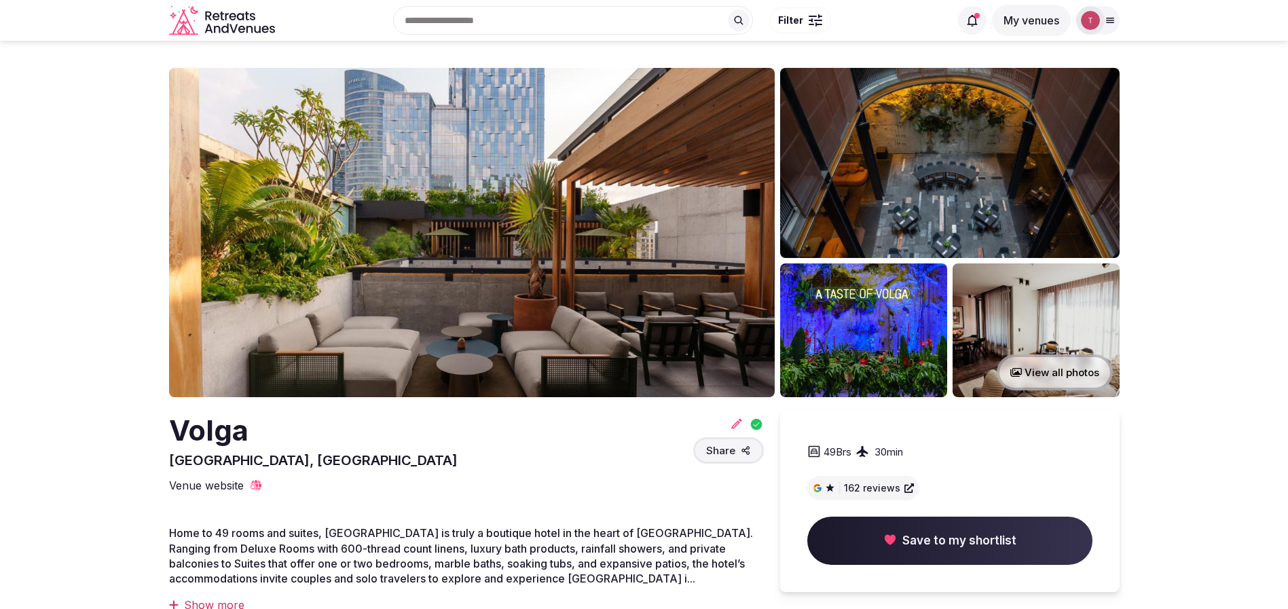
click at [456, 263] on img at bounding box center [472, 232] width 606 height 329
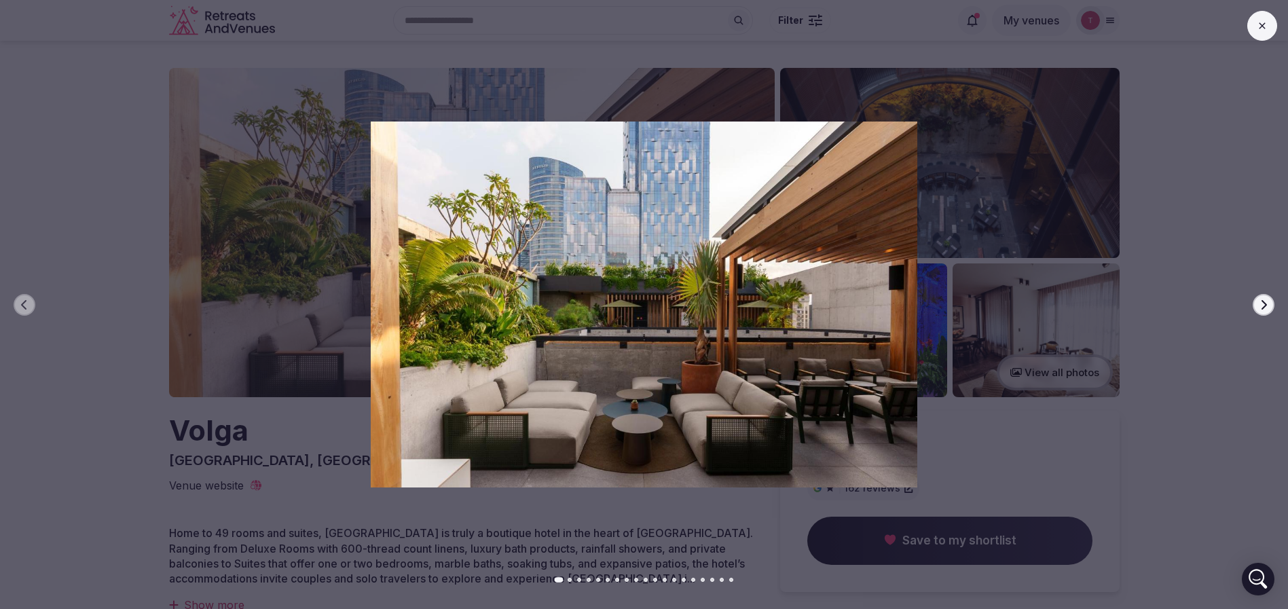
click at [1265, 301] on icon "button" at bounding box center [1263, 304] width 11 height 11
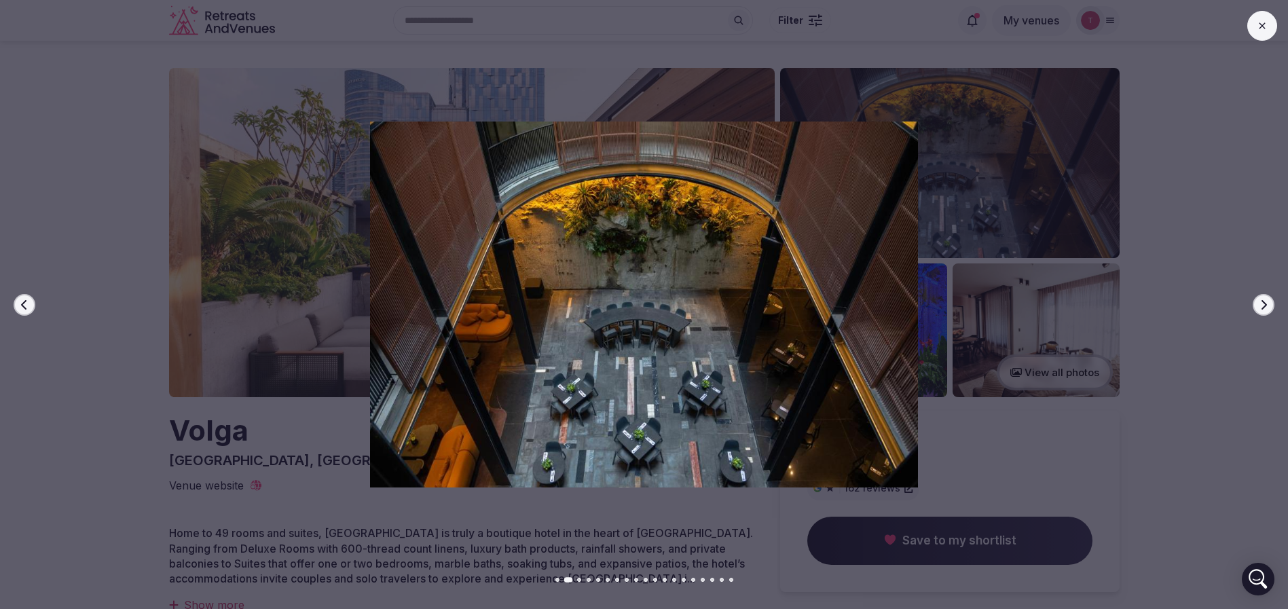
click at [1265, 301] on icon "button" at bounding box center [1263, 304] width 11 height 11
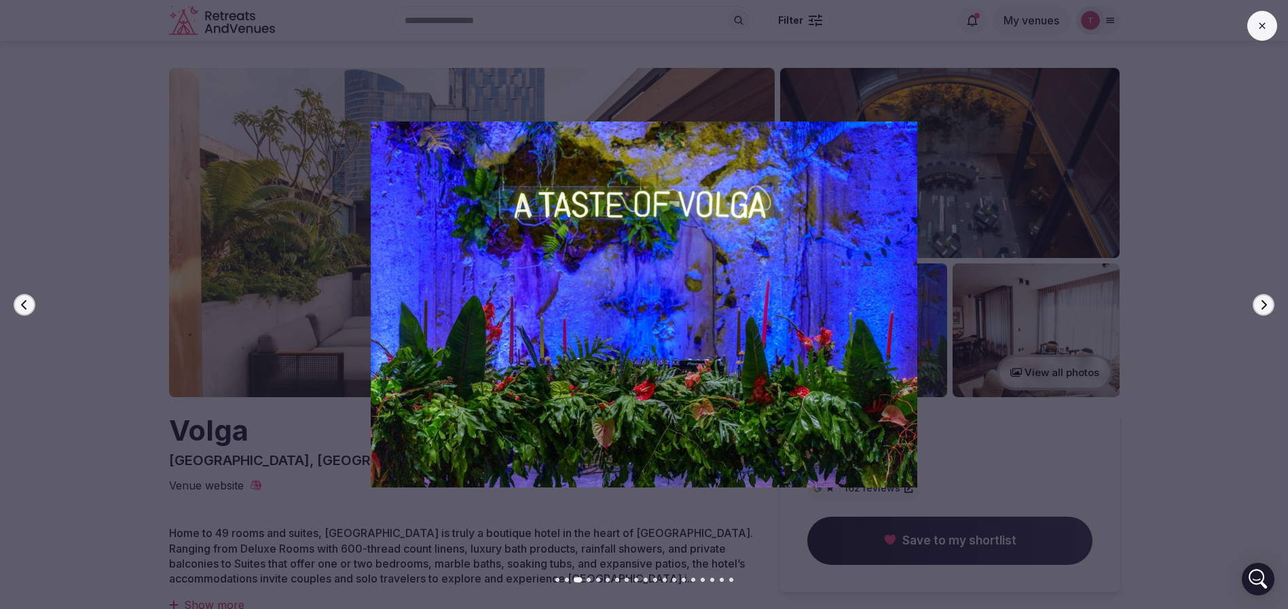
click at [1265, 301] on icon "button" at bounding box center [1263, 304] width 11 height 11
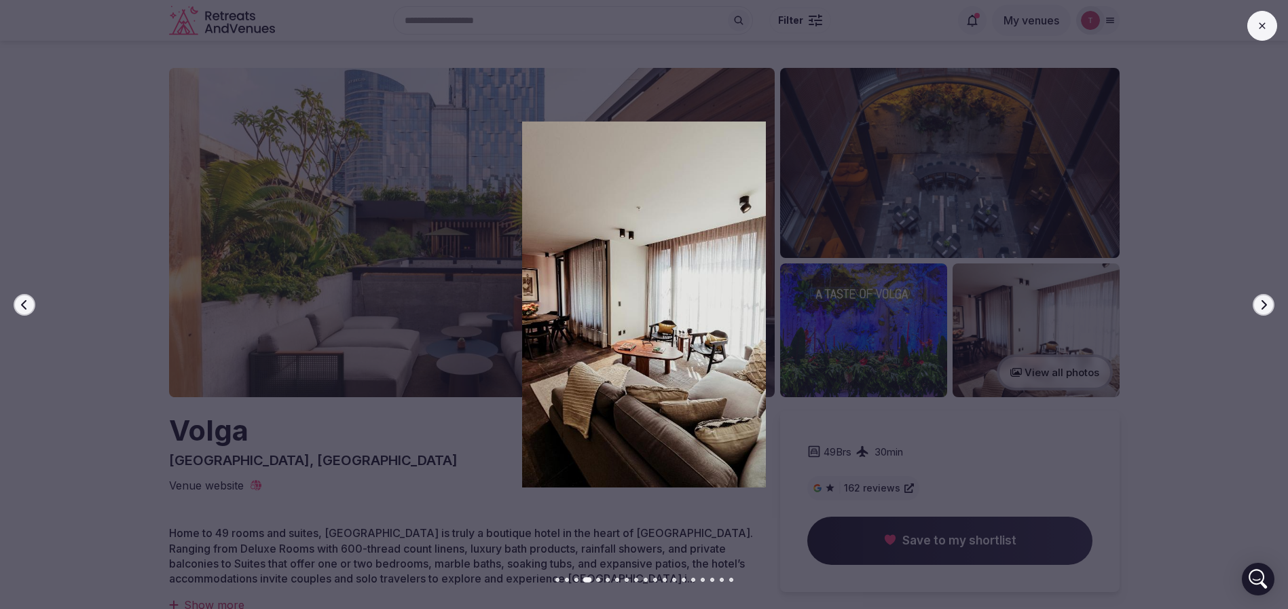
click at [1265, 301] on icon "button" at bounding box center [1263, 304] width 11 height 11
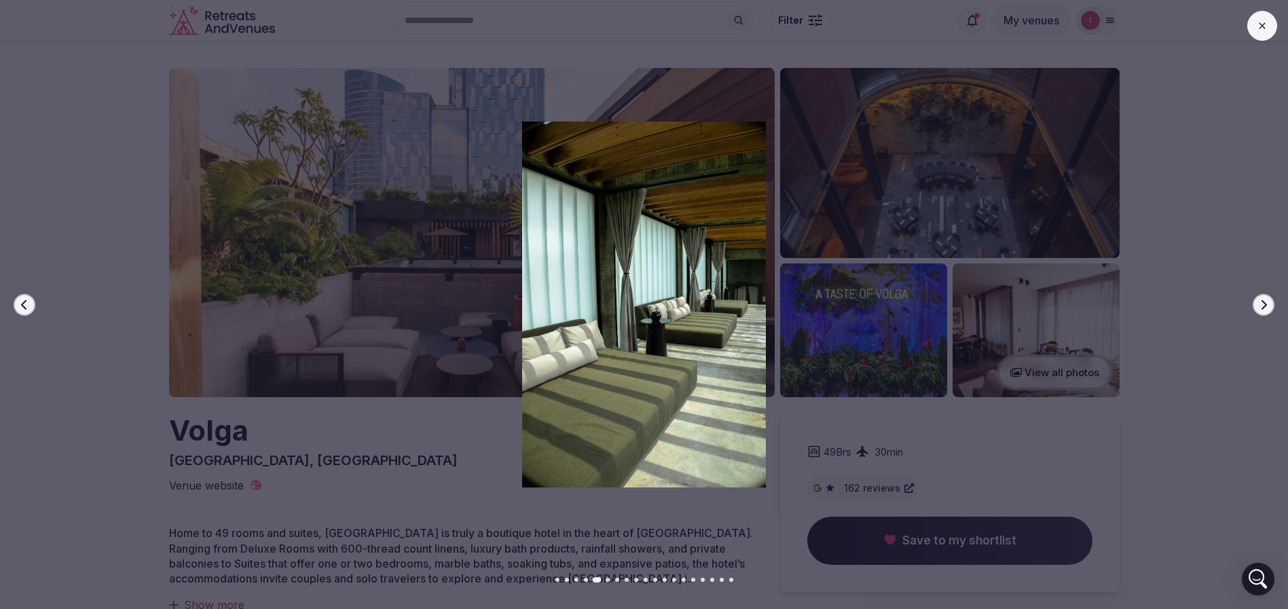
click at [1265, 301] on icon "button" at bounding box center [1263, 304] width 11 height 11
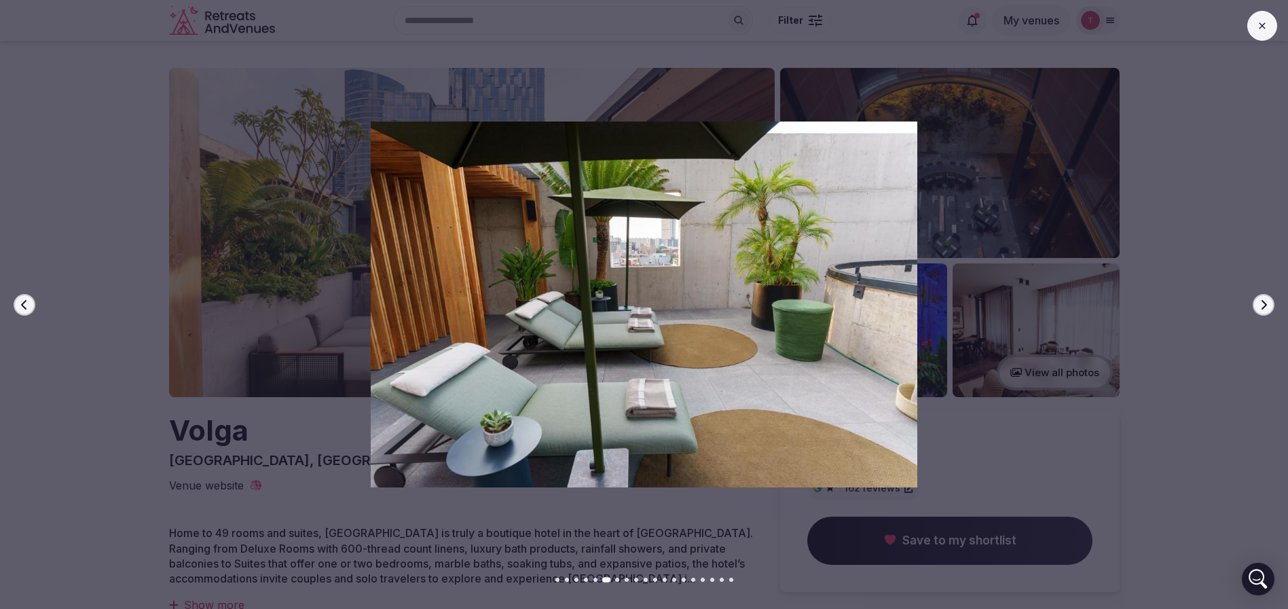
click at [1265, 302] on icon "button" at bounding box center [1264, 304] width 5 height 10
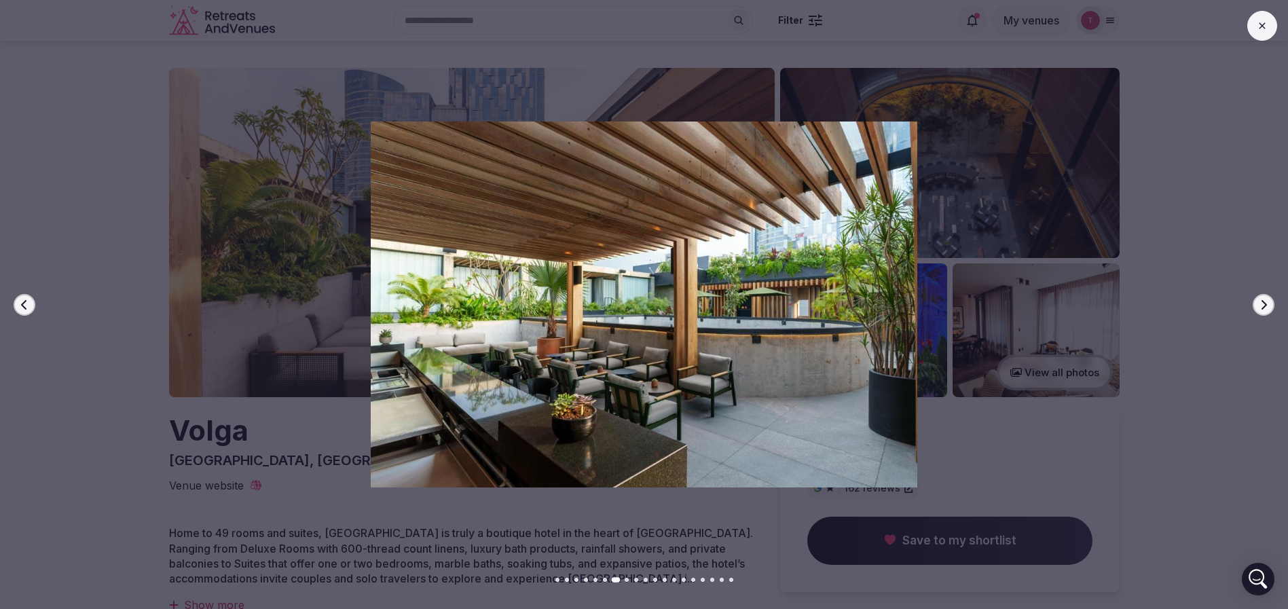
click at [1265, 302] on icon "button" at bounding box center [1264, 304] width 5 height 10
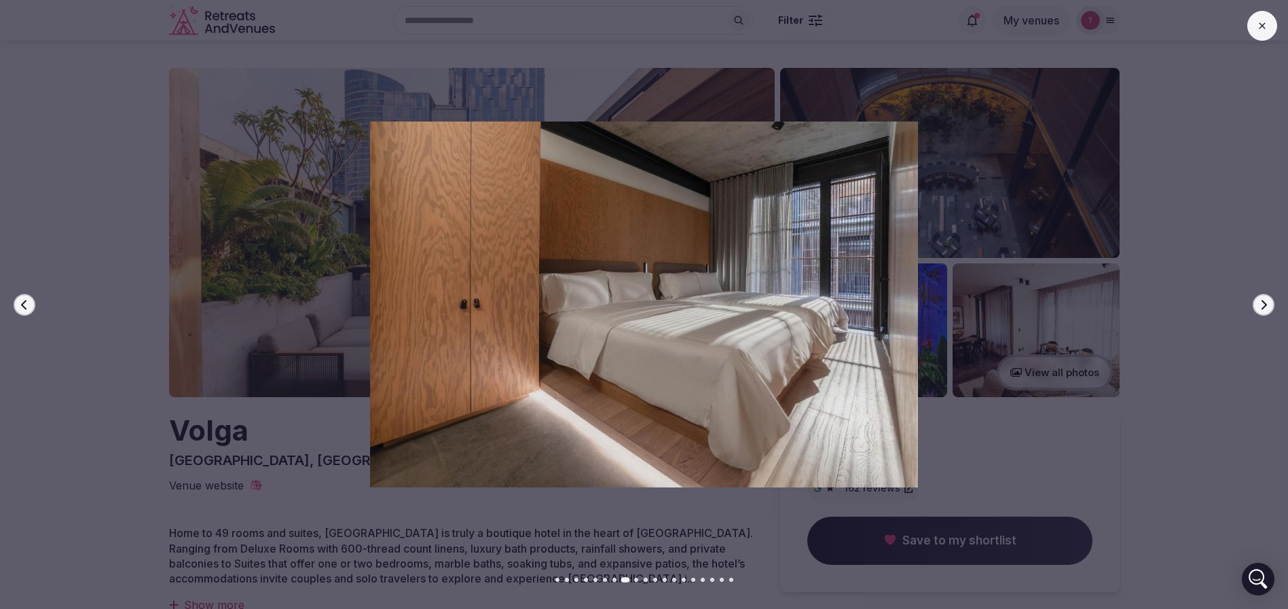
click at [1265, 302] on icon "button" at bounding box center [1264, 304] width 5 height 10
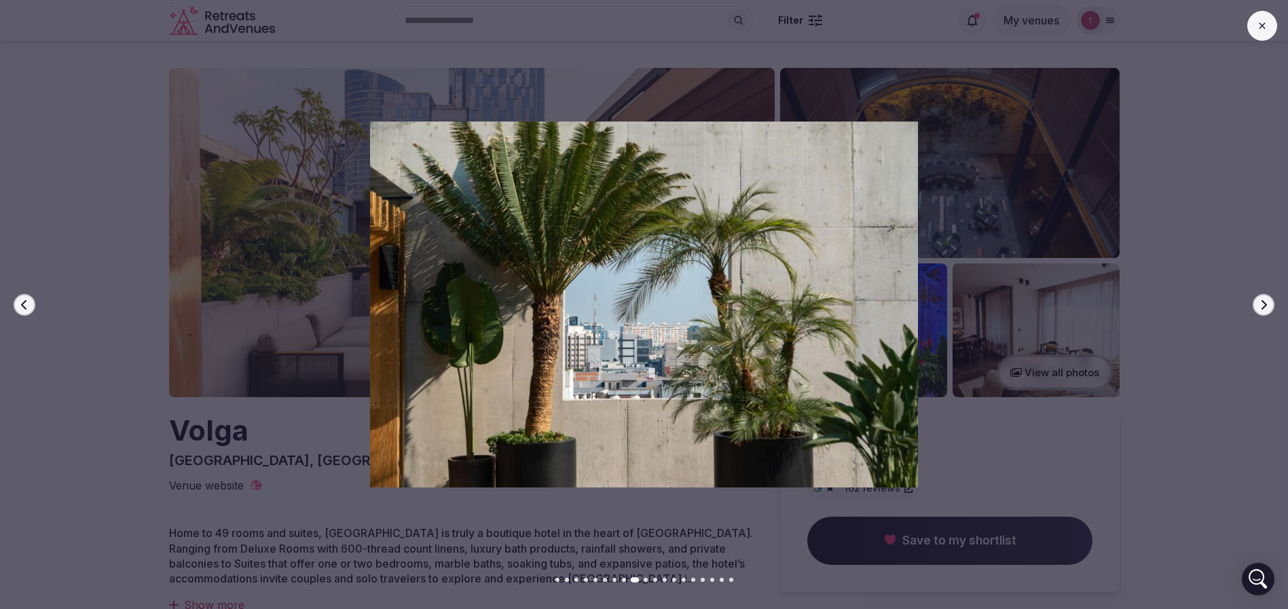
click at [1265, 302] on icon "button" at bounding box center [1264, 304] width 5 height 10
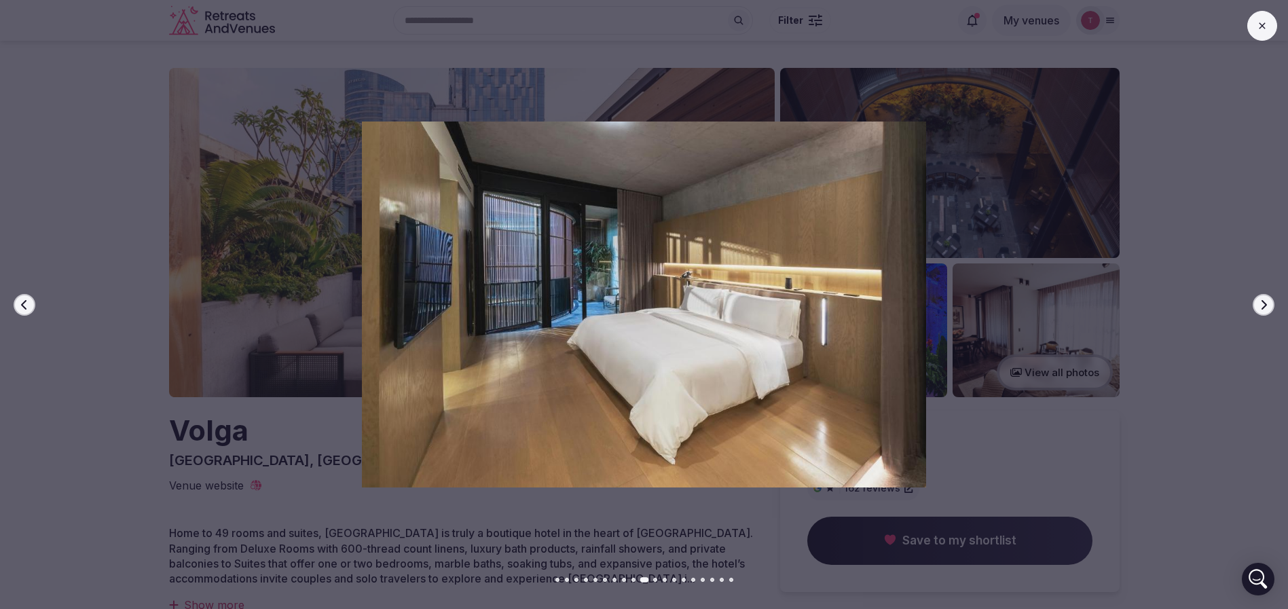
click at [1265, 302] on icon "button" at bounding box center [1264, 304] width 5 height 10
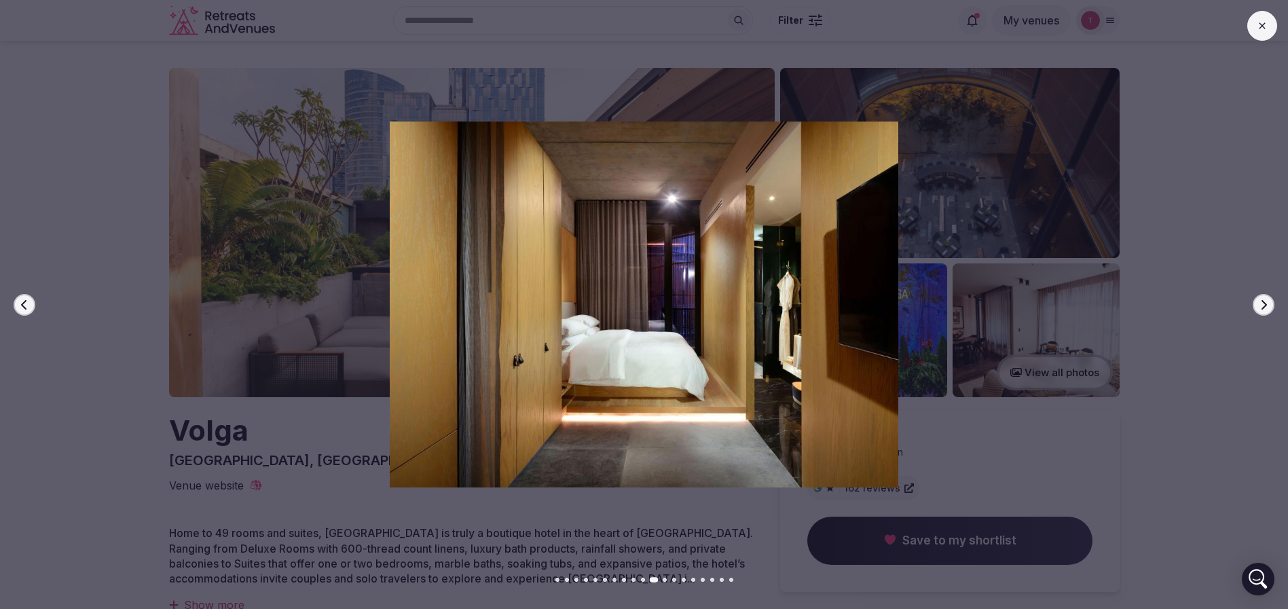
click at [1265, 302] on icon "button" at bounding box center [1264, 304] width 5 height 10
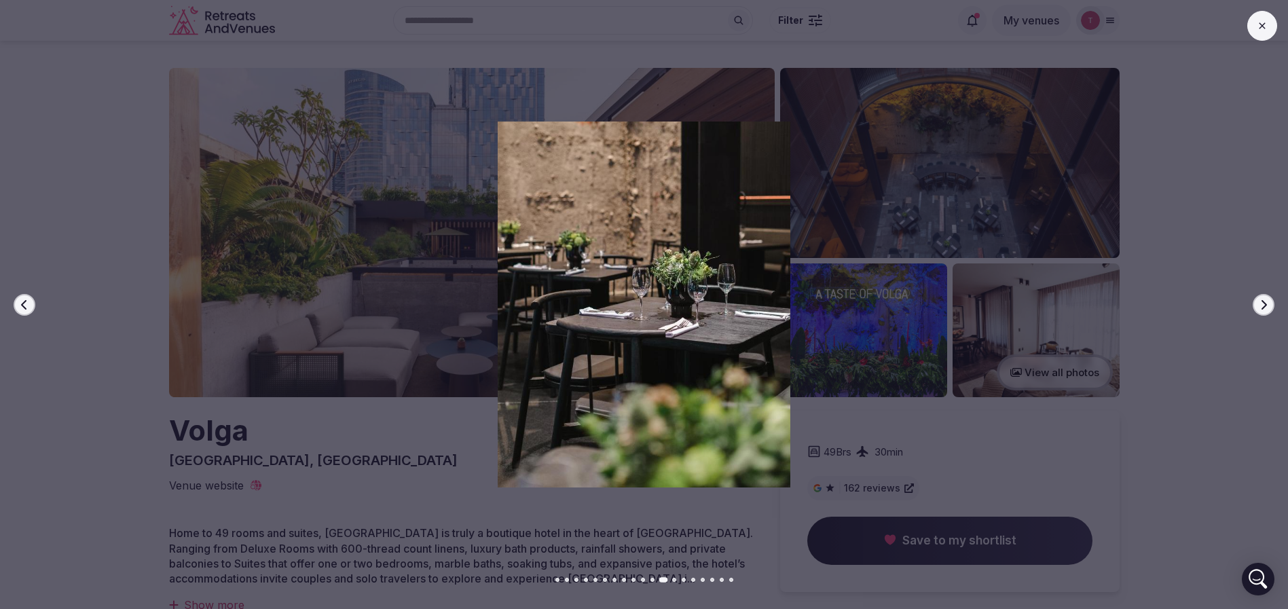
click at [1265, 302] on icon "button" at bounding box center [1264, 304] width 5 height 10
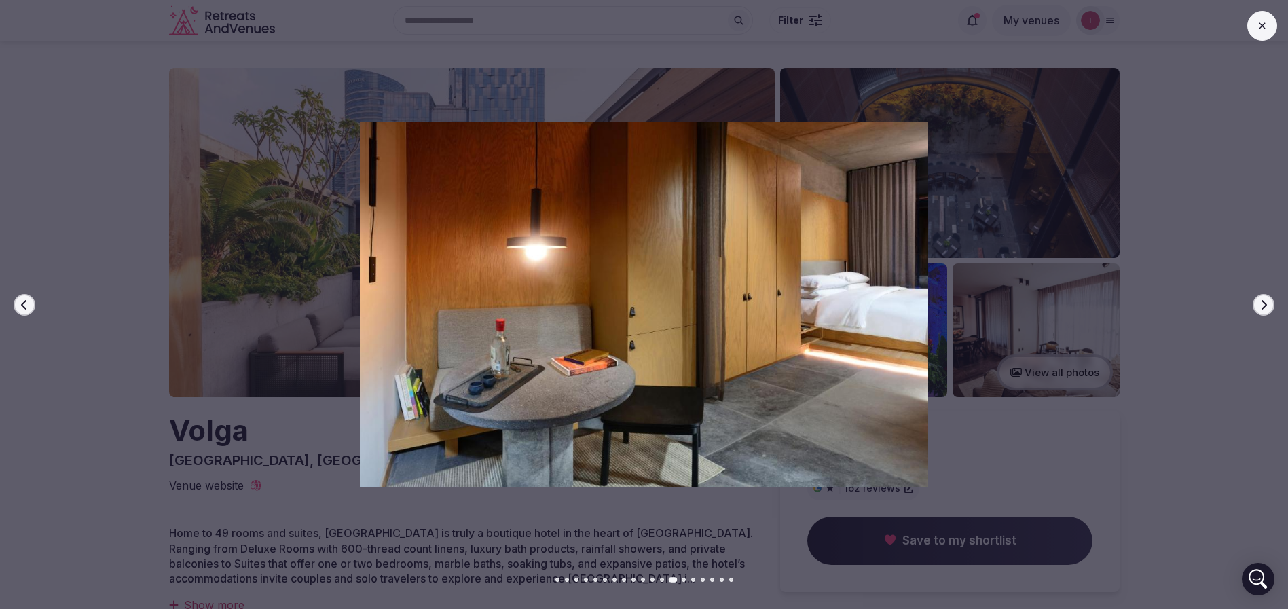
click at [1265, 302] on icon "button" at bounding box center [1264, 304] width 5 height 10
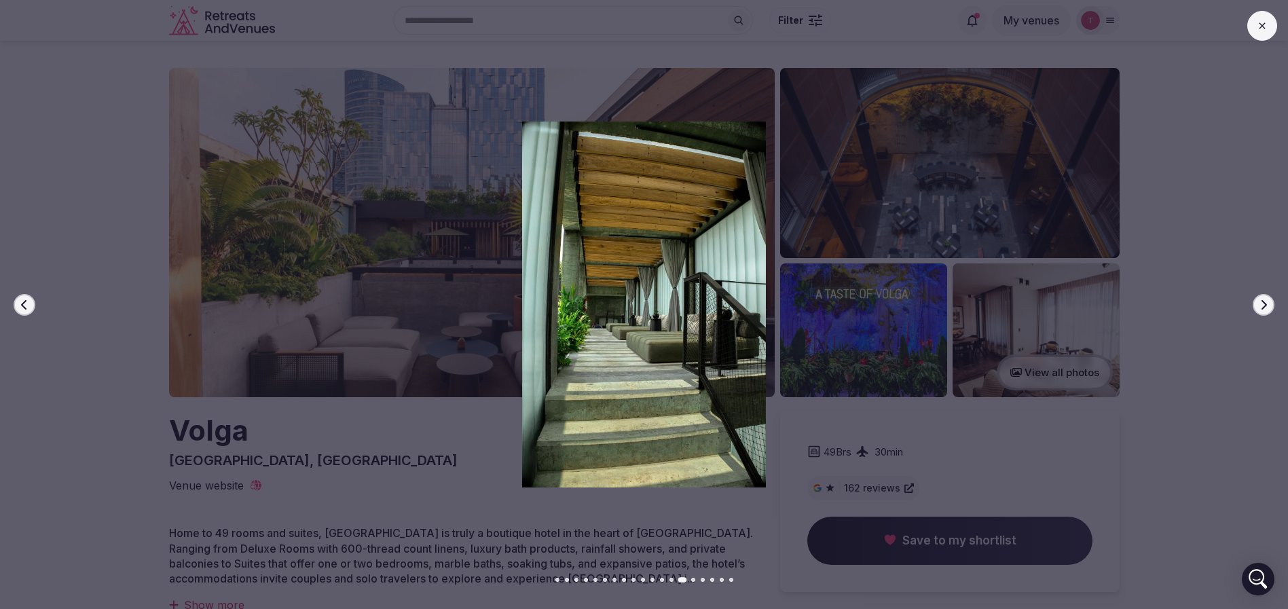
click at [1265, 302] on icon "button" at bounding box center [1264, 304] width 5 height 10
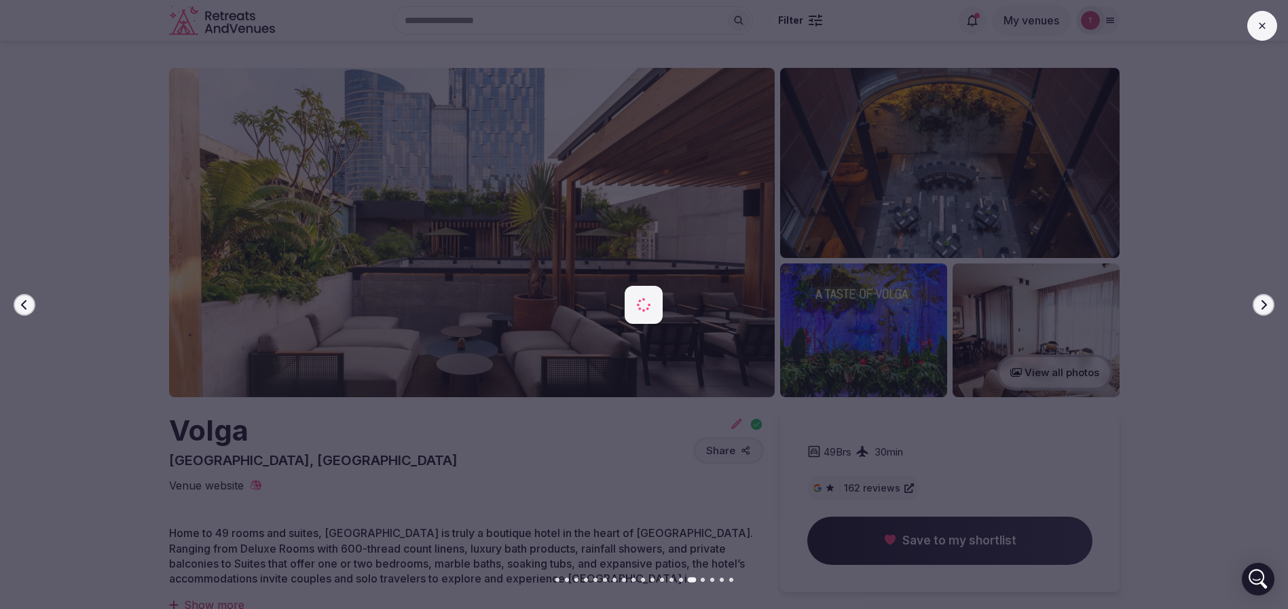
click at [1265, 302] on icon "button" at bounding box center [1264, 304] width 5 height 10
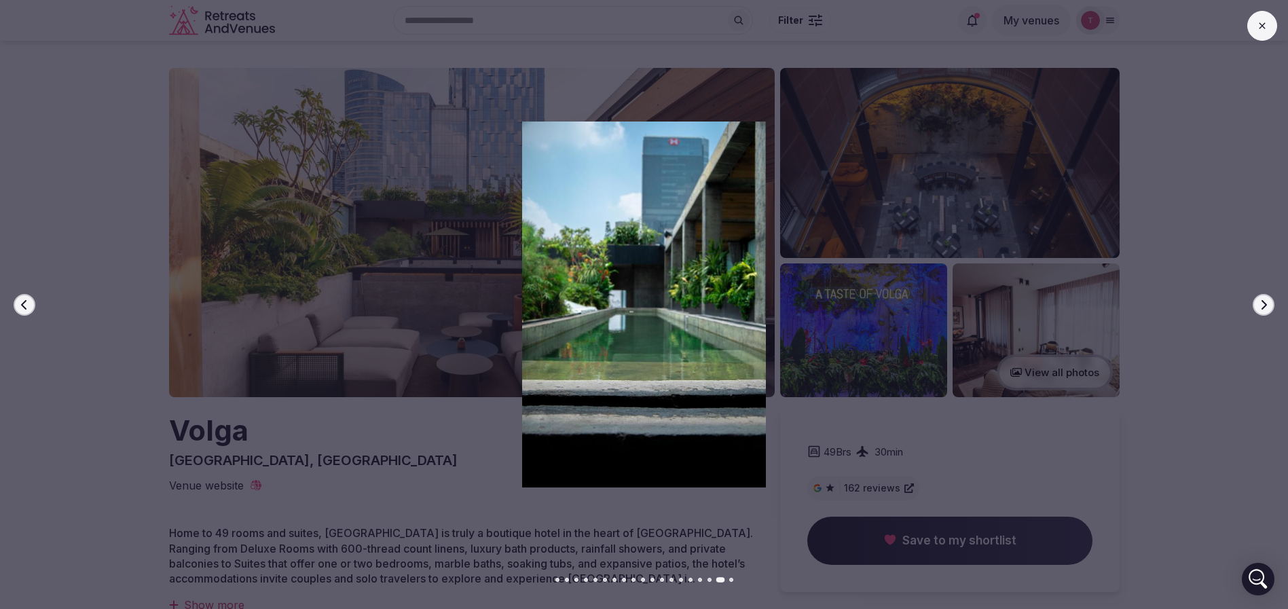
click at [1265, 302] on icon "button" at bounding box center [1264, 304] width 5 height 10
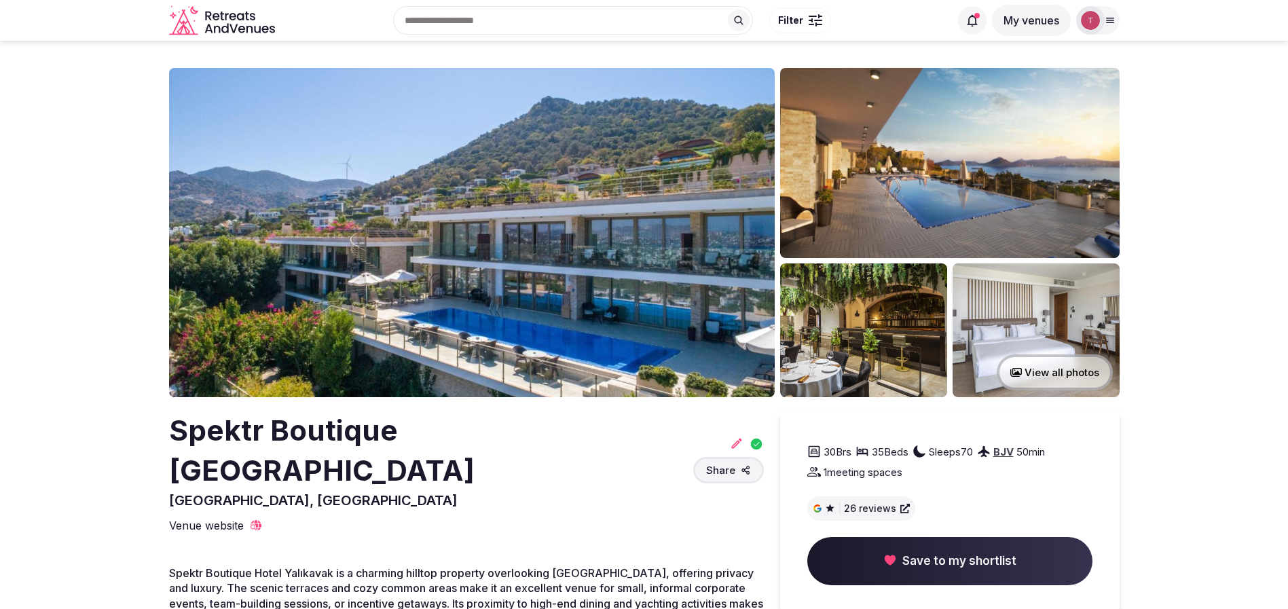
click at [238, 422] on h2 "Spektr Boutique [GEOGRAPHIC_DATA]" at bounding box center [428, 451] width 519 height 80
copy h2 "Spektr"
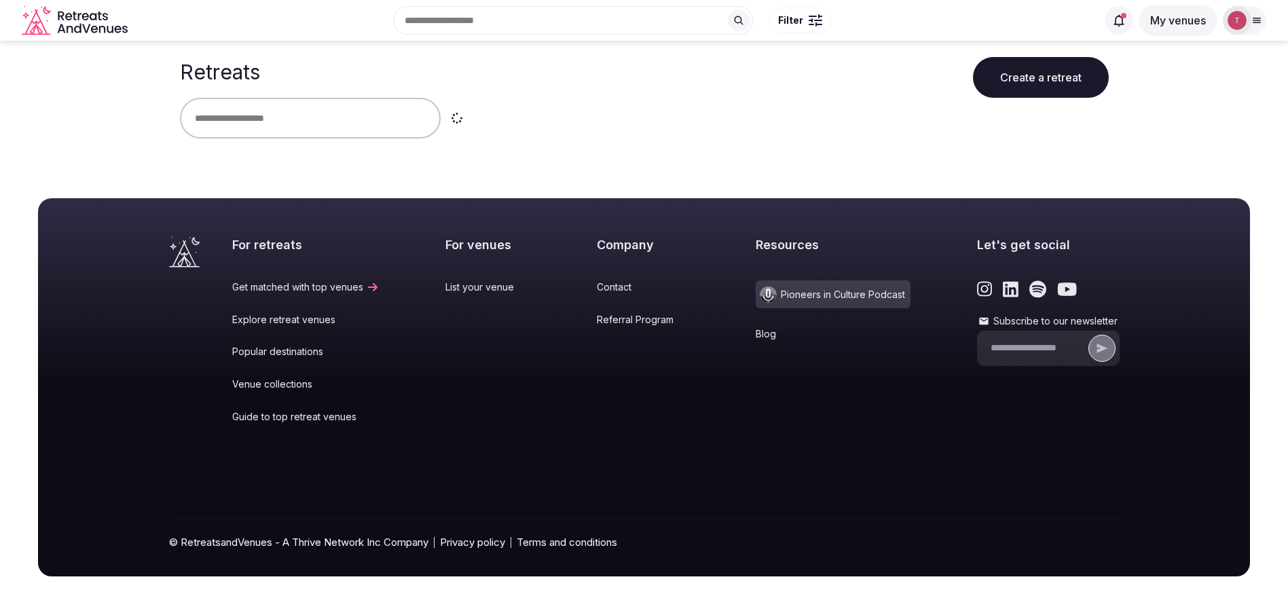
click at [313, 124] on input "text" at bounding box center [310, 118] width 261 height 41
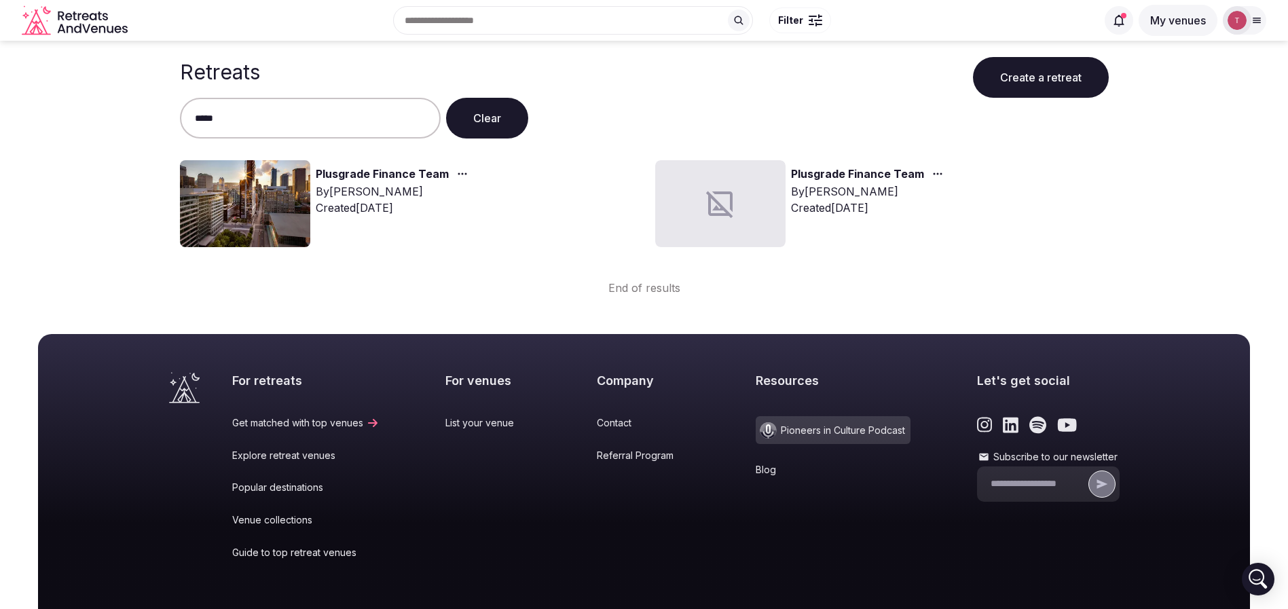
type input "*****"
click at [342, 175] on link "Plusgrade Finance Team" at bounding box center [382, 175] width 133 height 18
click at [287, 179] on img at bounding box center [245, 203] width 130 height 87
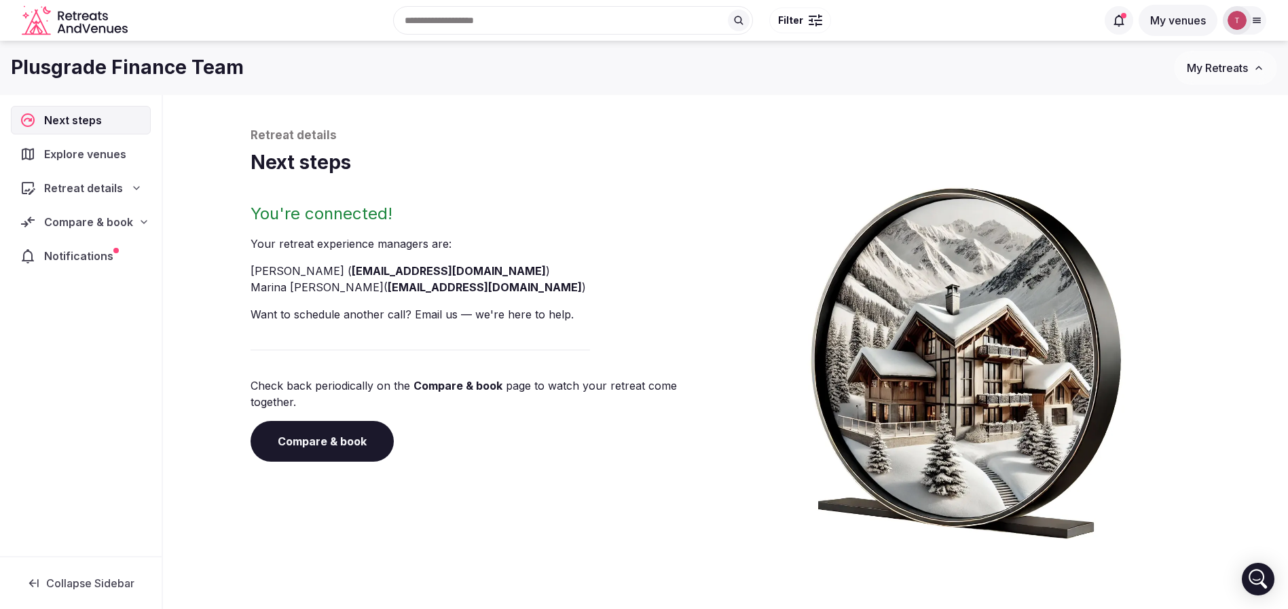
click at [335, 430] on link "Compare & book" at bounding box center [322, 441] width 143 height 41
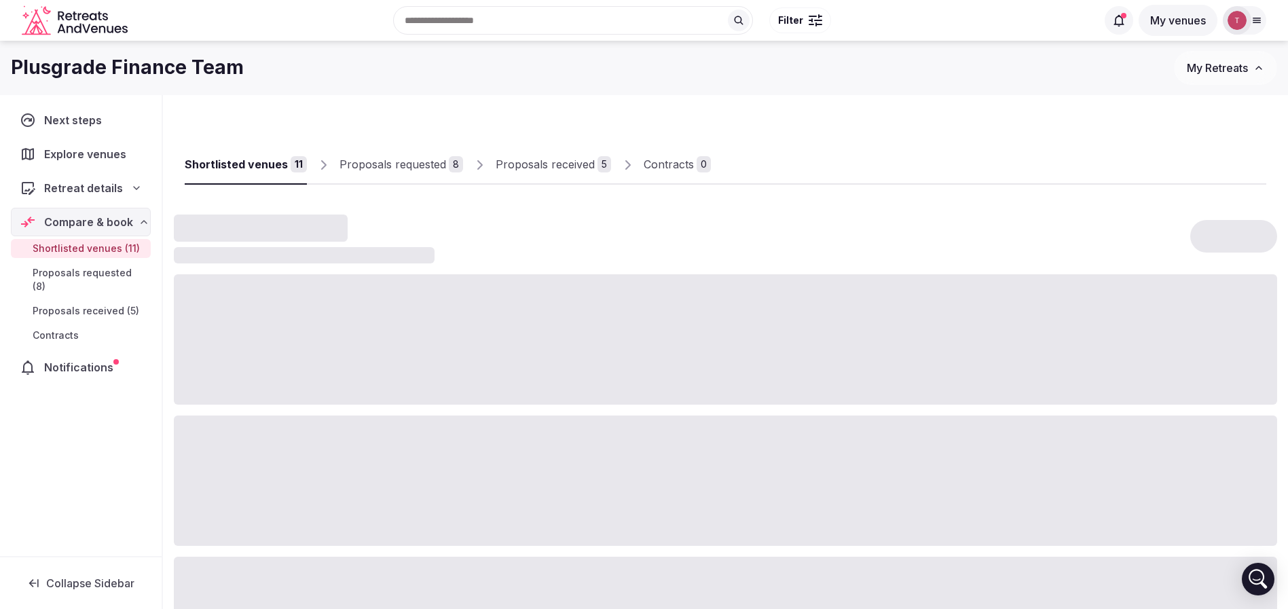
click at [516, 162] on div "Proposals received" at bounding box center [545, 164] width 99 height 16
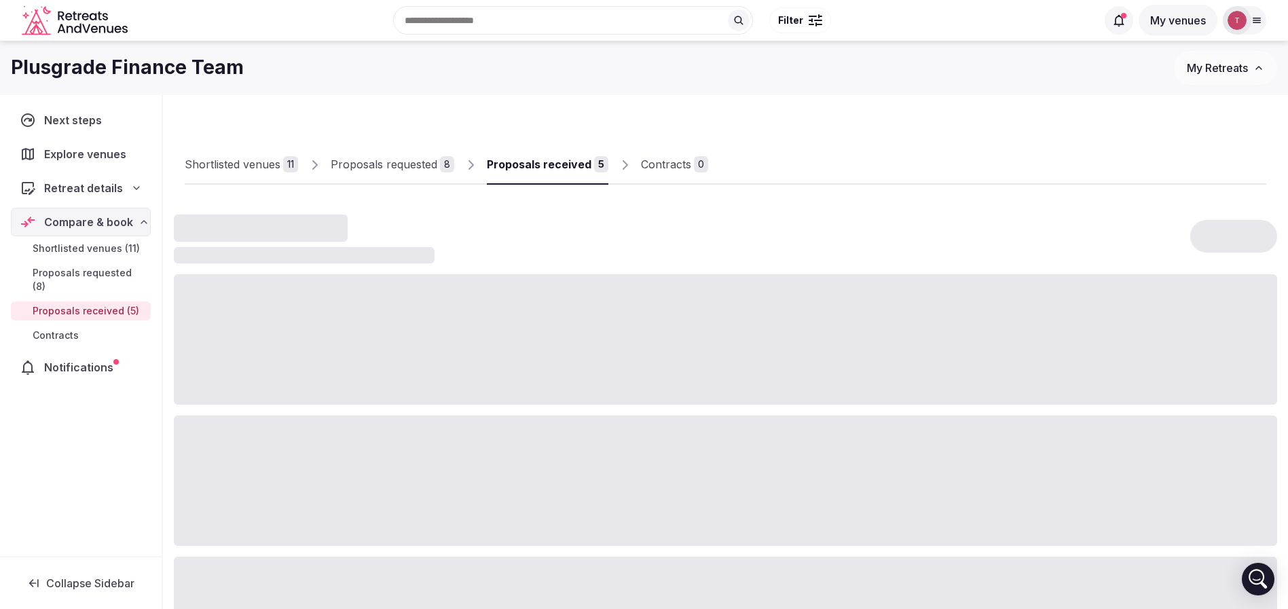
click at [516, 162] on div "Proposals received" at bounding box center [539, 164] width 105 height 16
click at [552, 170] on div "Proposals received" at bounding box center [539, 164] width 105 height 16
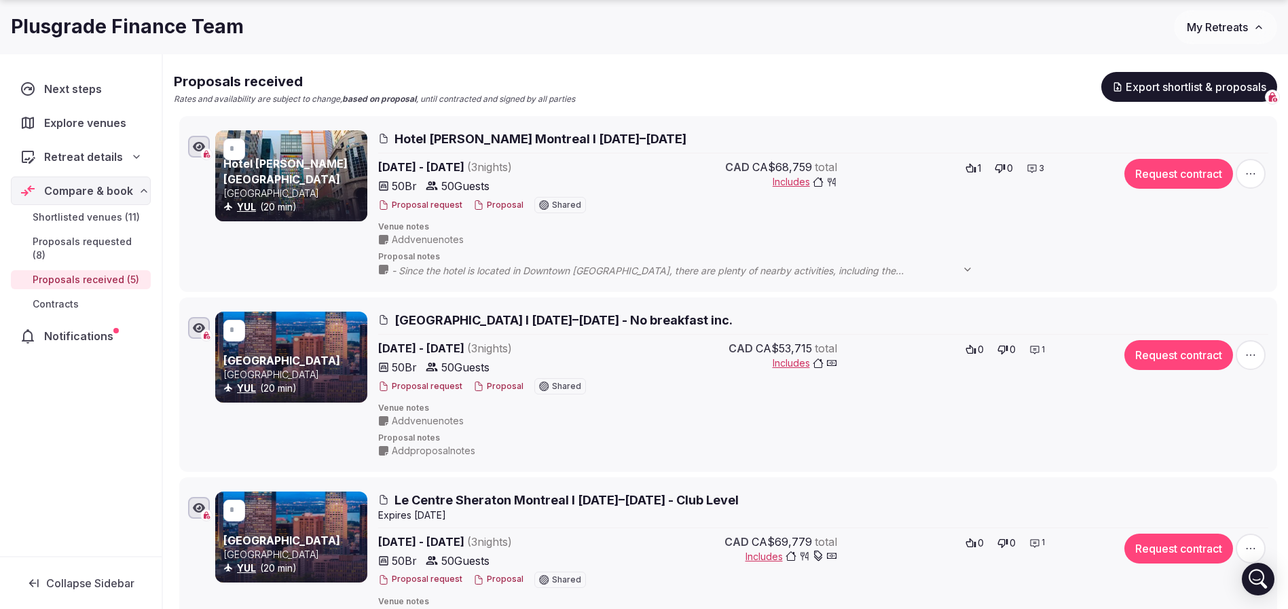
scroll to position [204, 0]
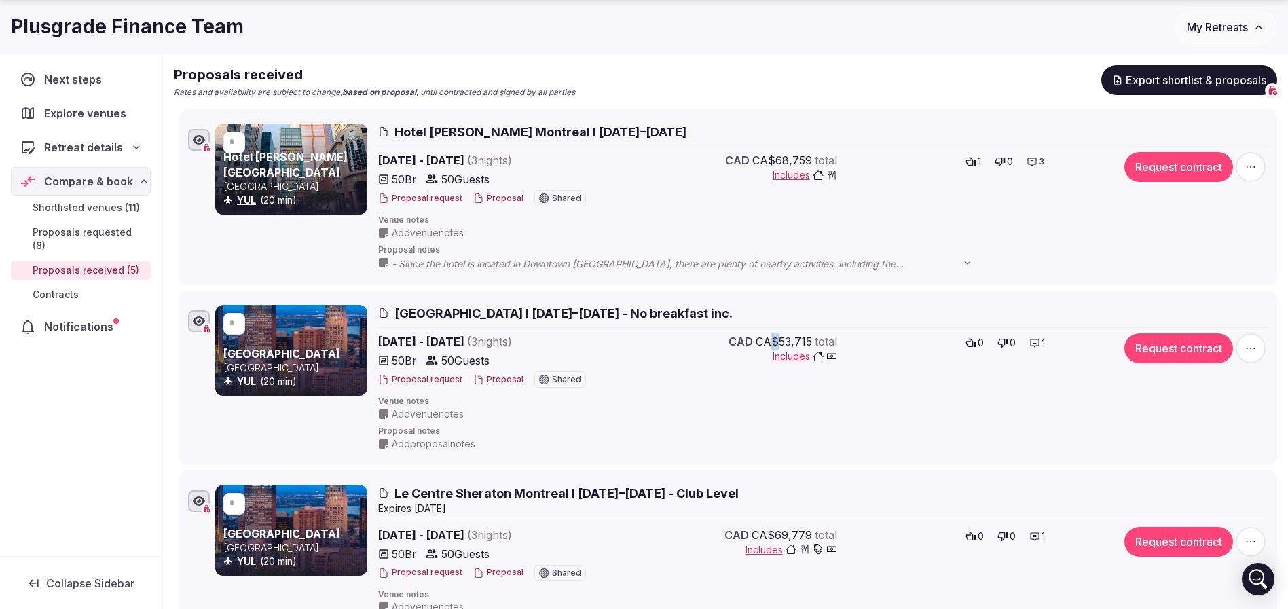
drag, startPoint x: 771, startPoint y: 338, endPoint x: 780, endPoint y: 338, distance: 9.5
click at [779, 338] on span "CA$53,715" at bounding box center [784, 341] width 56 height 16
click at [780, 338] on span "CA$53,715" at bounding box center [784, 341] width 56 height 16
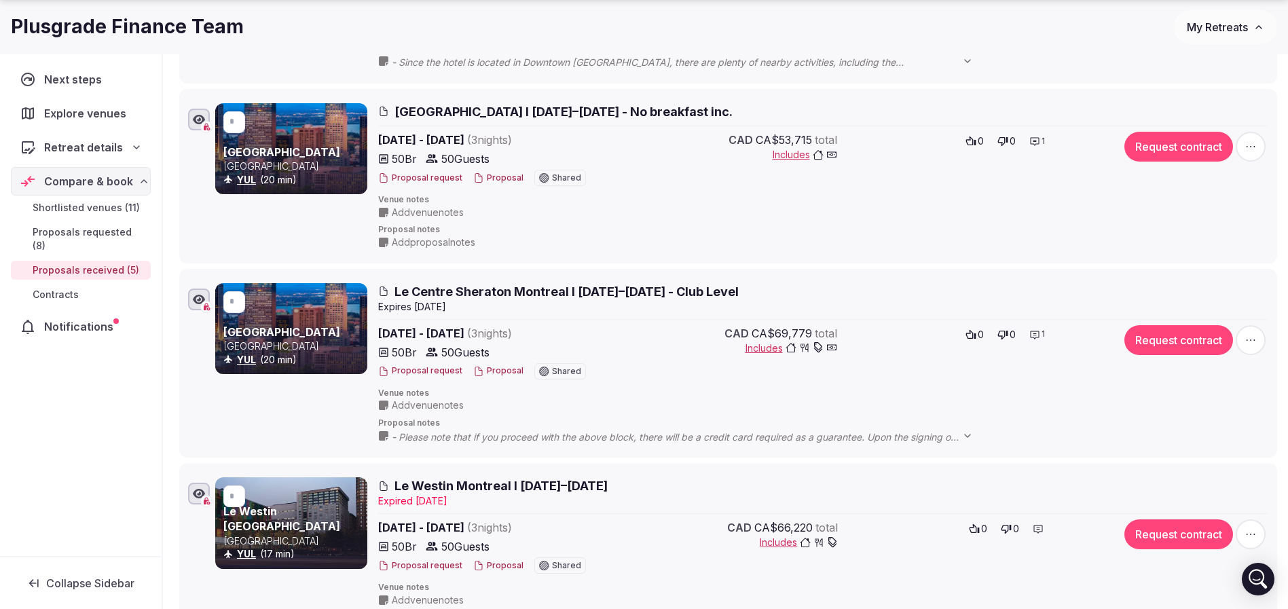
scroll to position [407, 0]
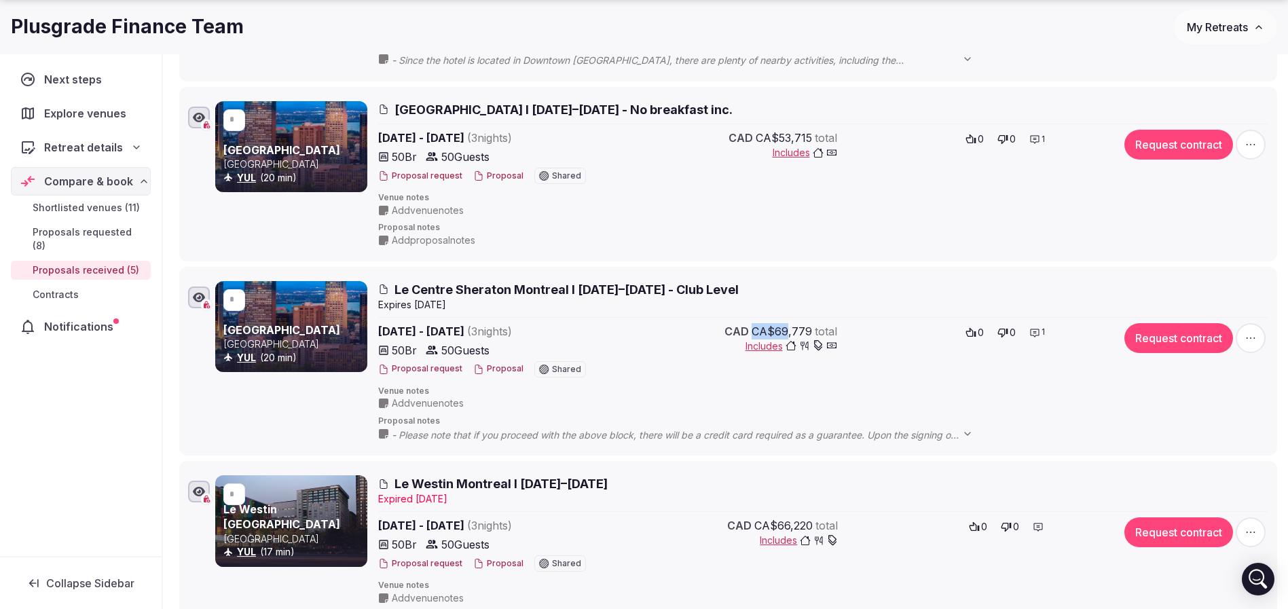
drag, startPoint x: 753, startPoint y: 335, endPoint x: 787, endPoint y: 326, distance: 35.1
click at [787, 326] on div "CAD CA$69,779 total" at bounding box center [780, 331] width 113 height 16
click at [787, 326] on span "CA$69,779" at bounding box center [782, 331] width 60 height 16
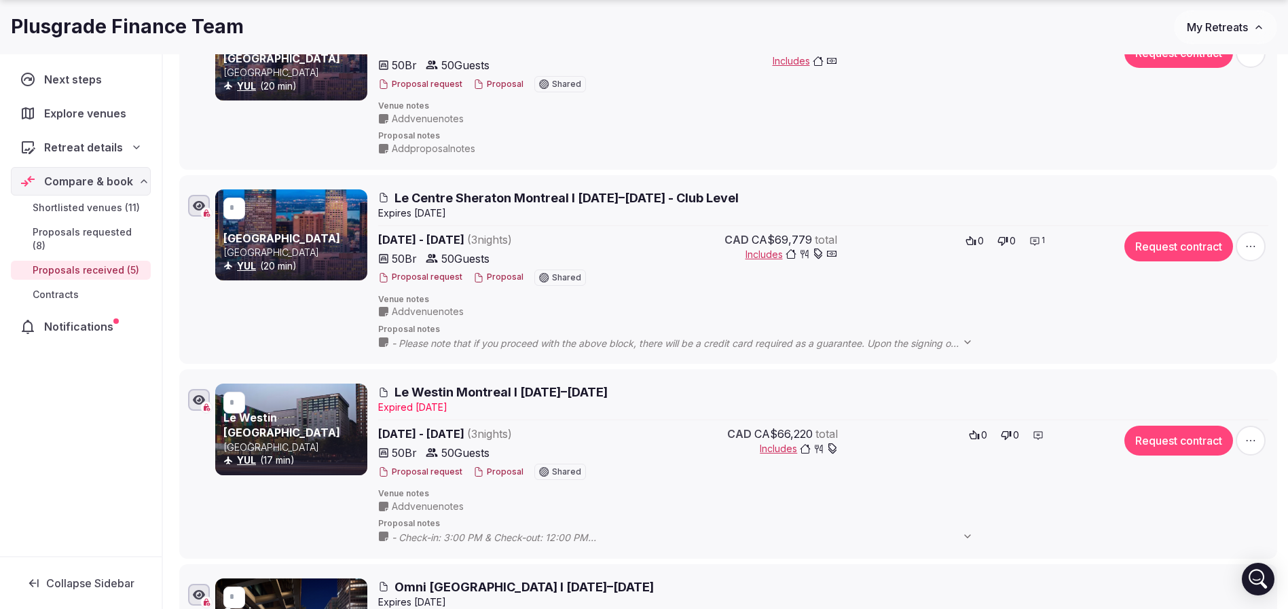
scroll to position [611, 0]
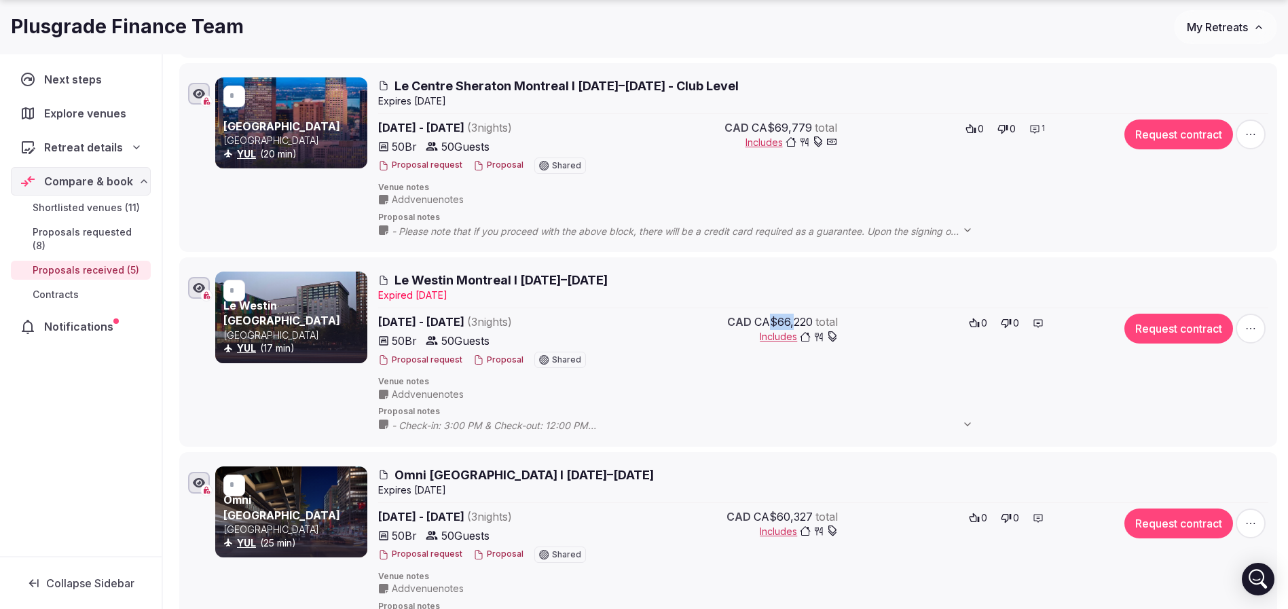
drag, startPoint x: 773, startPoint y: 325, endPoint x: 796, endPoint y: 322, distance: 23.2
click at [796, 322] on span "CA$66,220" at bounding box center [783, 322] width 58 height 16
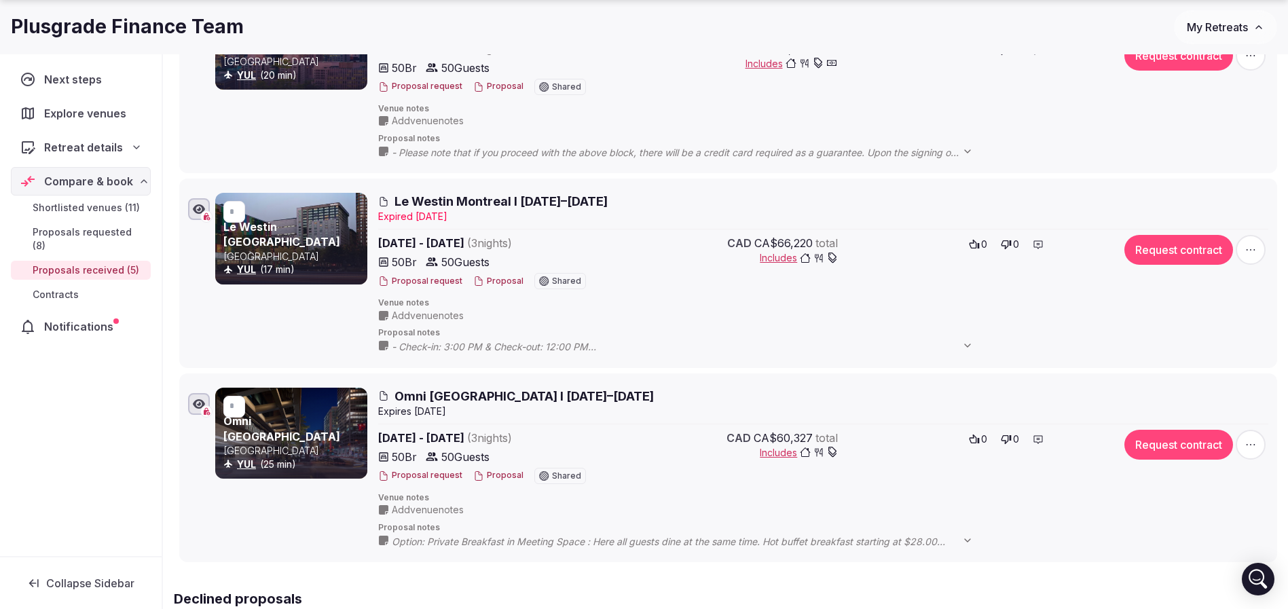
scroll to position [815, 0]
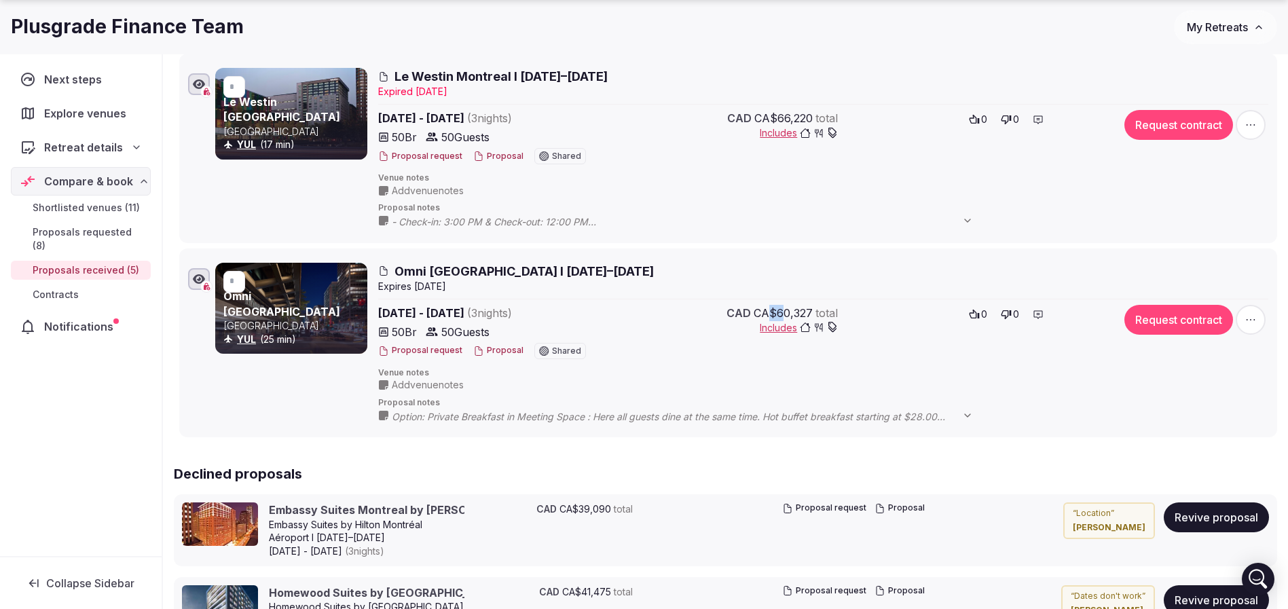
drag, startPoint x: 770, startPoint y: 306, endPoint x: 781, endPoint y: 306, distance: 11.5
click at [781, 306] on span "CA$60,327" at bounding box center [783, 313] width 59 height 16
click at [781, 307] on span "CA$60,327" at bounding box center [783, 313] width 59 height 16
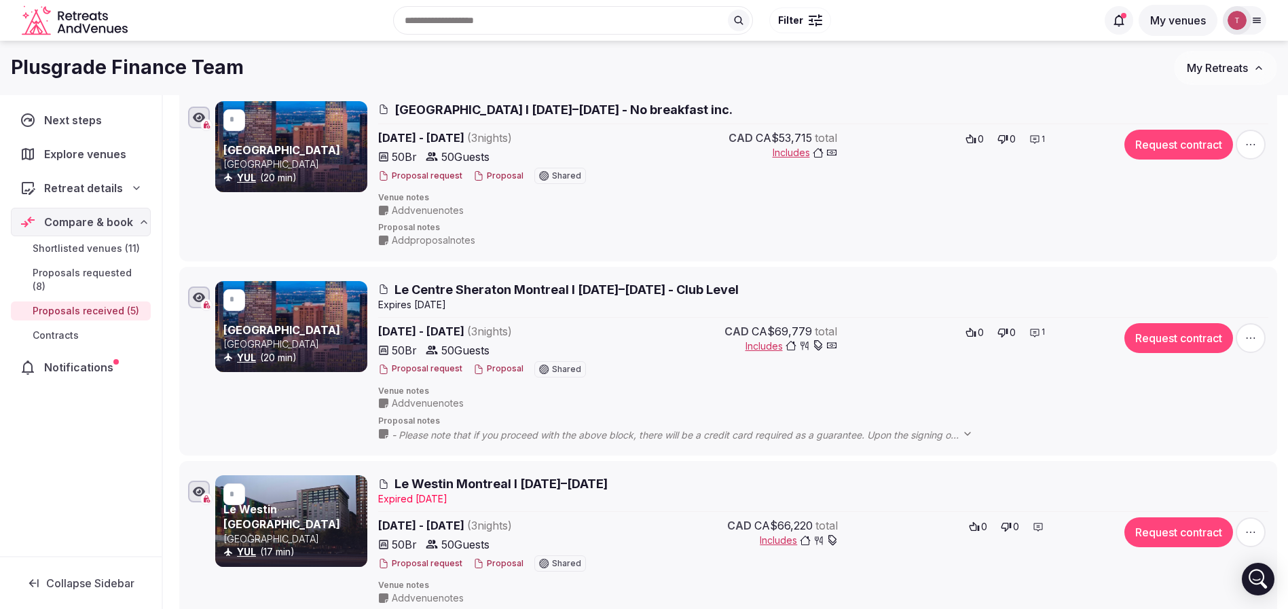
scroll to position [0, 0]
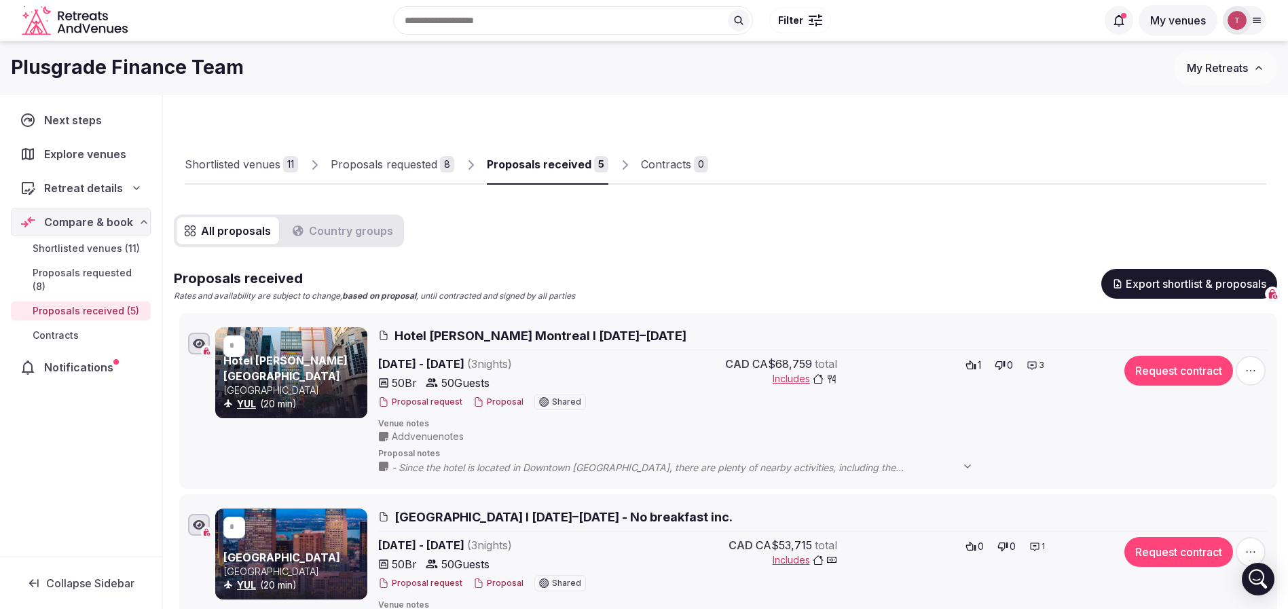
click at [421, 161] on div "Proposals requested" at bounding box center [384, 164] width 107 height 16
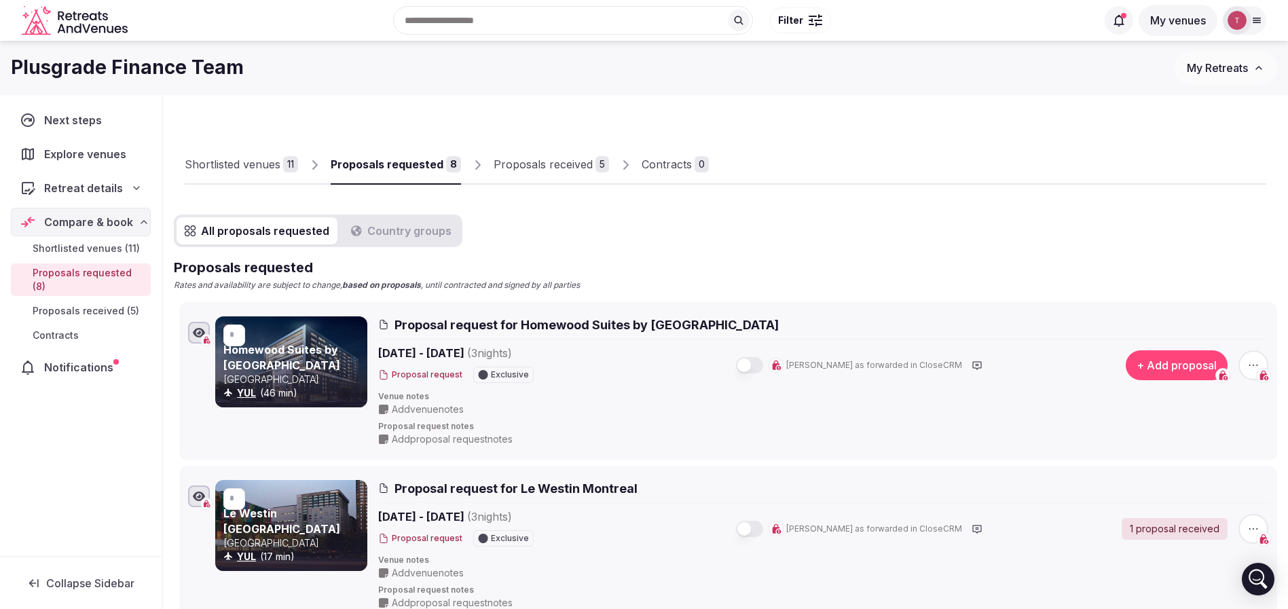
click at [544, 167] on div "Proposals received" at bounding box center [543, 164] width 99 height 16
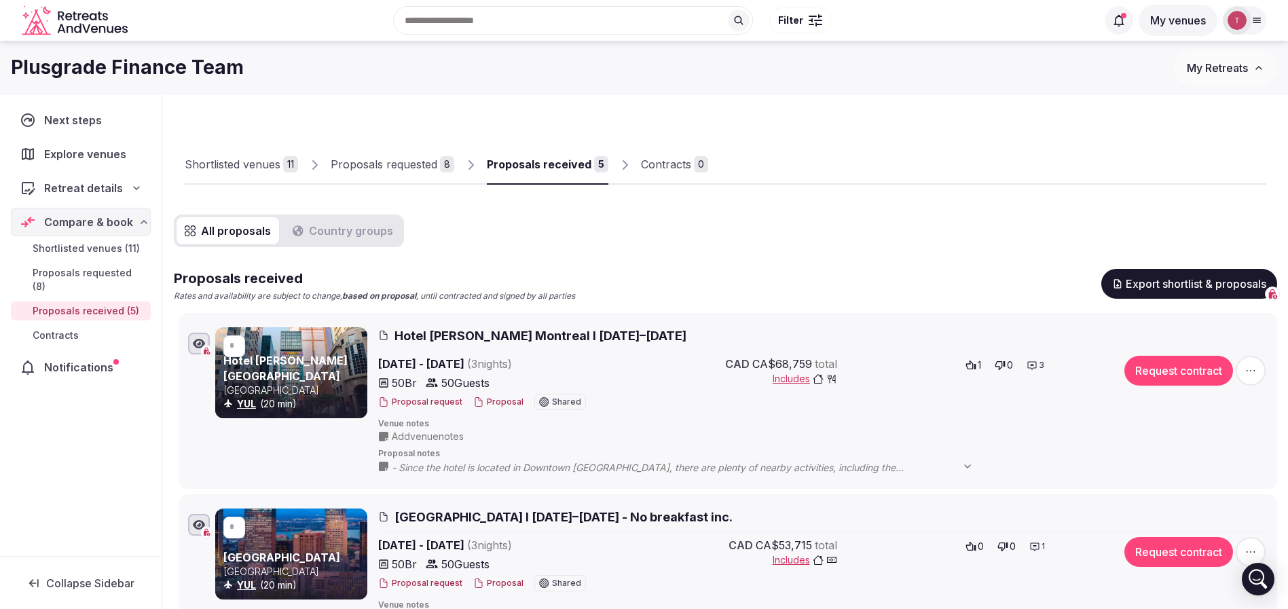
click at [261, 165] on div "Shortlisted venues" at bounding box center [233, 164] width 96 height 16
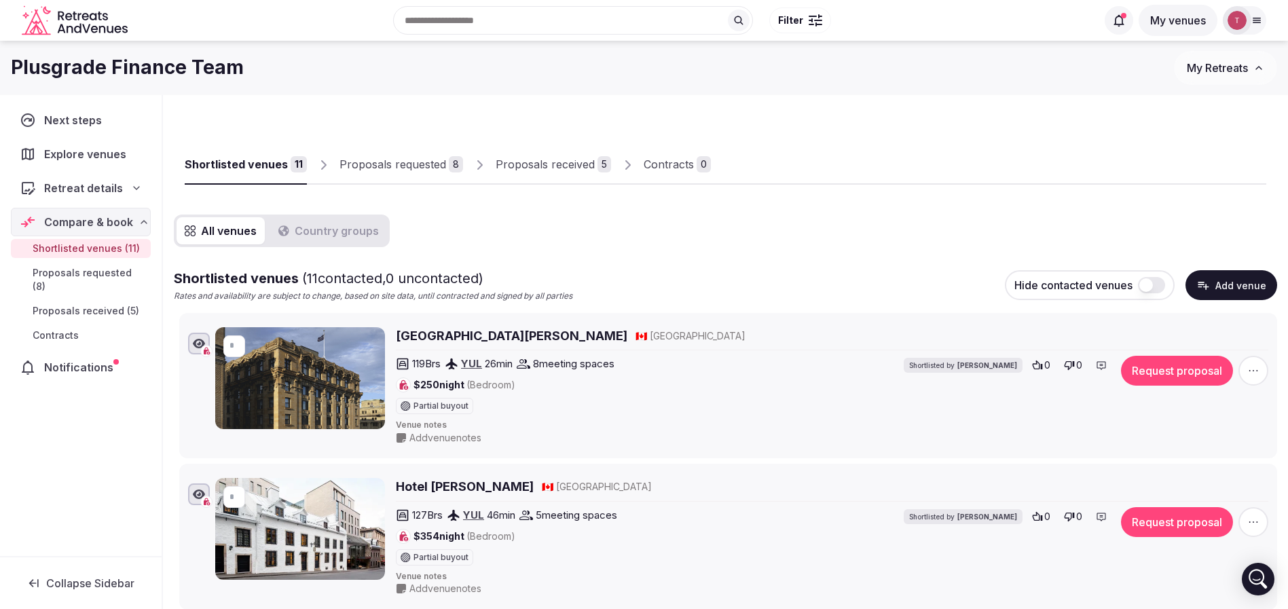
scroll to position [333, 0]
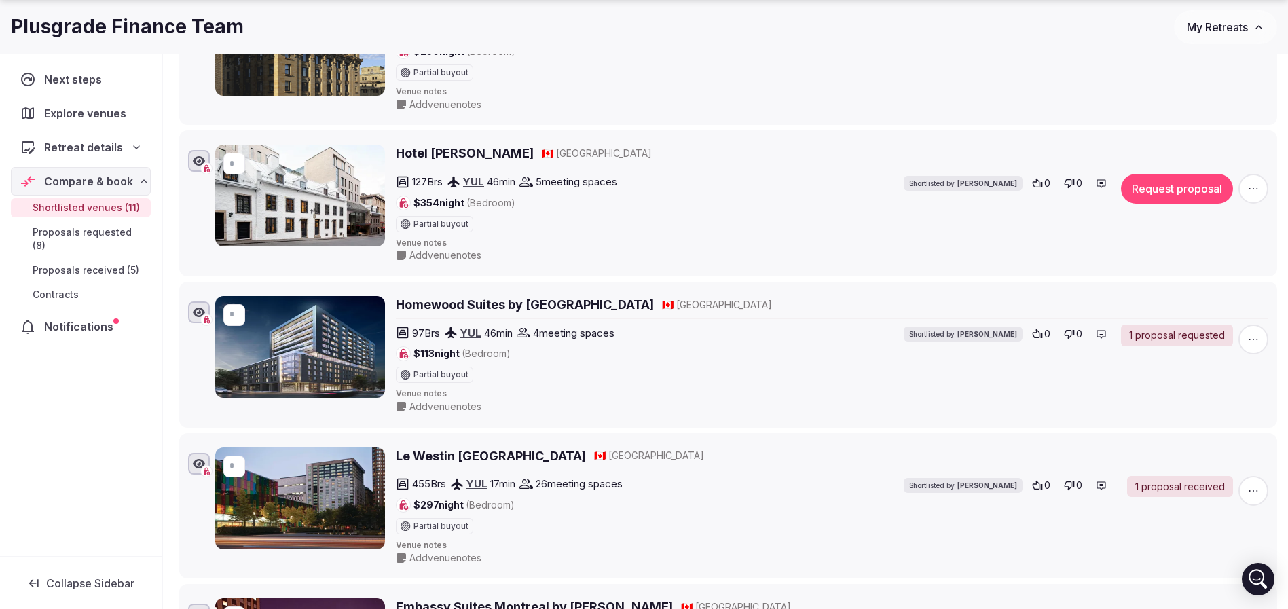
click at [1251, 334] on icon "button" at bounding box center [1254, 340] width 14 height 14
click at [1200, 263] on button "Mark as not a fit" at bounding box center [1213, 257] width 114 height 22
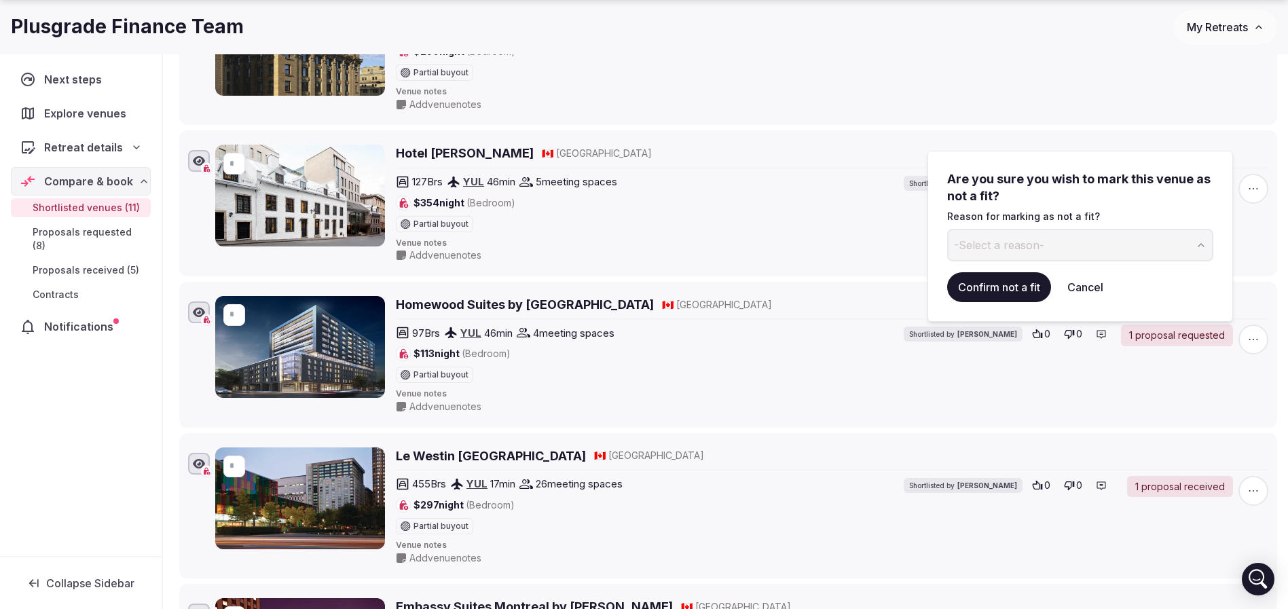
click at [1039, 246] on span "-Select a reason-" at bounding box center [999, 245] width 90 height 15
click at [1006, 238] on input at bounding box center [1069, 245] width 244 height 33
type input "**********"
click at [984, 297] on button "Confirm not a fit" at bounding box center [999, 287] width 104 height 30
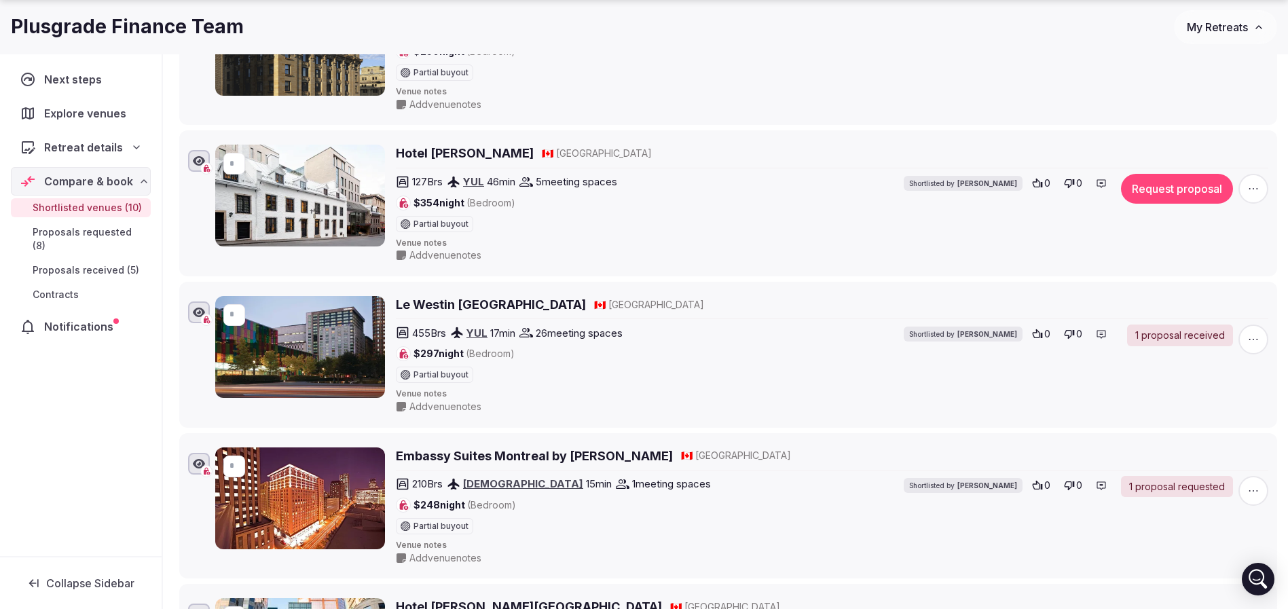
scroll to position [1074, 0]
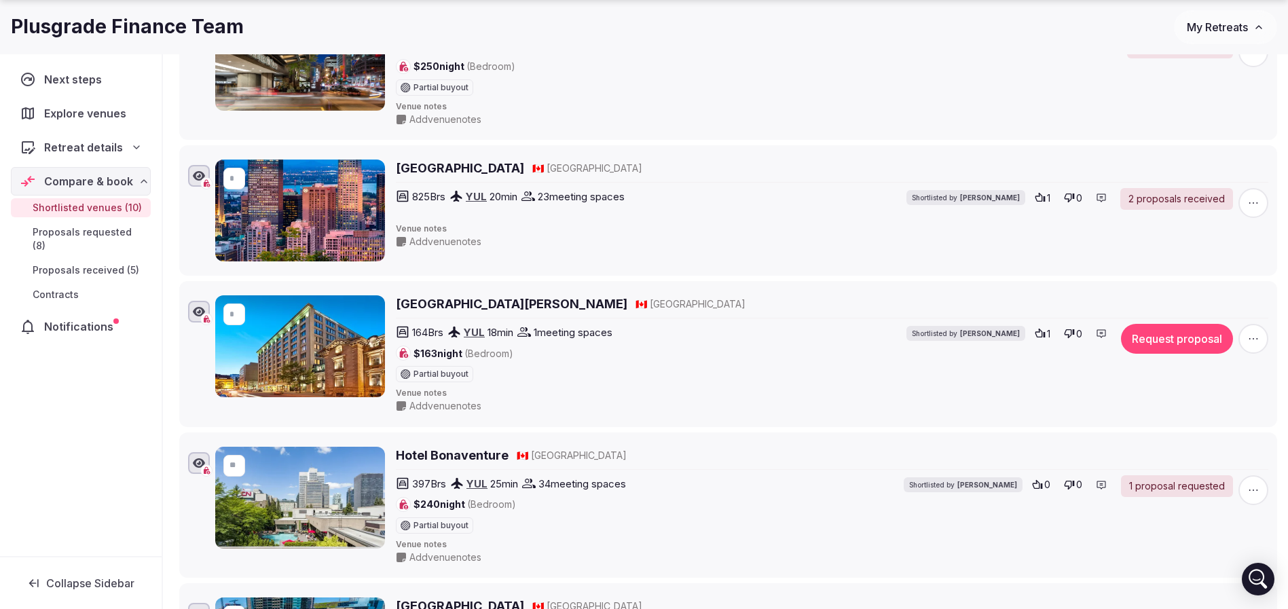
drag, startPoint x: 1253, startPoint y: 333, endPoint x: 1239, endPoint y: 333, distance: 14.3
click at [1253, 333] on icon "button" at bounding box center [1254, 339] width 14 height 14
click at [1261, 261] on button "Mark as not a fit" at bounding box center [1216, 257] width 113 height 22
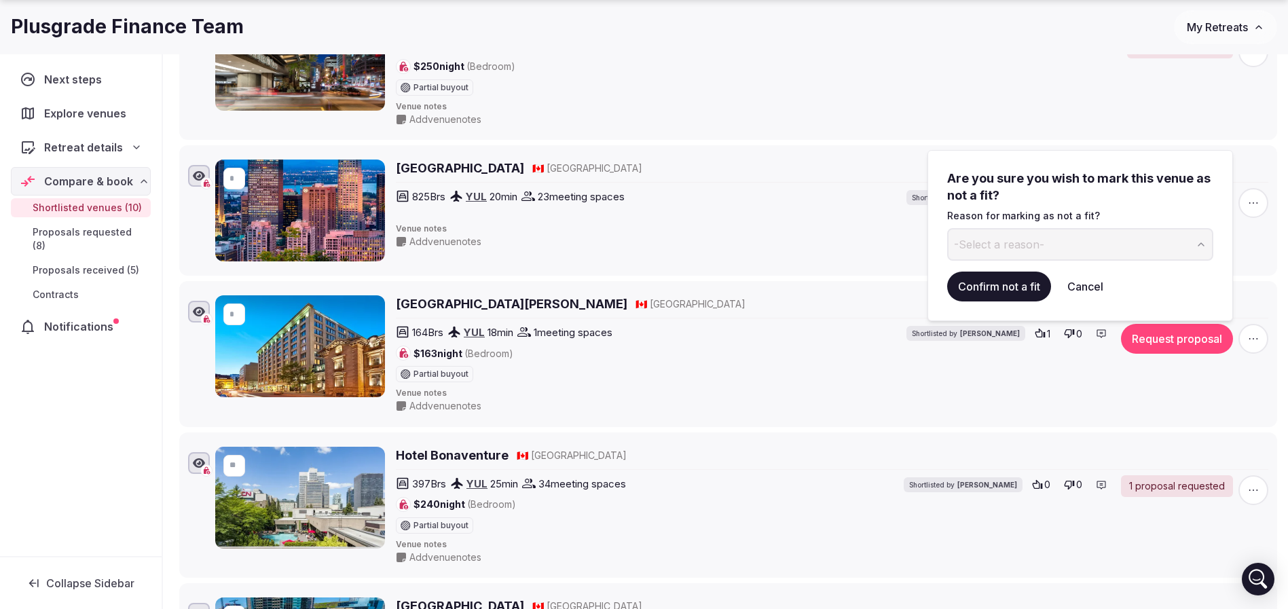
click at [1018, 251] on span "-Select a reason-" at bounding box center [999, 244] width 90 height 15
click at [1011, 249] on input at bounding box center [1069, 244] width 244 height 33
type input "**********"
click at [997, 285] on button "Confirm not a fit" at bounding box center [999, 287] width 104 height 30
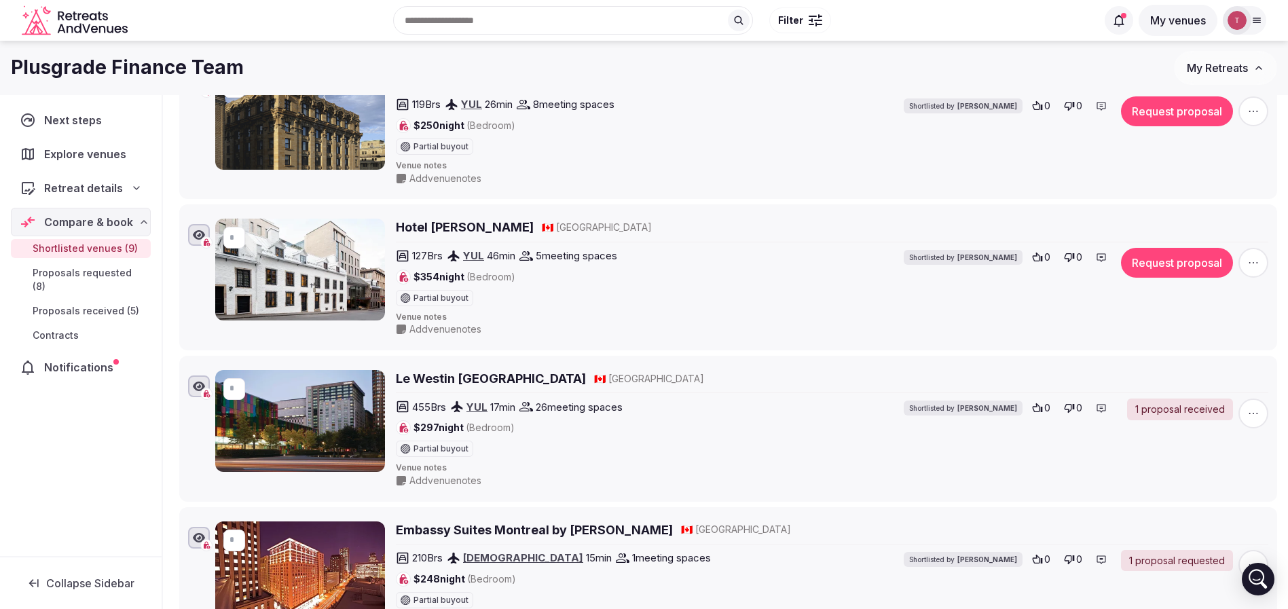
scroll to position [0, 0]
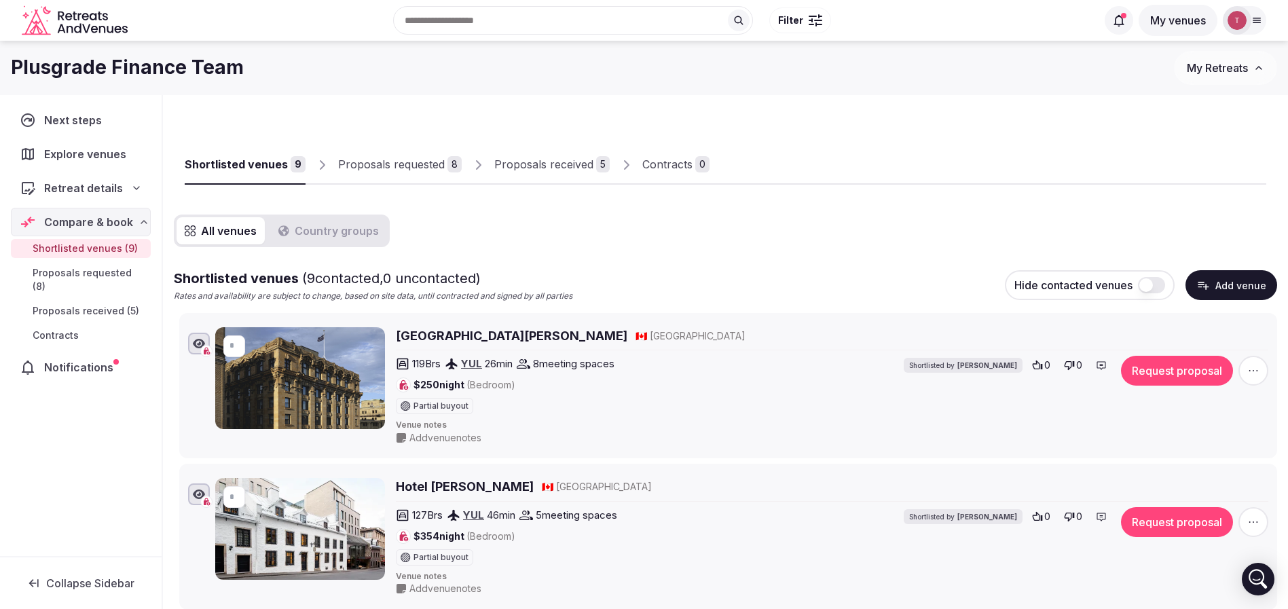
click at [418, 165] on div "Proposals requested" at bounding box center [391, 164] width 107 height 16
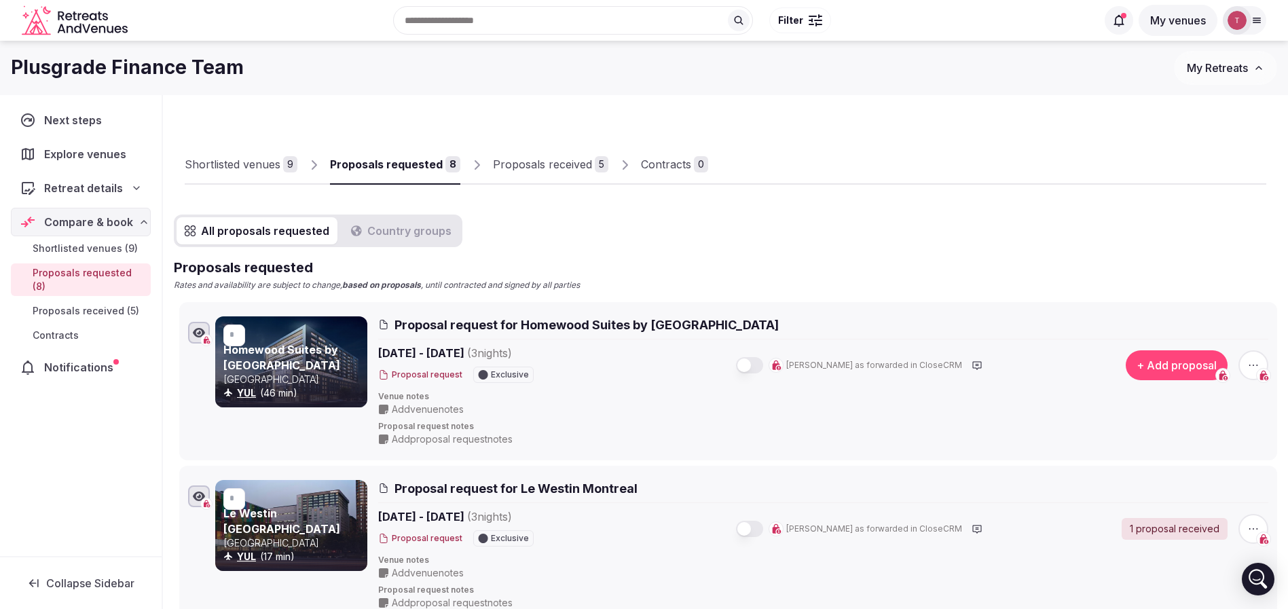
click at [1249, 363] on icon "button" at bounding box center [1254, 365] width 14 height 14
click at [1227, 291] on button "Withdraw proposal request" at bounding box center [1202, 283] width 155 height 22
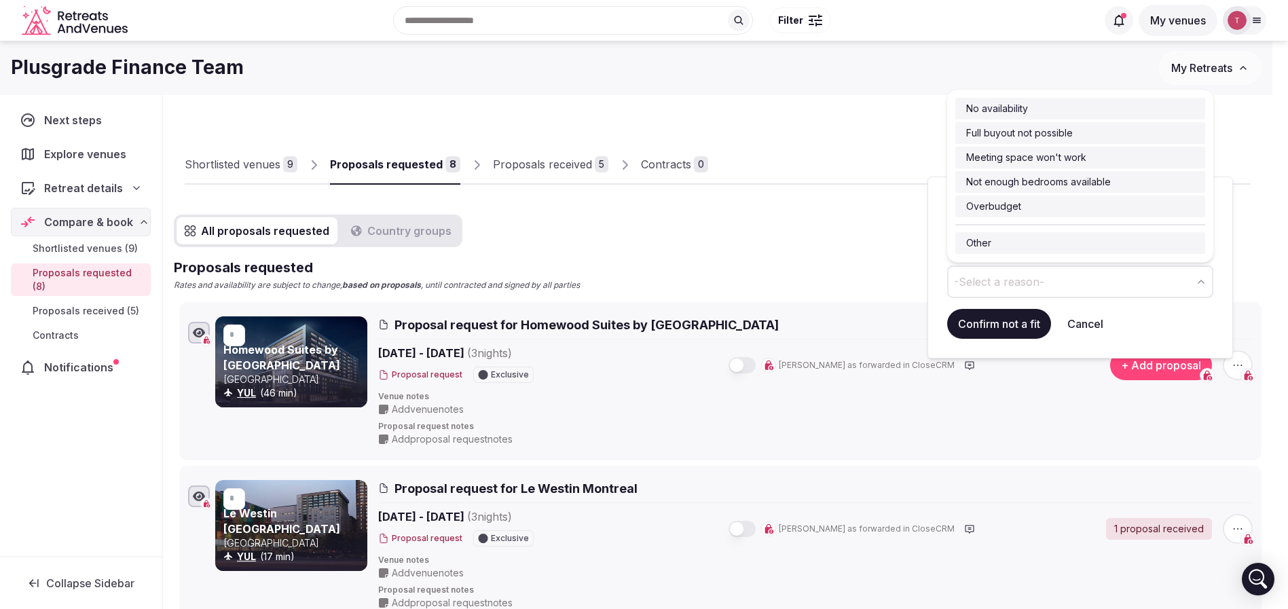
click at [1049, 276] on button "-Select a reason-" at bounding box center [1080, 281] width 266 height 33
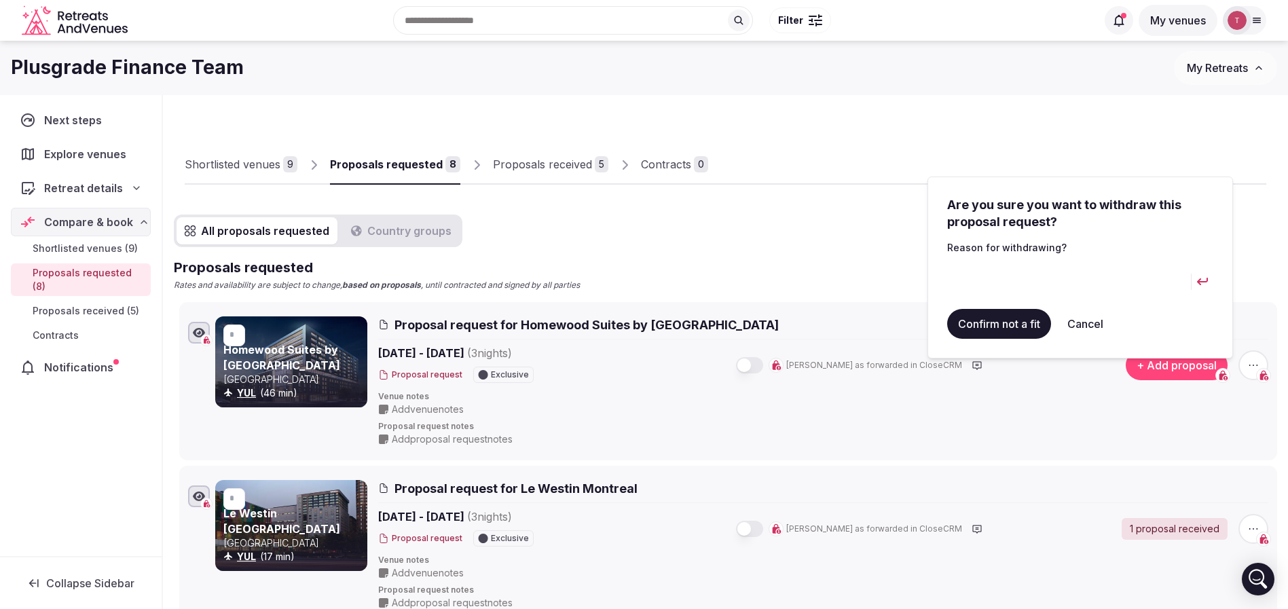
click at [1018, 283] on input at bounding box center [1069, 281] width 244 height 33
type input "**********"
click at [1043, 330] on button "Confirm not a fit" at bounding box center [999, 324] width 104 height 30
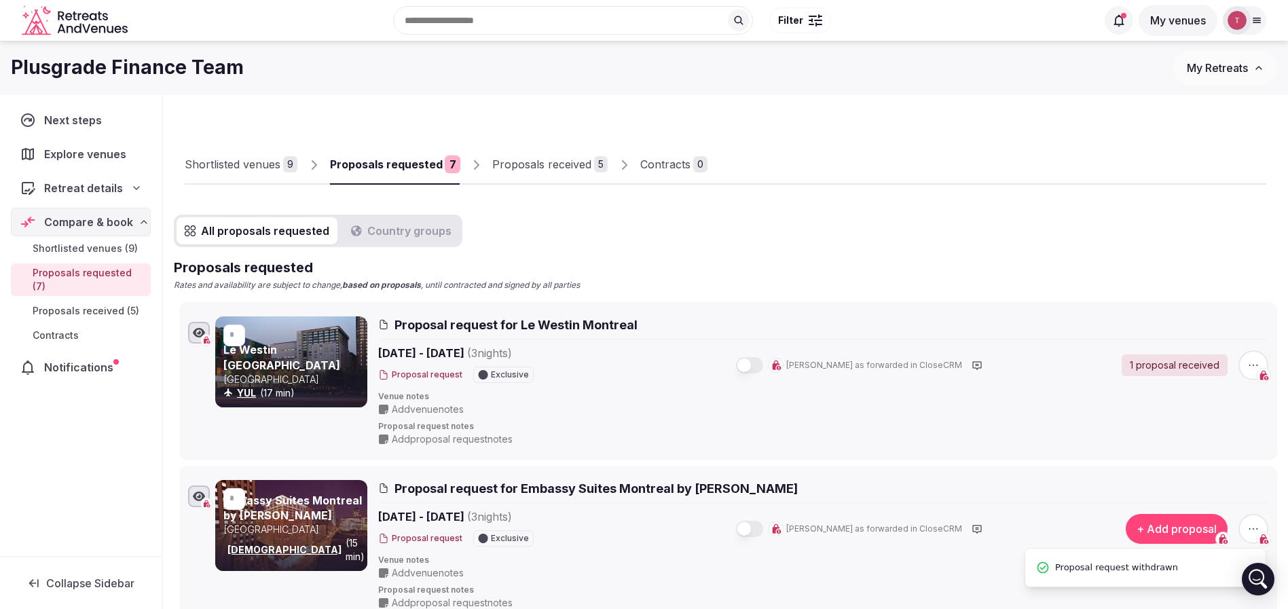
type input "*"
click at [773, 265] on h2 "Proposals requested" at bounding box center [725, 267] width 1103 height 19
click at [534, 160] on div "Proposals received" at bounding box center [541, 164] width 99 height 16
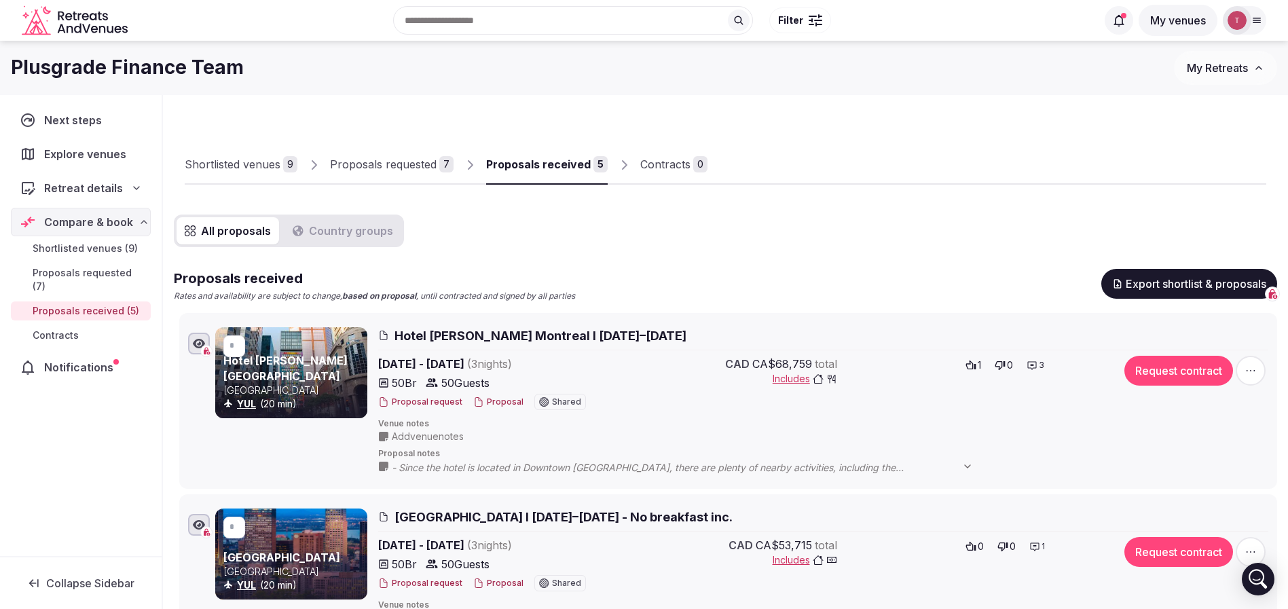
click at [400, 174] on link "Proposals requested 7" at bounding box center [392, 164] width 124 height 39
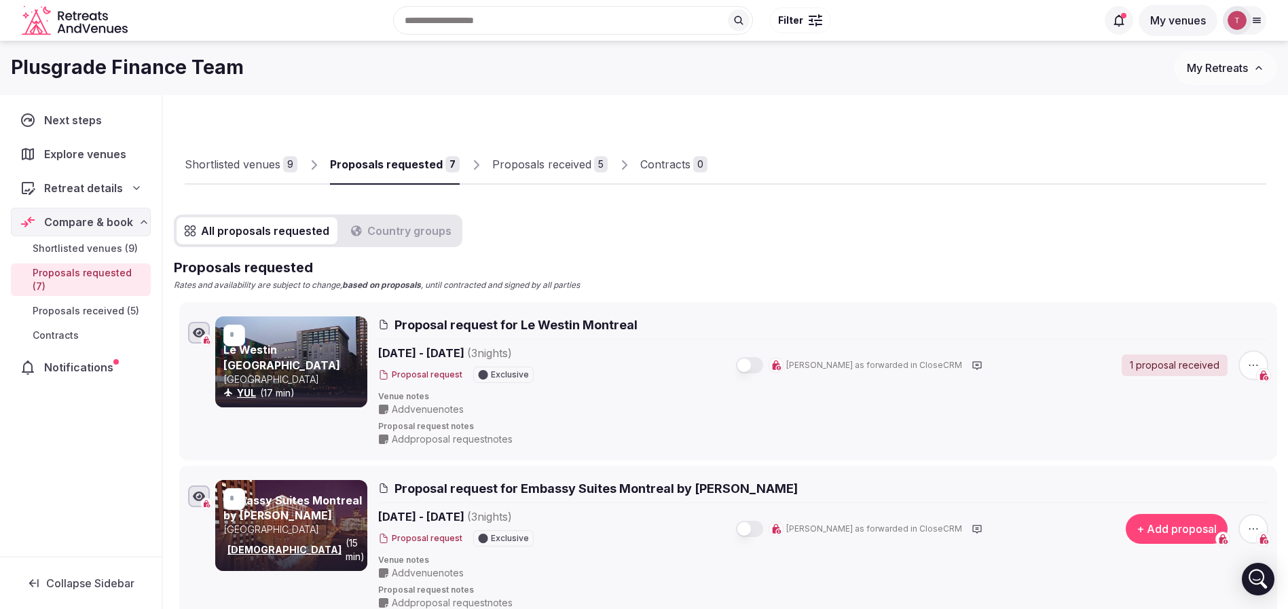
click at [564, 172] on div "Proposals received" at bounding box center [541, 164] width 99 height 16
click at [566, 167] on div "Proposals received" at bounding box center [541, 164] width 99 height 16
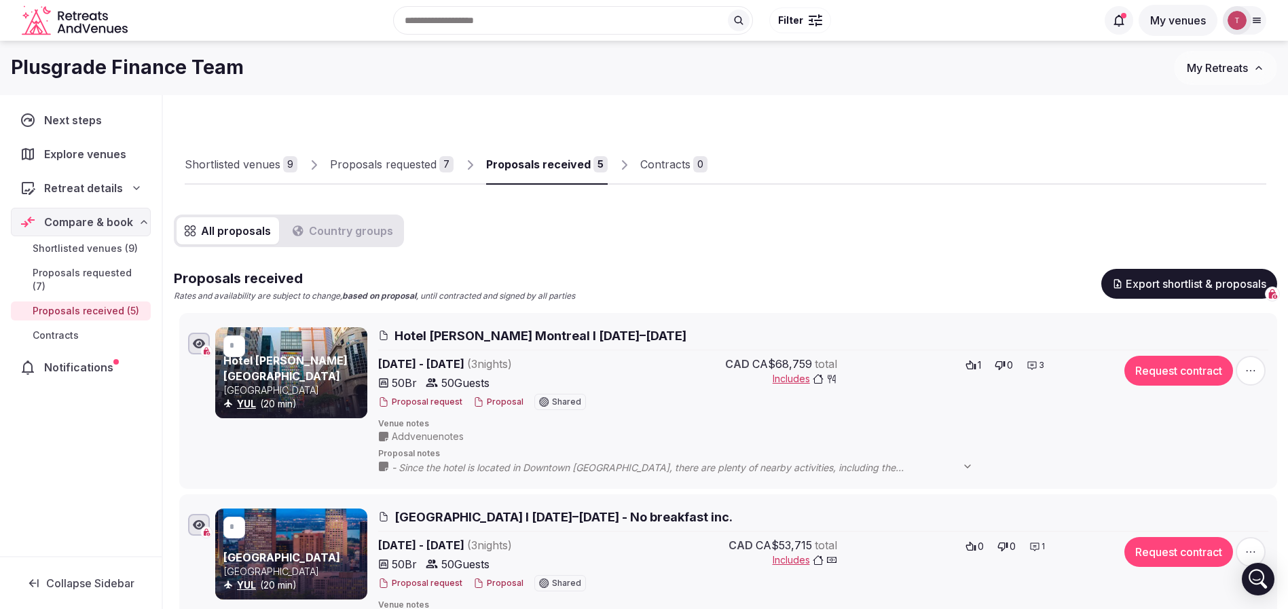
click at [427, 158] on div "Proposals requested" at bounding box center [383, 164] width 107 height 16
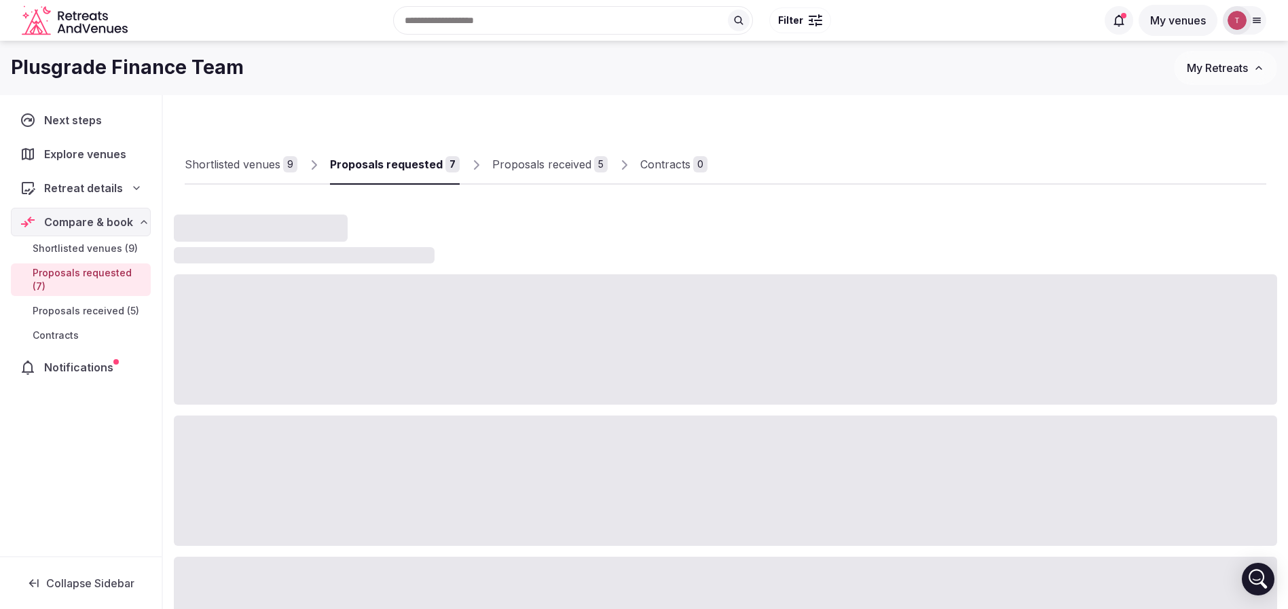
click at [413, 166] on div "Proposals requested" at bounding box center [386, 164] width 113 height 16
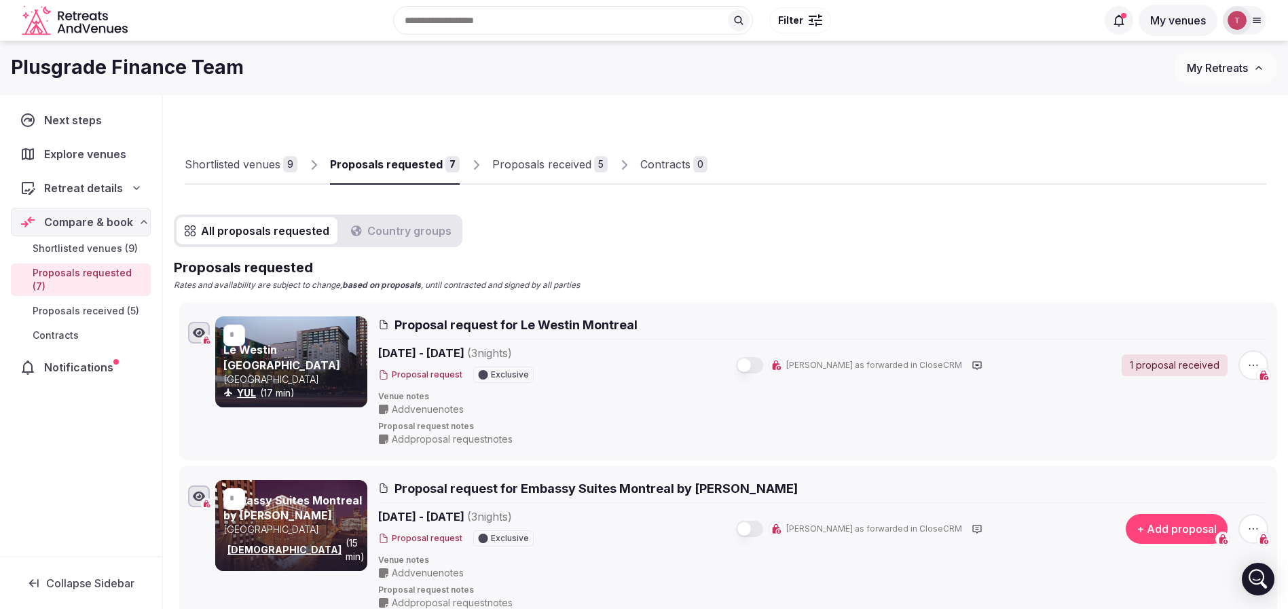
click at [767, 261] on h2 "Proposals requested" at bounding box center [725, 267] width 1103 height 19
click at [435, 170] on div "Proposals requested" at bounding box center [386, 164] width 113 height 16
click at [585, 159] on div "Proposals received" at bounding box center [541, 164] width 99 height 16
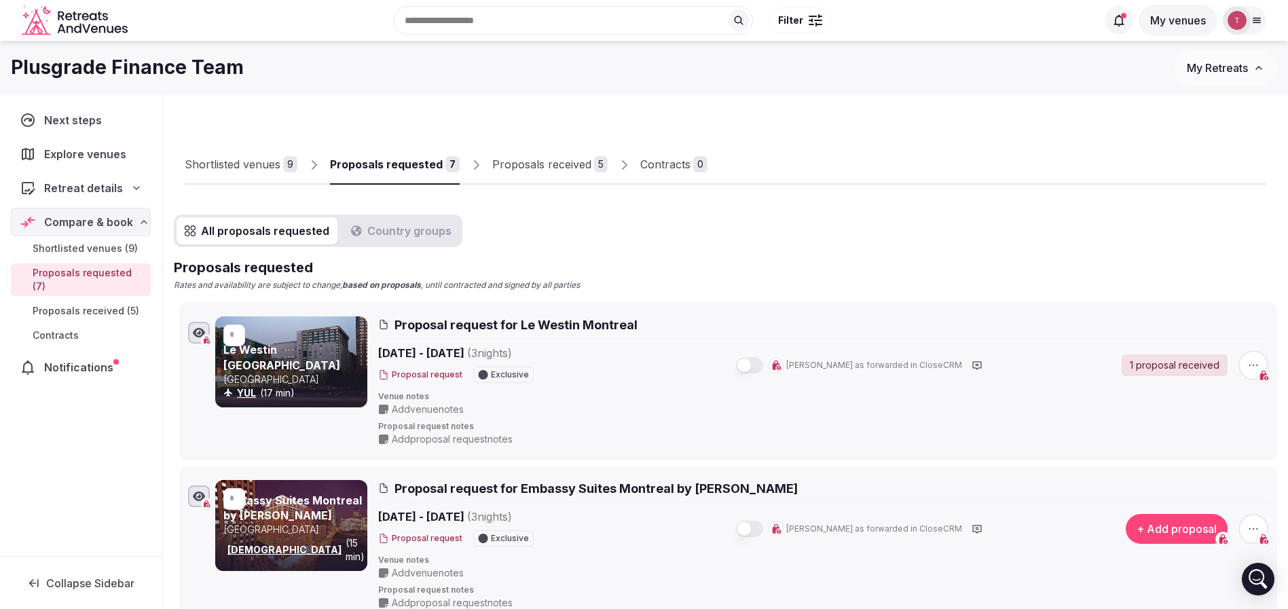
click at [585, 159] on div "Proposals received" at bounding box center [541, 164] width 99 height 16
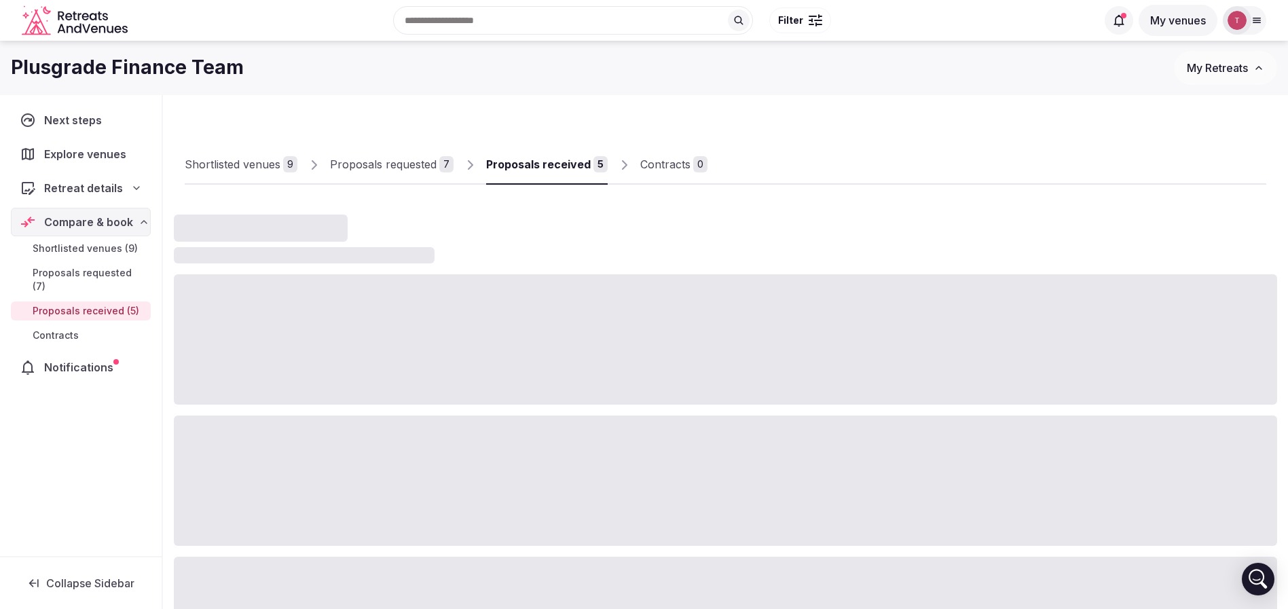
click at [585, 159] on div "Proposals received" at bounding box center [538, 164] width 105 height 16
click at [570, 177] on link "Proposals received 5" at bounding box center [547, 164] width 122 height 39
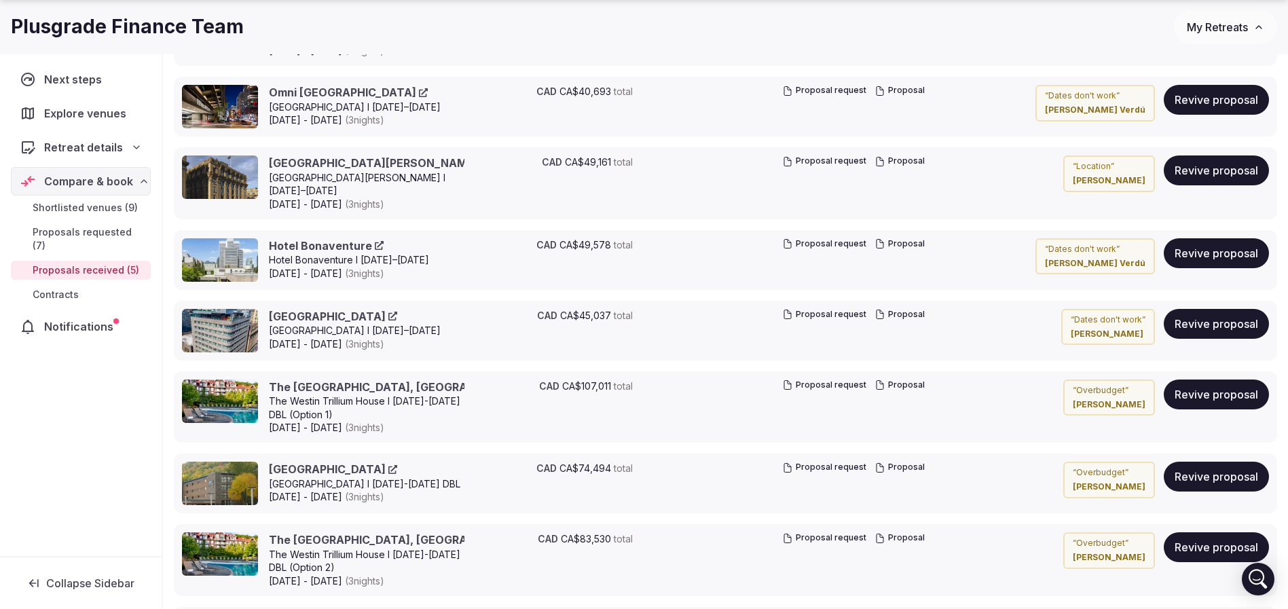
drag, startPoint x: 272, startPoint y: 334, endPoint x: 311, endPoint y: 338, distance: 38.9
click at [311, 338] on div "Renaissance Montreal Downtown Hotel Renaissance Montreal Downtown Hotel I 16–19…" at bounding box center [355, 330] width 172 height 43
click at [311, 338] on span "Feb 16th - 19th, 2026 ( 3 night s )" at bounding box center [355, 344] width 172 height 14
drag, startPoint x: 361, startPoint y: 340, endPoint x: 268, endPoint y: 331, distance: 93.5
click at [268, 331] on div "Renaissance Montreal Downtown Hotel Renaissance Montreal Downtown Hotel I 16–19…" at bounding box center [334, 330] width 304 height 43
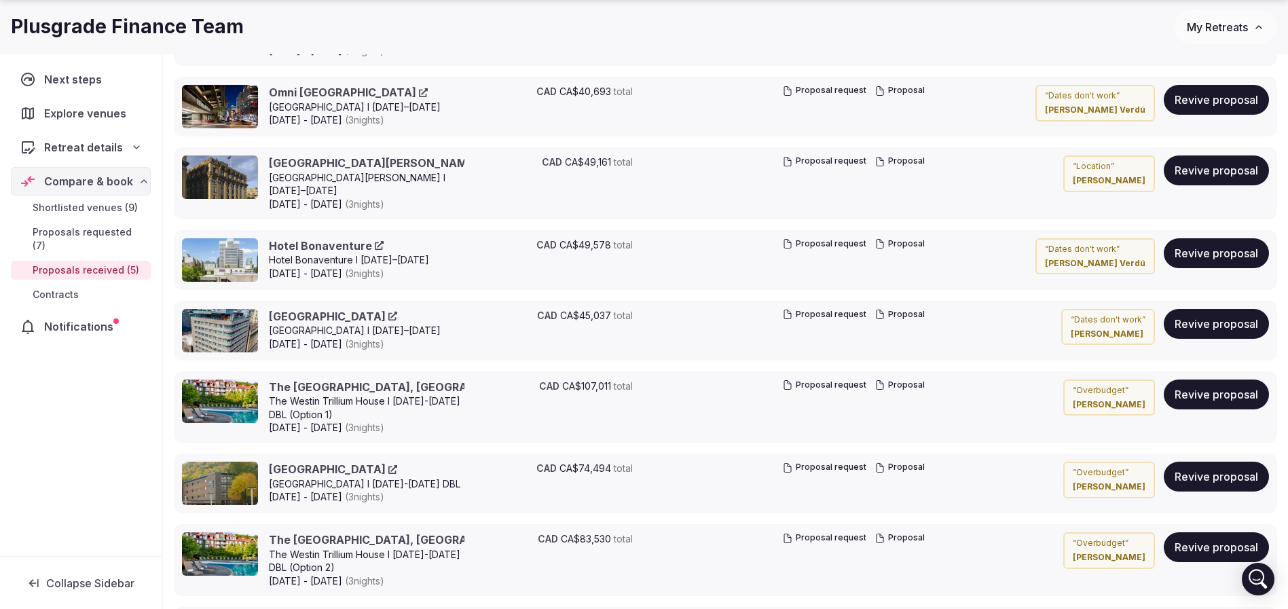
click at [331, 339] on span "Feb 16th - 19th, 2026 ( 3 night s )" at bounding box center [355, 344] width 172 height 14
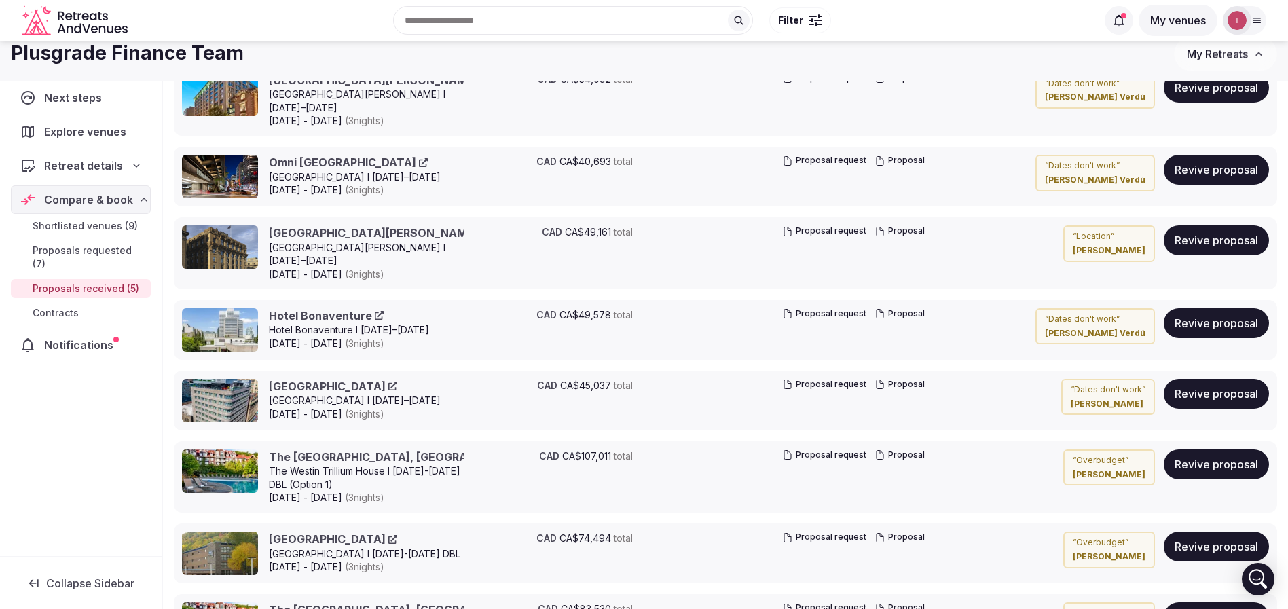
scroll to position [1378, 0]
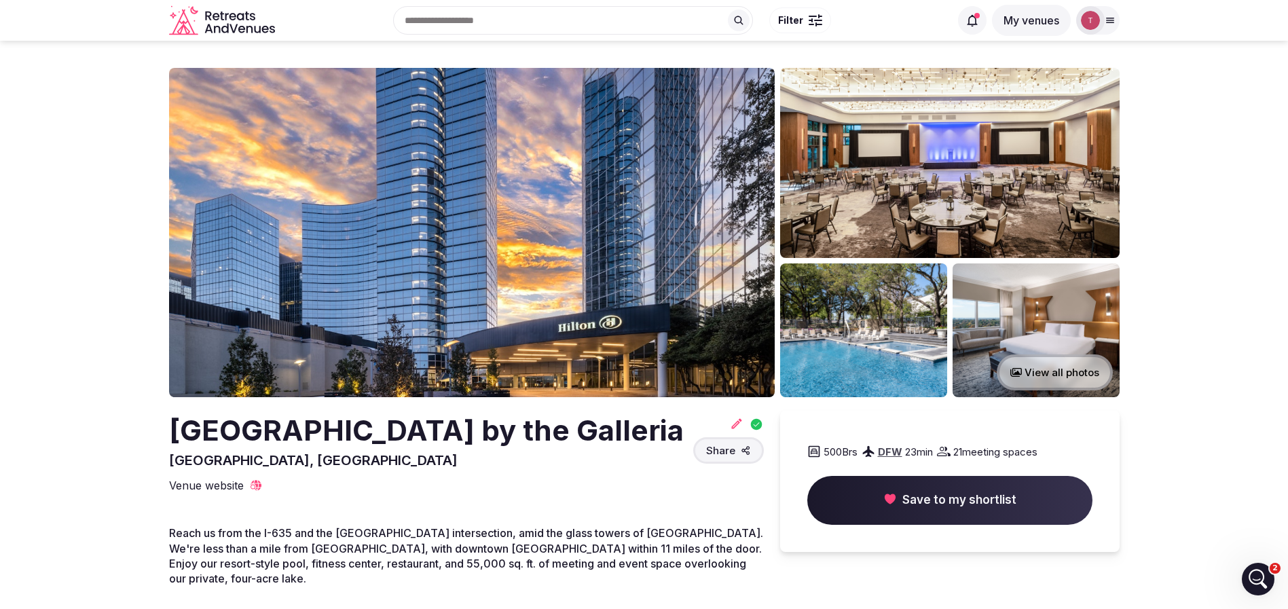
drag, startPoint x: 185, startPoint y: 437, endPoint x: 354, endPoint y: 480, distance: 174.4
copy h2 "[GEOGRAPHIC_DATA] by the Galleria"
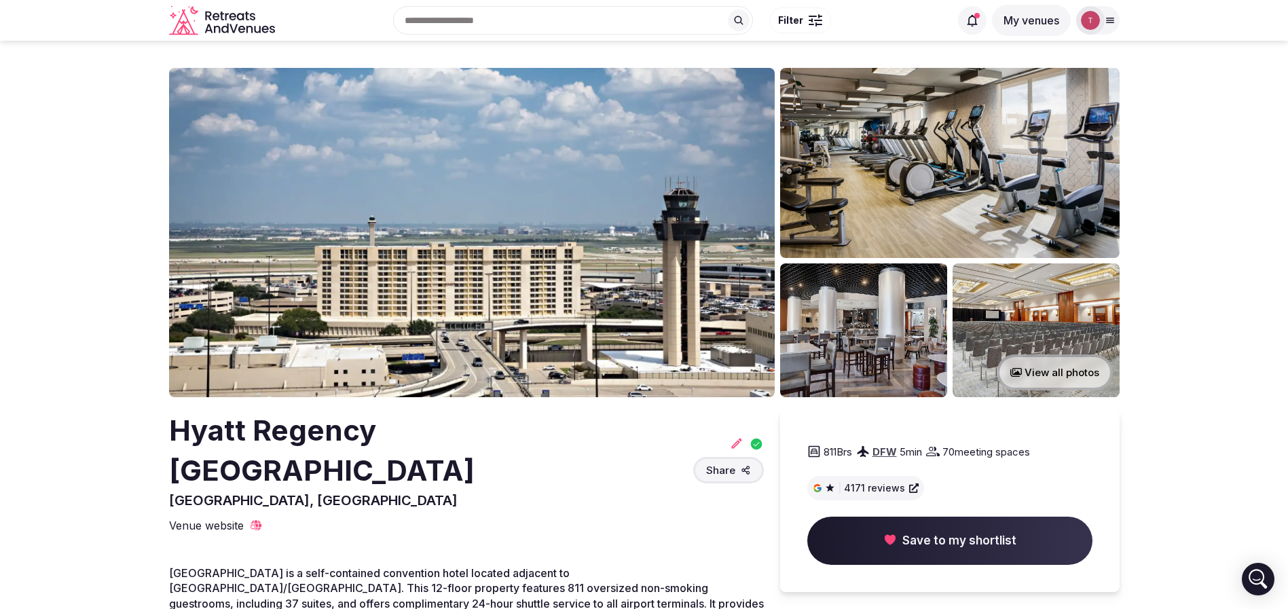
click at [933, 524] on span "Save to my shortlist" at bounding box center [949, 541] width 285 height 49
drag, startPoint x: 214, startPoint y: 435, endPoint x: 281, endPoint y: 472, distance: 76.9
drag, startPoint x: 284, startPoint y: 424, endPoint x: 213, endPoint y: 16, distance: 413.6
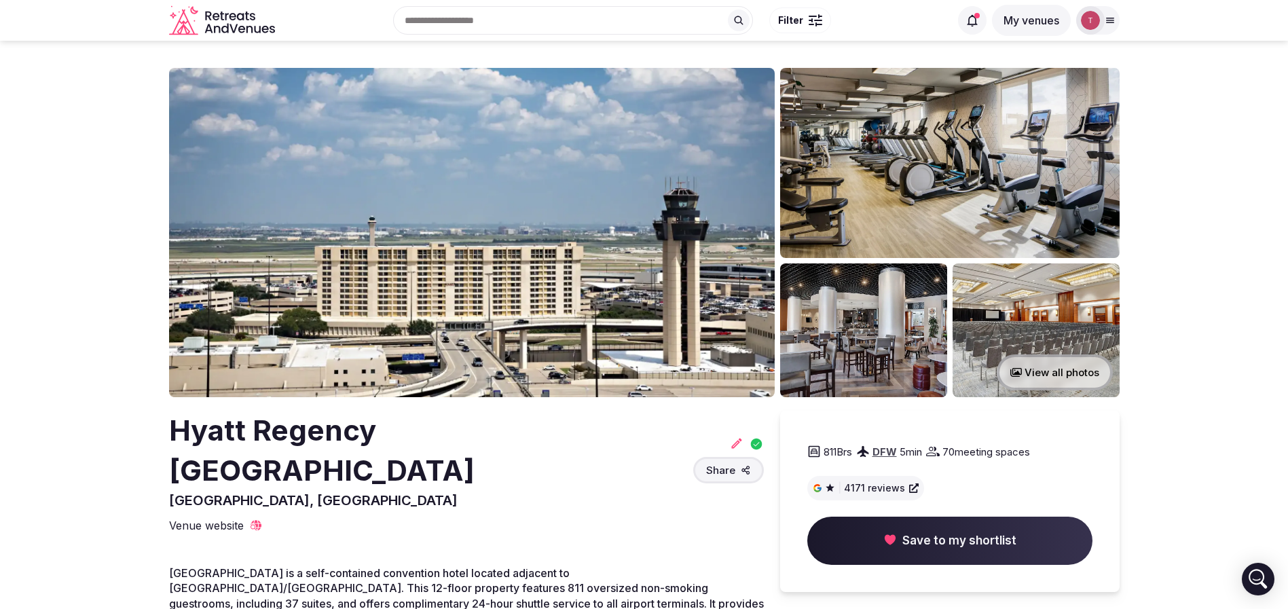
drag, startPoint x: 267, startPoint y: 459, endPoint x: 153, endPoint y: 426, distance: 118.8
copy h2 "Hyatt Regency [GEOGRAPHIC_DATA]"
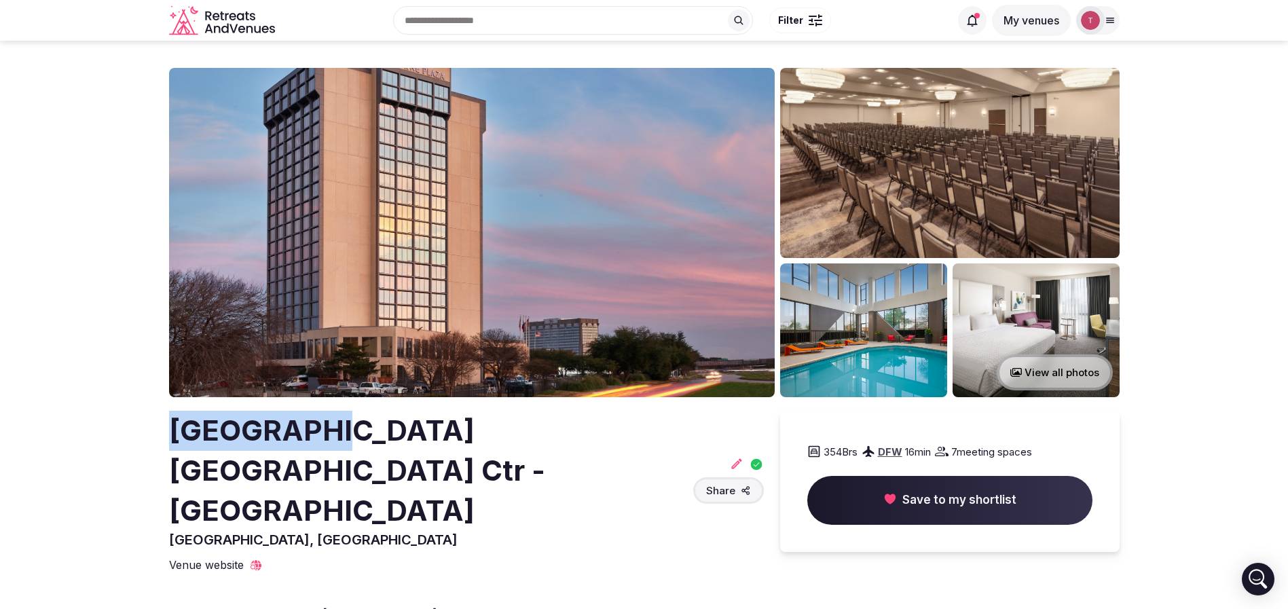
drag, startPoint x: 223, startPoint y: 434, endPoint x: 328, endPoint y: 453, distance: 106.9
click at [322, 449] on h2 "[GEOGRAPHIC_DATA] [GEOGRAPHIC_DATA] Ctr - [GEOGRAPHIC_DATA]" at bounding box center [428, 470] width 519 height 119
click at [328, 453] on h2 "[GEOGRAPHIC_DATA] [GEOGRAPHIC_DATA] Ctr - [GEOGRAPHIC_DATA]" at bounding box center [428, 470] width 519 height 119
click at [1031, 521] on span "Save to my shortlist" at bounding box center [949, 500] width 285 height 49
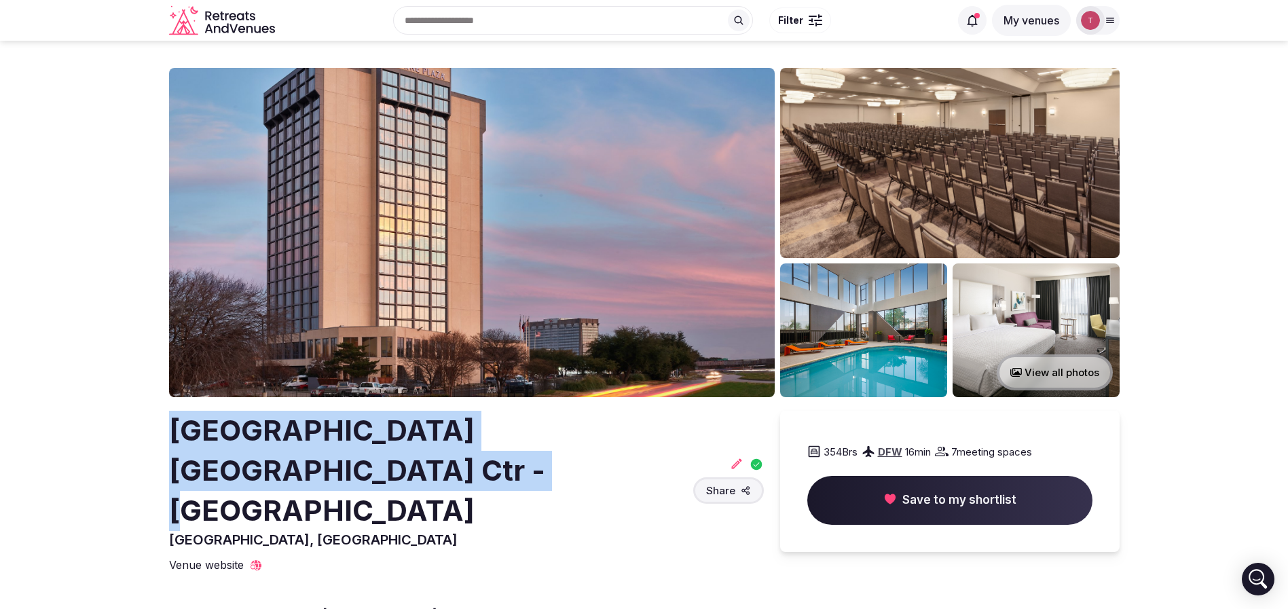
drag, startPoint x: 134, startPoint y: 426, endPoint x: 356, endPoint y: 479, distance: 228.4
click at [485, 299] on img at bounding box center [472, 232] width 606 height 329
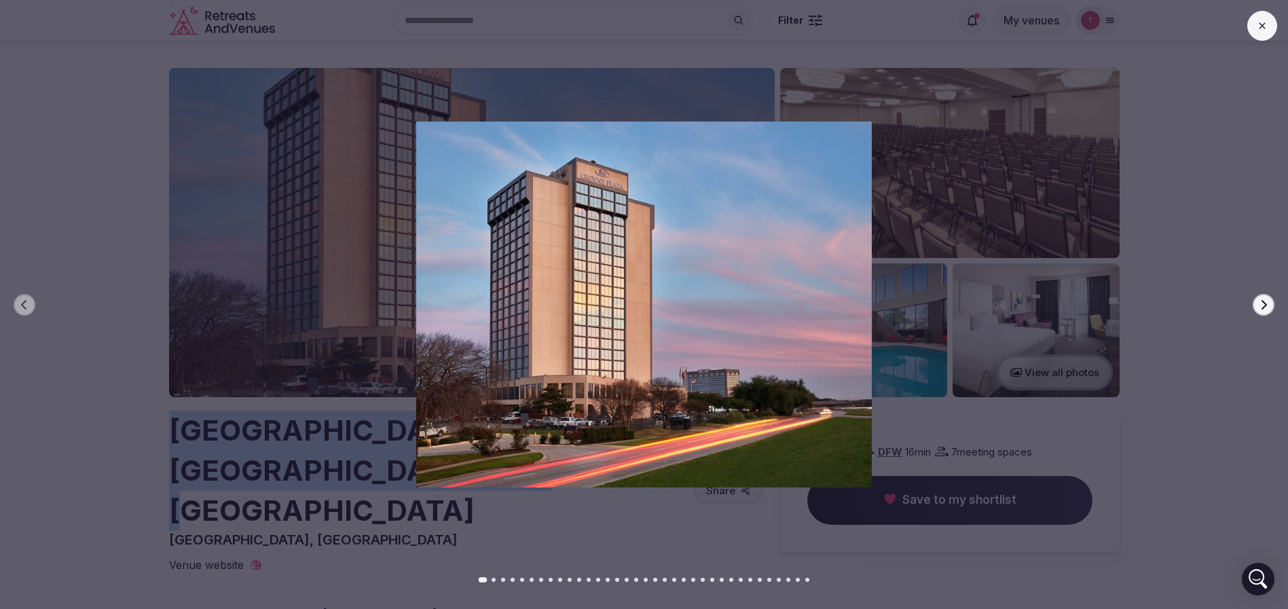
click at [1259, 297] on button "Next slide" at bounding box center [1264, 305] width 22 height 22
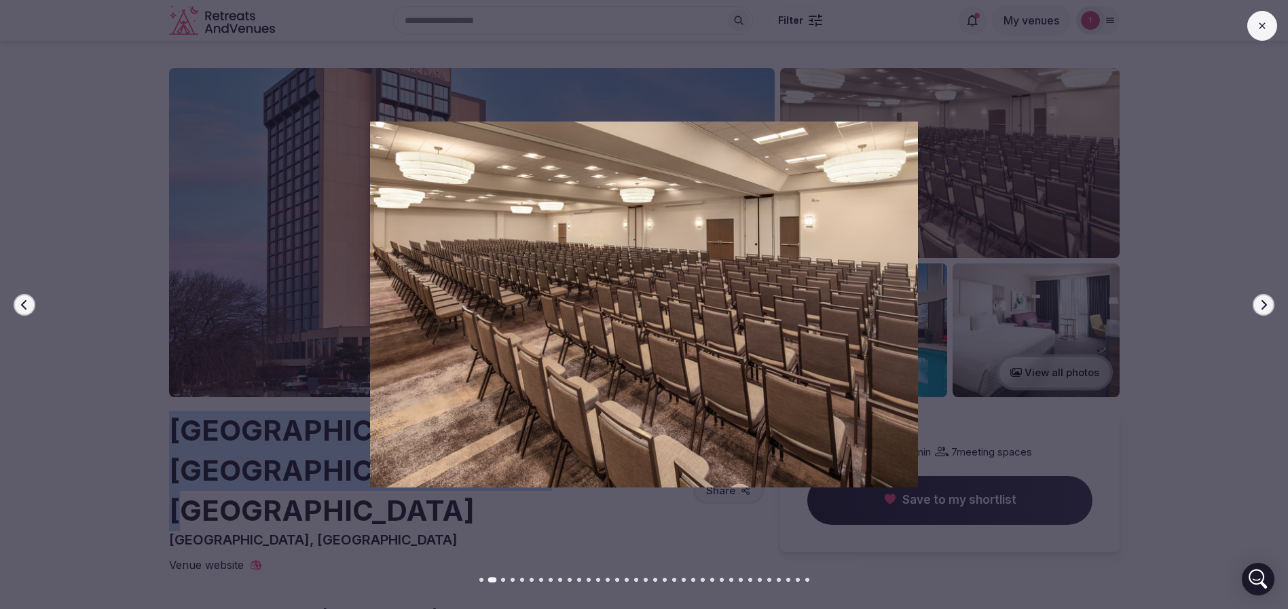
click at [1259, 297] on button "Next slide" at bounding box center [1264, 305] width 22 height 22
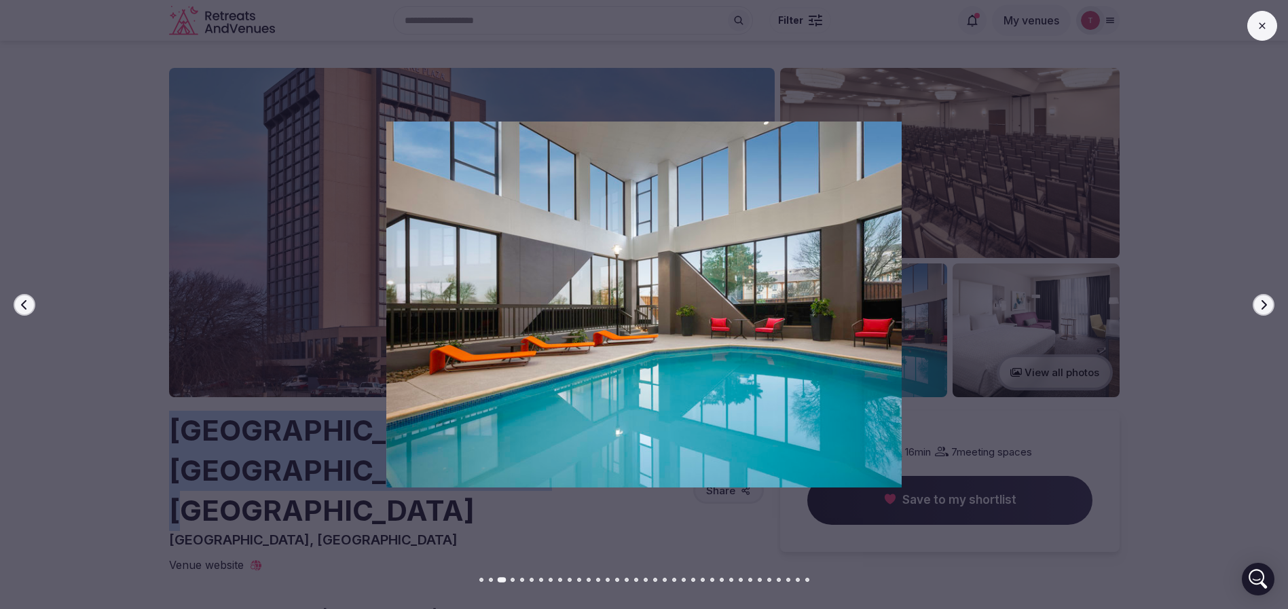
click at [1259, 295] on button "Next slide" at bounding box center [1264, 305] width 22 height 22
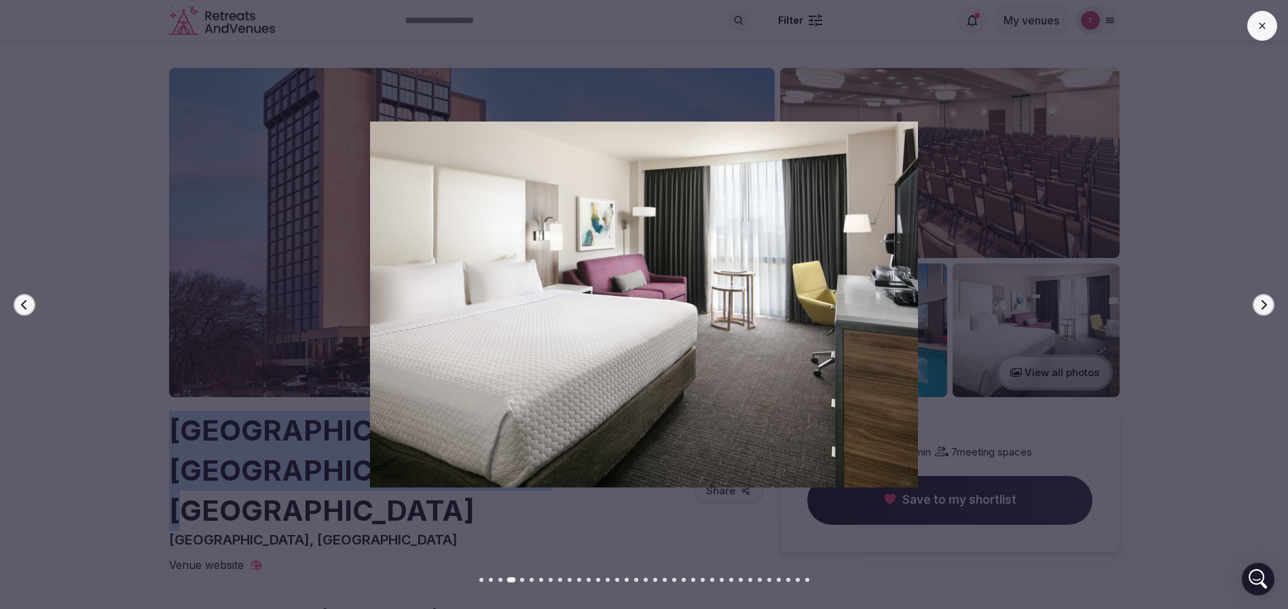
click at [1259, 295] on button "Next slide" at bounding box center [1264, 305] width 22 height 22
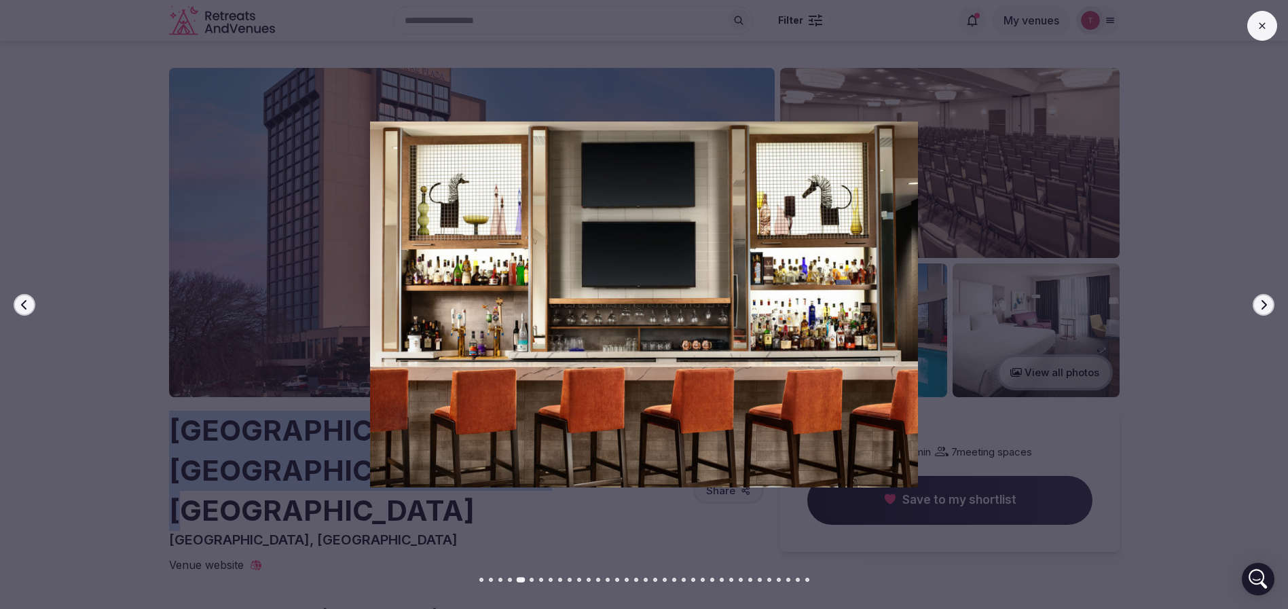
click at [1259, 295] on button "Next slide" at bounding box center [1264, 305] width 22 height 22
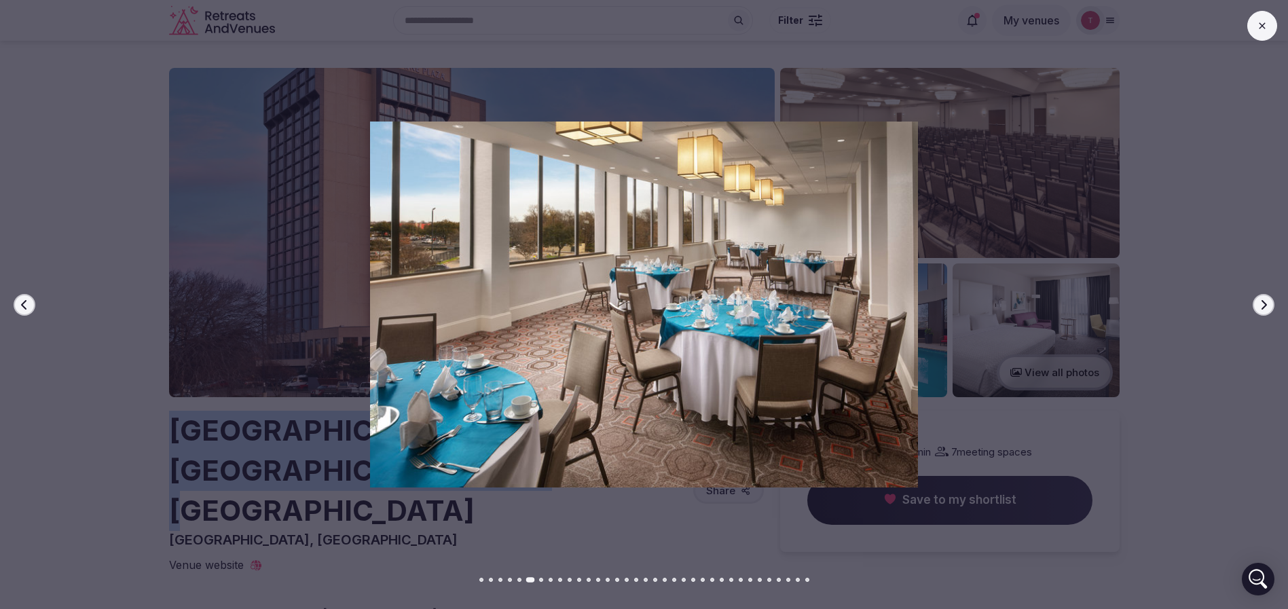
click at [1259, 295] on button "Next slide" at bounding box center [1264, 305] width 22 height 22
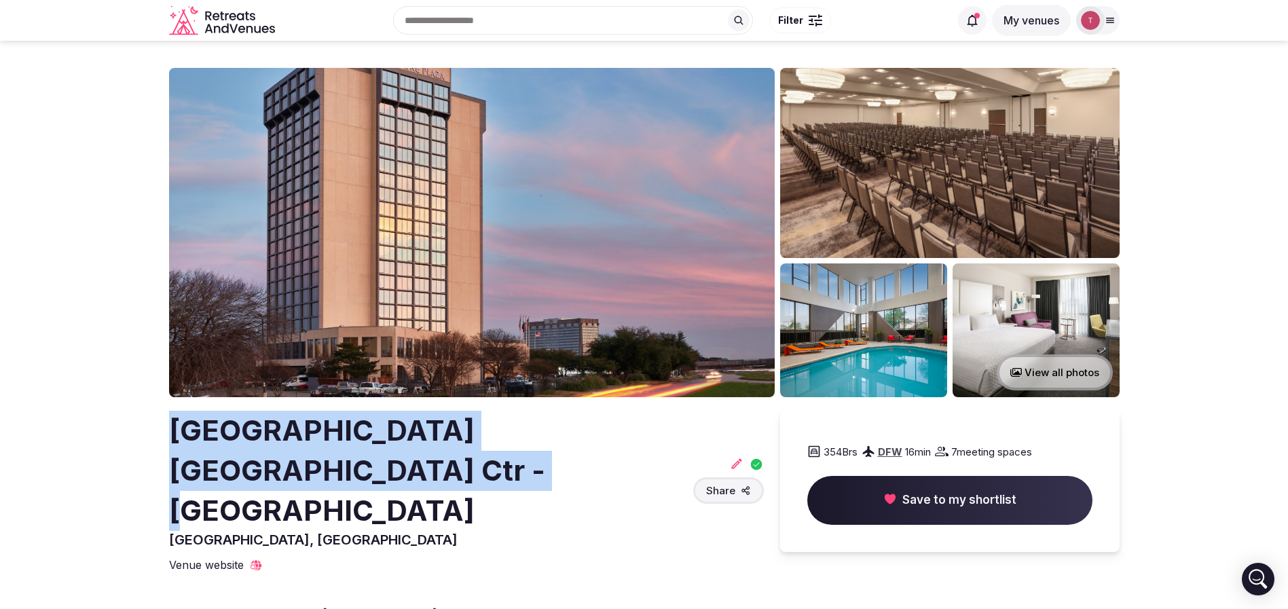
copy h2 "[GEOGRAPHIC_DATA] [GEOGRAPHIC_DATA] Ctr - [GEOGRAPHIC_DATA]"
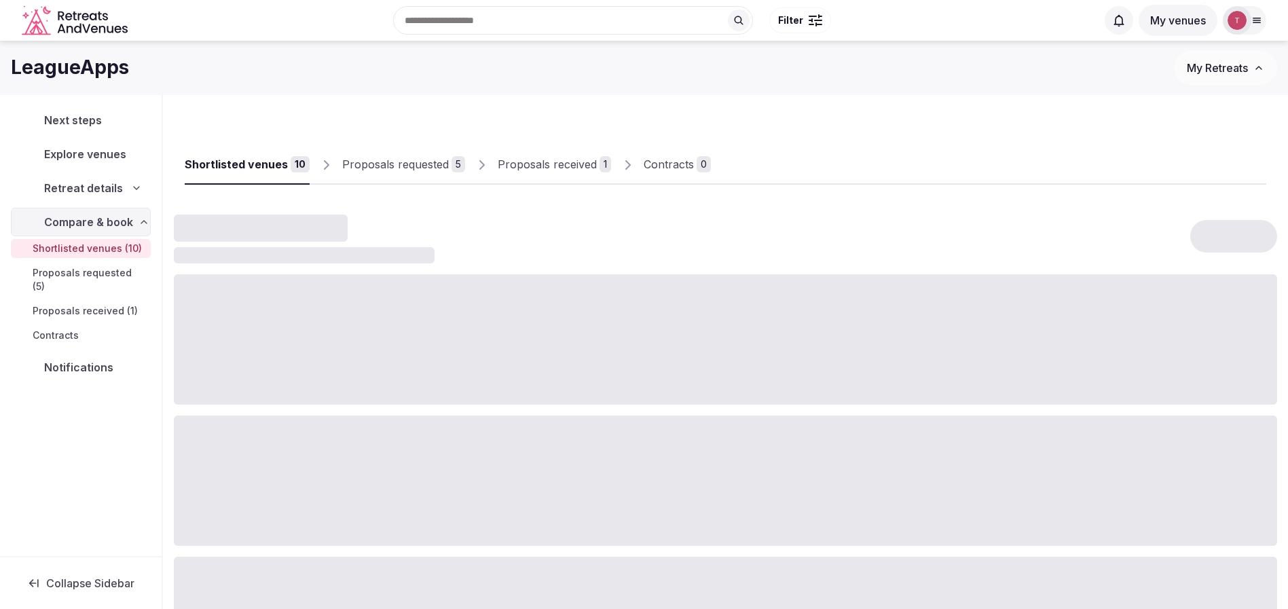
click at [425, 106] on div "Shortlisted venues 10 Proposals requested 5 Proposals received 1 Contracts 0" at bounding box center [725, 491] width 1103 height 771
